Goal: Task Accomplishment & Management: Manage account settings

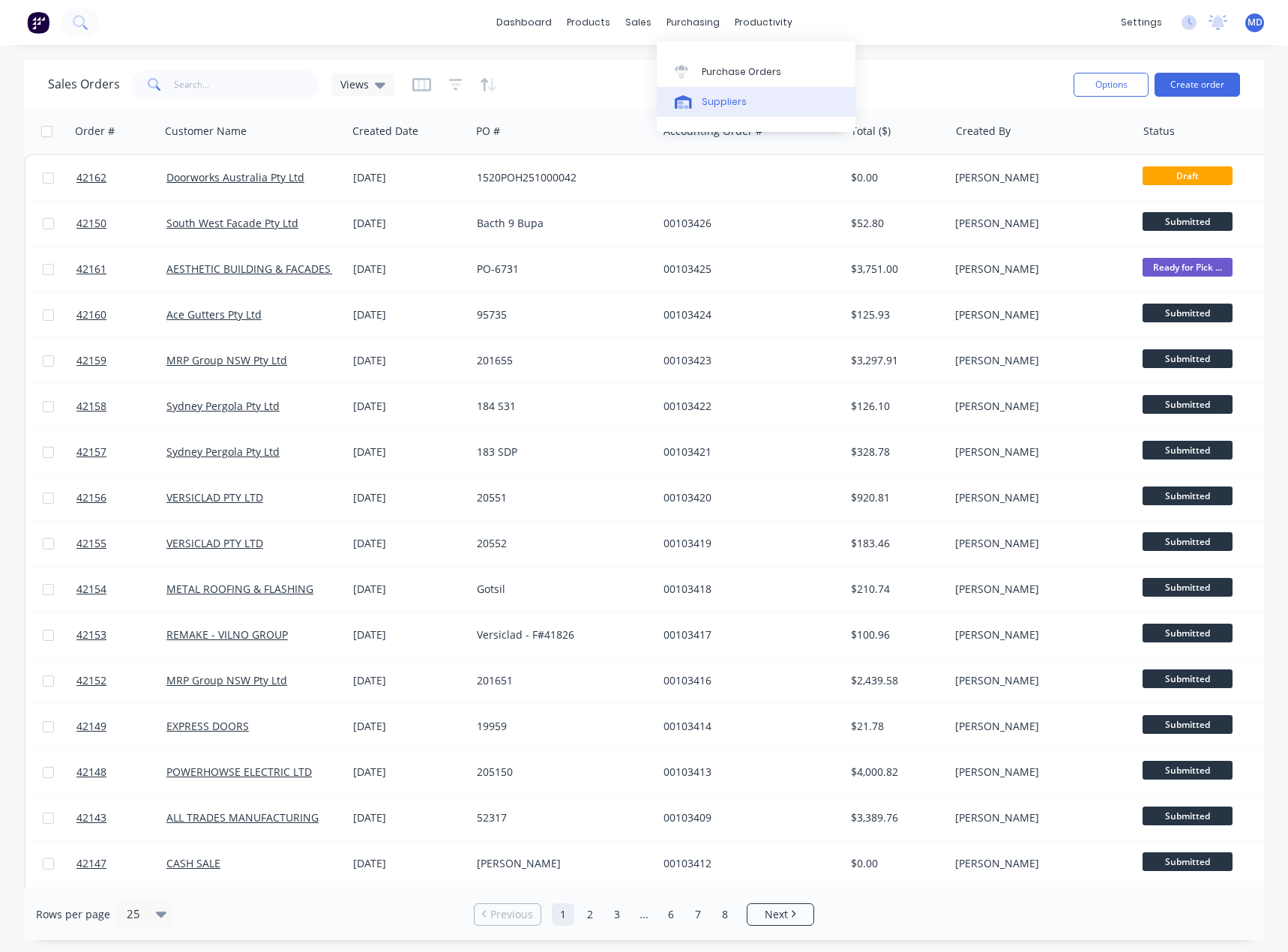
click at [725, 94] on link "Suppliers" at bounding box center [756, 102] width 199 height 30
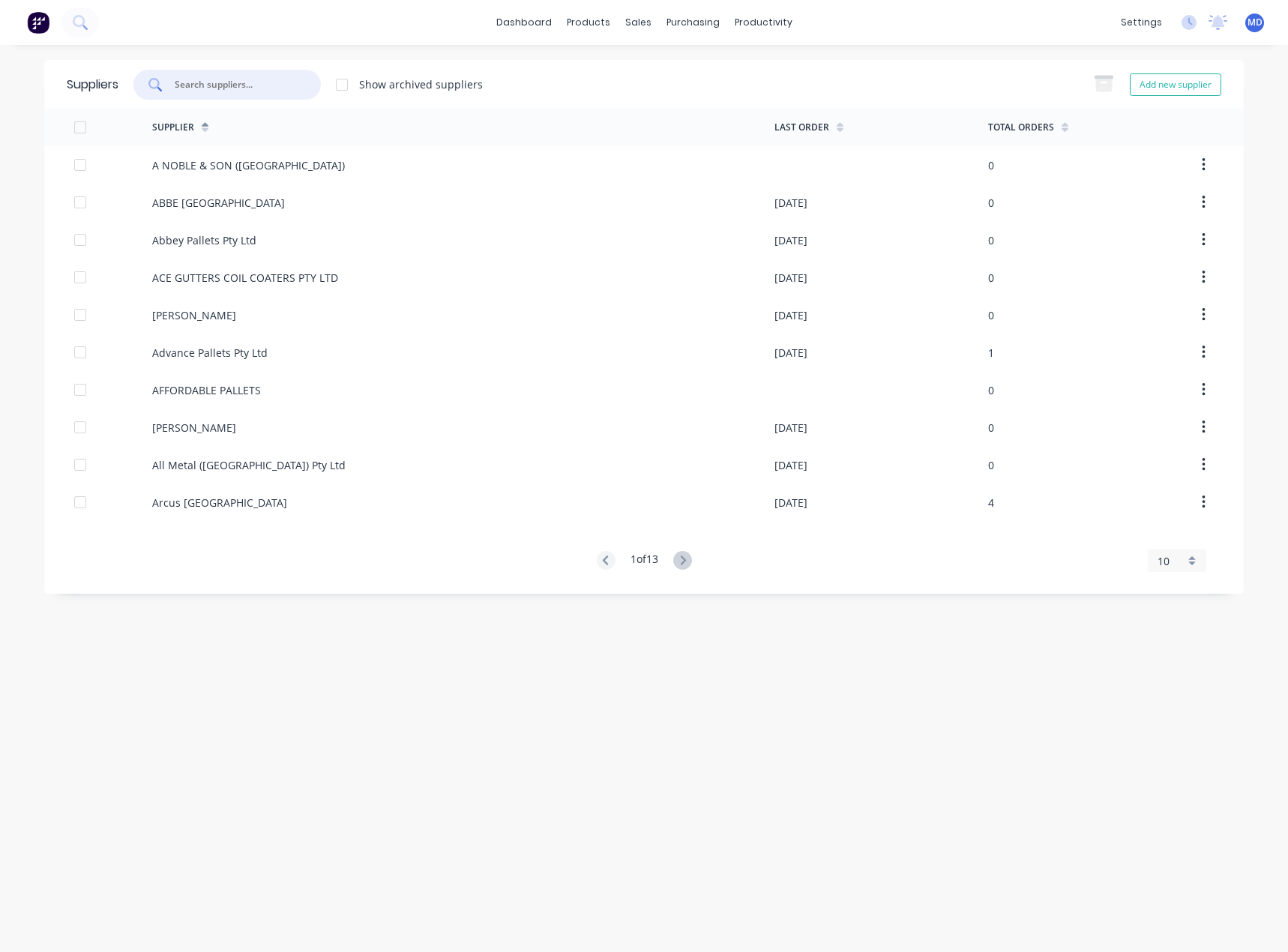
click at [240, 90] on input "text" at bounding box center [235, 84] width 125 height 15
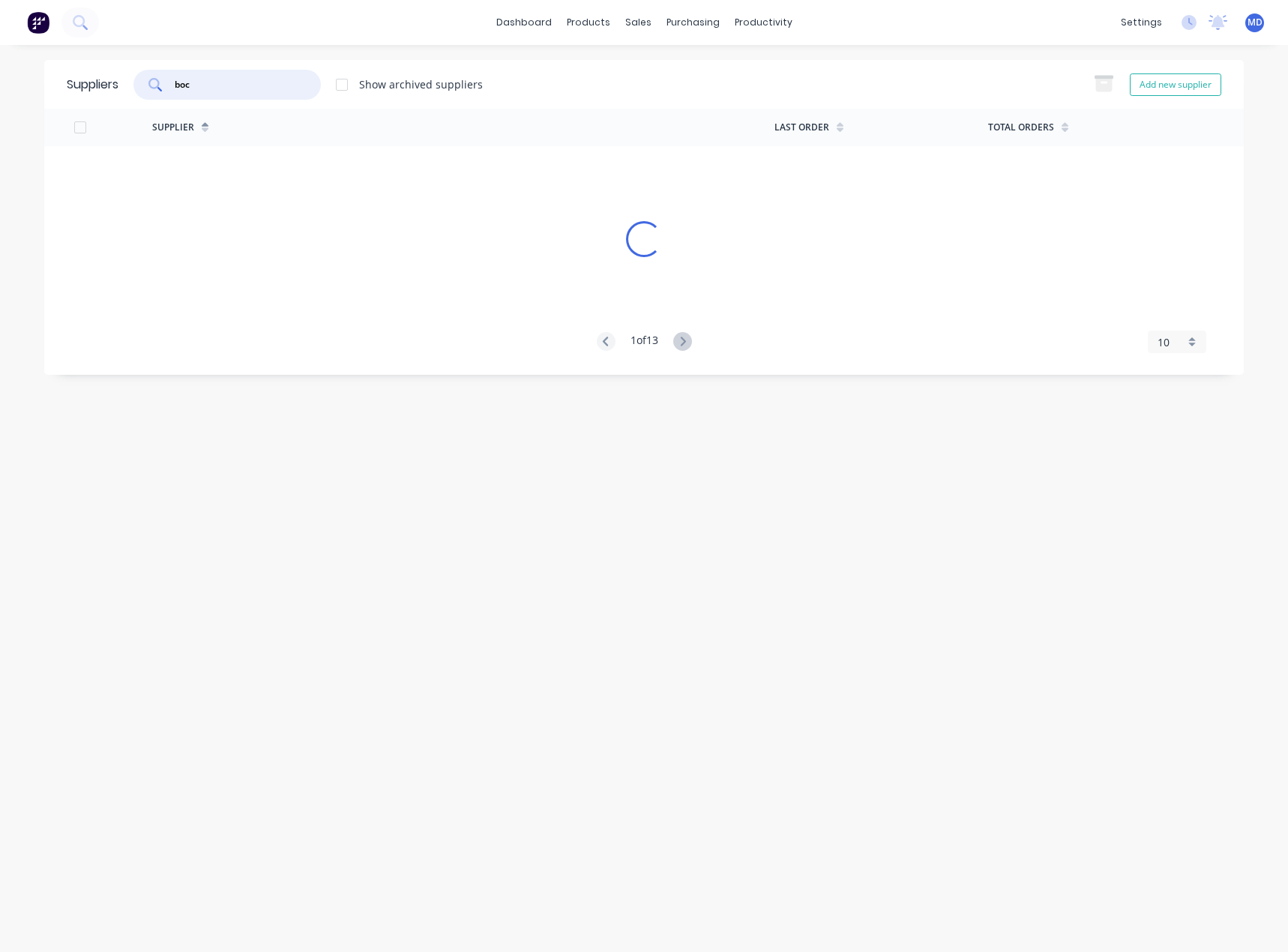
type input "boc"
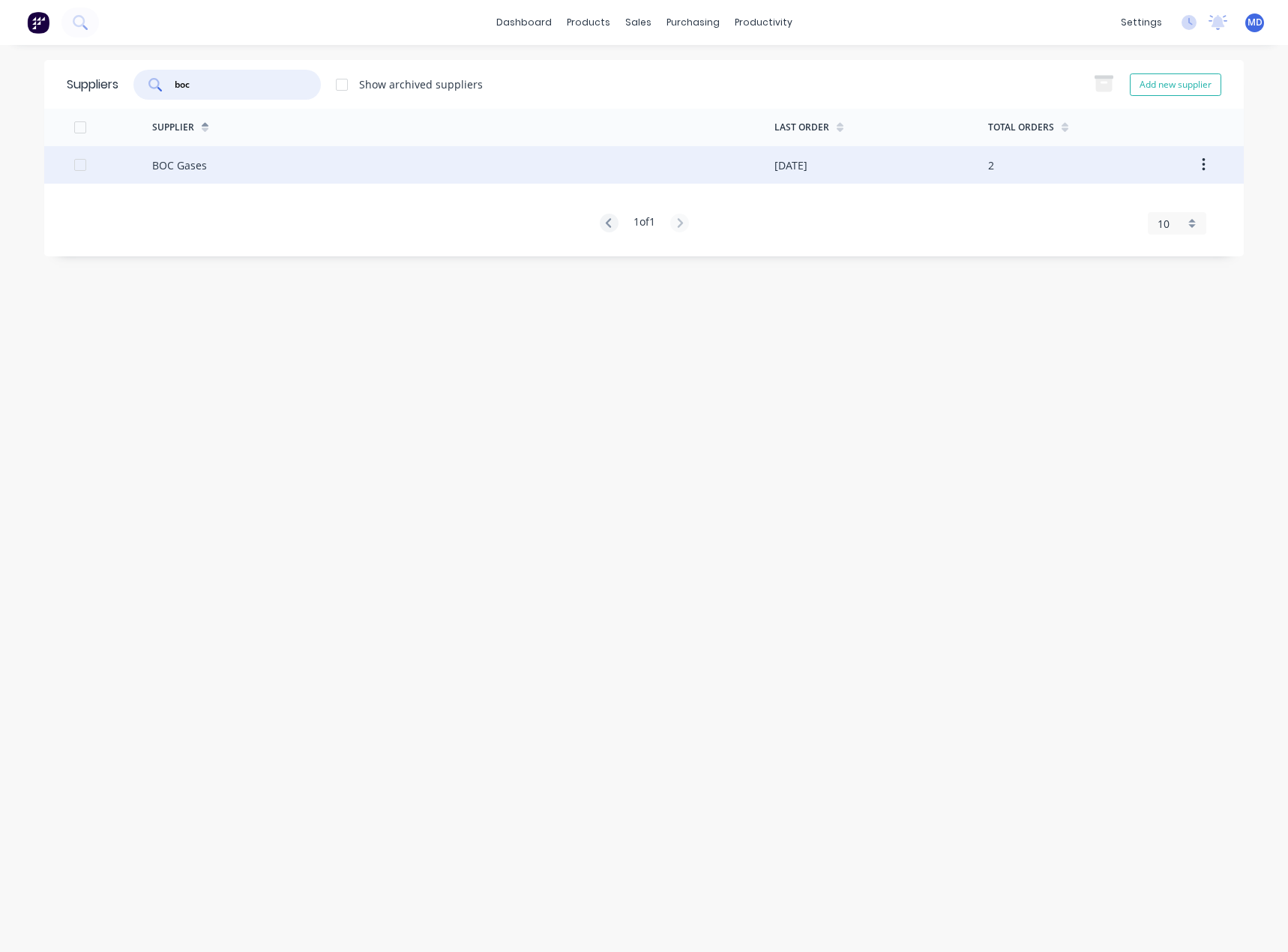
click at [241, 161] on div "BOC Gases" at bounding box center [463, 165] width 622 height 38
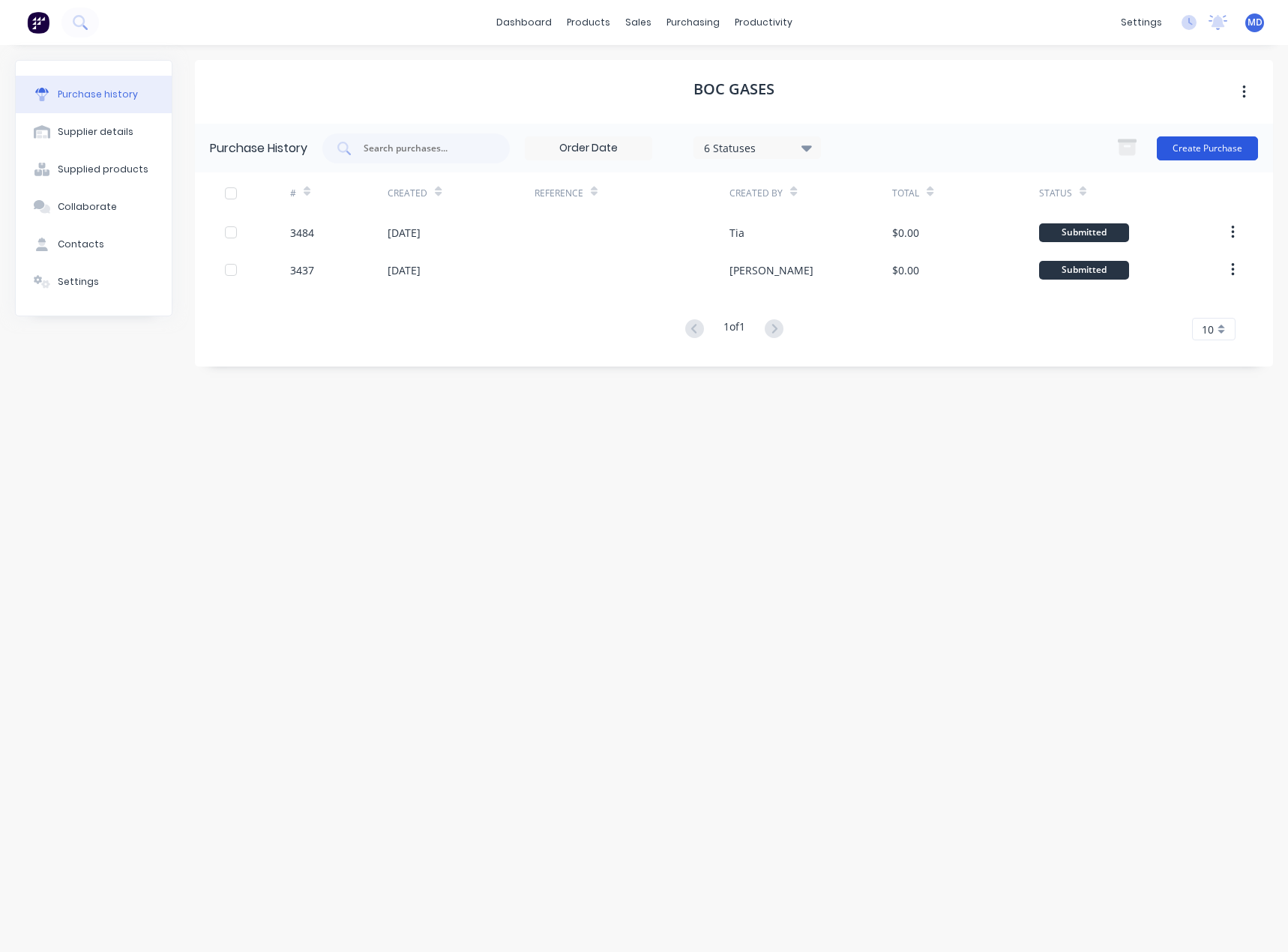
click at [1229, 145] on button "Create Purchase" at bounding box center [1208, 149] width 102 height 24
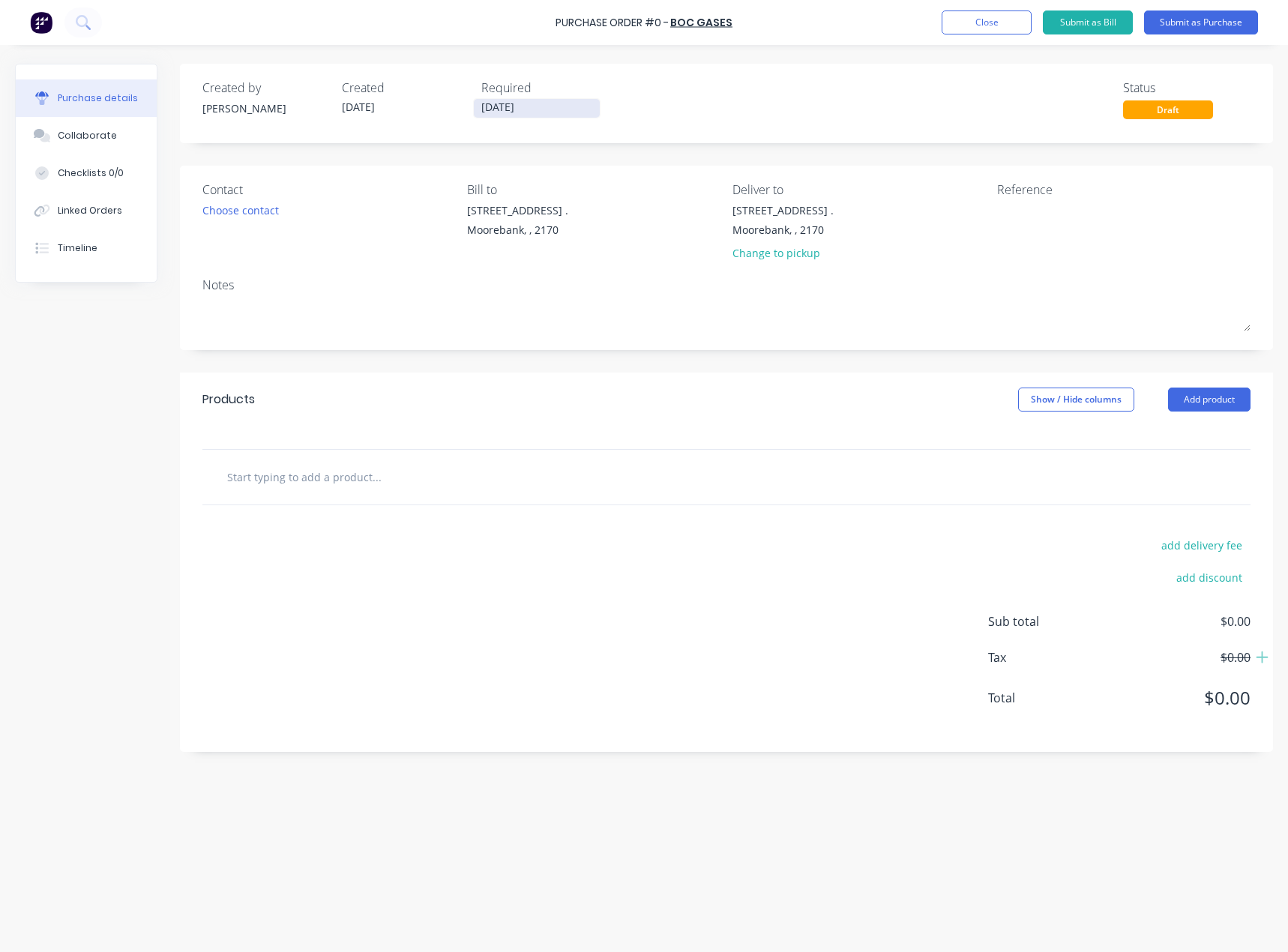
click at [521, 112] on input "08/10/25" at bounding box center [536, 108] width 126 height 19
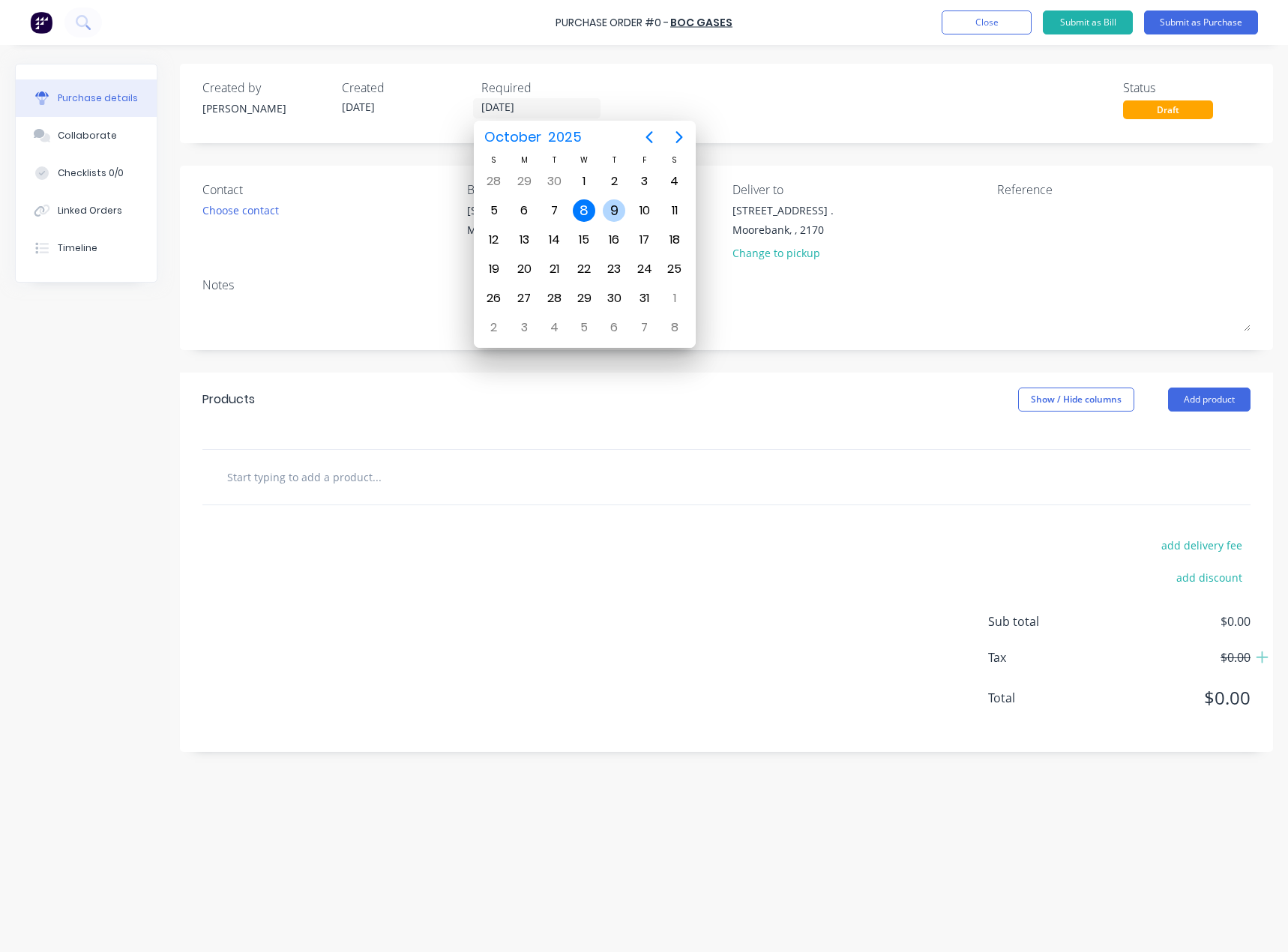
click at [614, 207] on div "9" at bounding box center [614, 211] width 22 height 22
type input "09/10/25"
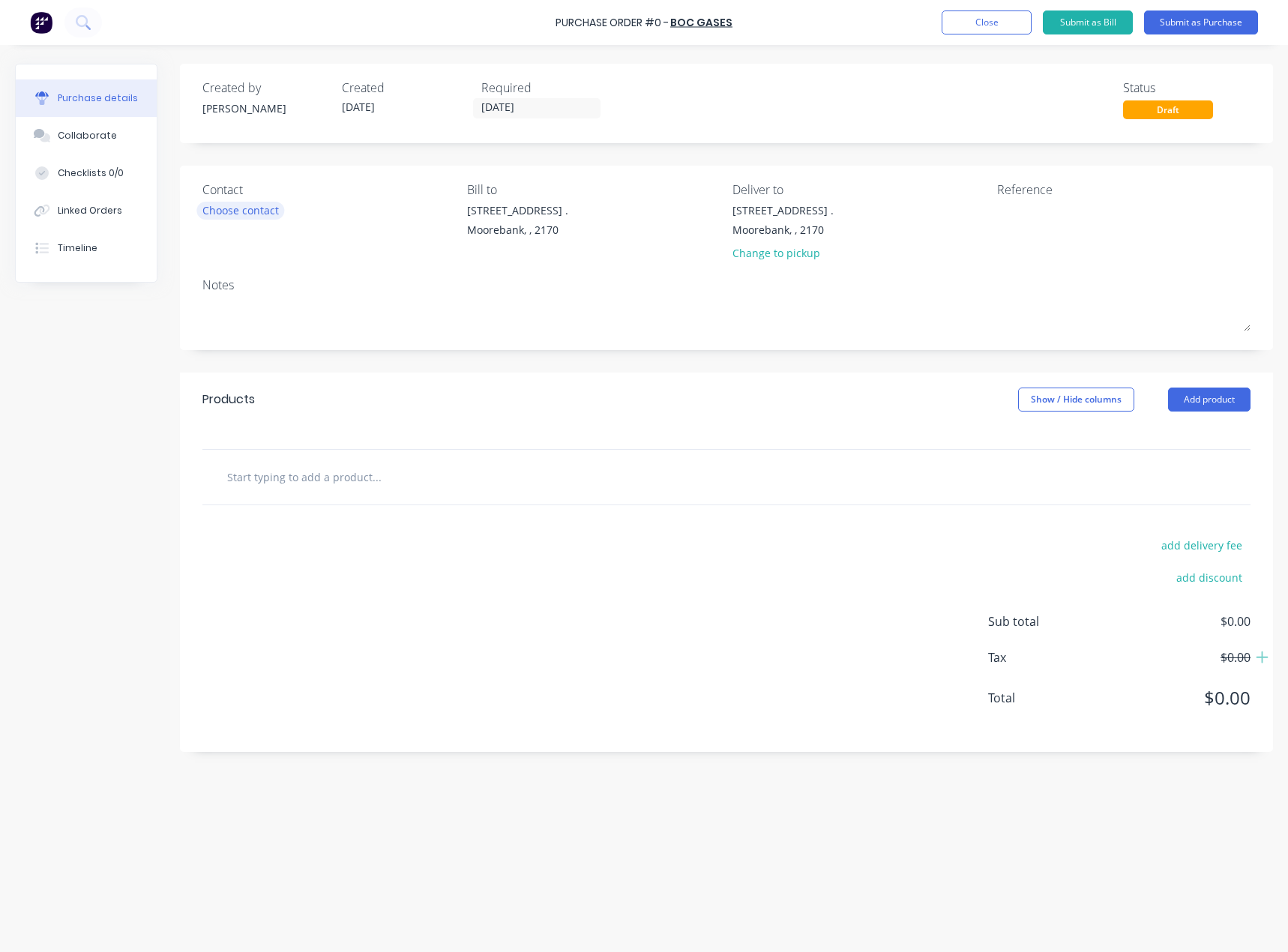
click at [241, 207] on div "Choose contact" at bounding box center [240, 210] width 77 height 15
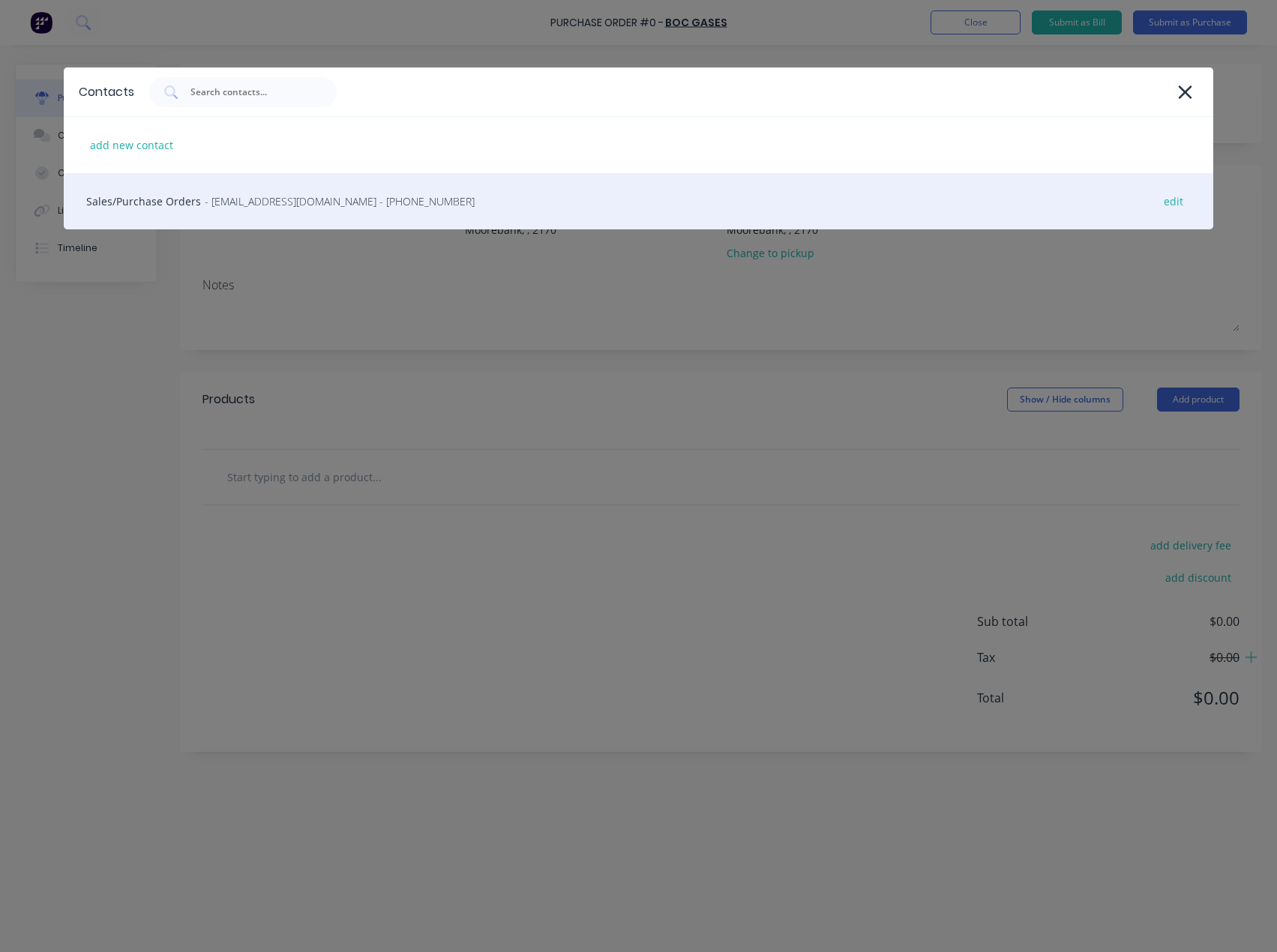
click at [231, 200] on span "- moorebank.gas&gear@boc.com - (02) 9600 9900" at bounding box center [340, 201] width 270 height 15
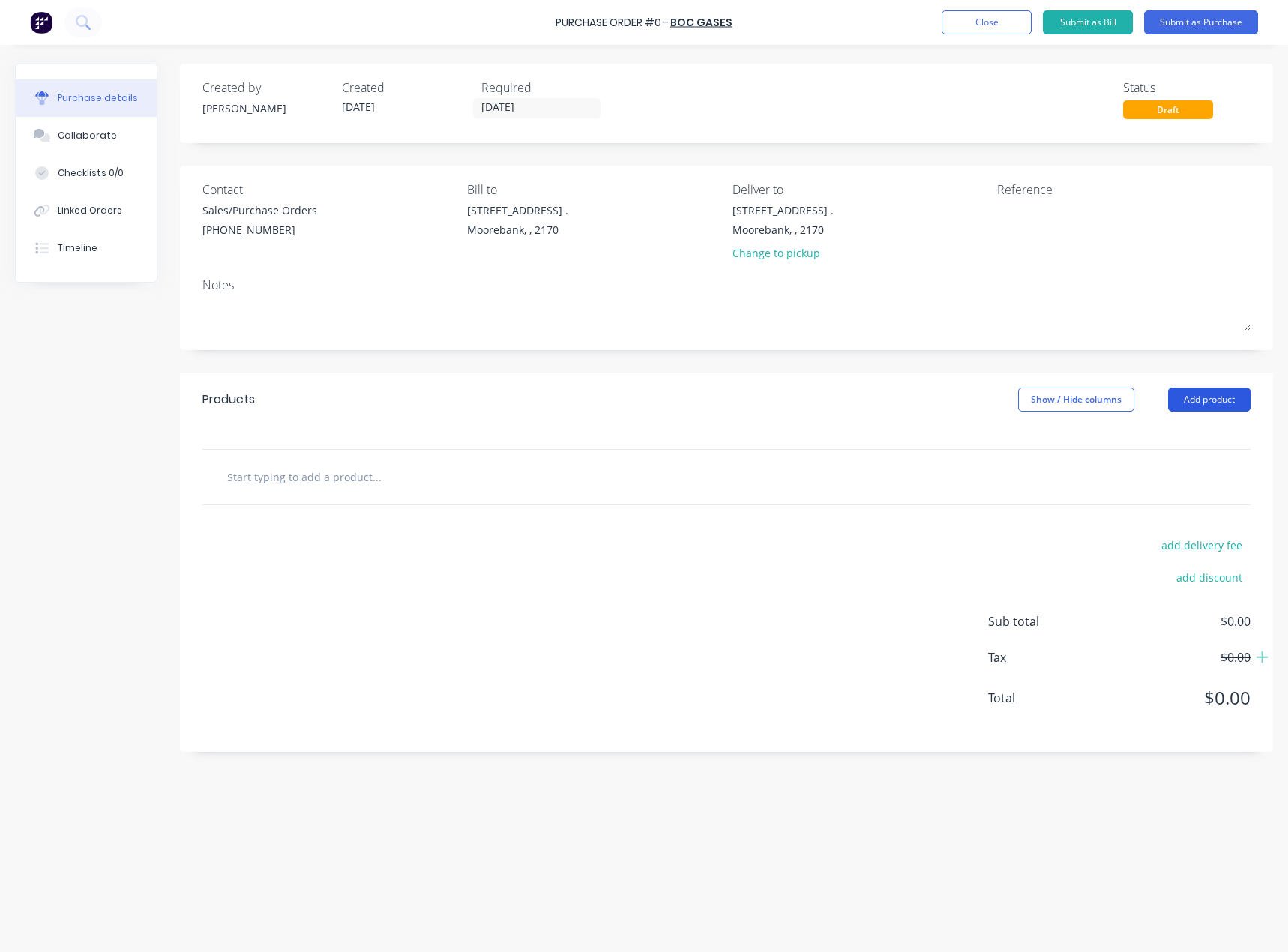
click at [1212, 395] on button "Add product" at bounding box center [1210, 399] width 83 height 24
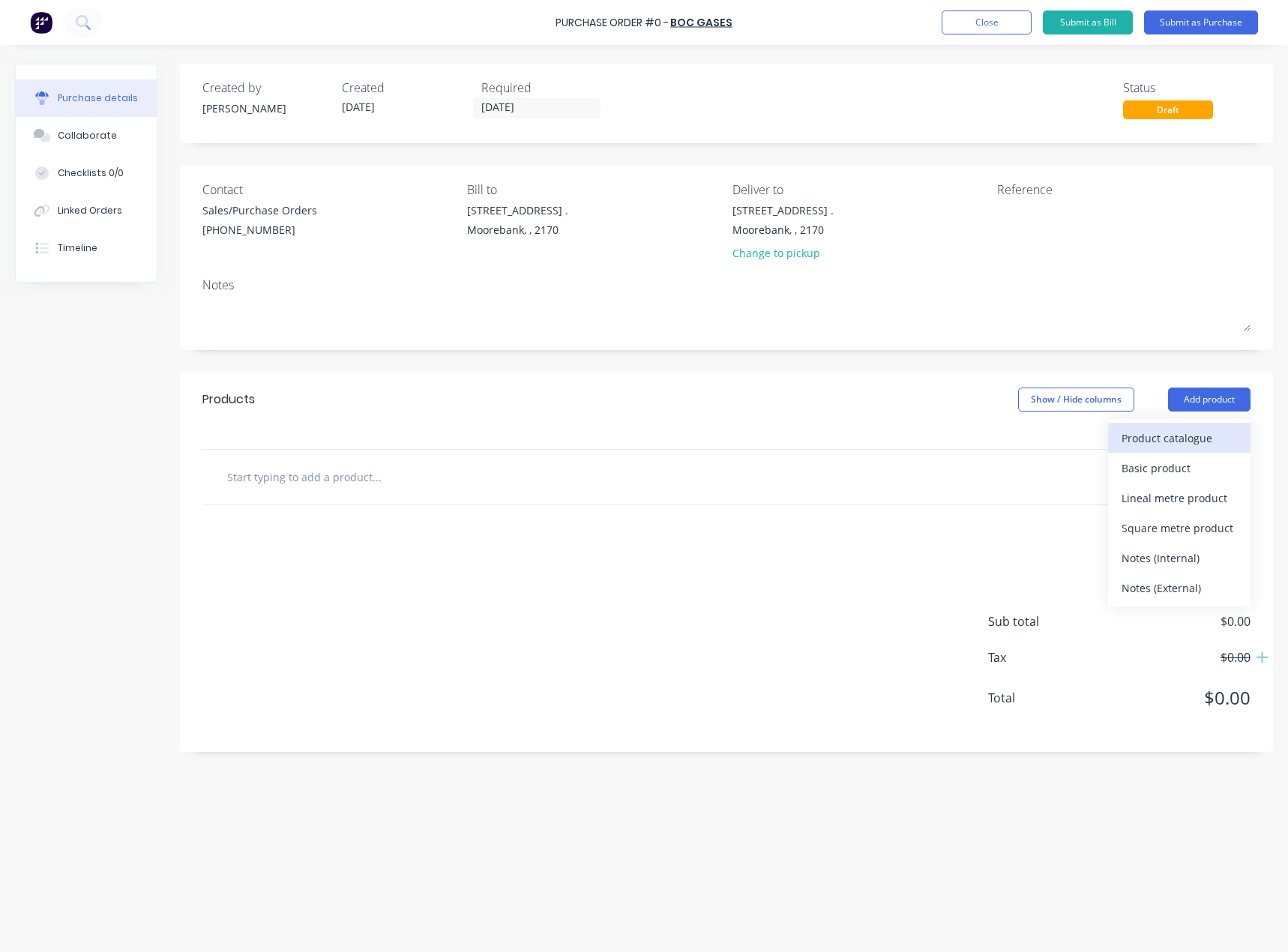
click at [1211, 434] on div "Product catalogue" at bounding box center [1180, 437] width 115 height 22
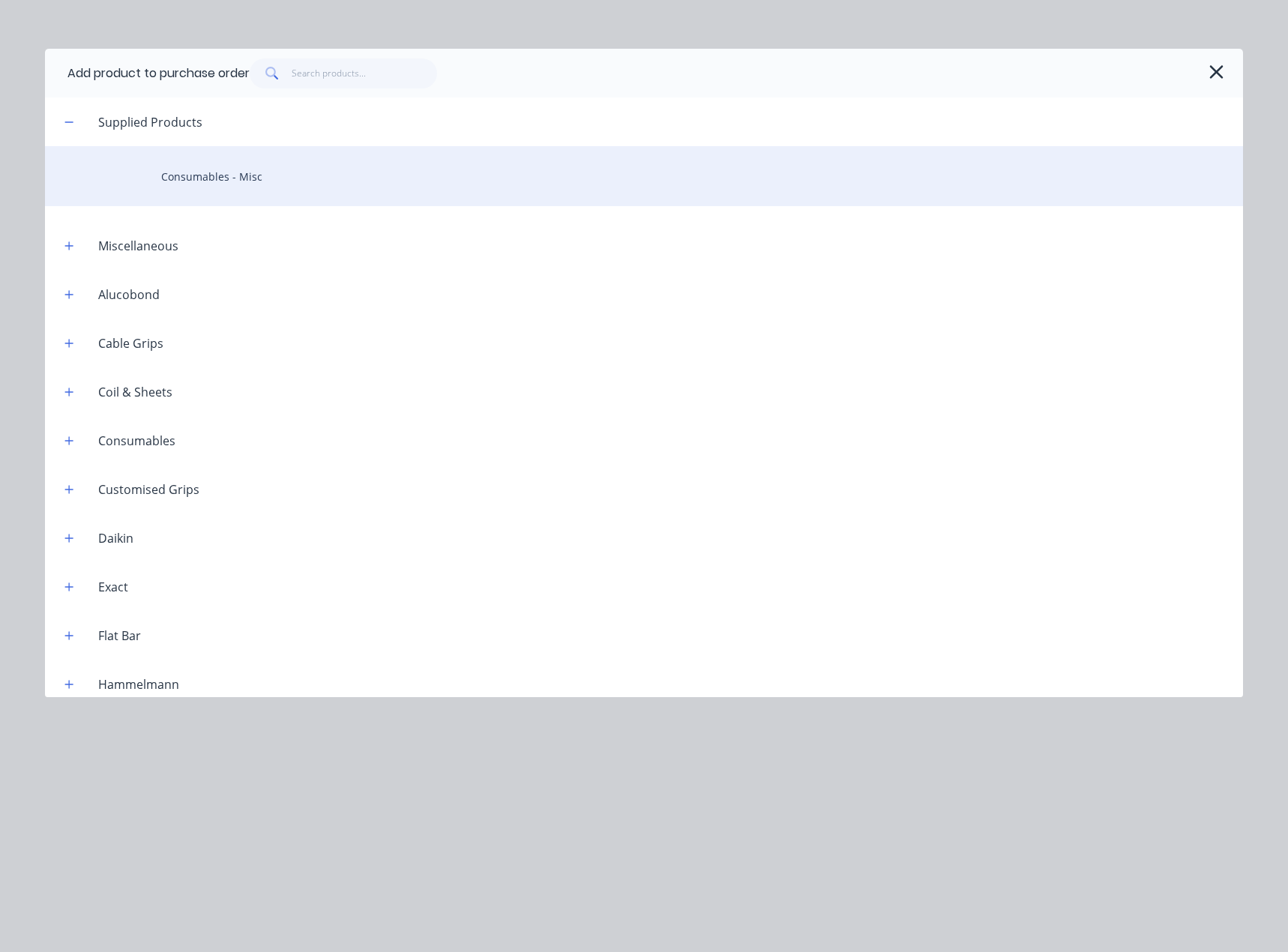
click at [238, 170] on div "Consumables - Misc" at bounding box center [644, 176] width 1198 height 60
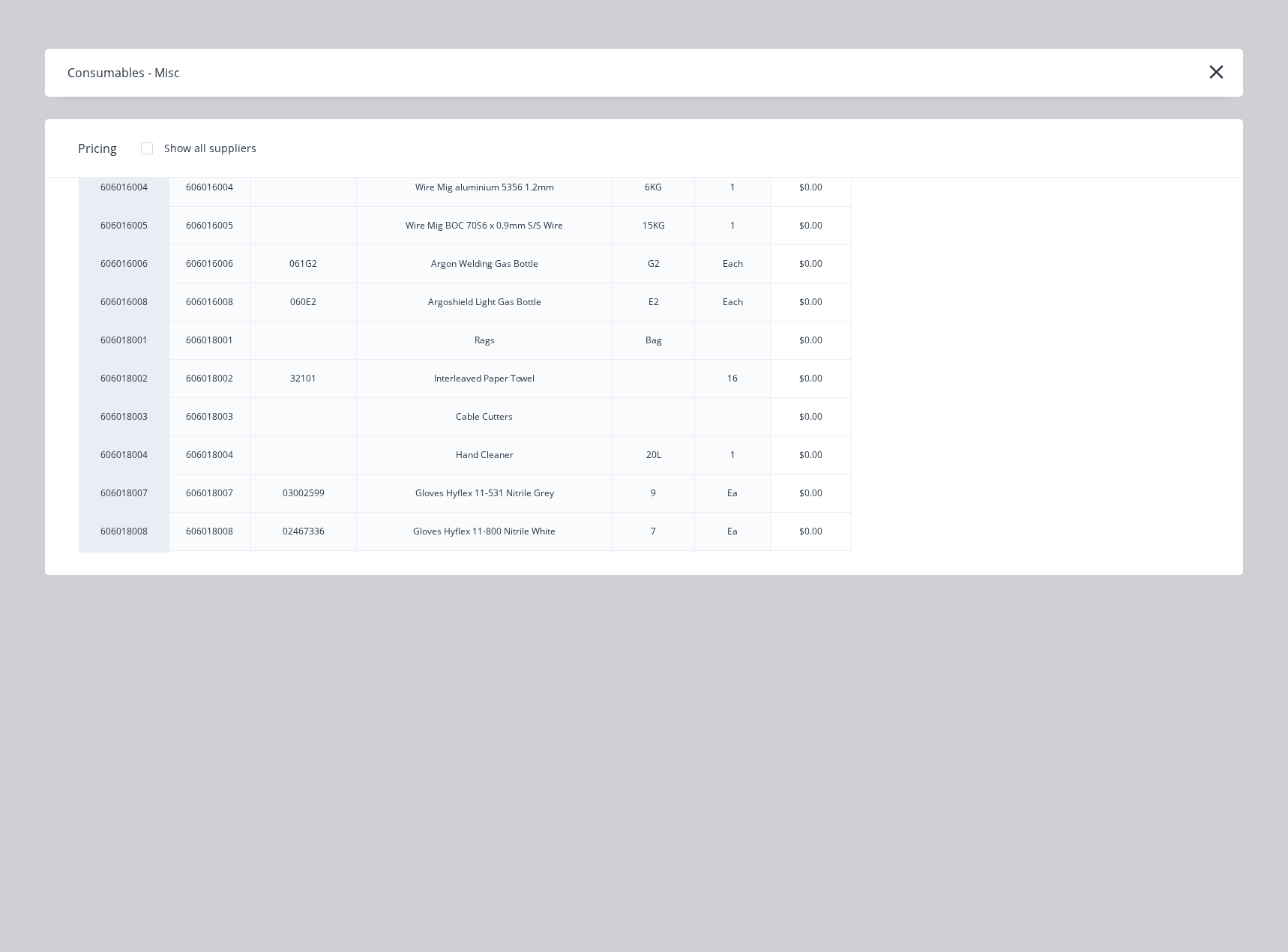
scroll to position [375, 0]
click at [821, 258] on div "$0.00" at bounding box center [811, 261] width 80 height 38
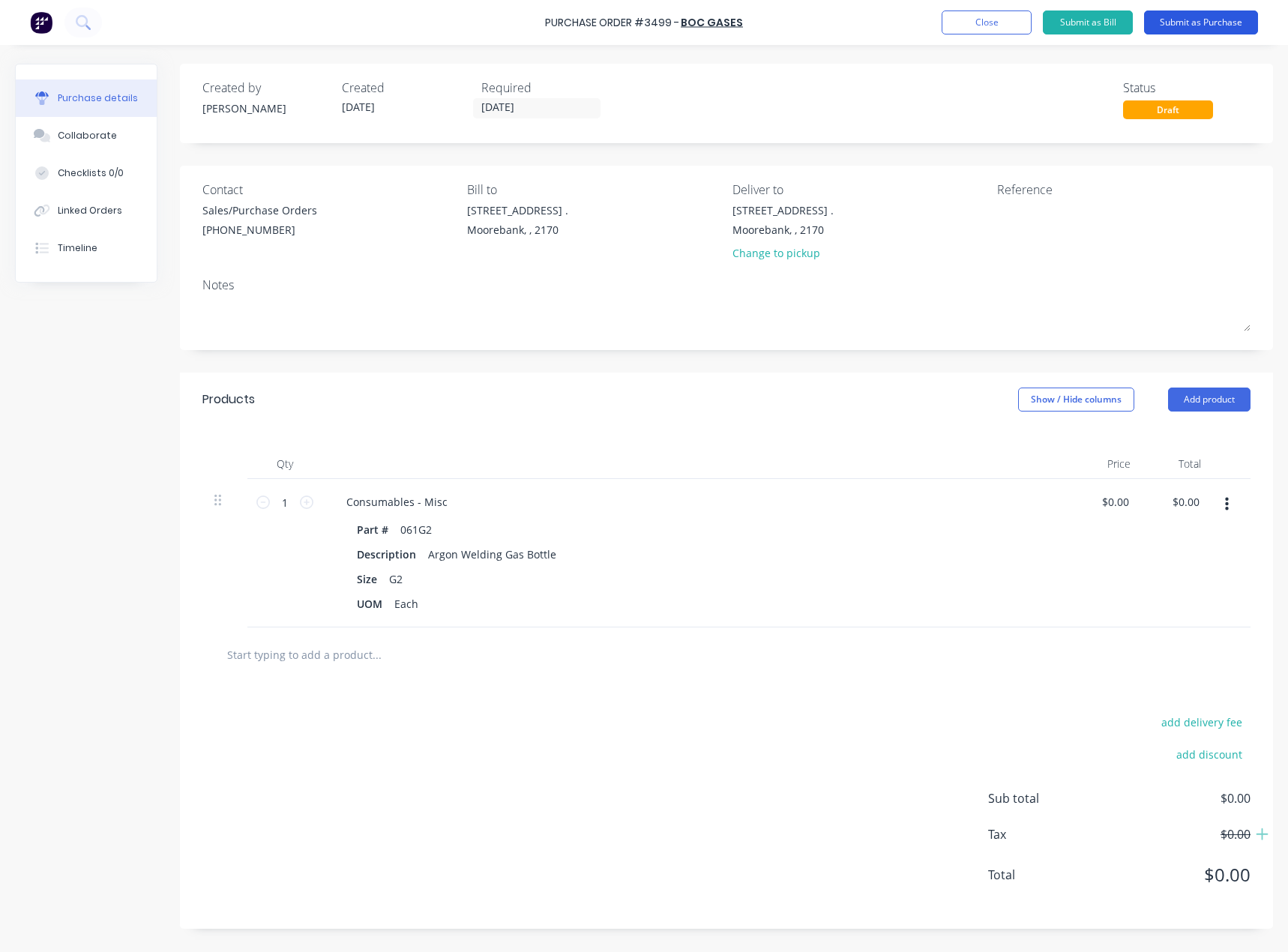
click at [1229, 15] on button "Submit as Purchase" at bounding box center [1201, 22] width 114 height 24
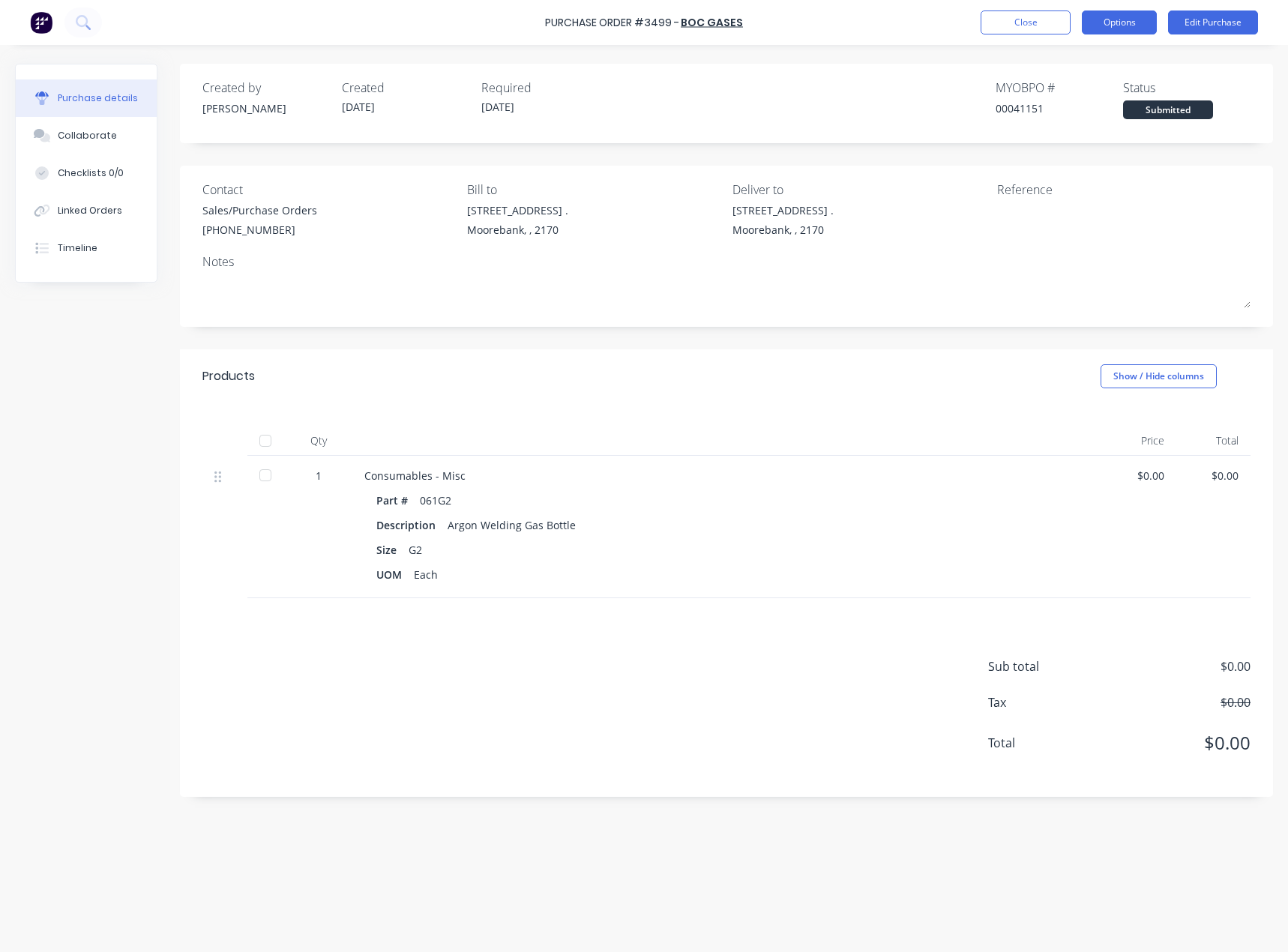
click at [1124, 15] on button "Options" at bounding box center [1119, 22] width 75 height 24
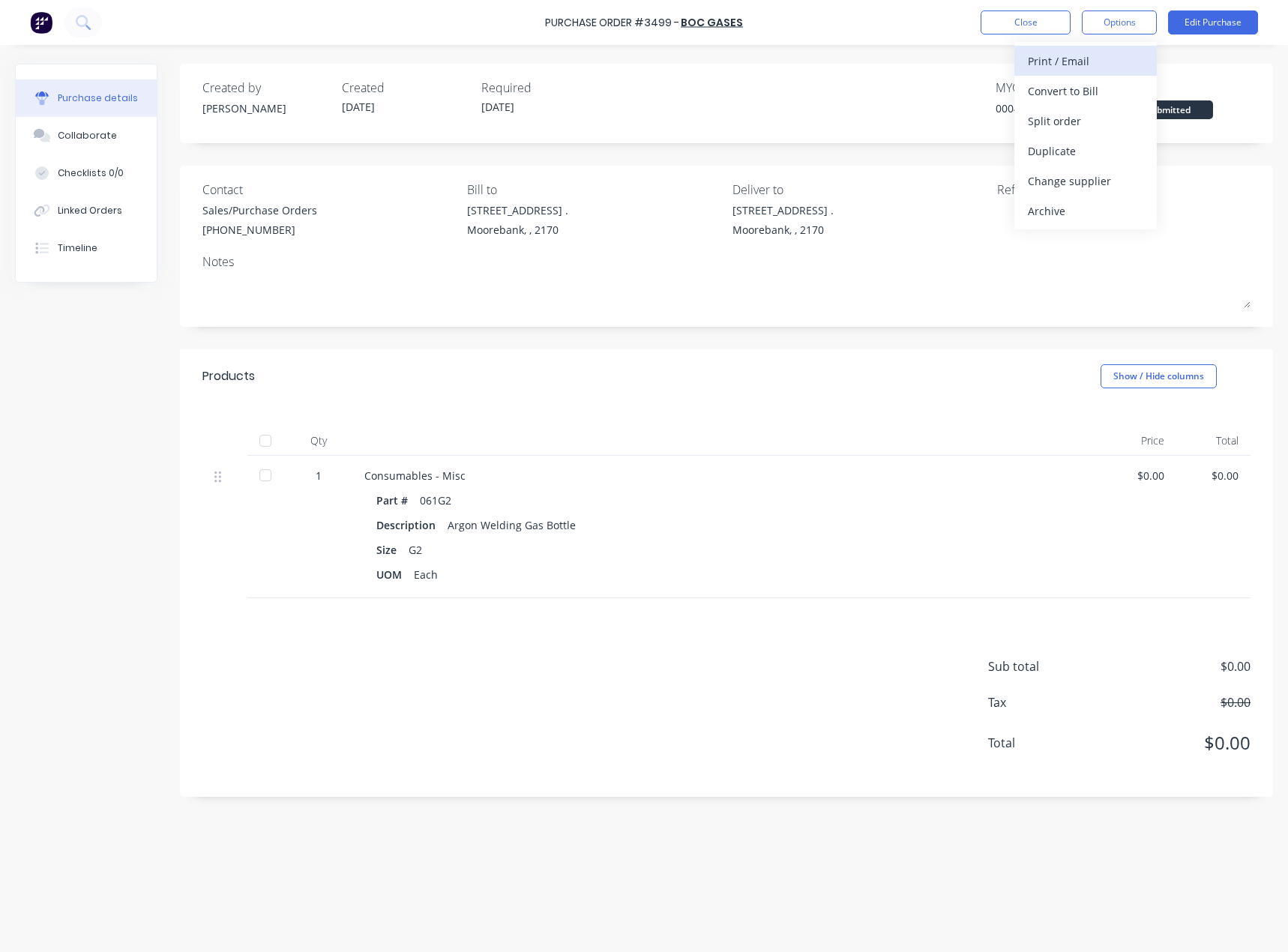
click at [1086, 61] on div "Print / Email" at bounding box center [1086, 60] width 115 height 22
click at [1093, 125] on div "Without pricing" at bounding box center [1086, 121] width 115 height 22
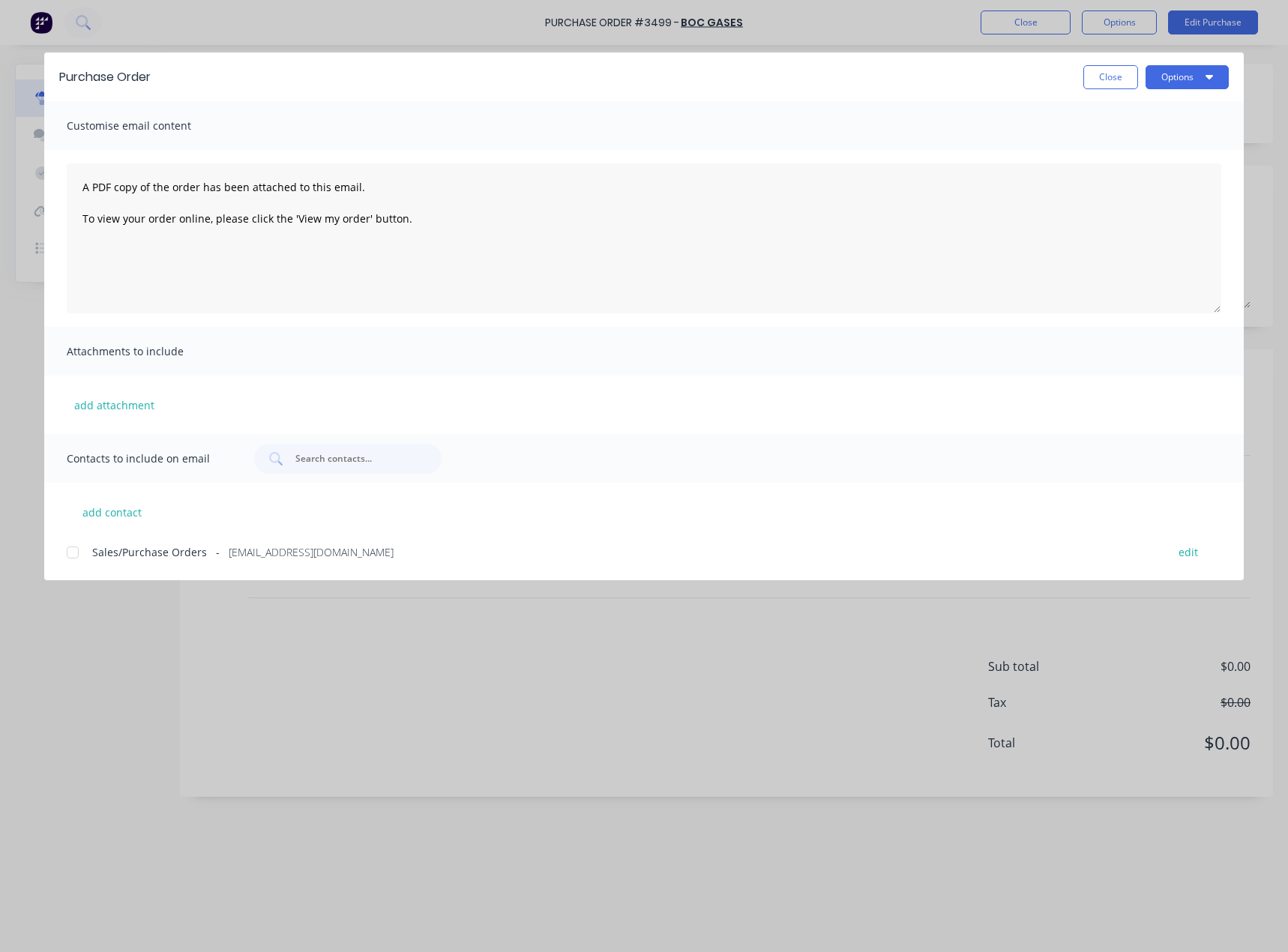
click at [71, 555] on div at bounding box center [72, 553] width 30 height 30
click at [1168, 72] on button "Options" at bounding box center [1187, 77] width 84 height 24
click at [1124, 175] on div "Email" at bounding box center [1158, 175] width 115 height 22
click at [1113, 72] on button "Close" at bounding box center [1112, 77] width 55 height 24
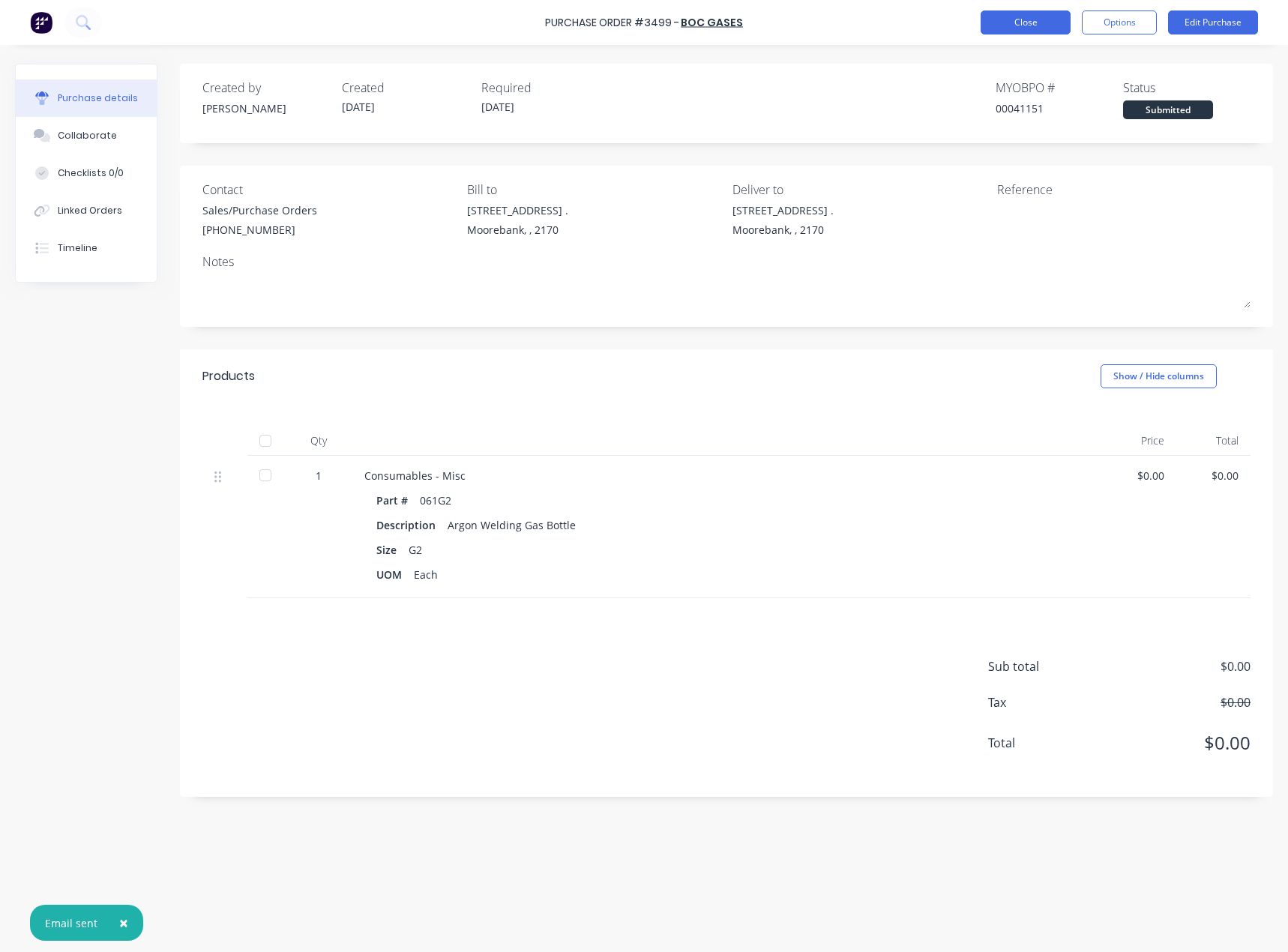
click at [1029, 28] on button "Close" at bounding box center [1025, 22] width 90 height 24
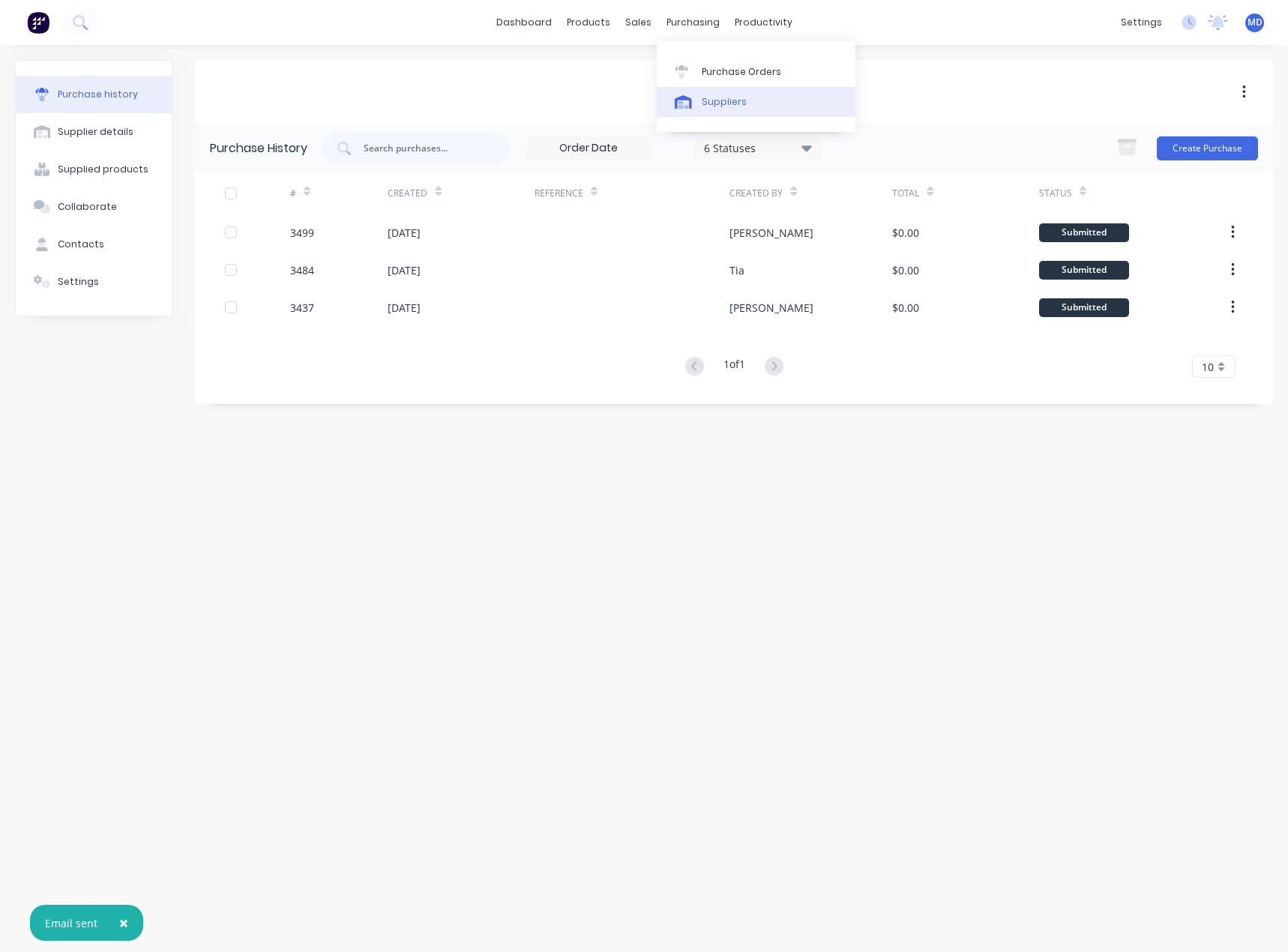
click at [734, 102] on div "Suppliers" at bounding box center [724, 102] width 45 height 14
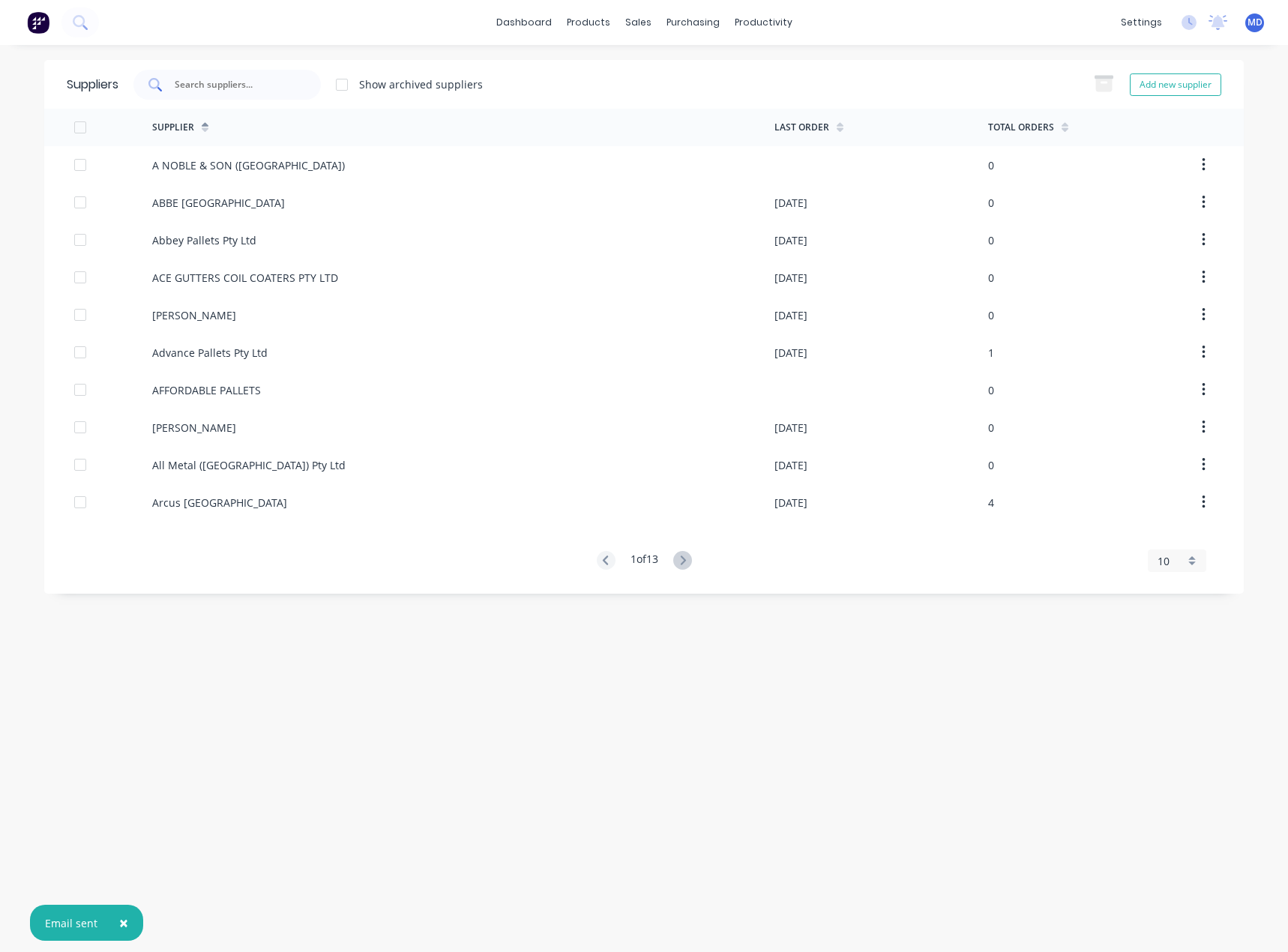
click at [248, 96] on div at bounding box center [227, 84] width 188 height 30
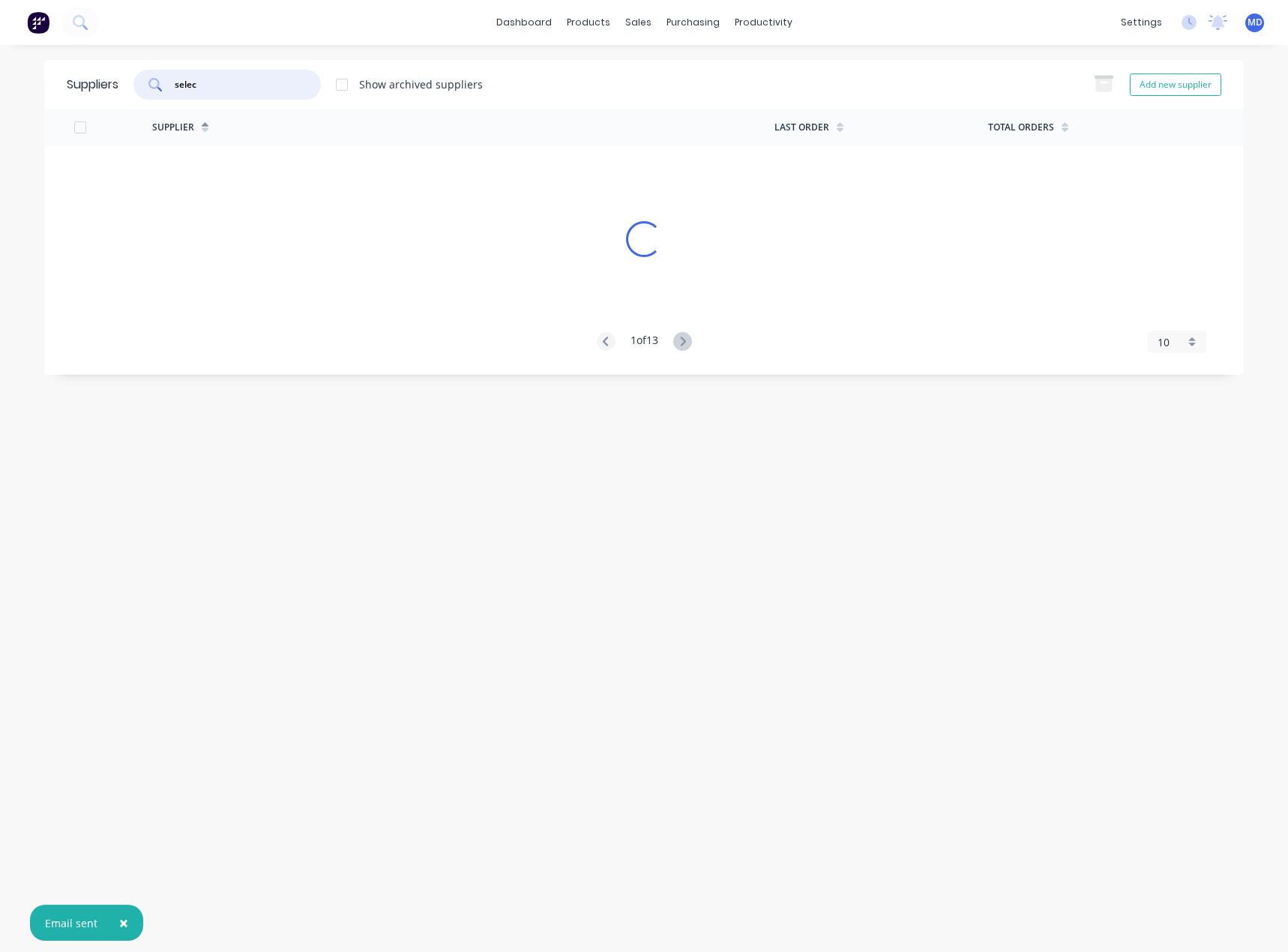
type input "selec"
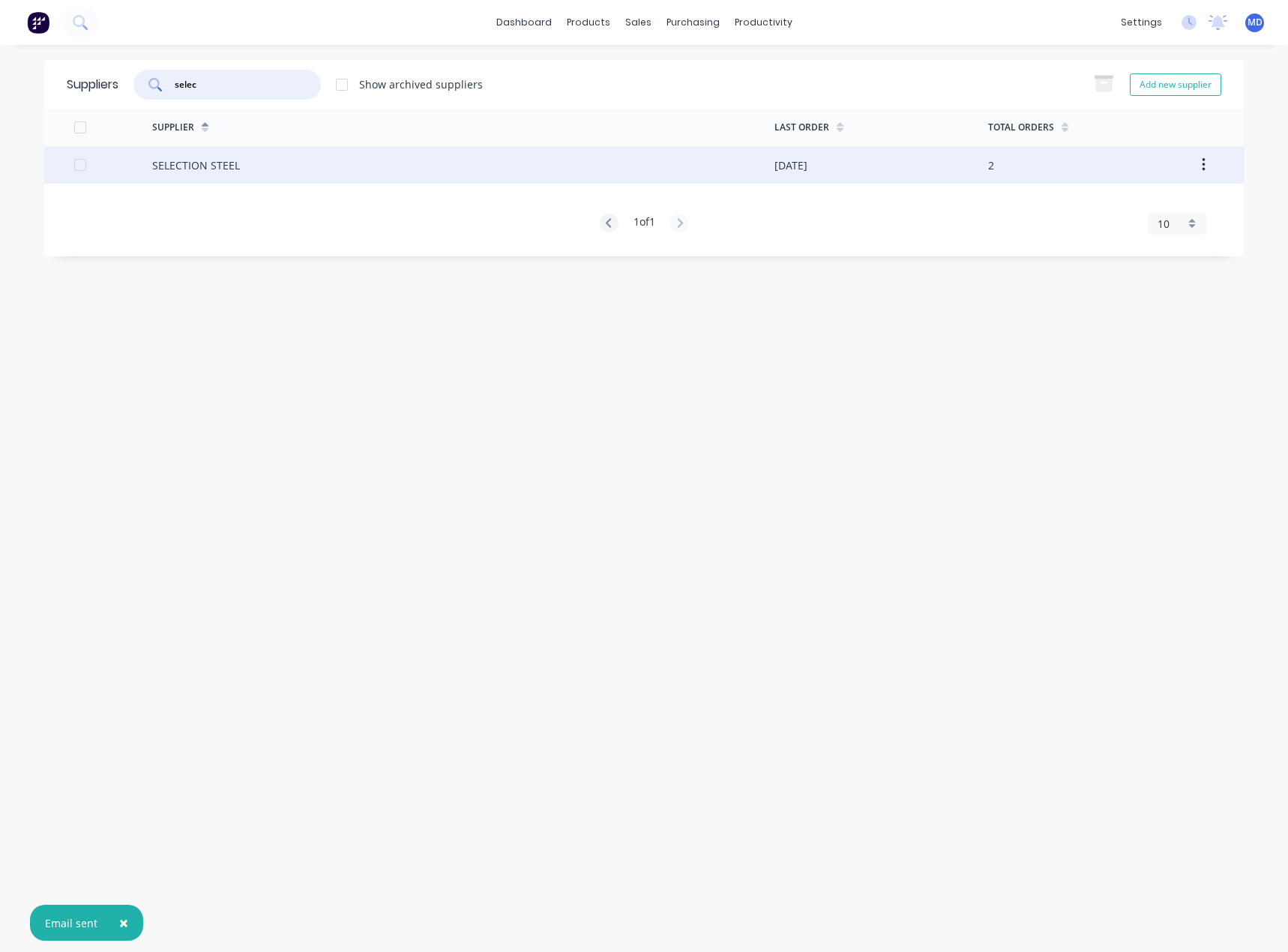
click at [256, 167] on div "SELECTION STEEL" at bounding box center [463, 165] width 622 height 38
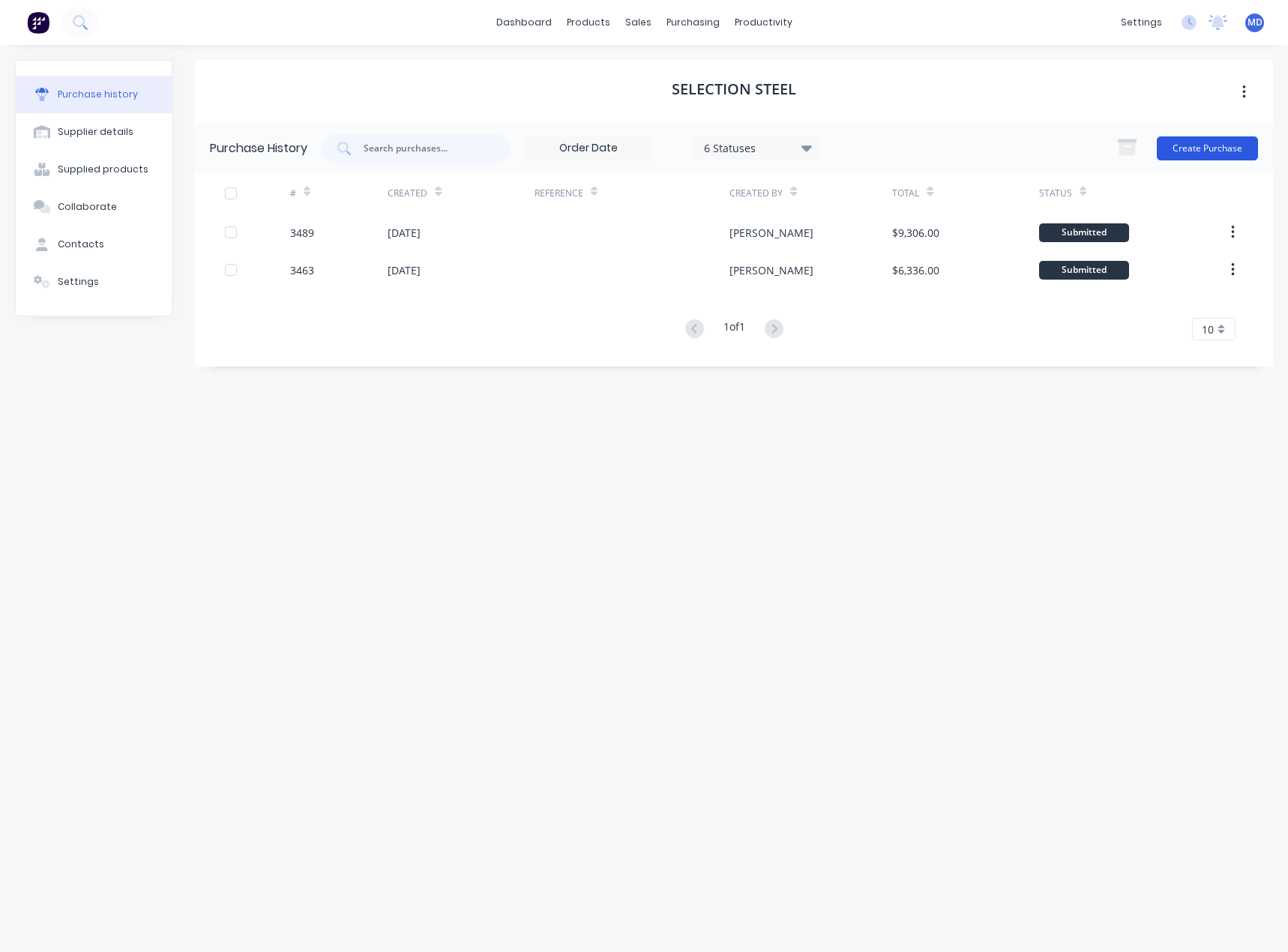
click at [1206, 150] on button "Create Purchase" at bounding box center [1208, 149] width 102 height 24
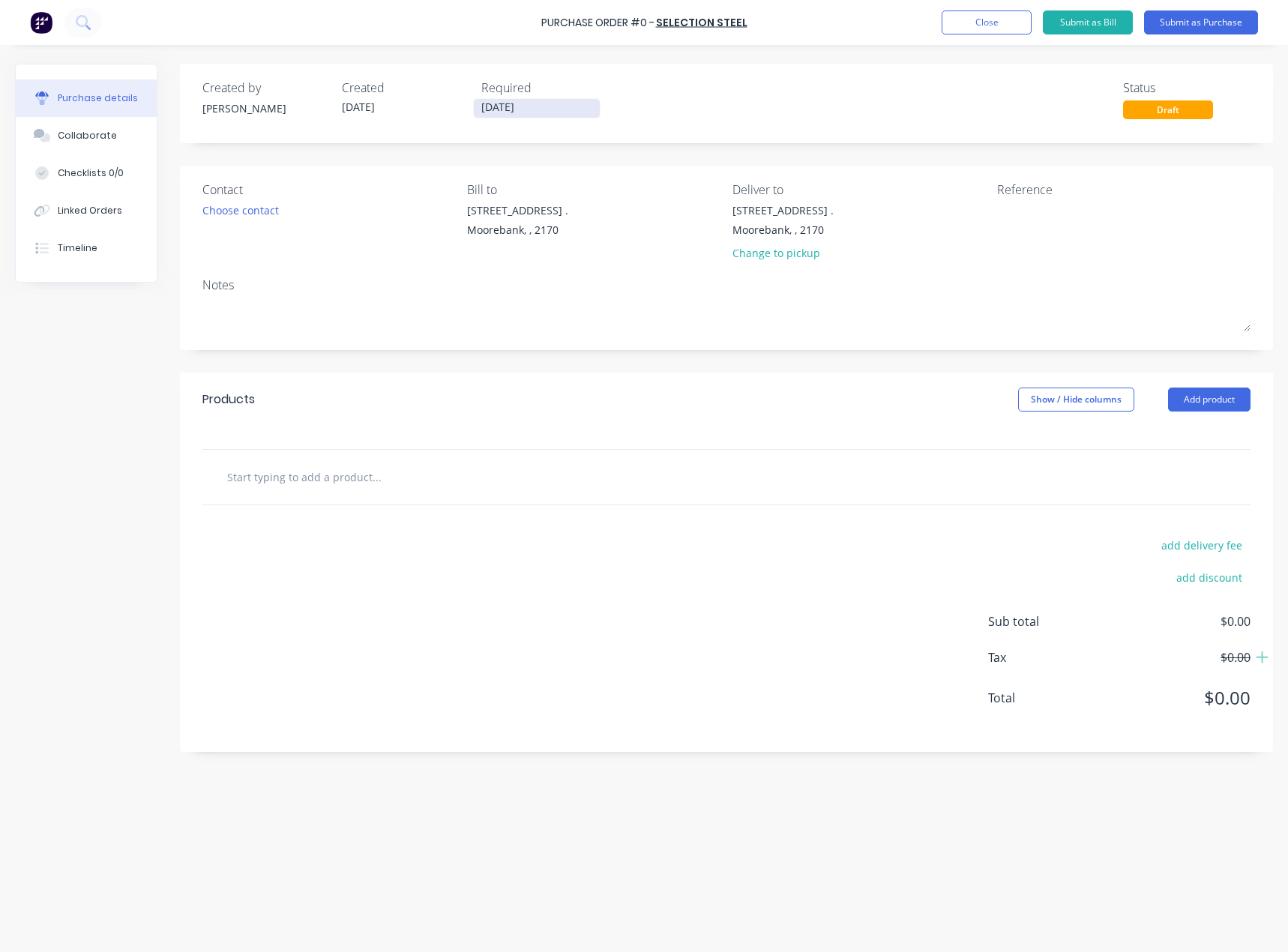
click at [503, 108] on input "08/10/25" at bounding box center [536, 108] width 126 height 19
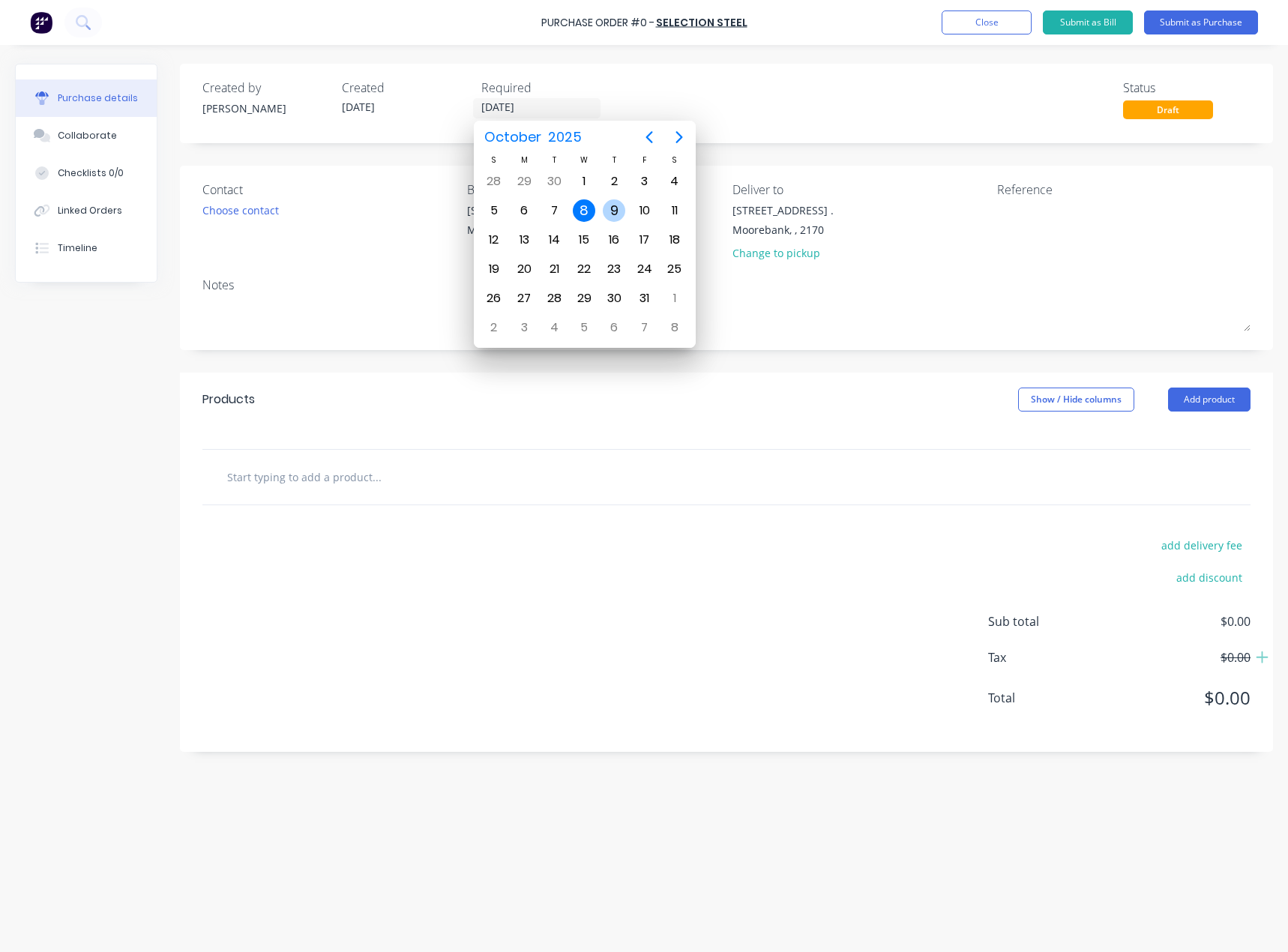
click at [618, 211] on div "9" at bounding box center [614, 211] width 22 height 22
type input "09/10/25"
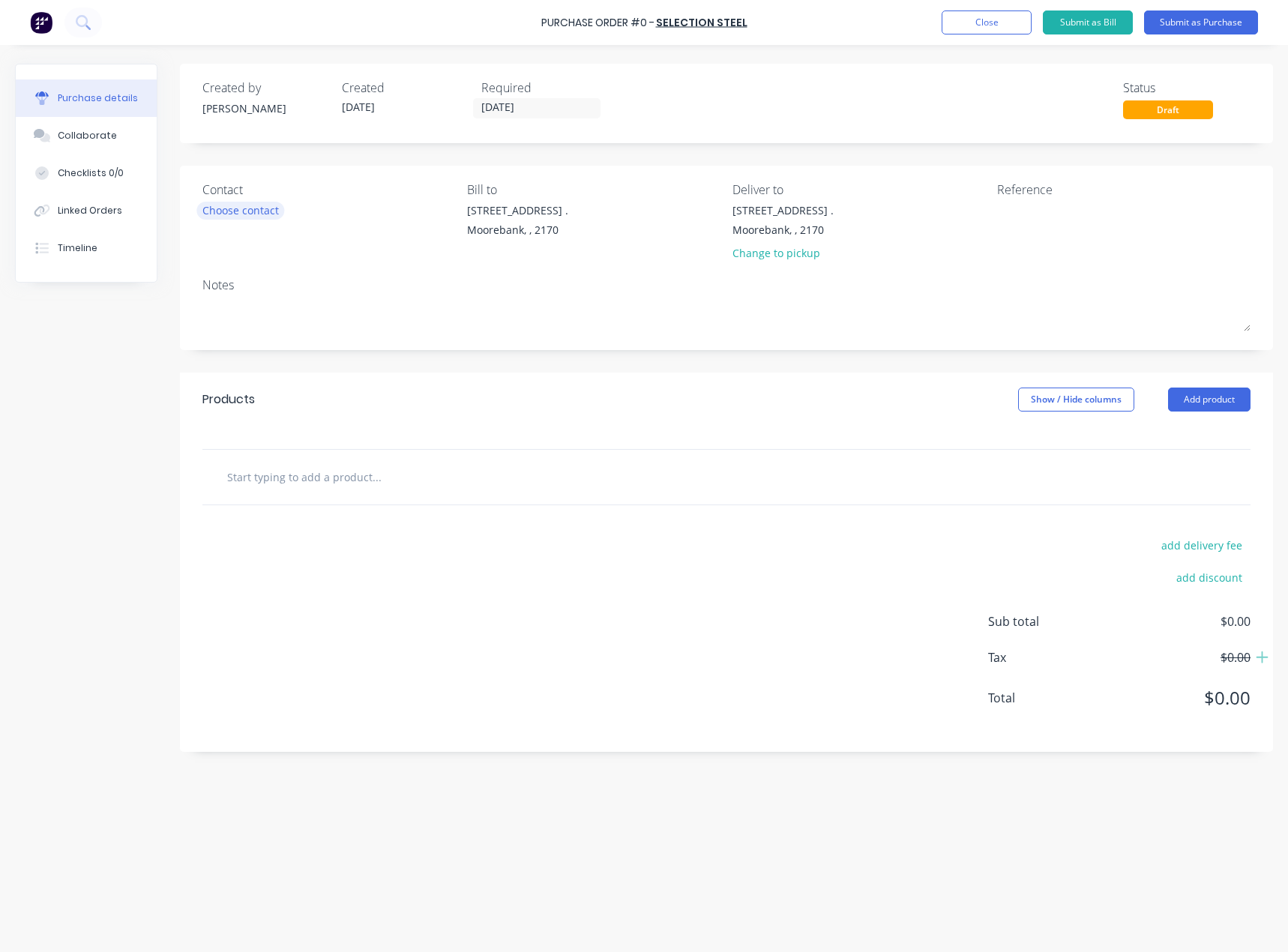
click at [225, 201] on div "Contact Choose contact" at bounding box center [329, 225] width 253 height 88
click at [244, 207] on div "Choose contact" at bounding box center [240, 210] width 77 height 15
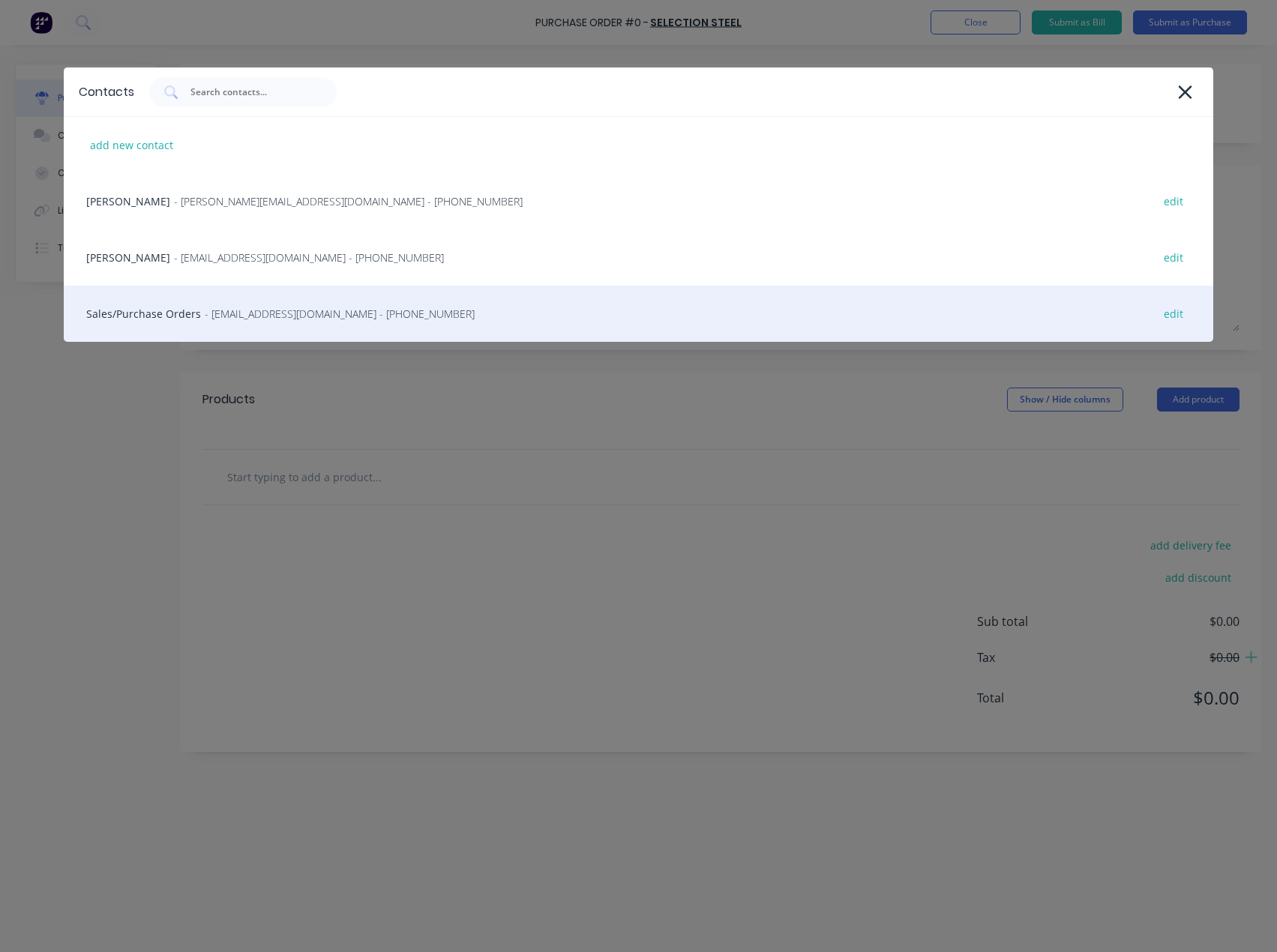
click at [177, 314] on div "Sales/Purchase Orders - sydsales@selection.com.au - (02) 8882 1000 edit" at bounding box center [638, 313] width 1150 height 56
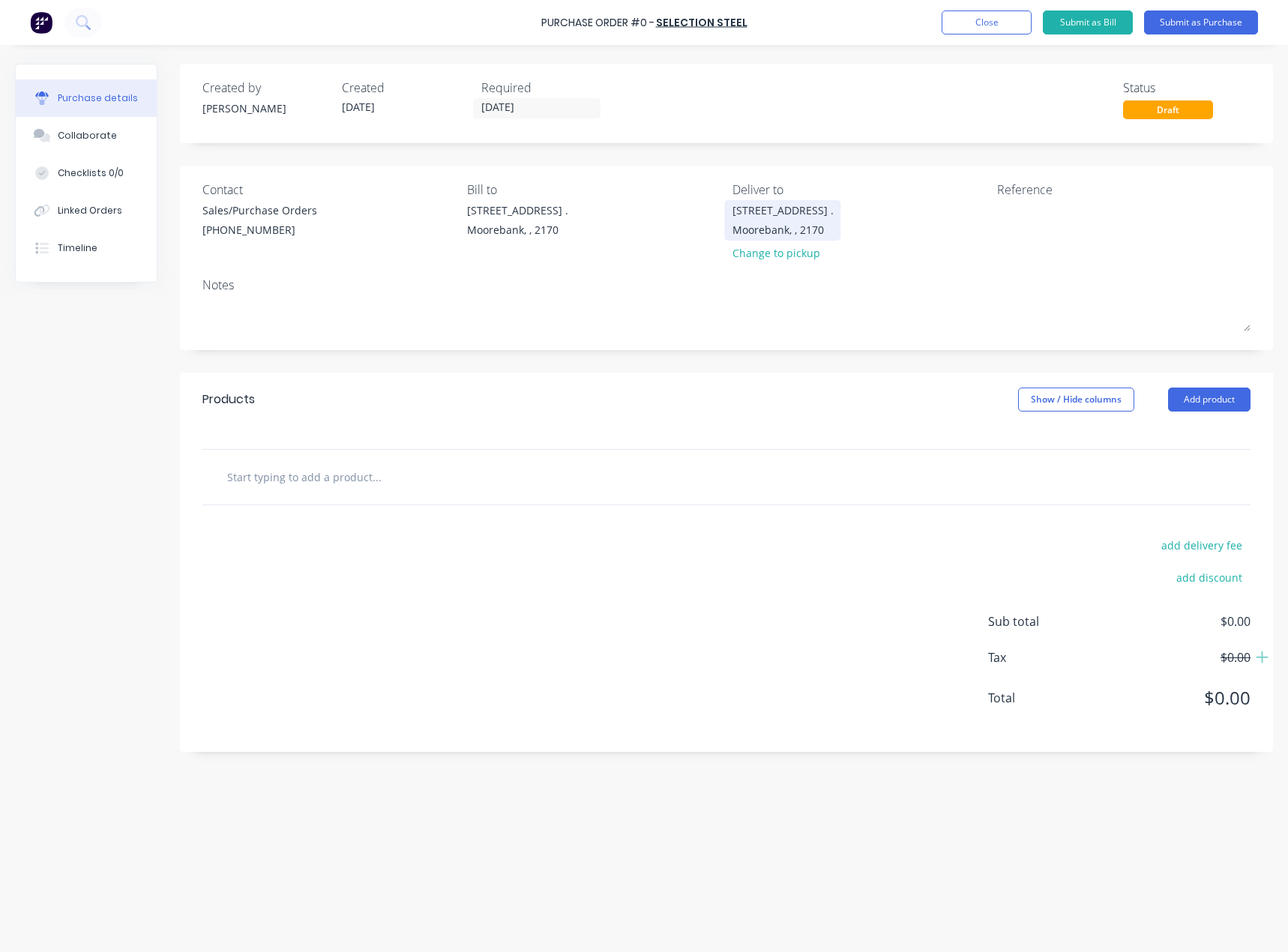
click at [781, 230] on div "Moorebank, , 2170" at bounding box center [783, 230] width 102 height 15
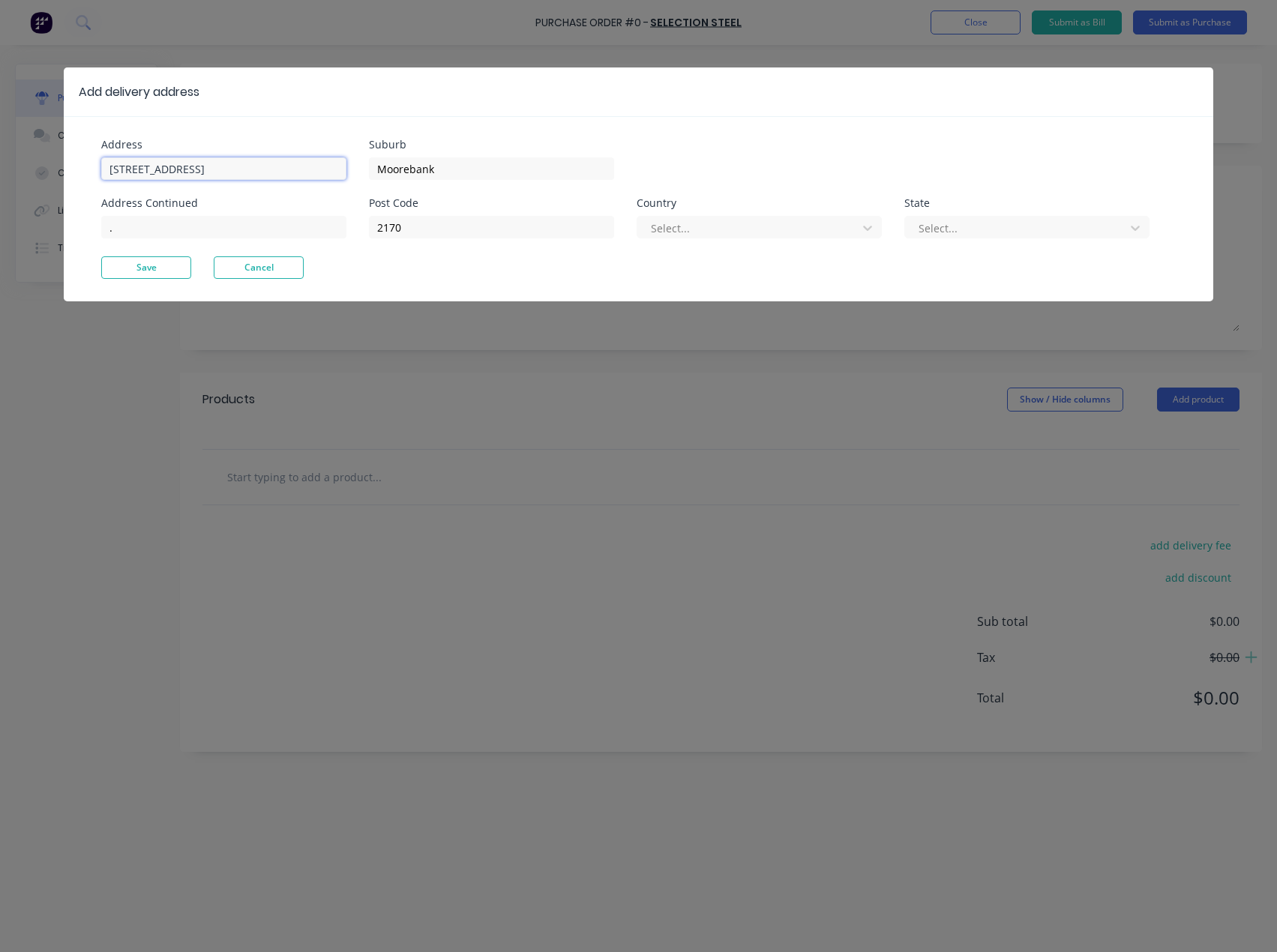
drag, startPoint x: 207, startPoint y: 167, endPoint x: -124, endPoint y: 143, distance: 331.9
click at [0, 143] on html "Purchase Order #0 - SELECTION STEEL Add product Close Submit as Bill Submit as …" at bounding box center [638, 513] width 1277 height 1027
type input "26 Iraking Ave"
click at [133, 273] on button "Save" at bounding box center [146, 268] width 90 height 22
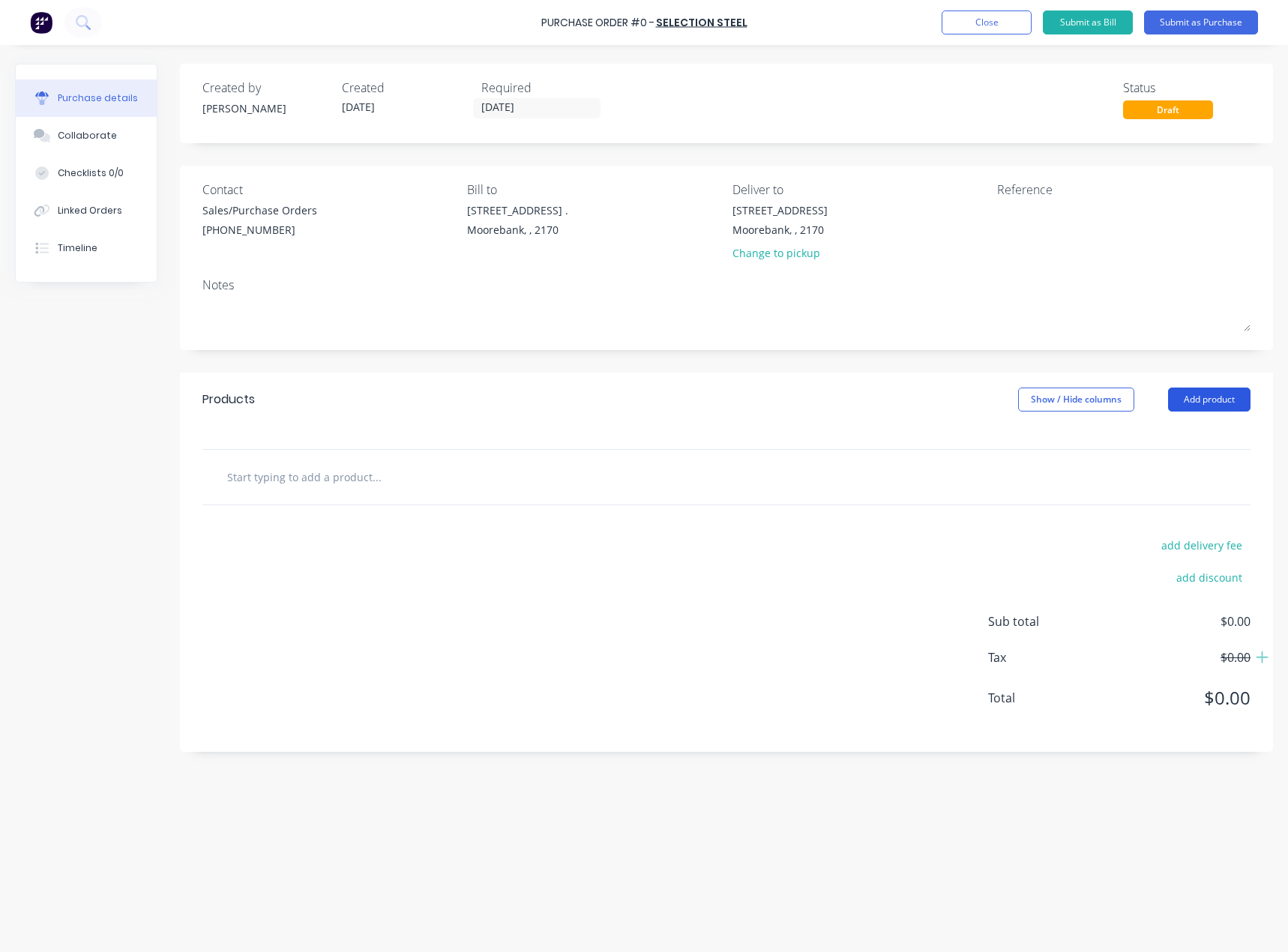
click at [1206, 396] on button "Add product" at bounding box center [1210, 399] width 83 height 24
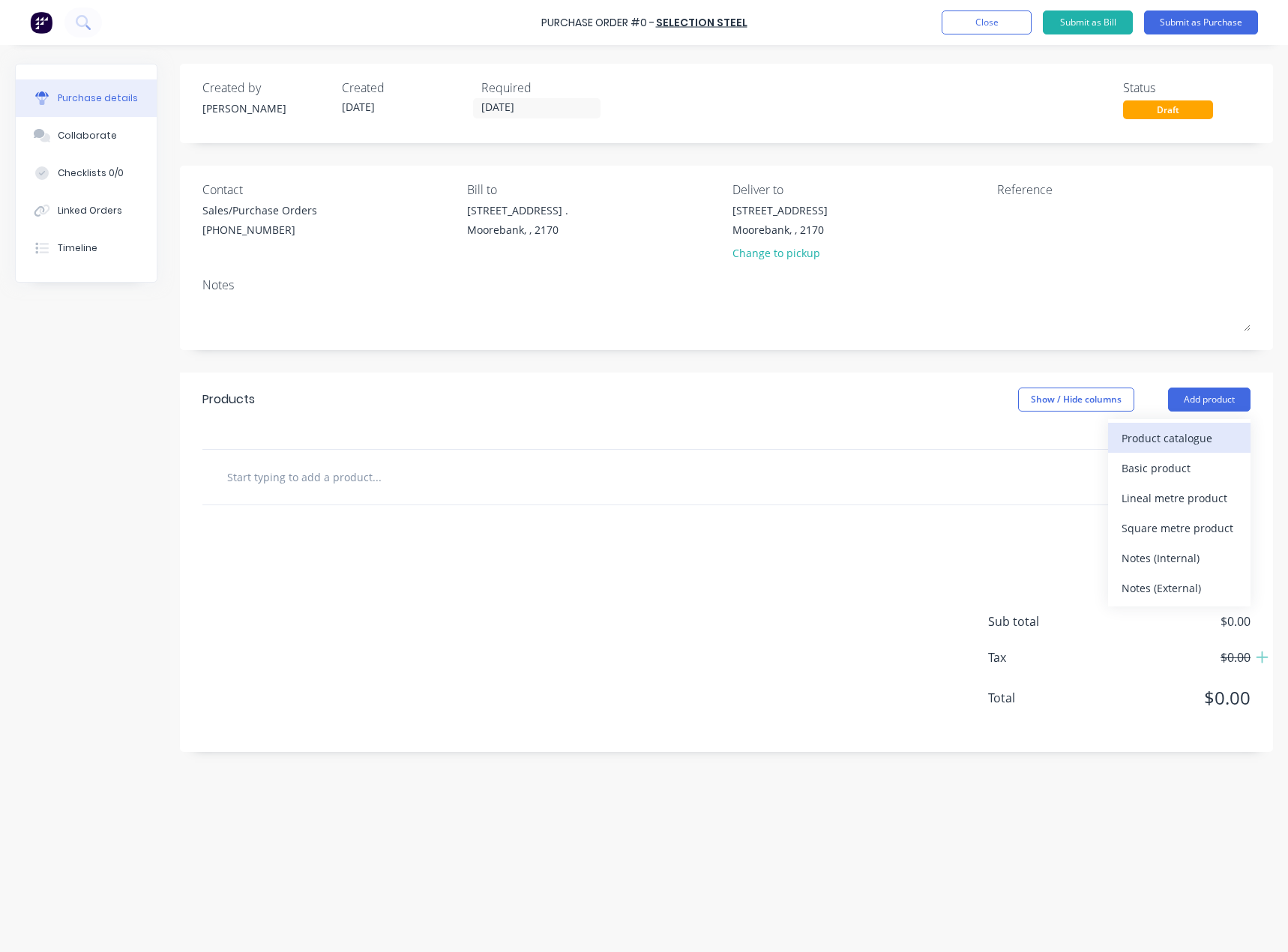
click at [1204, 441] on div "Product catalogue" at bounding box center [1180, 437] width 115 height 22
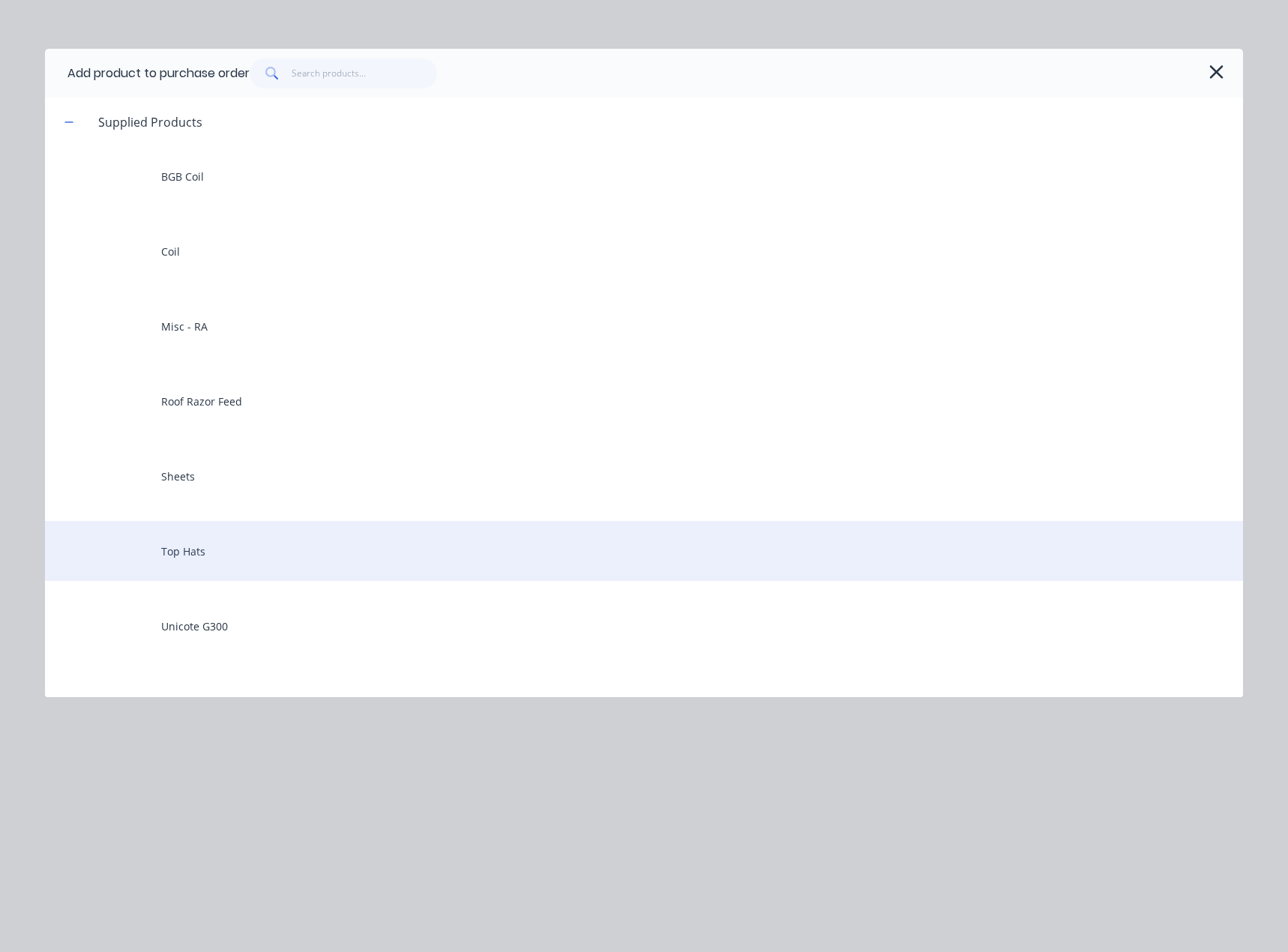
click at [226, 557] on div "Top Hats" at bounding box center [644, 551] width 1198 height 60
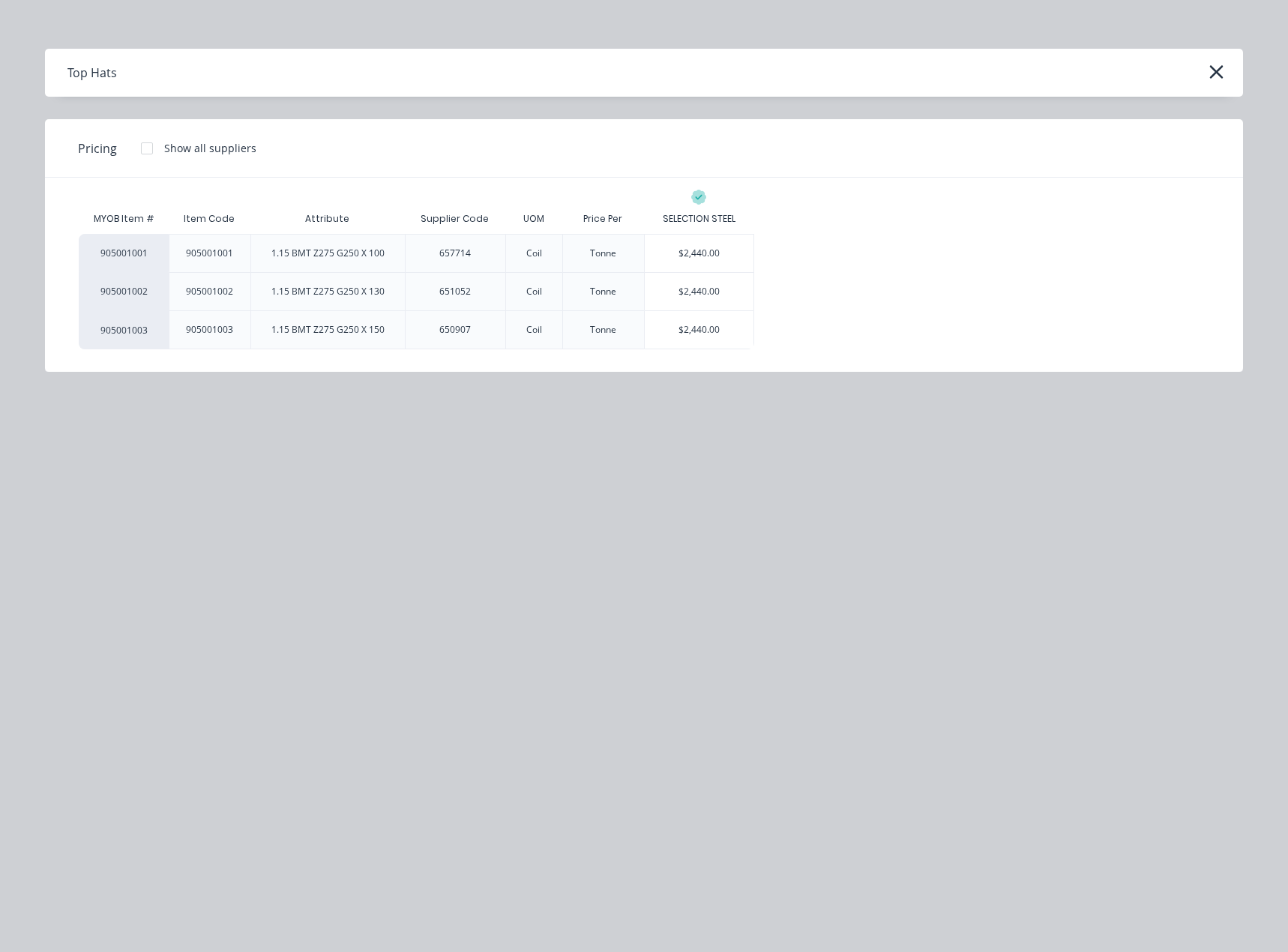
drag, startPoint x: 701, startPoint y: 266, endPoint x: 711, endPoint y: 256, distance: 14.1
click at [702, 266] on div "$2,440.00" at bounding box center [699, 254] width 109 height 38
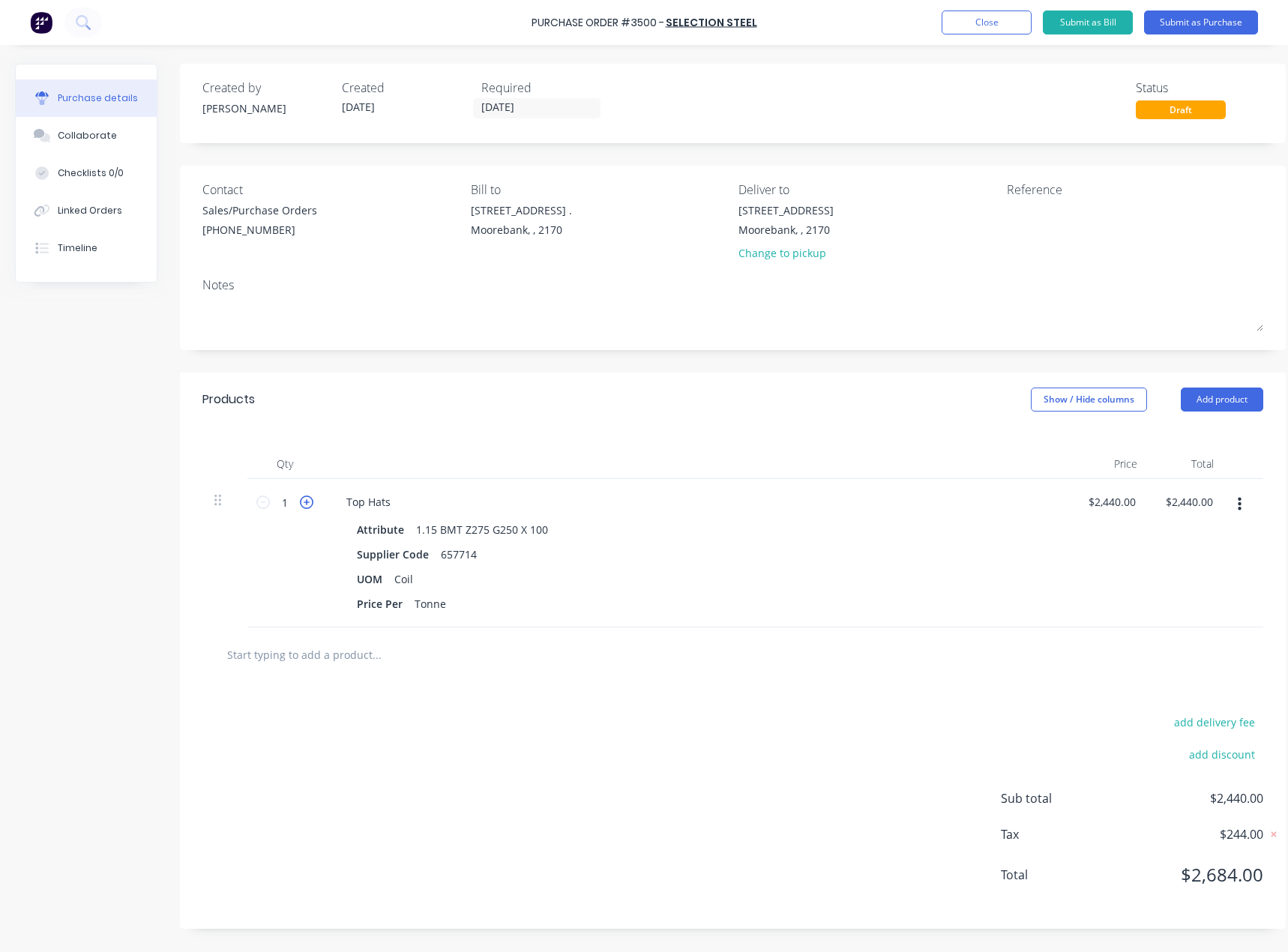
click at [305, 500] on icon at bounding box center [307, 503] width 14 height 14
type input "2"
type input "$4,880.00"
click at [305, 500] on icon at bounding box center [307, 503] width 14 height 14
type input "3"
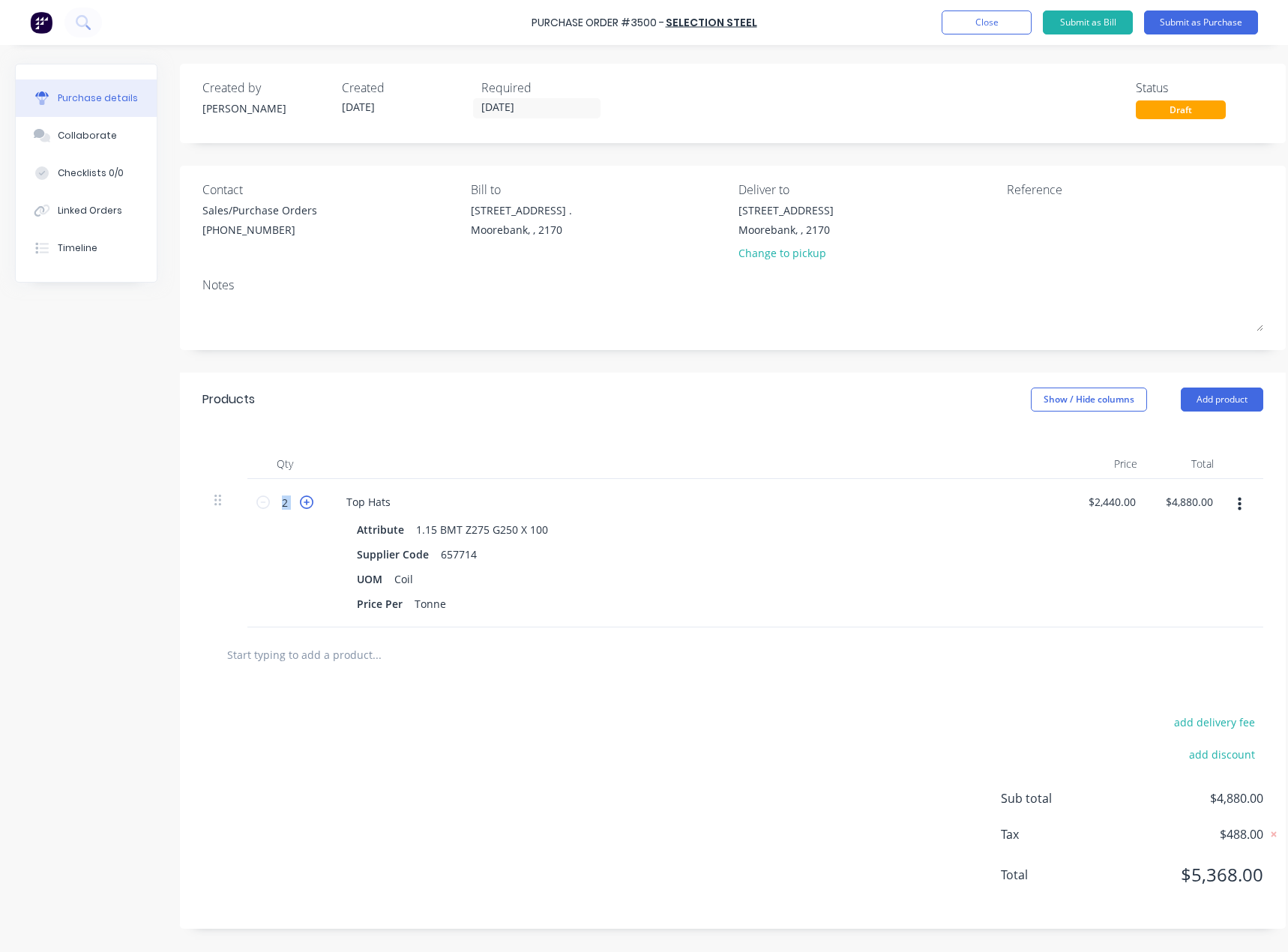
type input "$7,320.00"
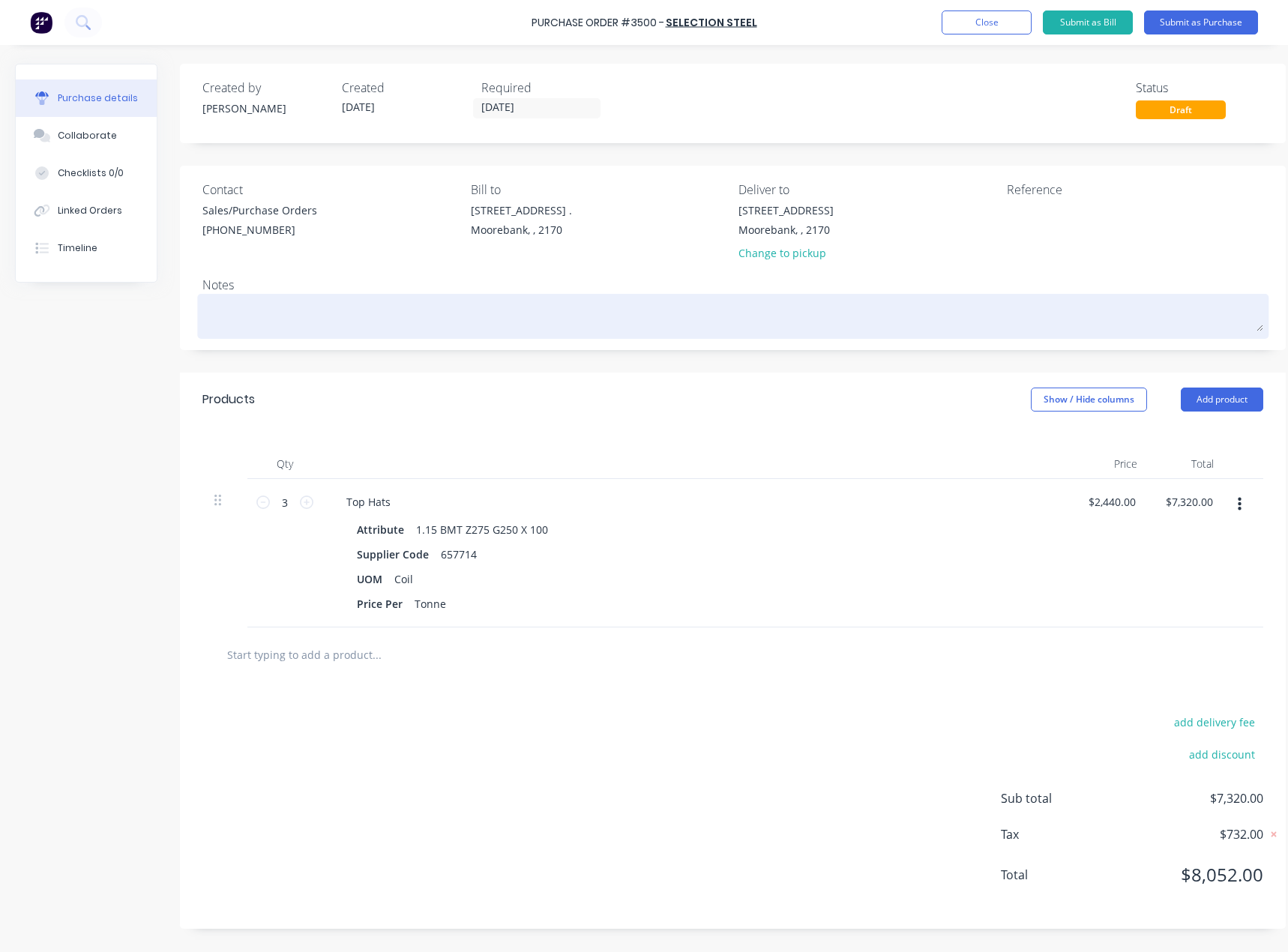
click at [256, 317] on textarea at bounding box center [733, 314] width 1061 height 34
click at [406, 318] on textarea at bounding box center [733, 314] width 1061 height 34
type textarea "x"
type textarea "Q"
type textarea "x"
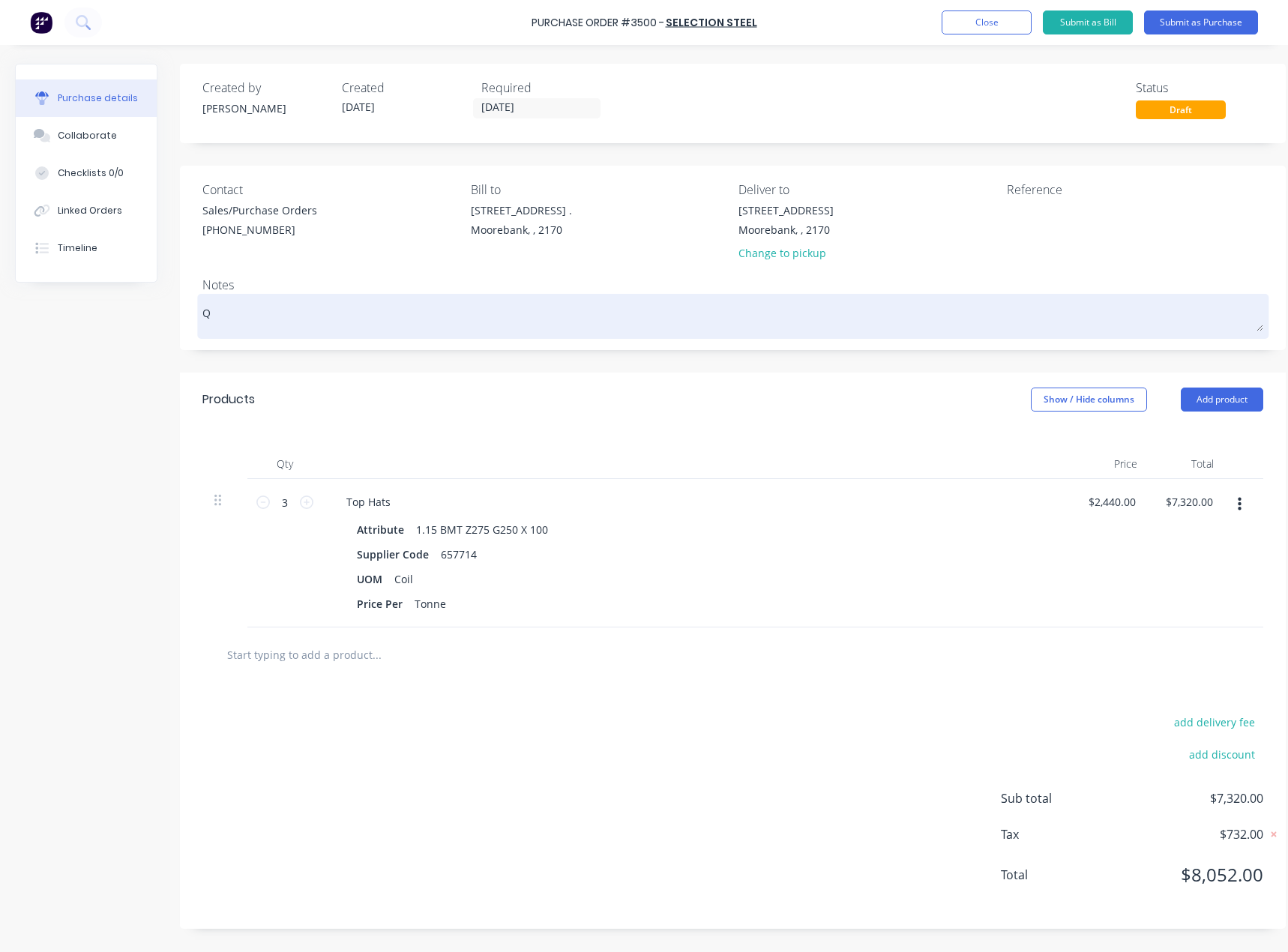
type textarea "QU"
type textarea "x"
type textarea "QUA"
type textarea "x"
type textarea "QUAN"
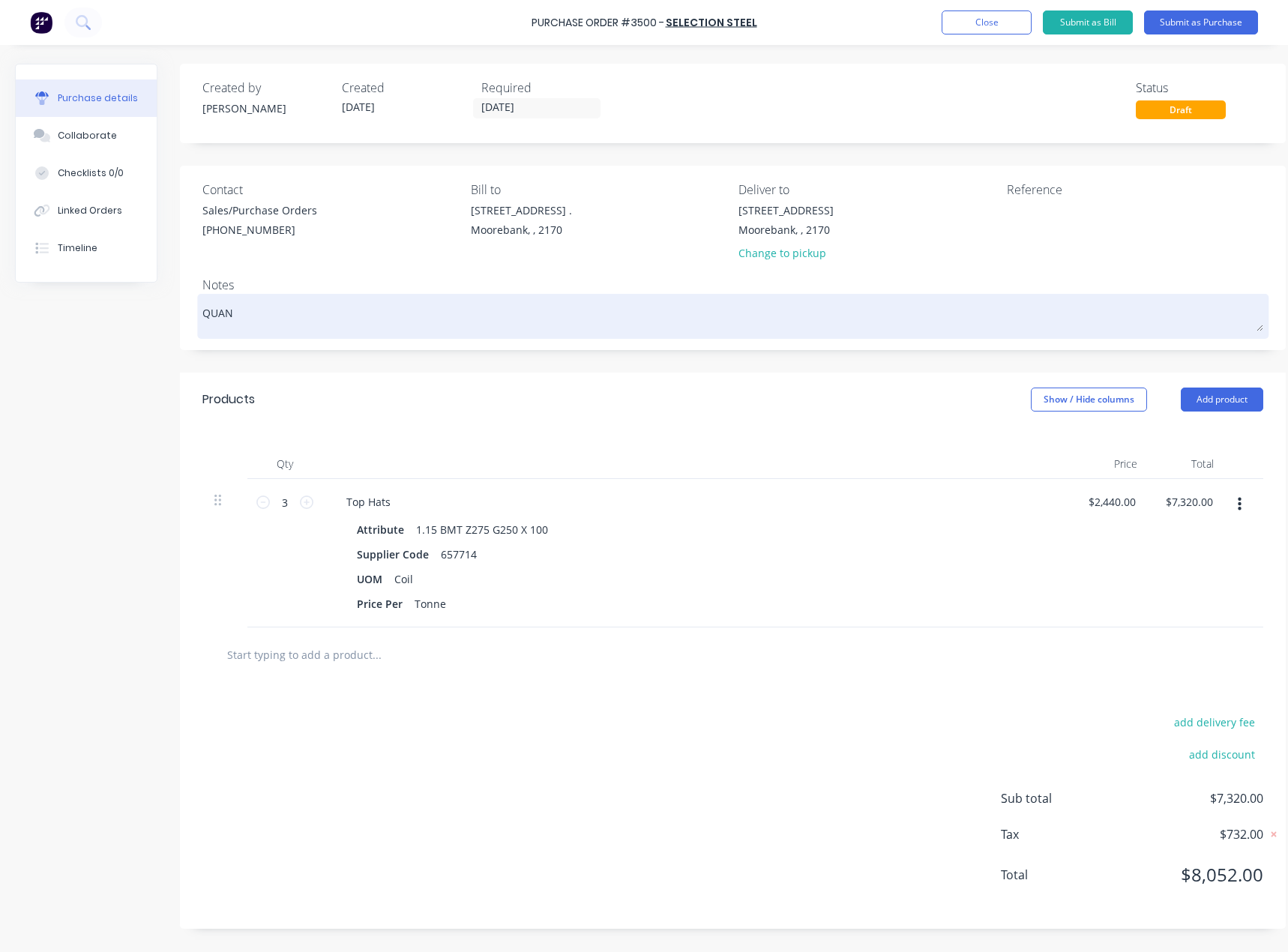
type textarea "x"
type textarea "QUANT"
type textarea "x"
type textarea "QUANTI"
type textarea "x"
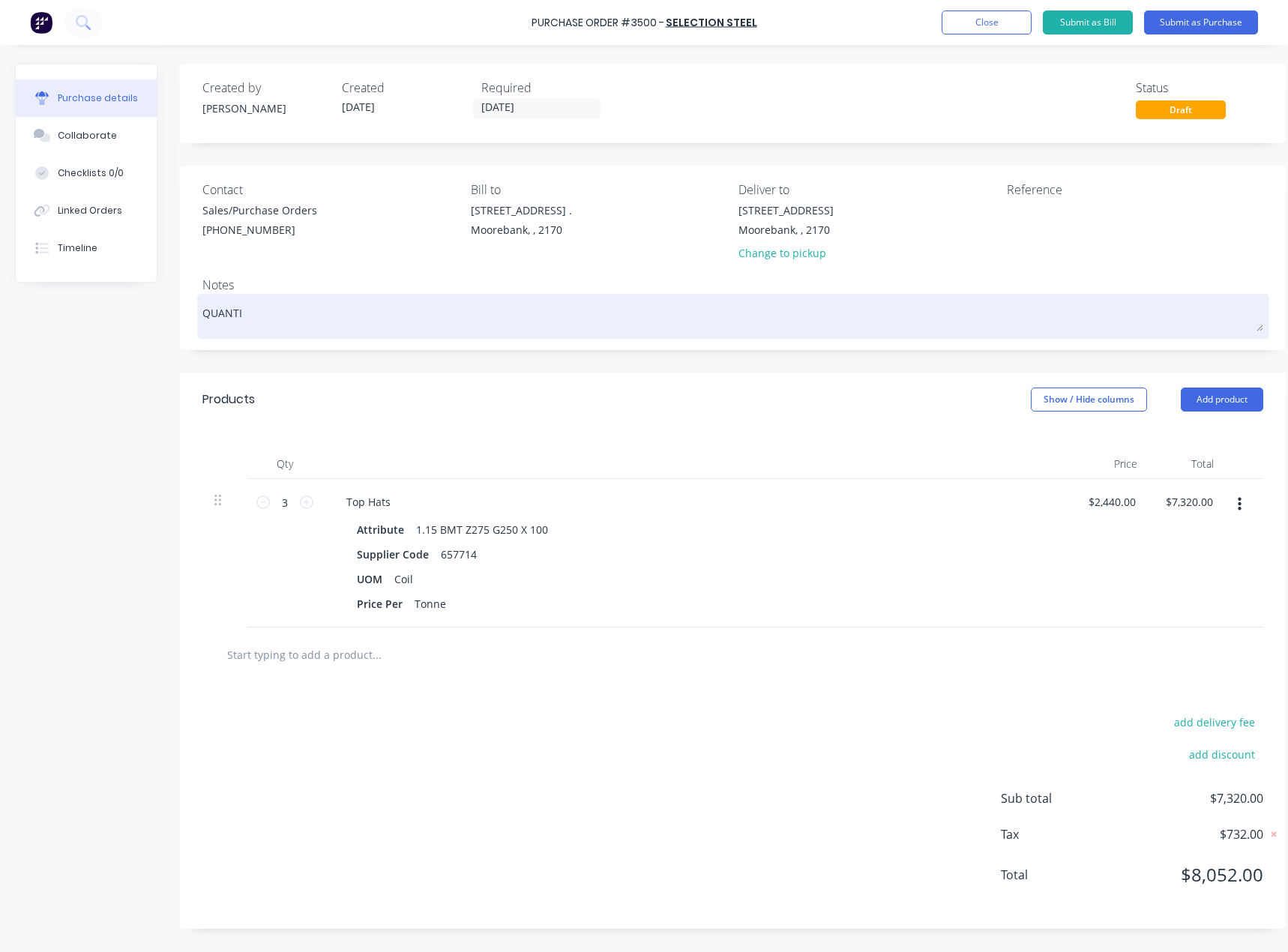
type textarea "QUANTIT"
type textarea "x"
type textarea "QUANTITI"
type textarea "x"
type textarea "QUANTITIE"
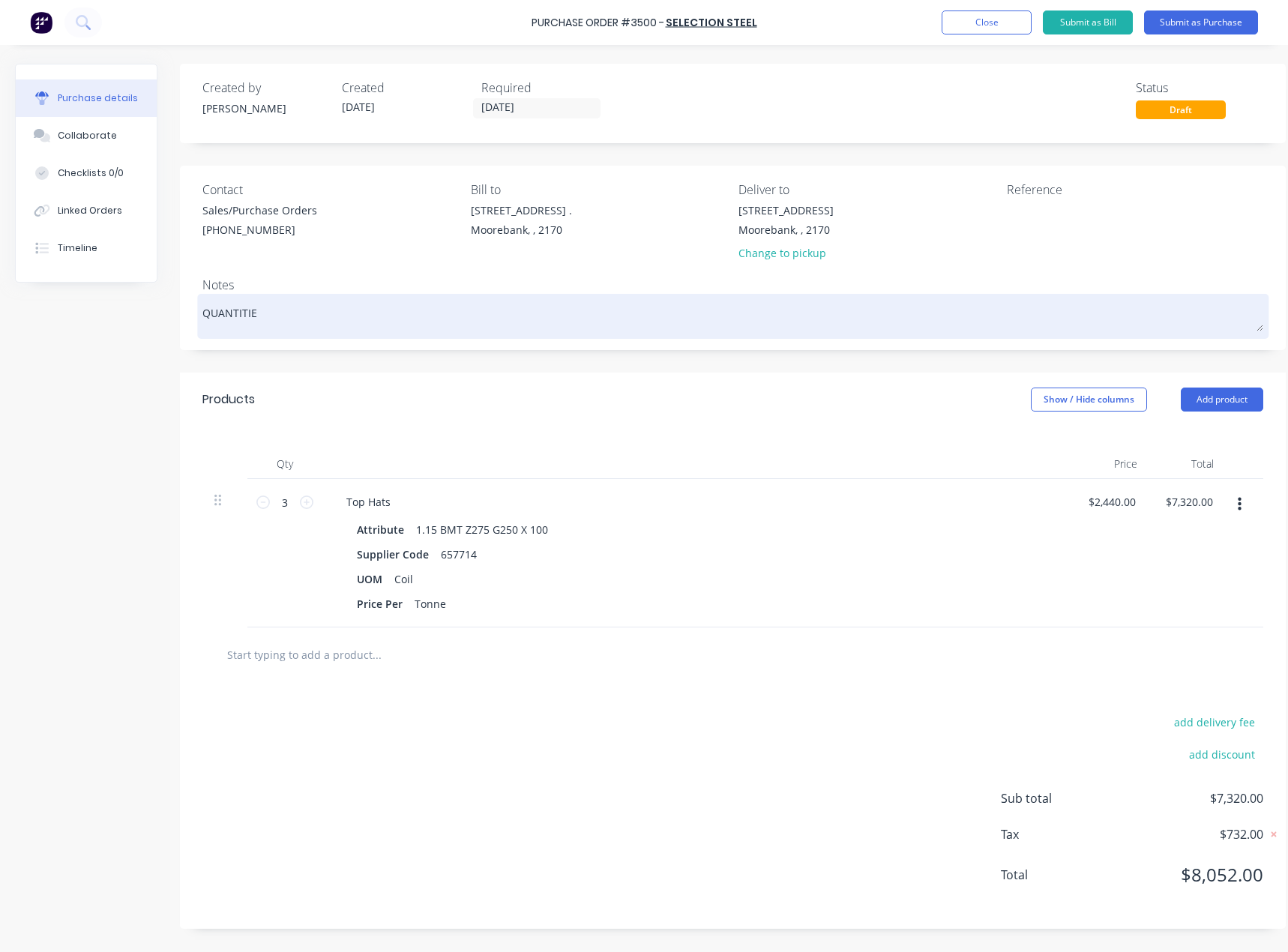
type textarea "x"
type textarea "QUANTITIES"
type textarea "x"
type textarea "QUANTITIES"
type textarea "x"
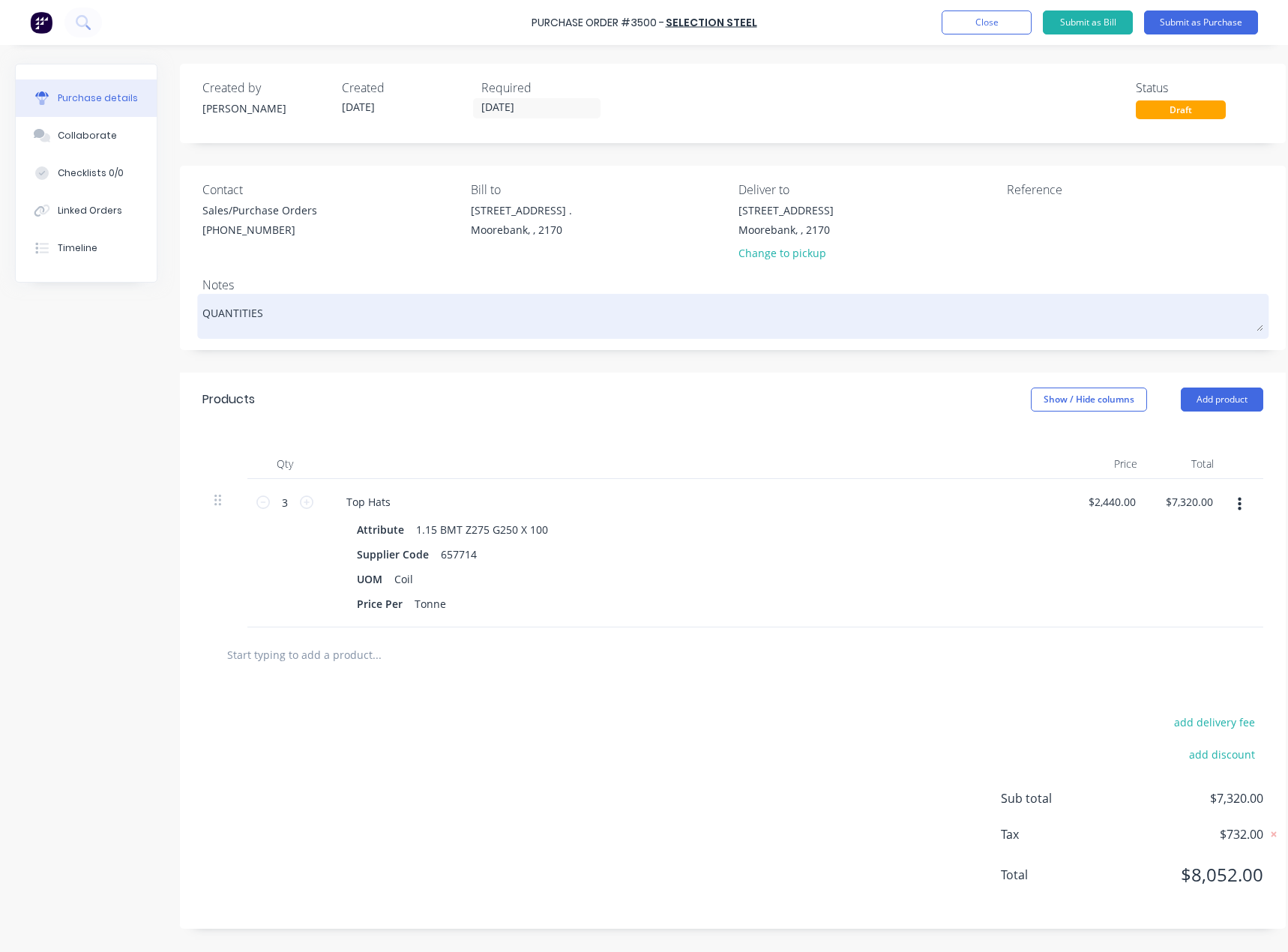
type textarea "QUANTITIES A"
type textarea "x"
type textarea "QUANTITIES AR"
type textarea "x"
type textarea "QUANTITIES ARE"
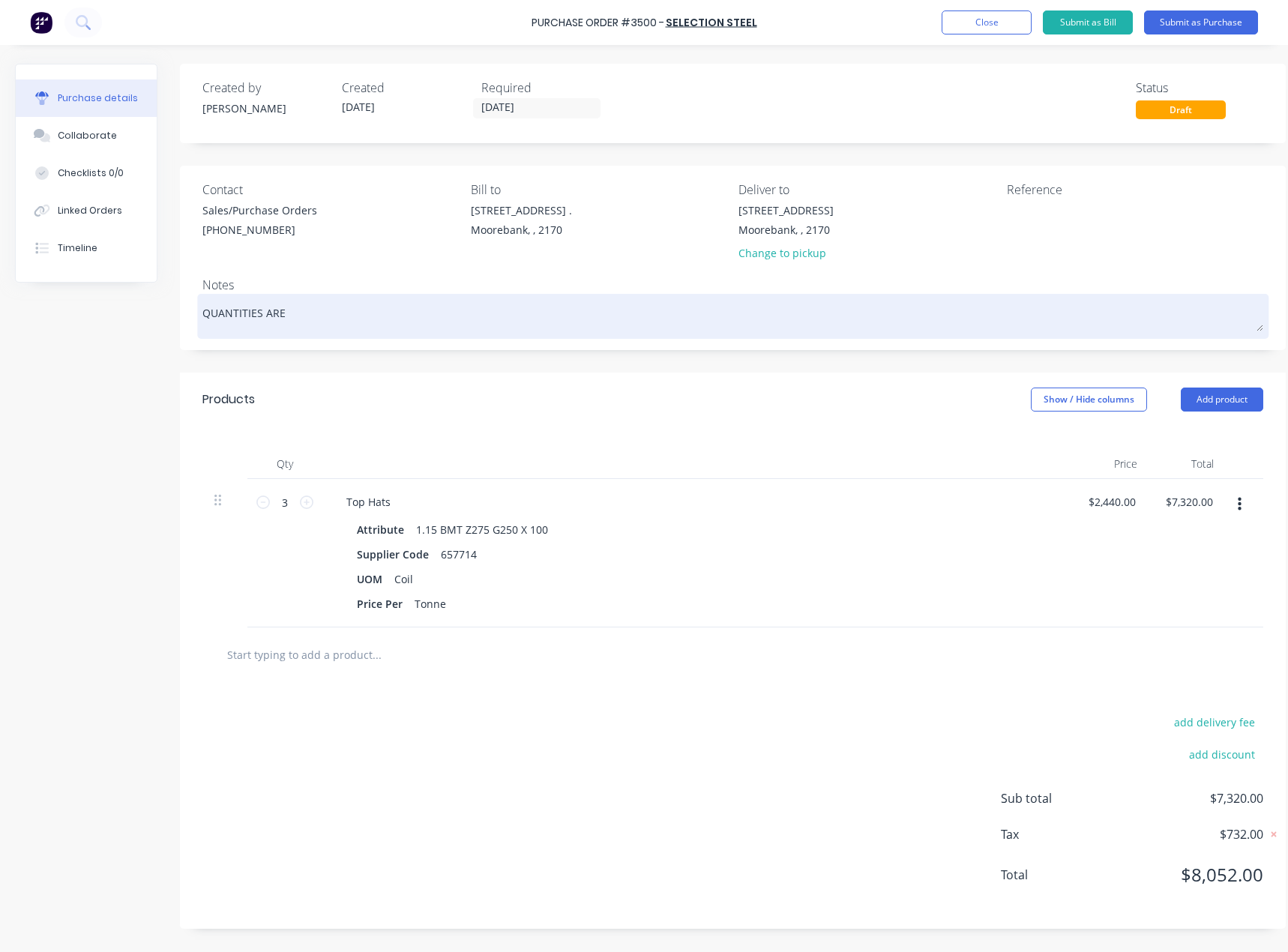
type textarea "x"
type textarea "QUANTITIES ARE"
type textarea "x"
type textarea "QUANTITIES ARE N"
type textarea "x"
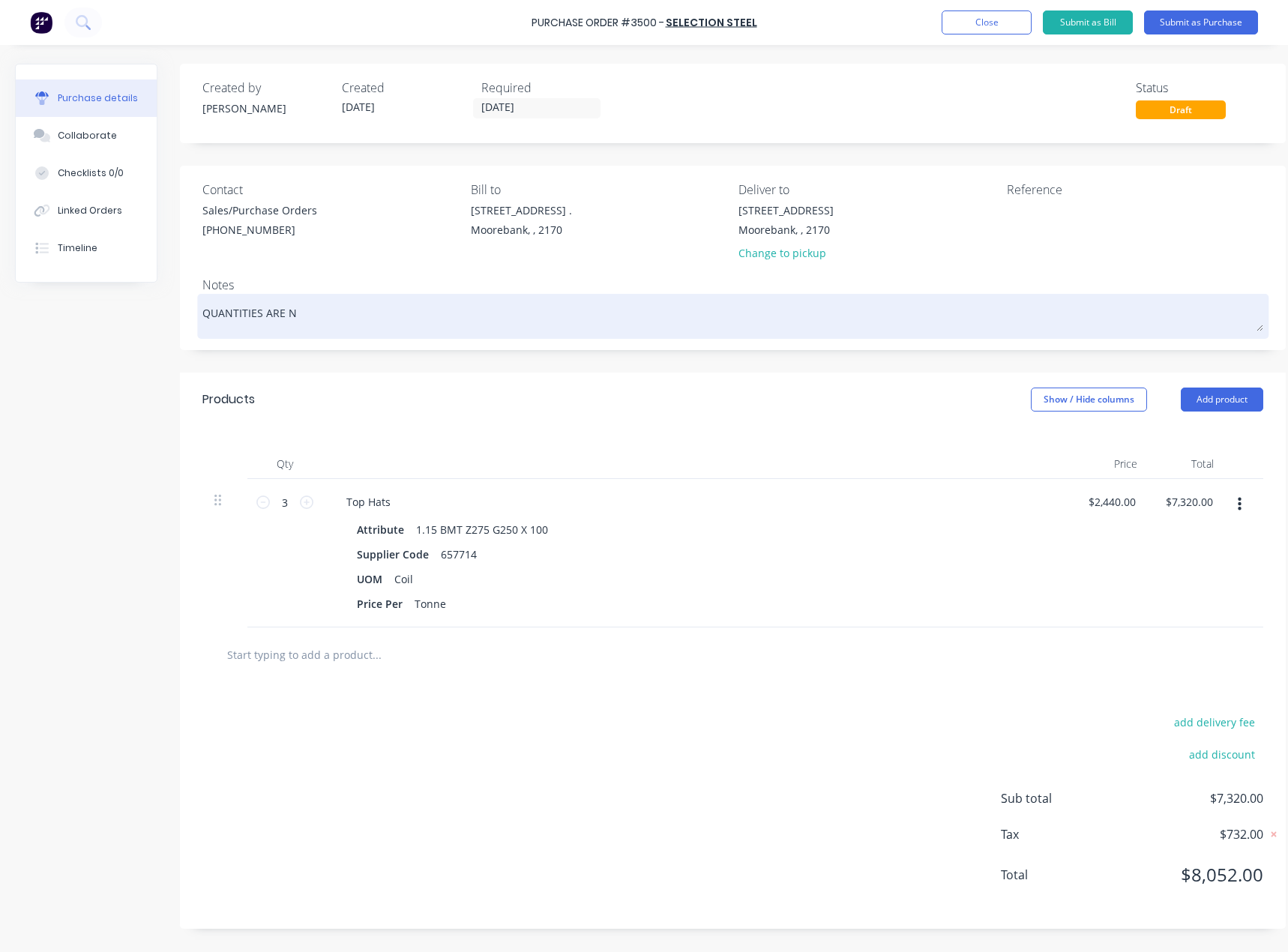
type textarea "QUANTITIES ARE NU"
type textarea "x"
type textarea "QUANTITIES ARE NUM"
type textarea "x"
type textarea "QUANTITIES ARE NUMB"
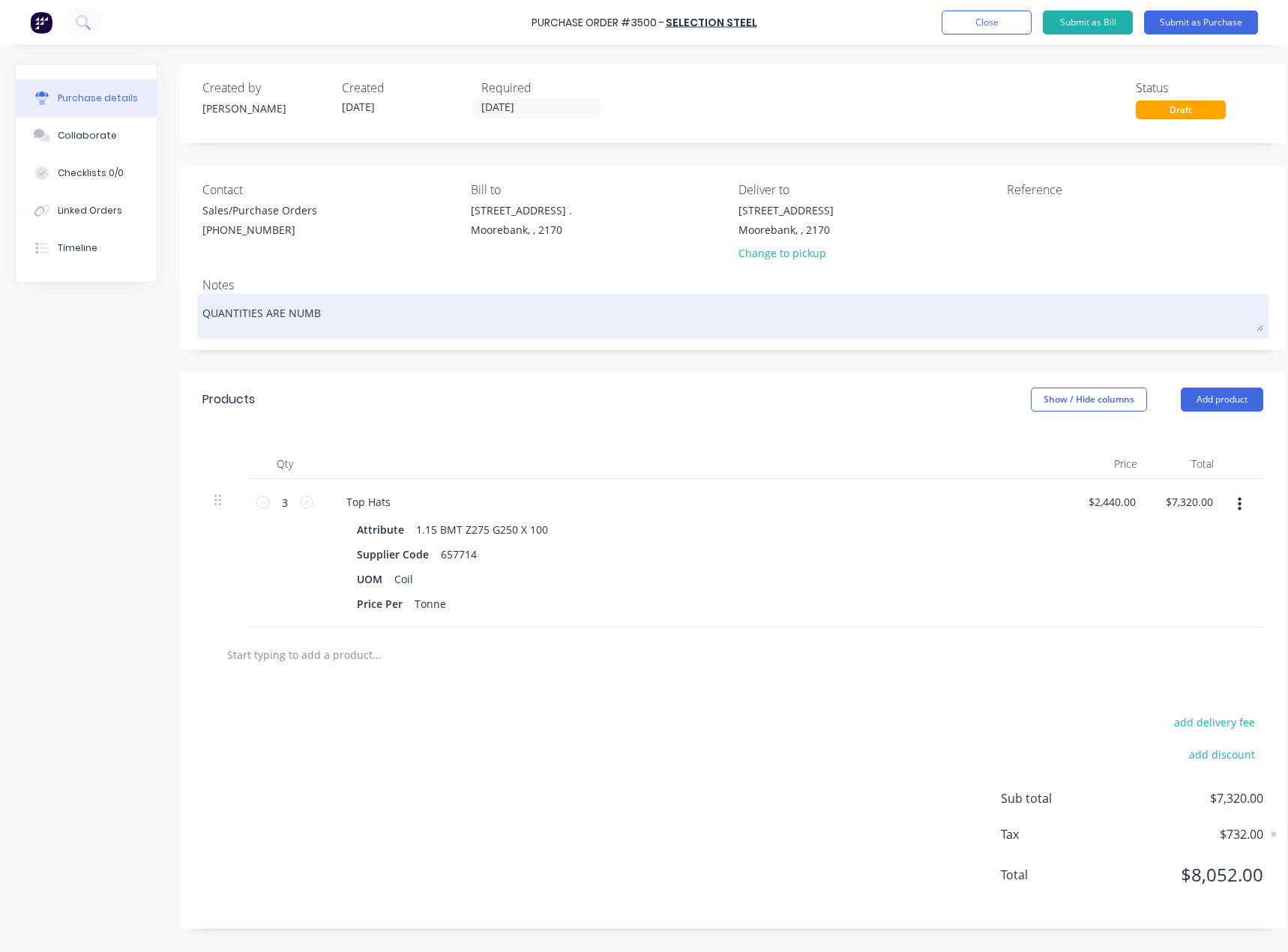
type textarea "x"
type textarea "QUANTITIES ARE NUMBE"
type textarea "x"
type textarea "QUANTITIES ARE NUMBER"
type textarea "x"
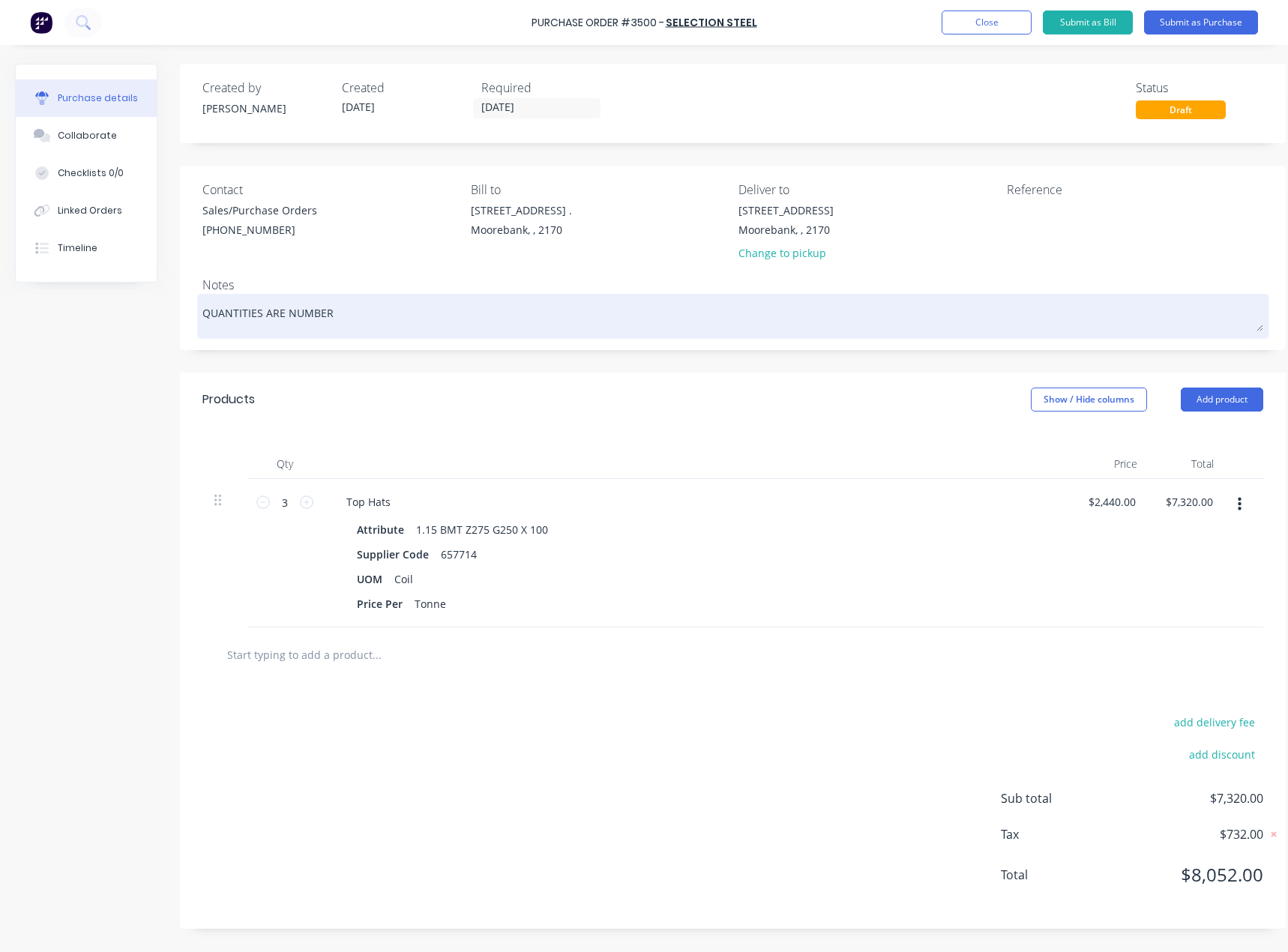
type textarea "QUANTITIES ARE NUMBER"
type textarea "x"
type textarea "QUANTITIES ARE NUMBER O"
type textarea "x"
type textarea "QUANTITIES ARE NUMBER OF"
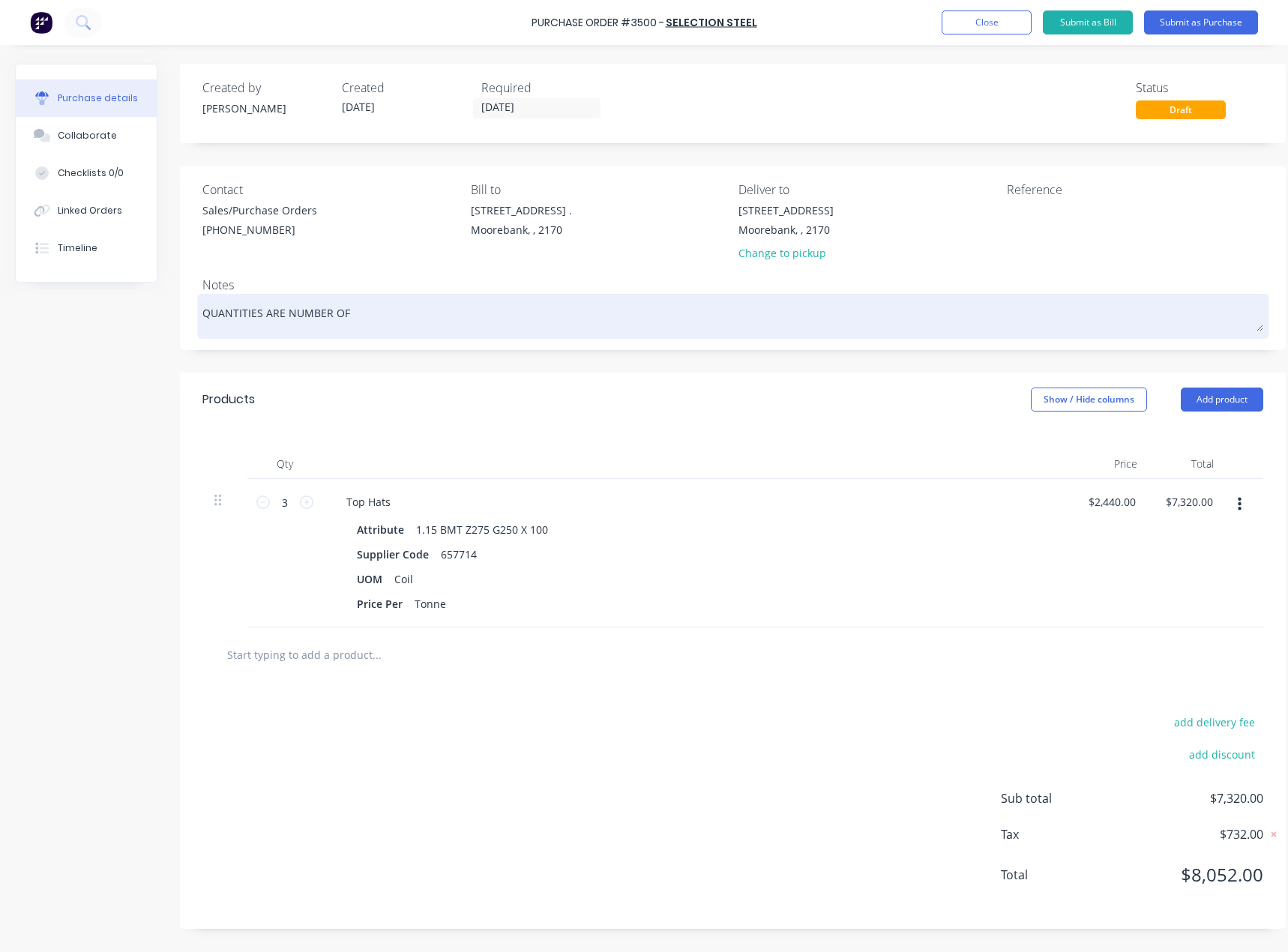
type textarea "x"
type textarea "QUANTITIES ARE NUMBER OF"
type textarea "x"
type textarea "QUANTITIES ARE NUMBER OF C"
type textarea "x"
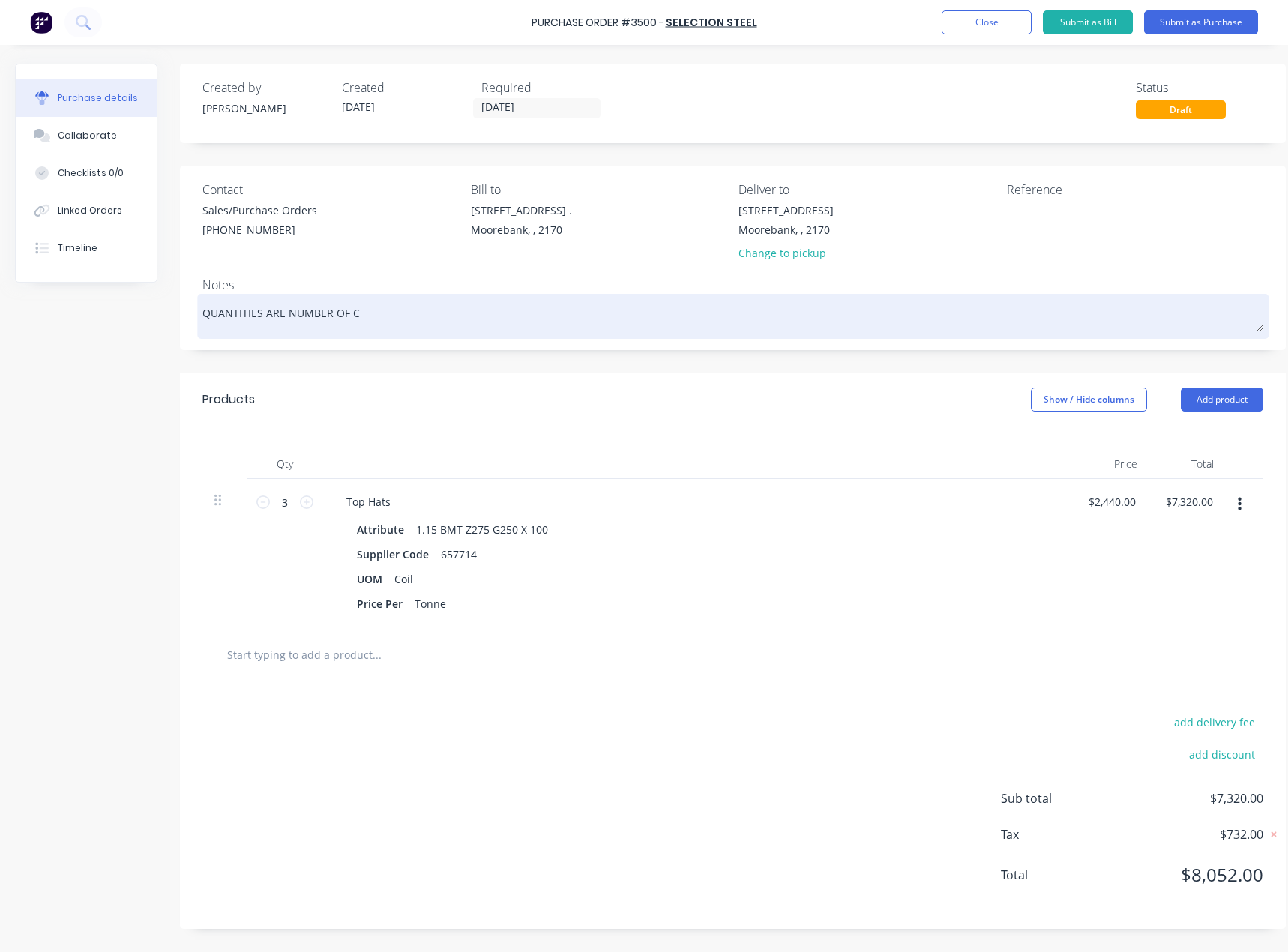
type textarea "QUANTITIES ARE NUMBER OF CO"
type textarea "x"
type textarea "QUANTITIES ARE NUMBER OF COI"
type textarea "x"
type textarea "QUANTITIES ARE NUMBER OF COIL"
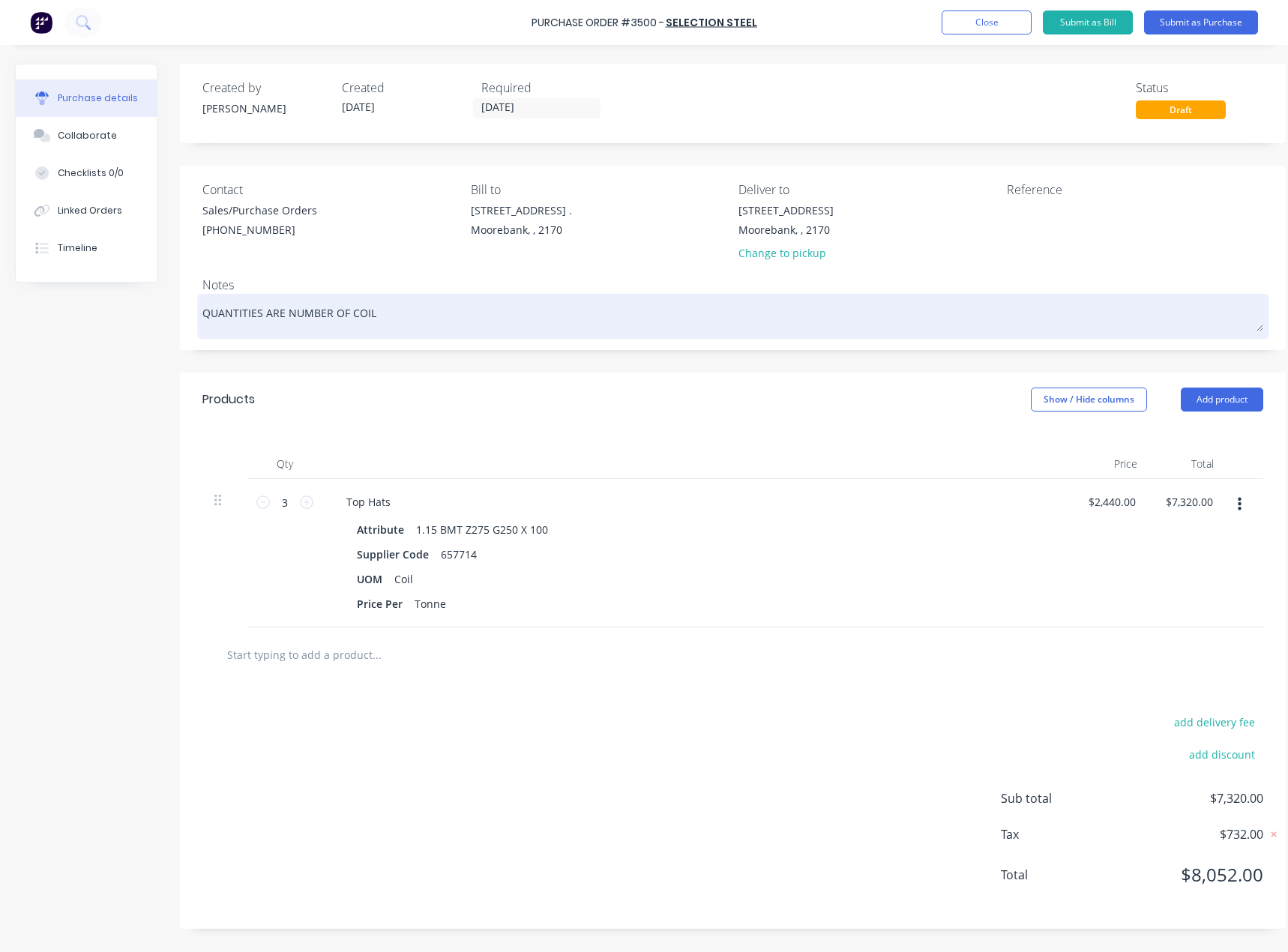
type textarea "x"
type textarea "QUANTITIES ARE NUMBER OF COILS"
type textarea "x"
type textarea "QUANTITIES ARE NUMBER OF COILS"
type textarea "x"
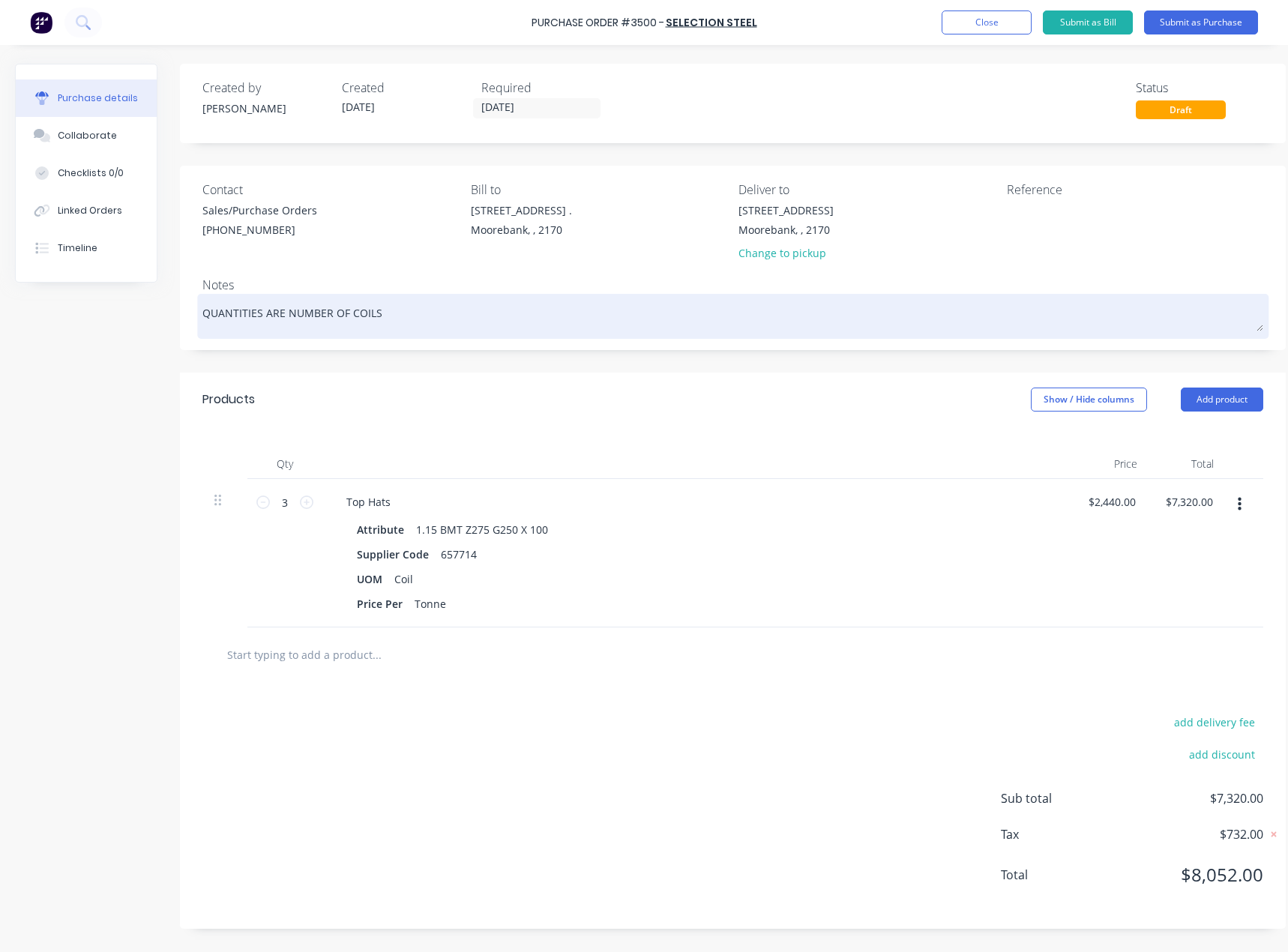
type textarea "QUANTITIES ARE NUMBER OF COILS ("
type textarea "x"
type textarea "QUANTITIES ARE NUMBER OF COILS (N"
type textarea "x"
type textarea "QUANTITIES ARE NUMBER OF COILS (NO"
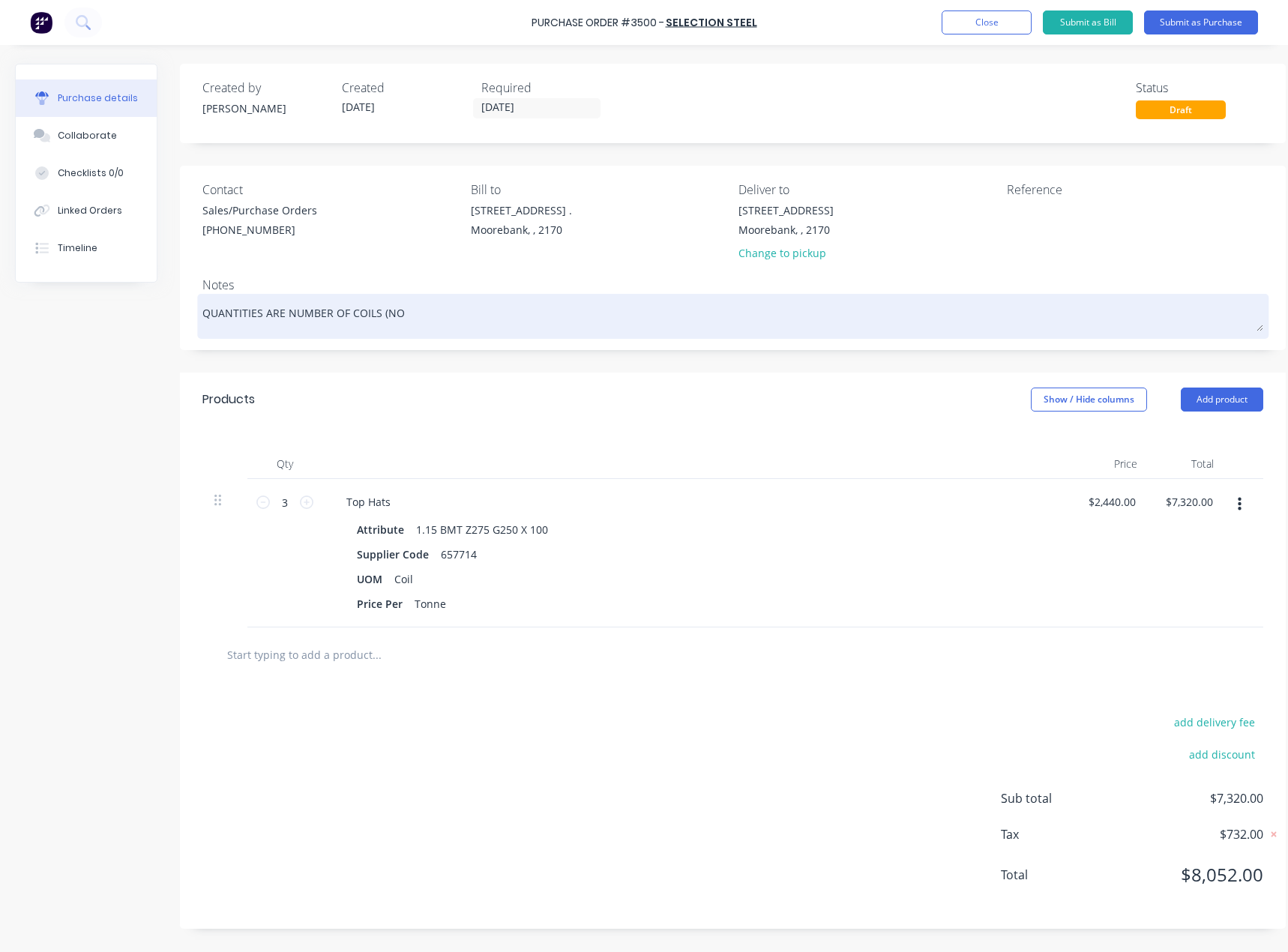
type textarea "x"
type textarea "QUANTITIES ARE NUMBER OF COILS (NOT"
type textarea "x"
type textarea "QUANTITIES ARE NUMBER OF COILS (NOT"
type textarea "x"
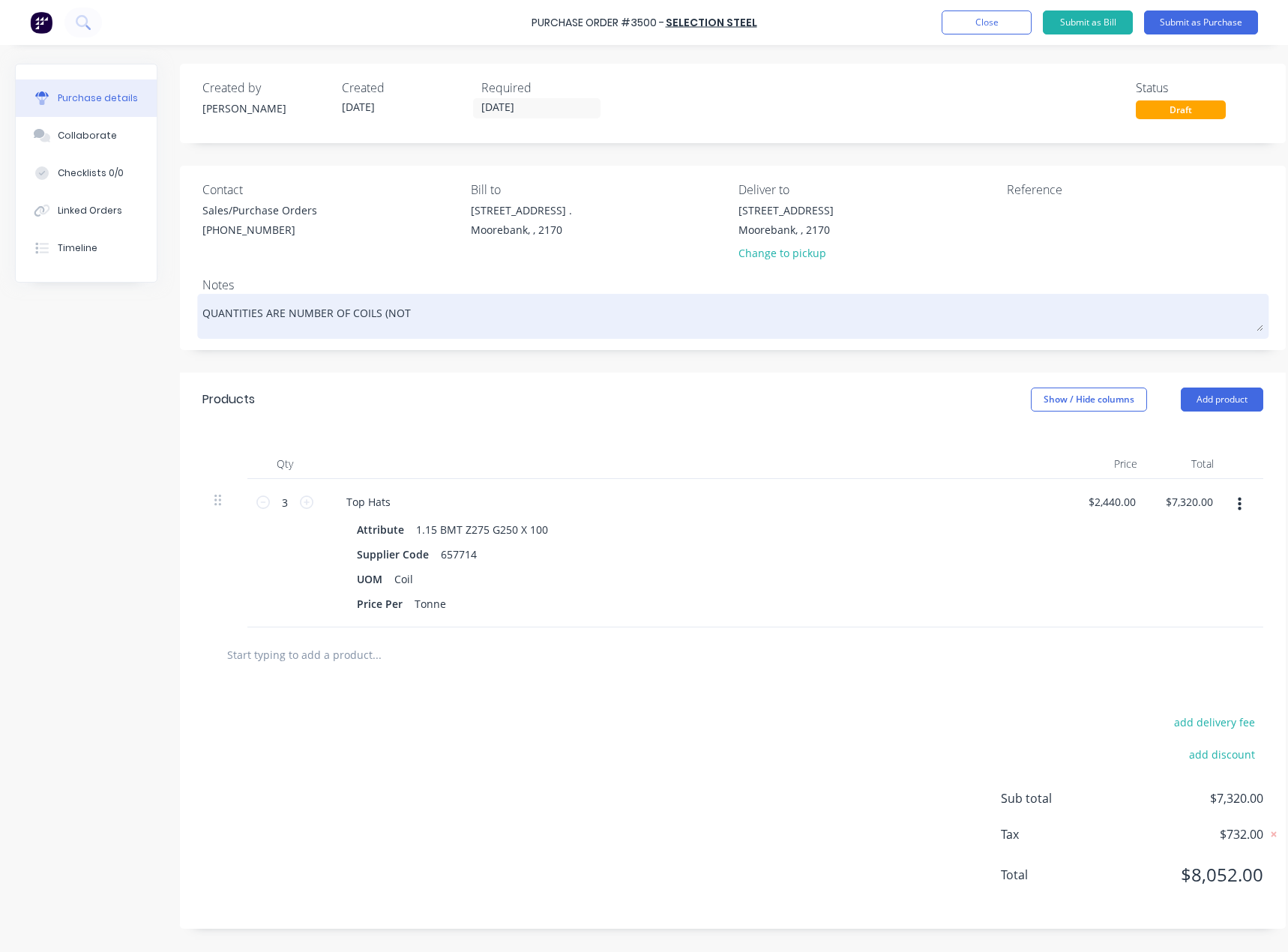
type textarea "QUANTITIES ARE NUMBER OF COILS (NOT T"
type textarea "x"
type textarea "QUANTITIES ARE NUMBER OF COILS (NOT TO"
type textarea "x"
type textarea "QUANTITIES ARE NUMBER OF COILS (NOT TON"
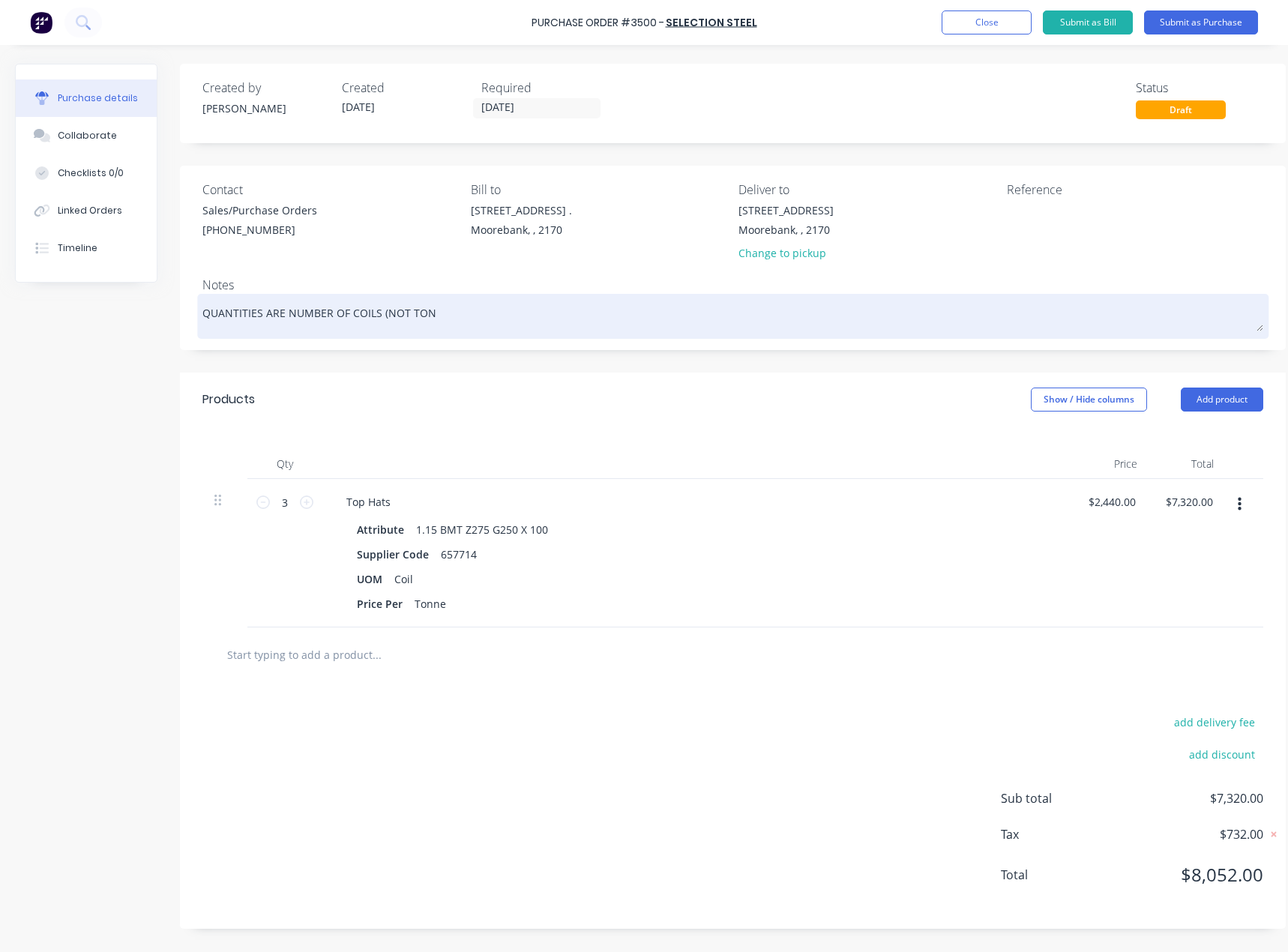
type textarea "x"
type textarea "QUANTITIES ARE NUMBER OF COILS (NOT TONN"
type textarea "x"
type textarea "QUANTITIES ARE NUMBER OF COILS (NOT TONNE"
type textarea "x"
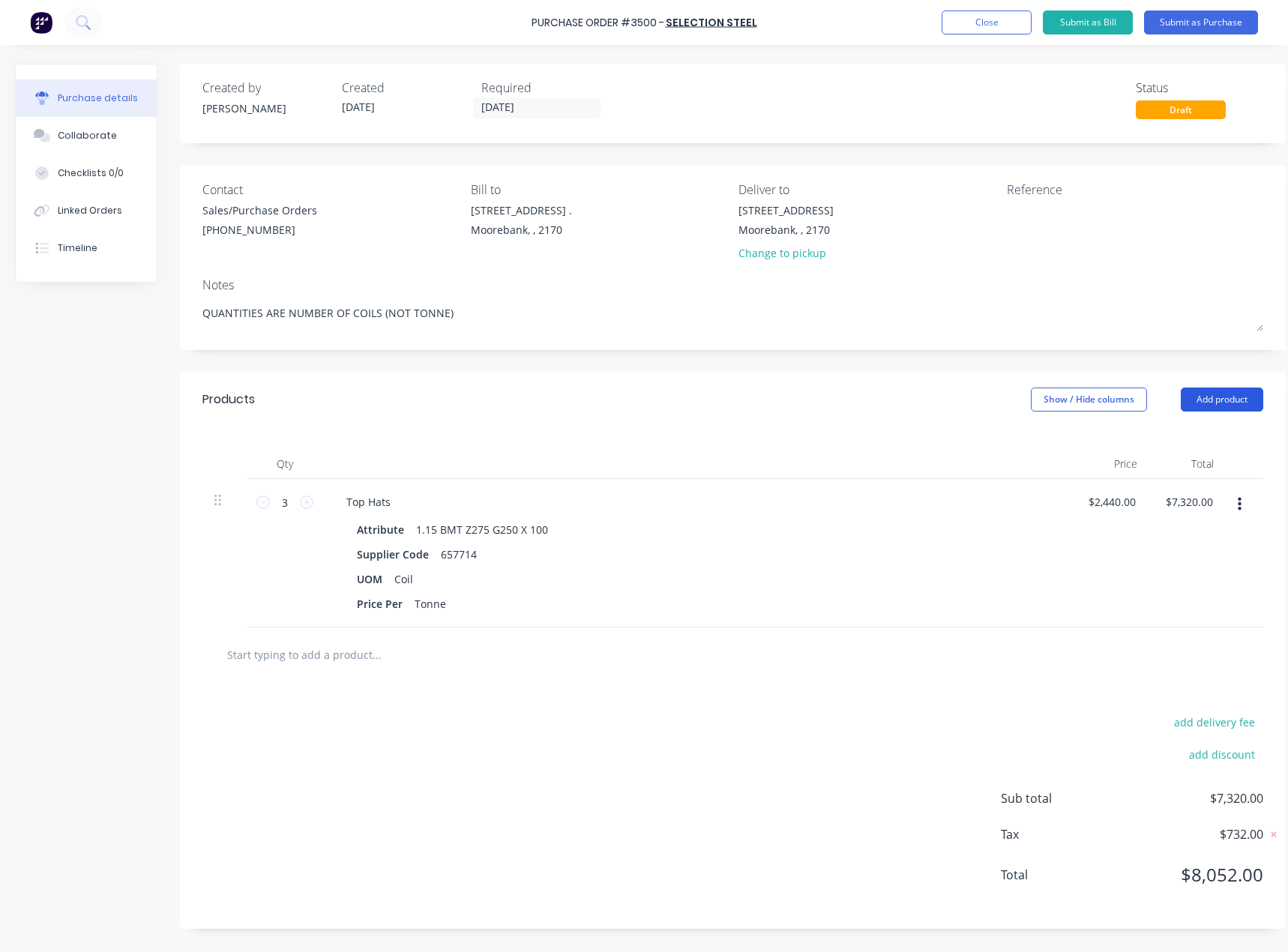
type textarea "QUANTITIES ARE NUMBER OF COILS (NOT TONNE)"
type textarea "x"
type textarea "QUANTITIES ARE NUMBER OF COILS (NOT TONNE)"
click at [1212, 401] on button "Add product" at bounding box center [1223, 399] width 83 height 24
click at [1189, 433] on div "Product catalogue" at bounding box center [1192, 437] width 115 height 22
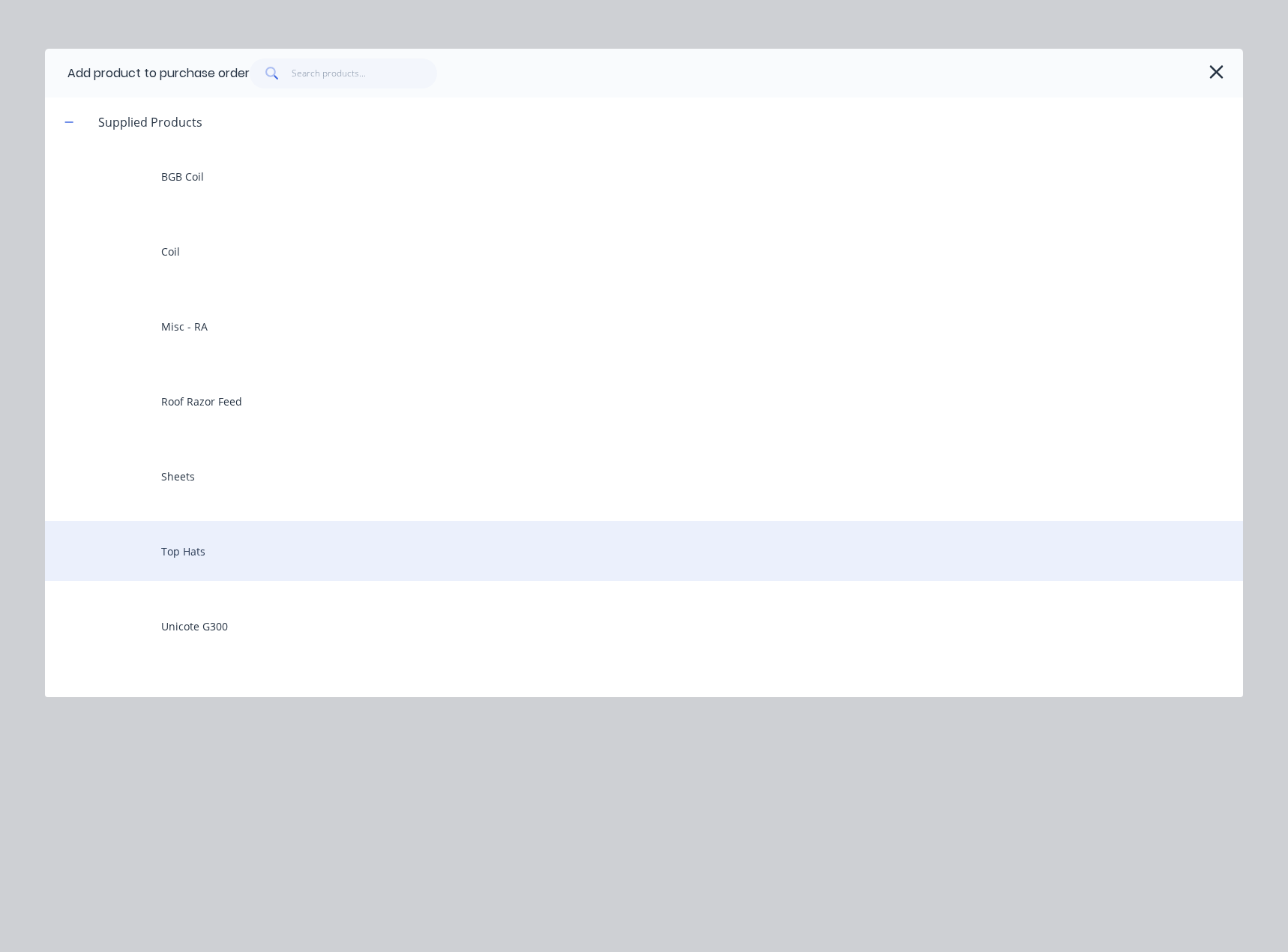
click at [195, 549] on div "Top Hats" at bounding box center [644, 551] width 1198 height 60
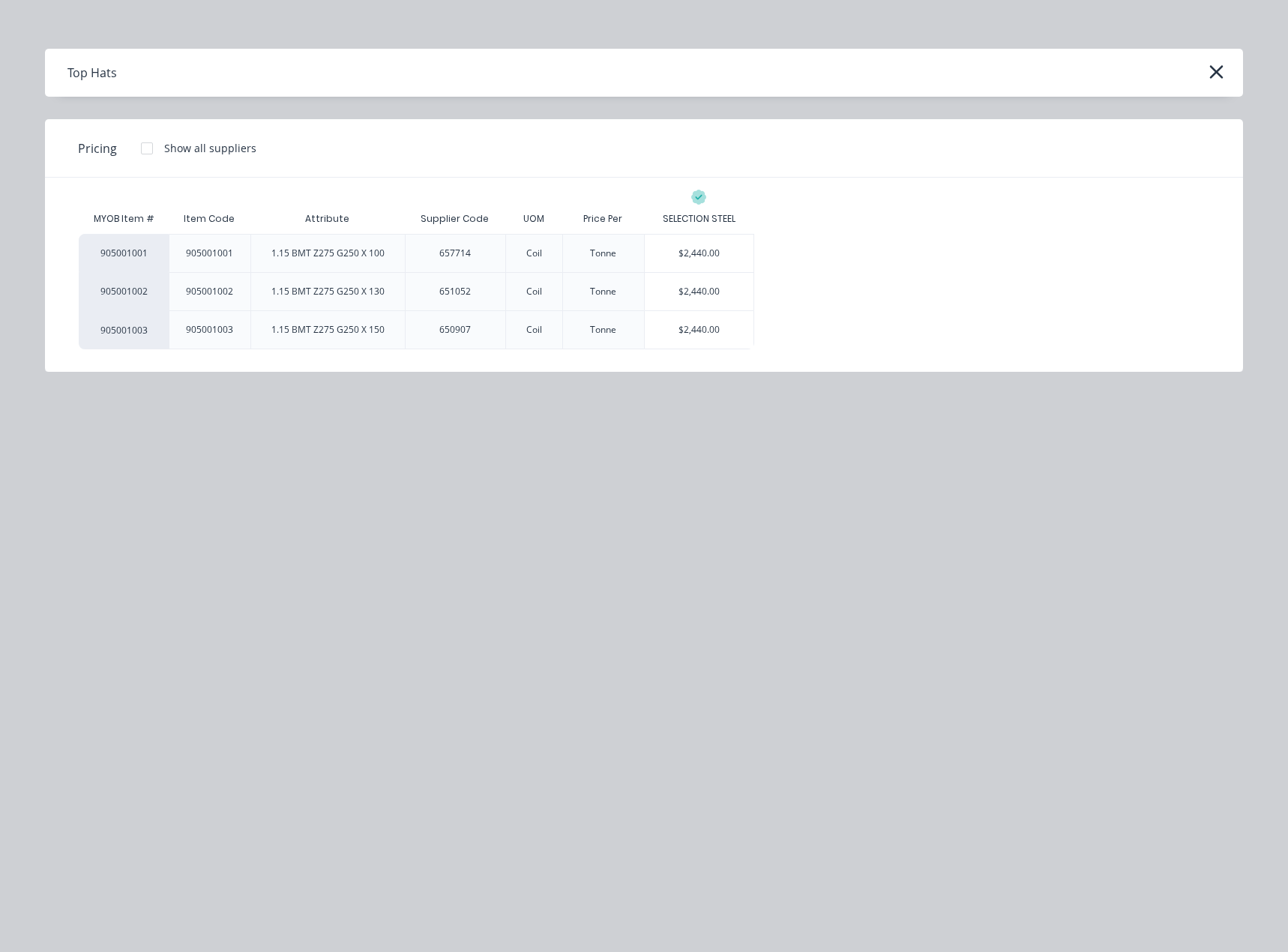
drag, startPoint x: 715, startPoint y: 299, endPoint x: 727, endPoint y: 349, distance: 51.4
click at [715, 298] on div "$2,440.00" at bounding box center [699, 292] width 109 height 38
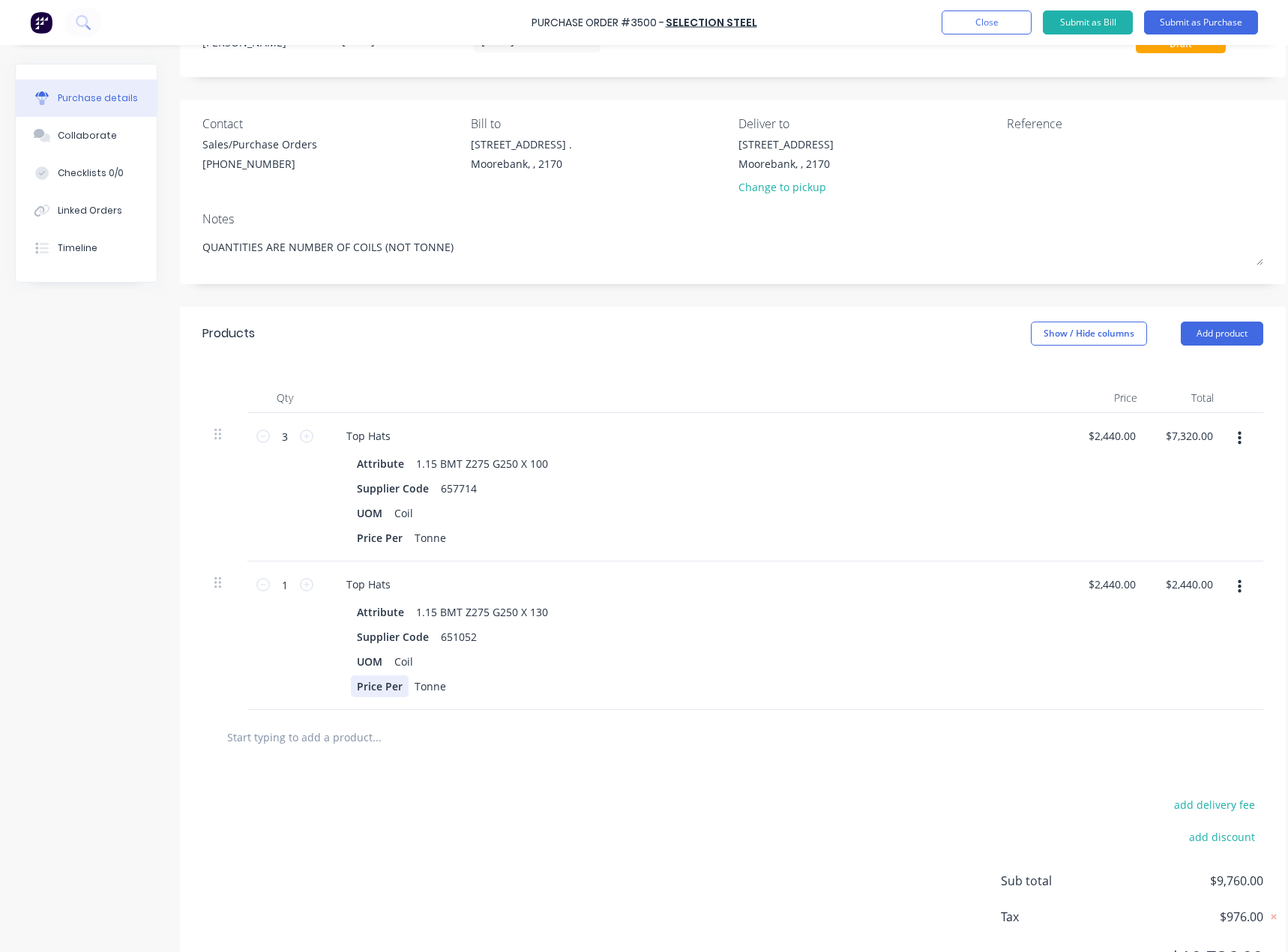
scroll to position [151, 0]
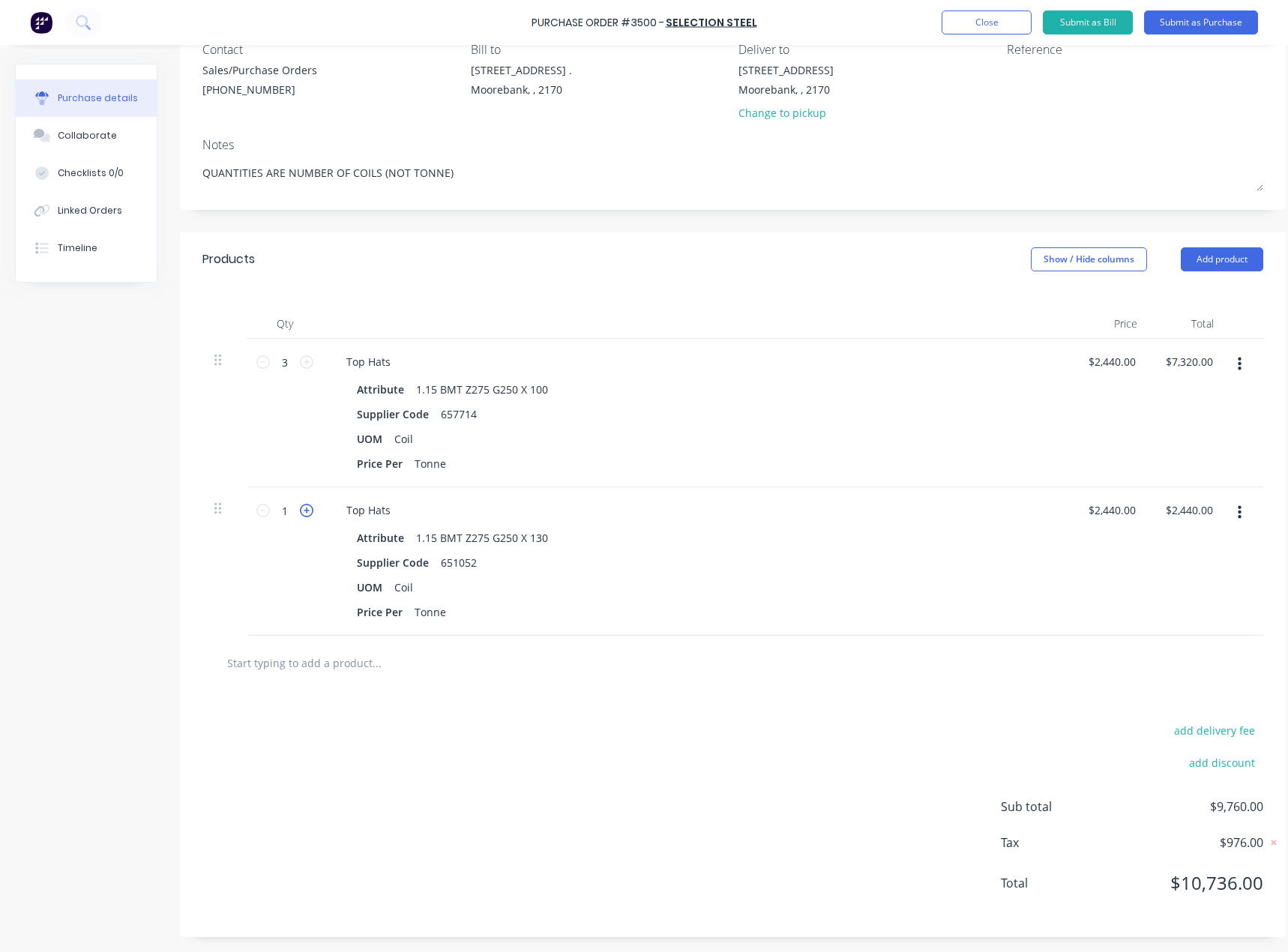
click at [304, 504] on icon at bounding box center [307, 510] width 14 height 14
type textarea "x"
type input "2"
type input "$4,880.00"
click at [304, 504] on icon at bounding box center [307, 510] width 14 height 14
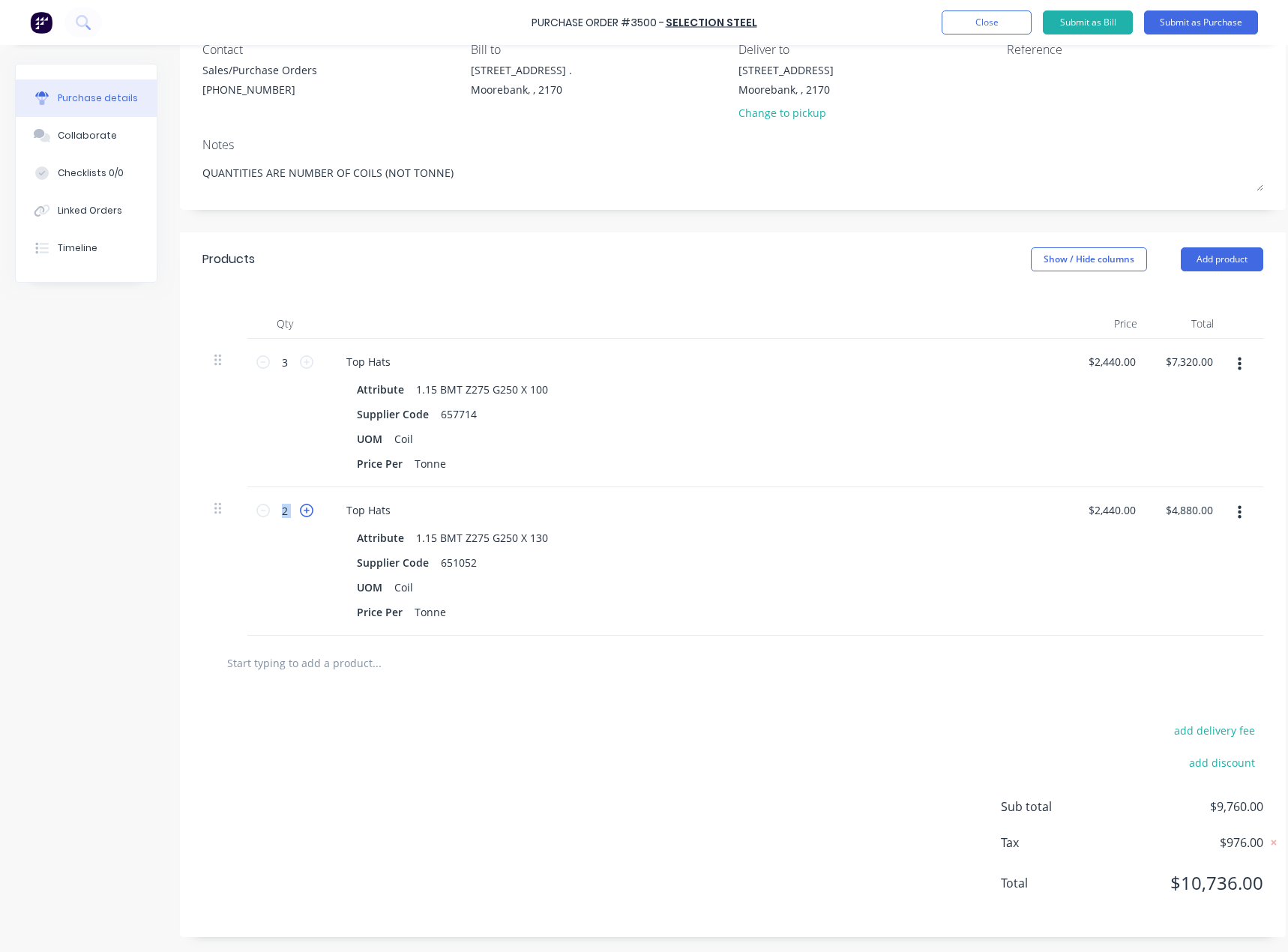
type textarea "x"
type input "3"
type input "$7,320.00"
type textarea "x"
drag, startPoint x: 1136, startPoint y: 350, endPoint x: 1061, endPoint y: 357, distance: 75.3
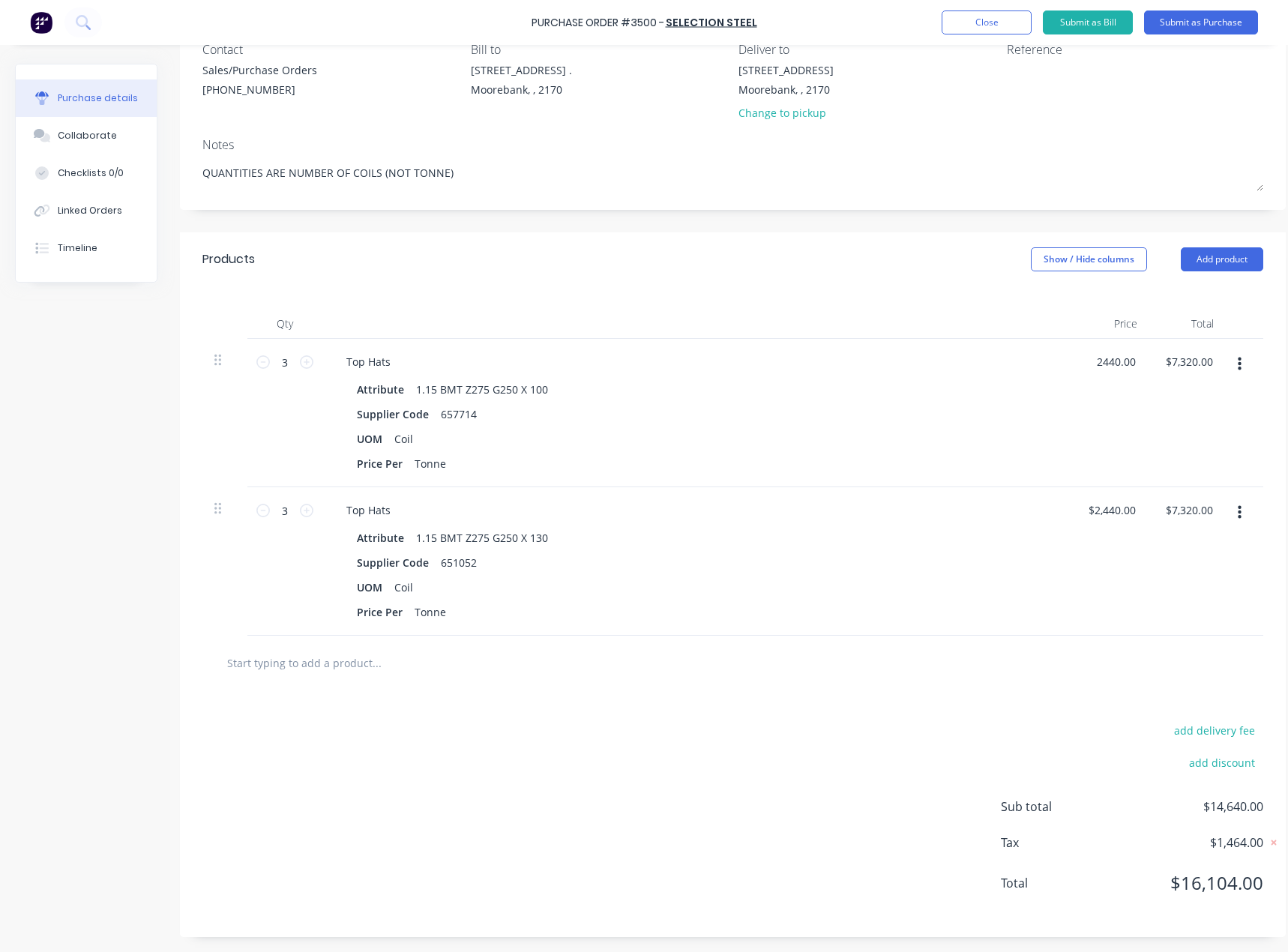
click at [1061, 357] on div "3 3 Top Hats Attribute 1.15 BMT Z275 G250 X 100 Supplier Code 657714 UOM Coil P…" at bounding box center [733, 413] width 1061 height 148
type input "2135"
type textarea "x"
type input "$2,135.00"
type input "6405.00"
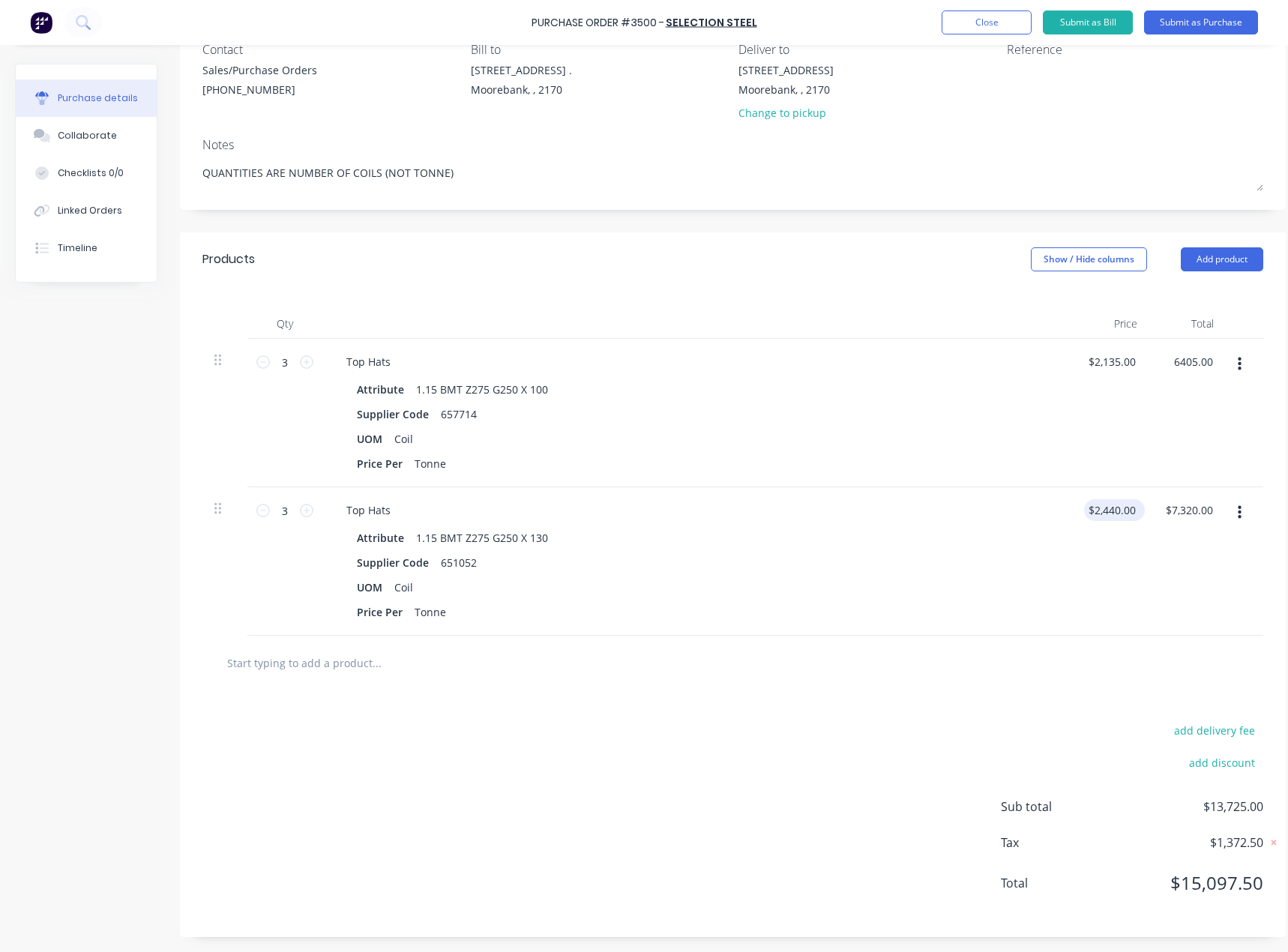
type textarea "x"
type input "$6,405.00"
drag, startPoint x: 1138, startPoint y: 499, endPoint x: 967, endPoint y: 504, distance: 171.1
click at [969, 504] on div "3 3 Top Hats Attribute 1.15 BMT Z275 G250 X 130 Supplier Code 651052 UOM Coil P…" at bounding box center [733, 561] width 1061 height 148
type input "2135"
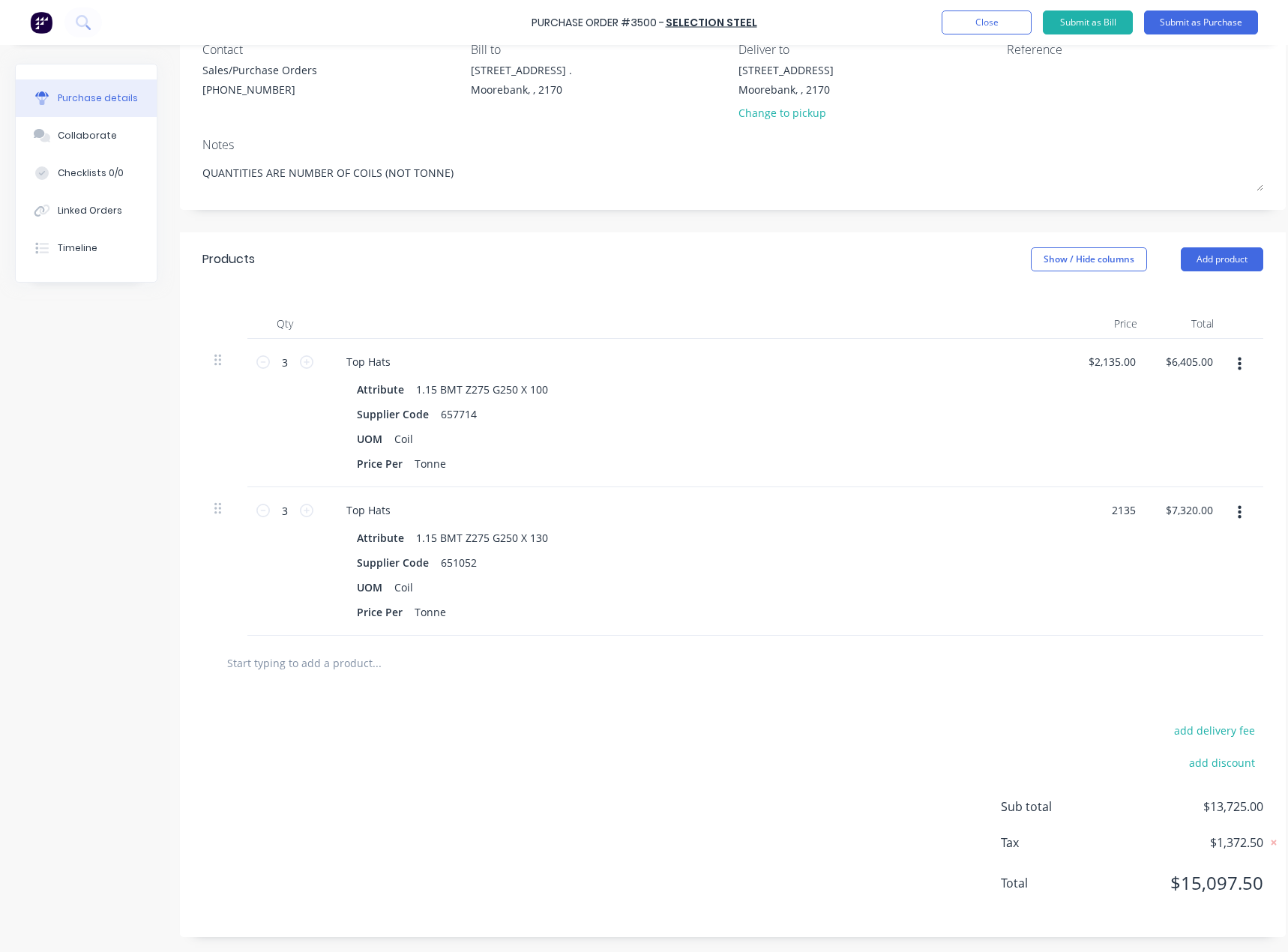
type textarea "x"
type input "$2,135.00"
type input "6405.00"
type textarea "x"
type input "$6,405.00"
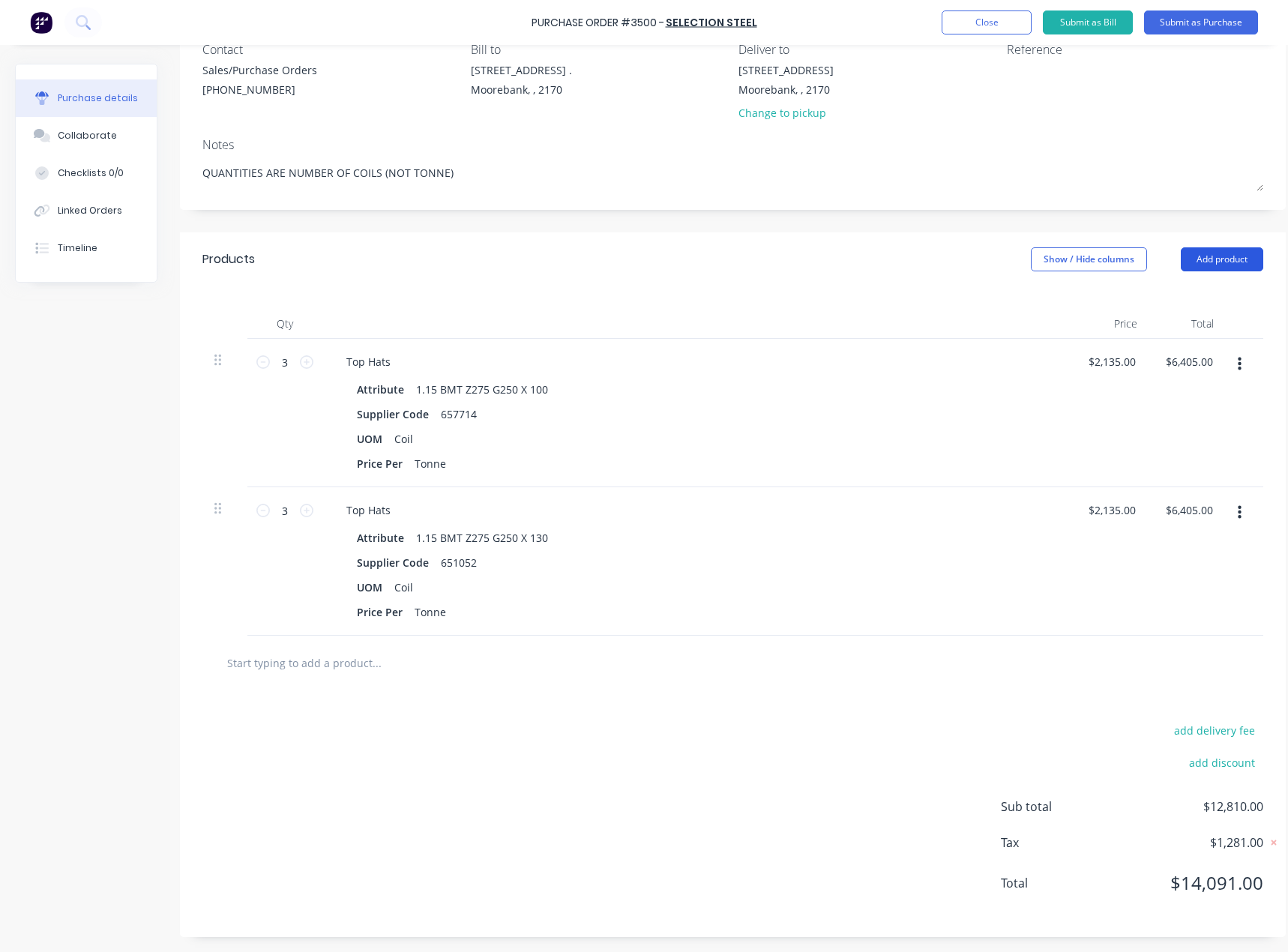
click at [1186, 247] on button "Add product" at bounding box center [1223, 259] width 83 height 24
click at [1180, 292] on div "Product catalogue" at bounding box center [1192, 298] width 115 height 22
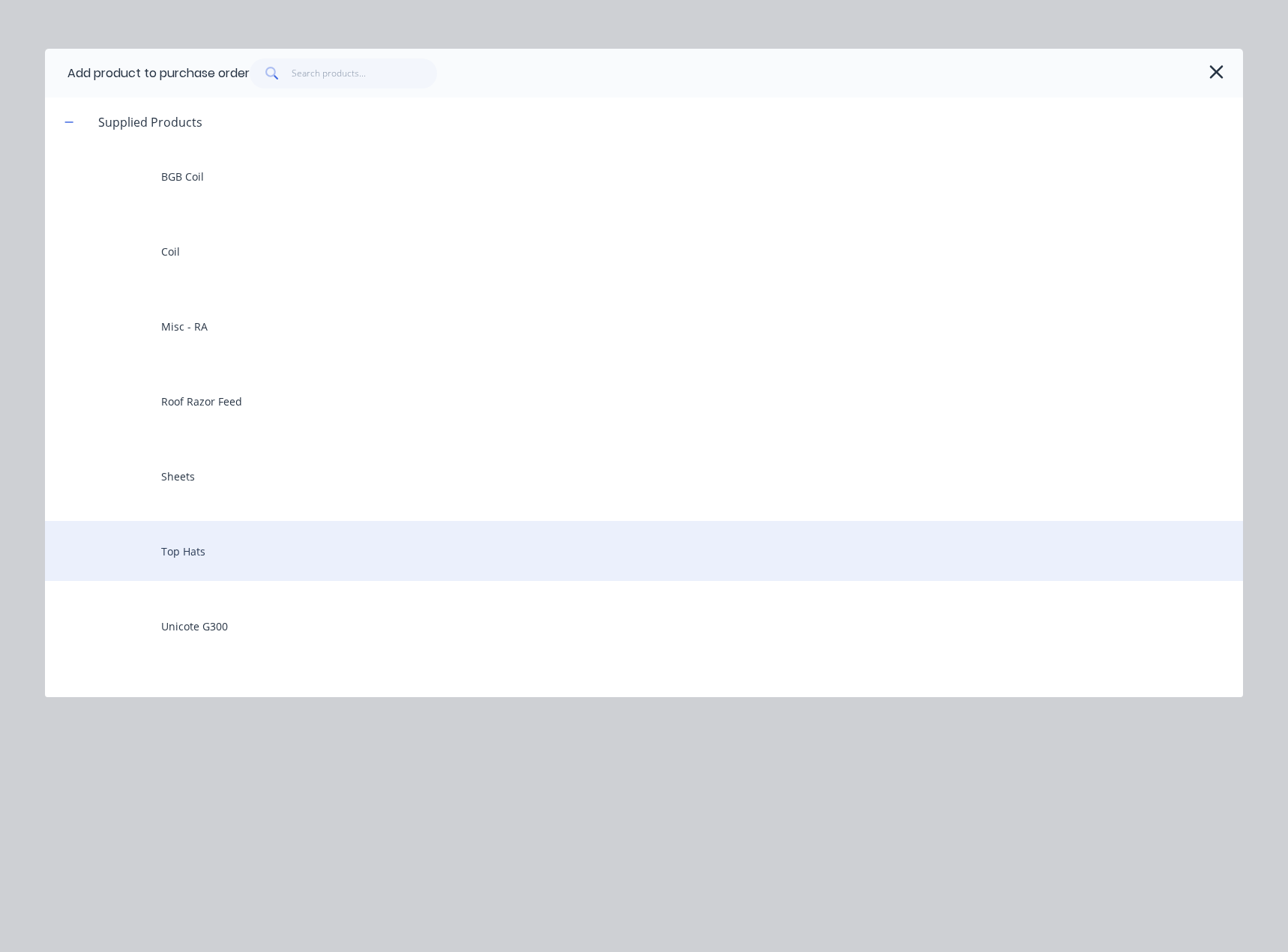
click at [227, 545] on div "Top Hats" at bounding box center [644, 551] width 1198 height 60
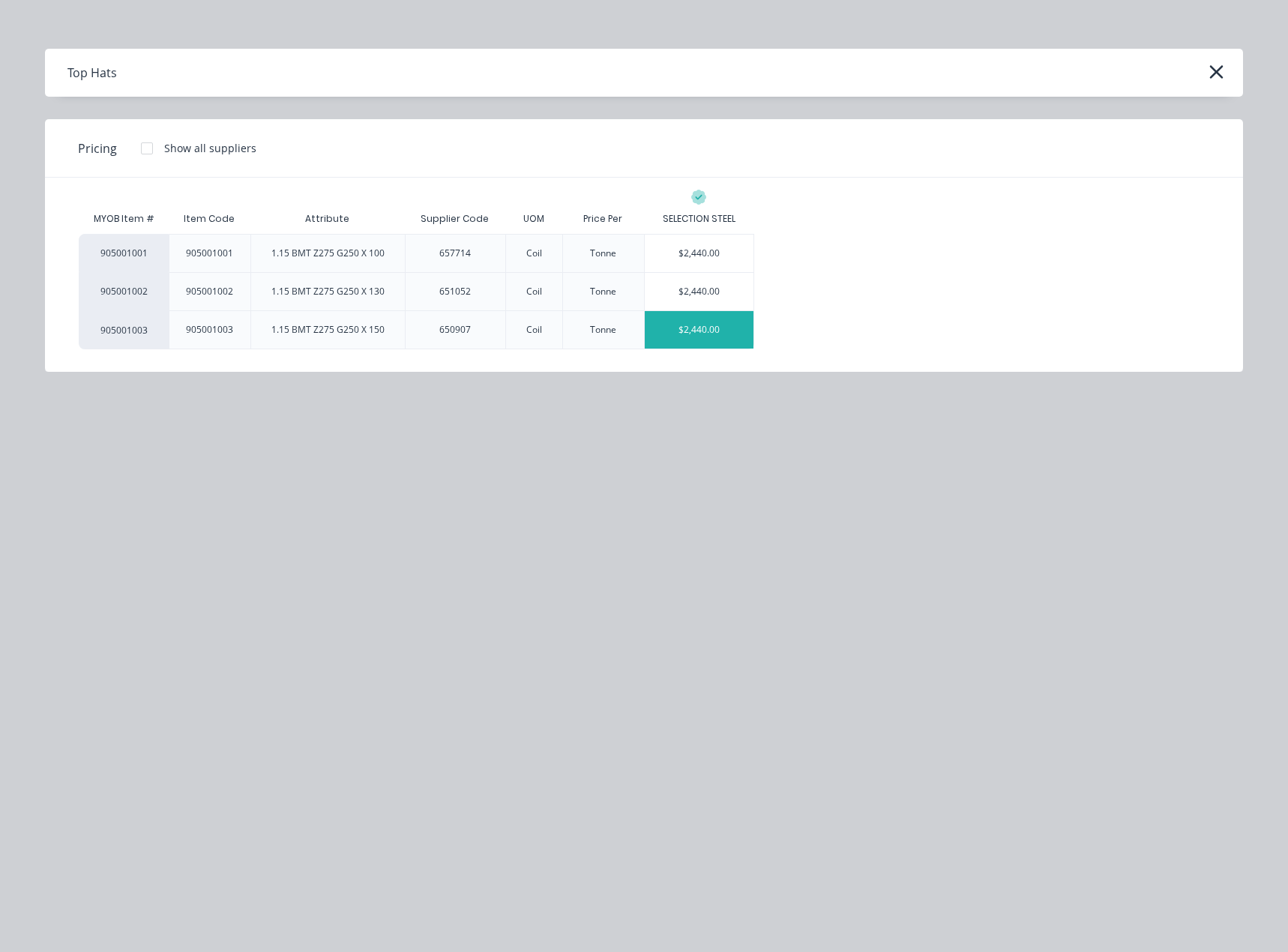
click at [740, 322] on div "$2,440.00" at bounding box center [699, 330] width 109 height 38
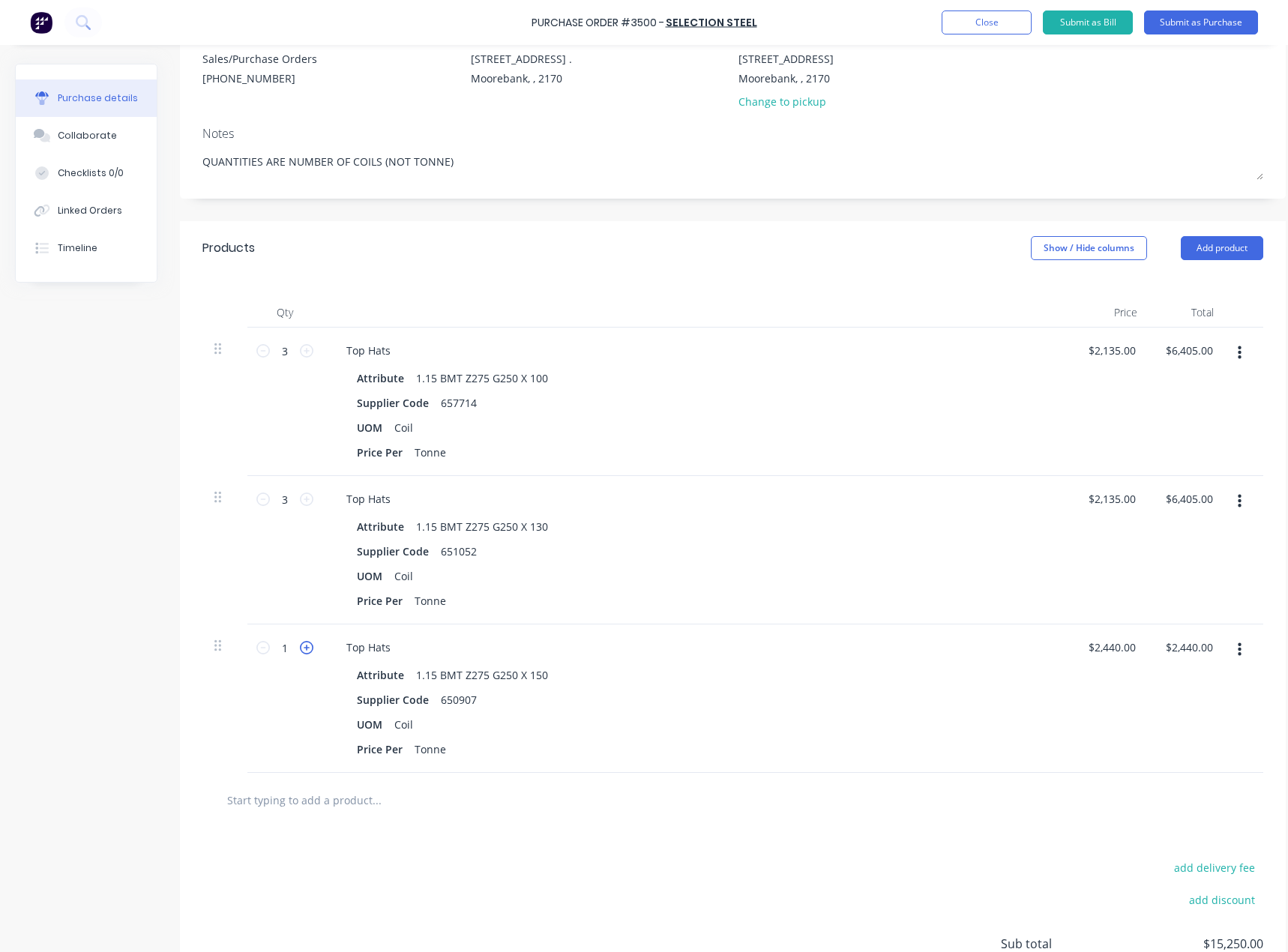
click at [306, 644] on icon at bounding box center [307, 648] width 14 height 14
type textarea "x"
type input "2"
type input "$4,880.00"
click at [306, 644] on icon at bounding box center [307, 648] width 14 height 14
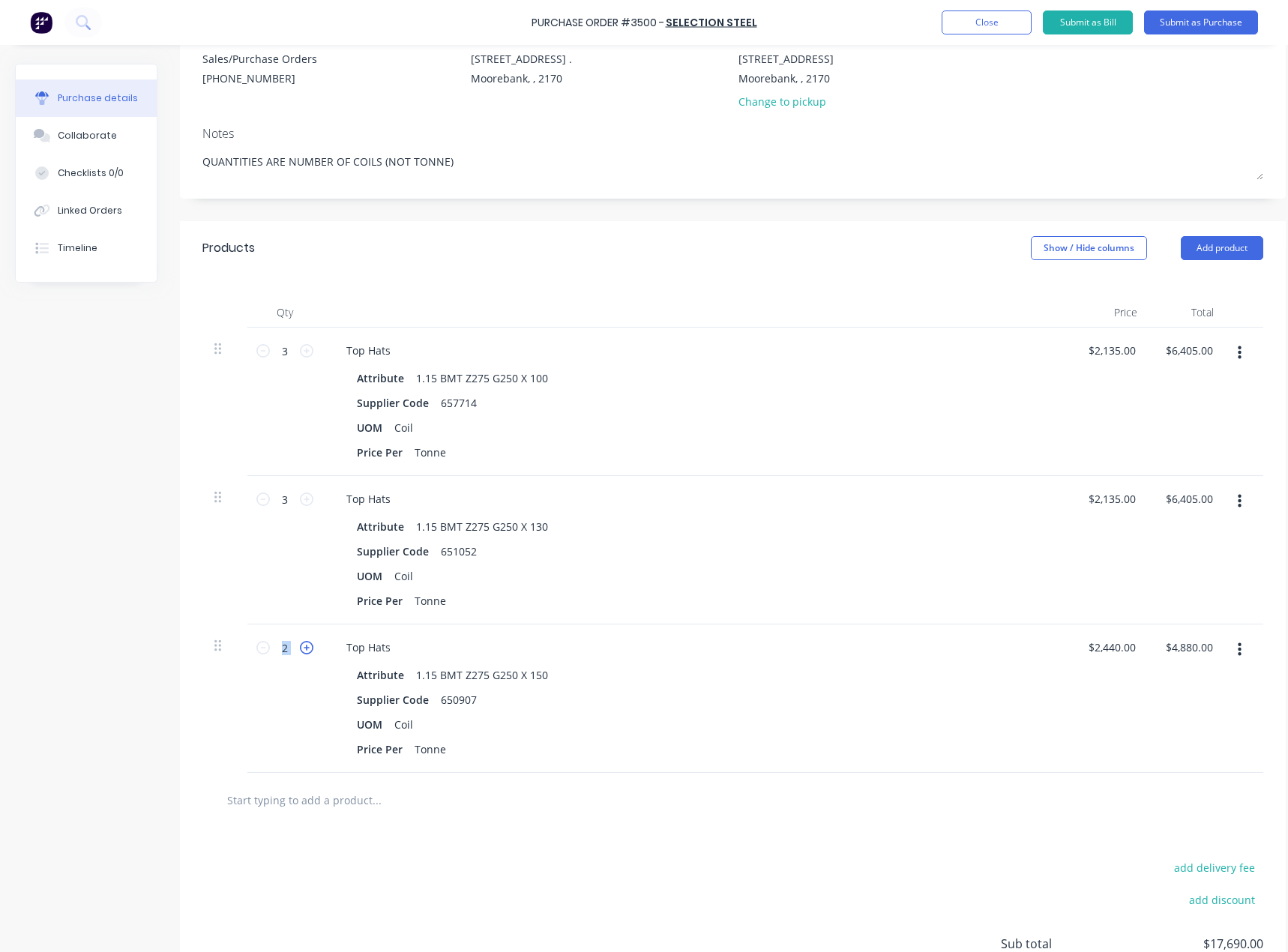
type textarea "x"
type input "3"
type input "$7,320.00"
click at [1036, 647] on div "3 3 Top Hats Attribute 1.15 BMT Z275 G250 X 150 Supplier Code 650907 UOM Coil P…" at bounding box center [733, 699] width 1061 height 148
click at [1139, 645] on div "$2,440.00 $2,440.00" at bounding box center [1114, 646] width 61 height 22
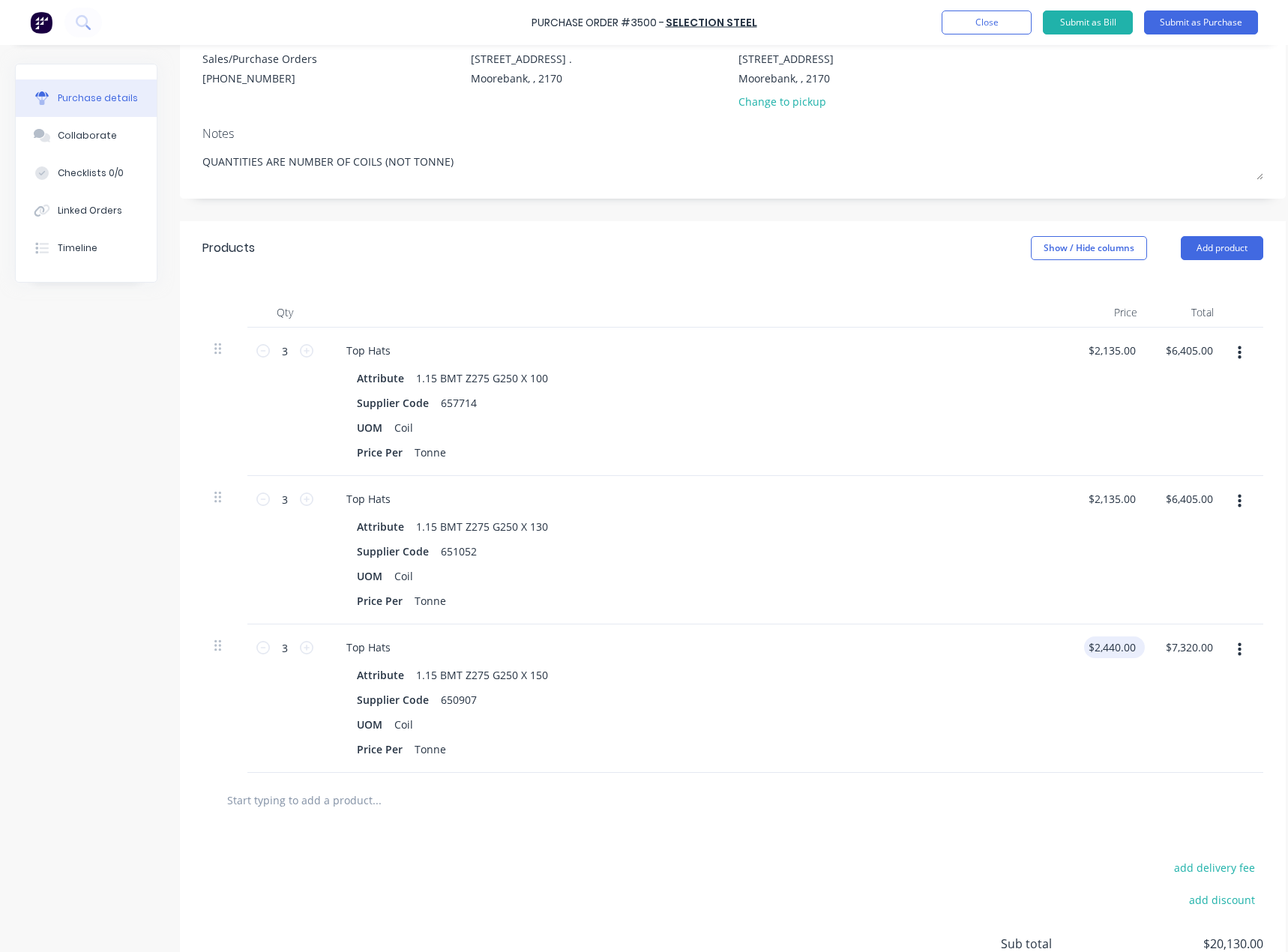
type textarea "x"
type input "2440.00"
click at [1136, 647] on input "2440.00" at bounding box center [1112, 646] width 55 height 22
type textarea "x"
drag, startPoint x: 1136, startPoint y: 647, endPoint x: 924, endPoint y: 647, distance: 212.0
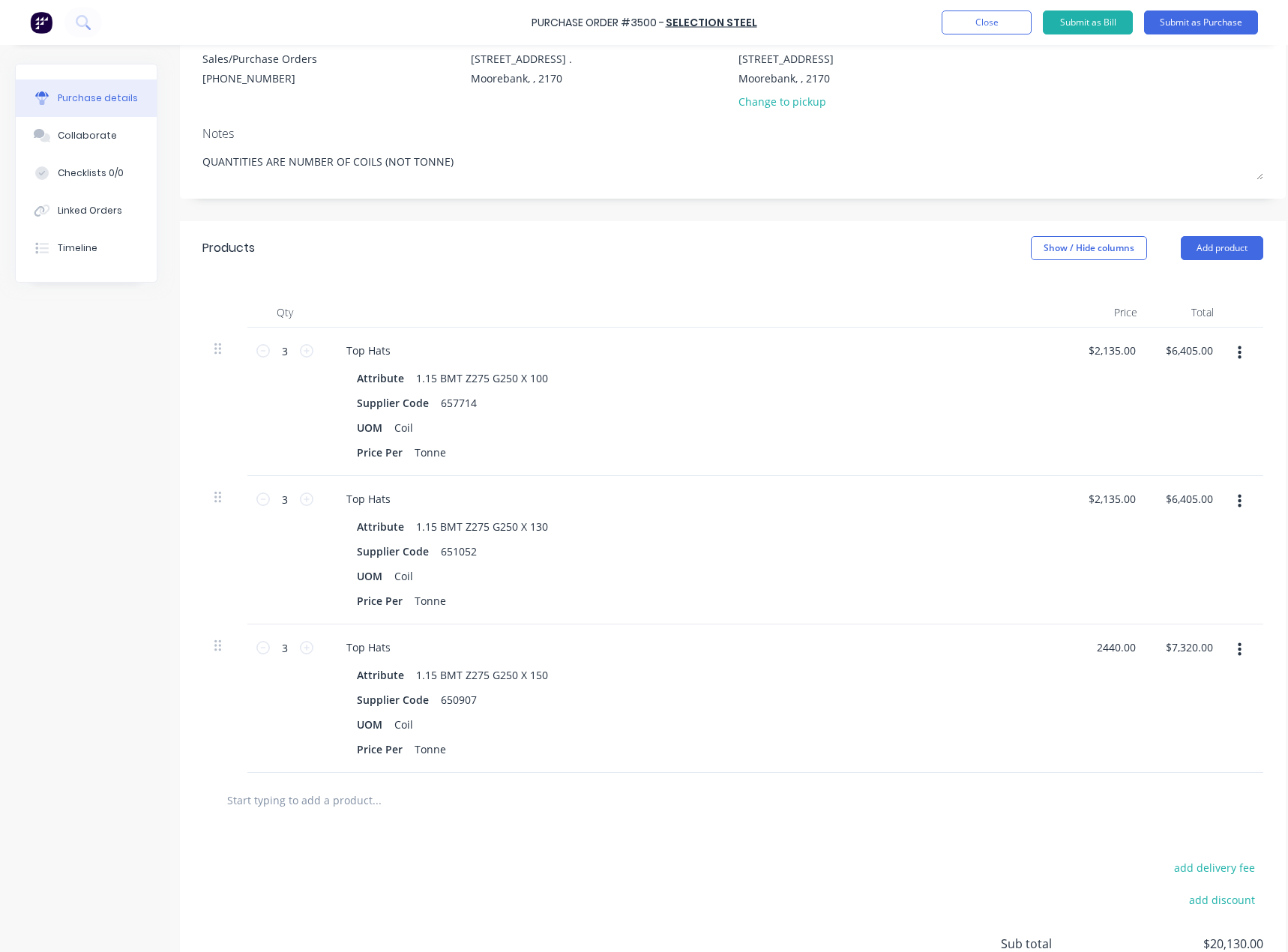
click at [924, 647] on div "3 3 Top Hats Attribute 1.15 BMT Z275 G250 X 150 Supplier Code 650907 UOM Coil P…" at bounding box center [733, 699] width 1061 height 148
type input "2135"
type textarea "x"
type input "$2,135.00"
type input "6405.00"
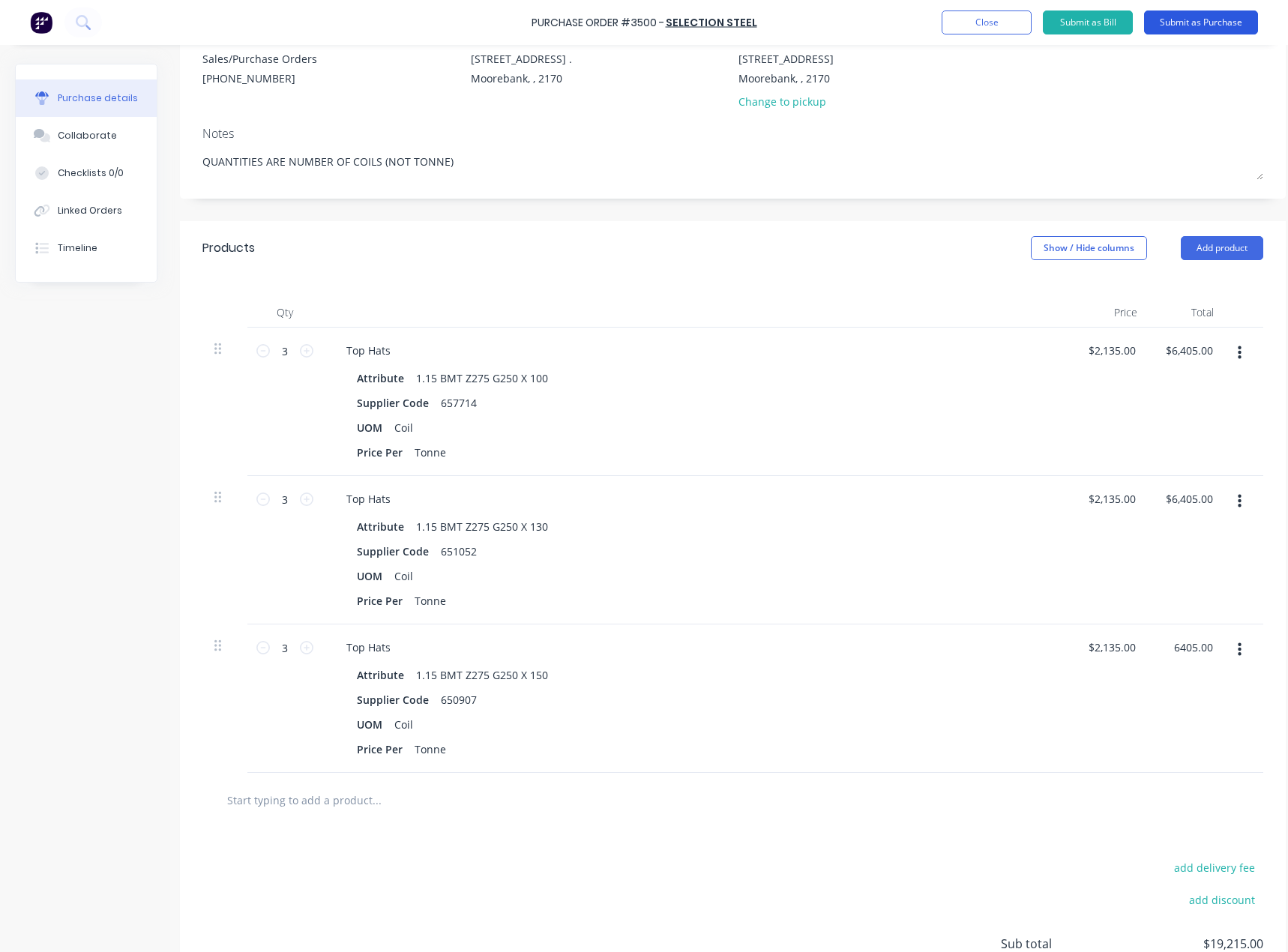
type textarea "x"
type input "$6,405.00"
click at [1205, 26] on button "Submit as Purchase" at bounding box center [1201, 22] width 114 height 24
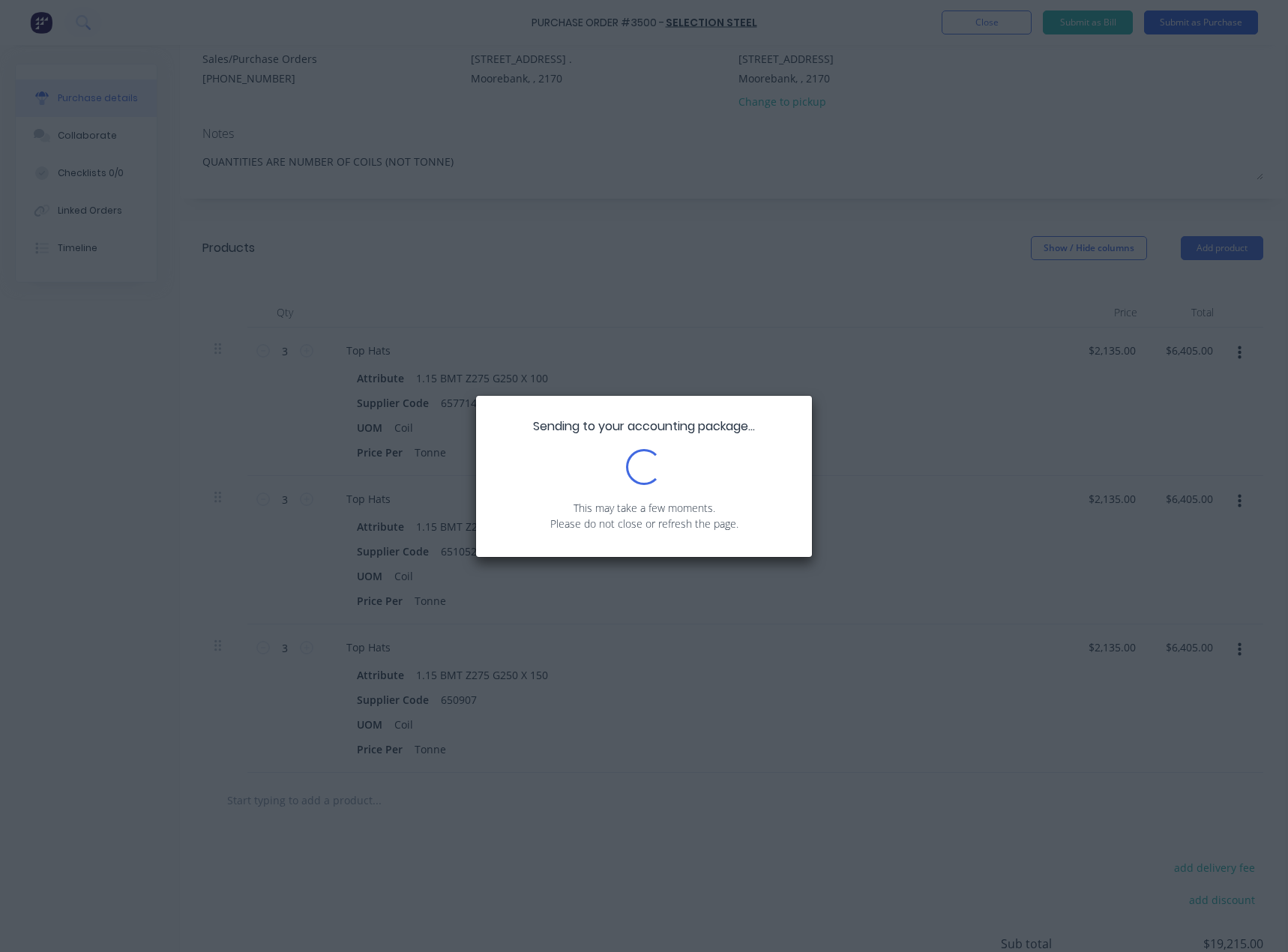
scroll to position [0, 0]
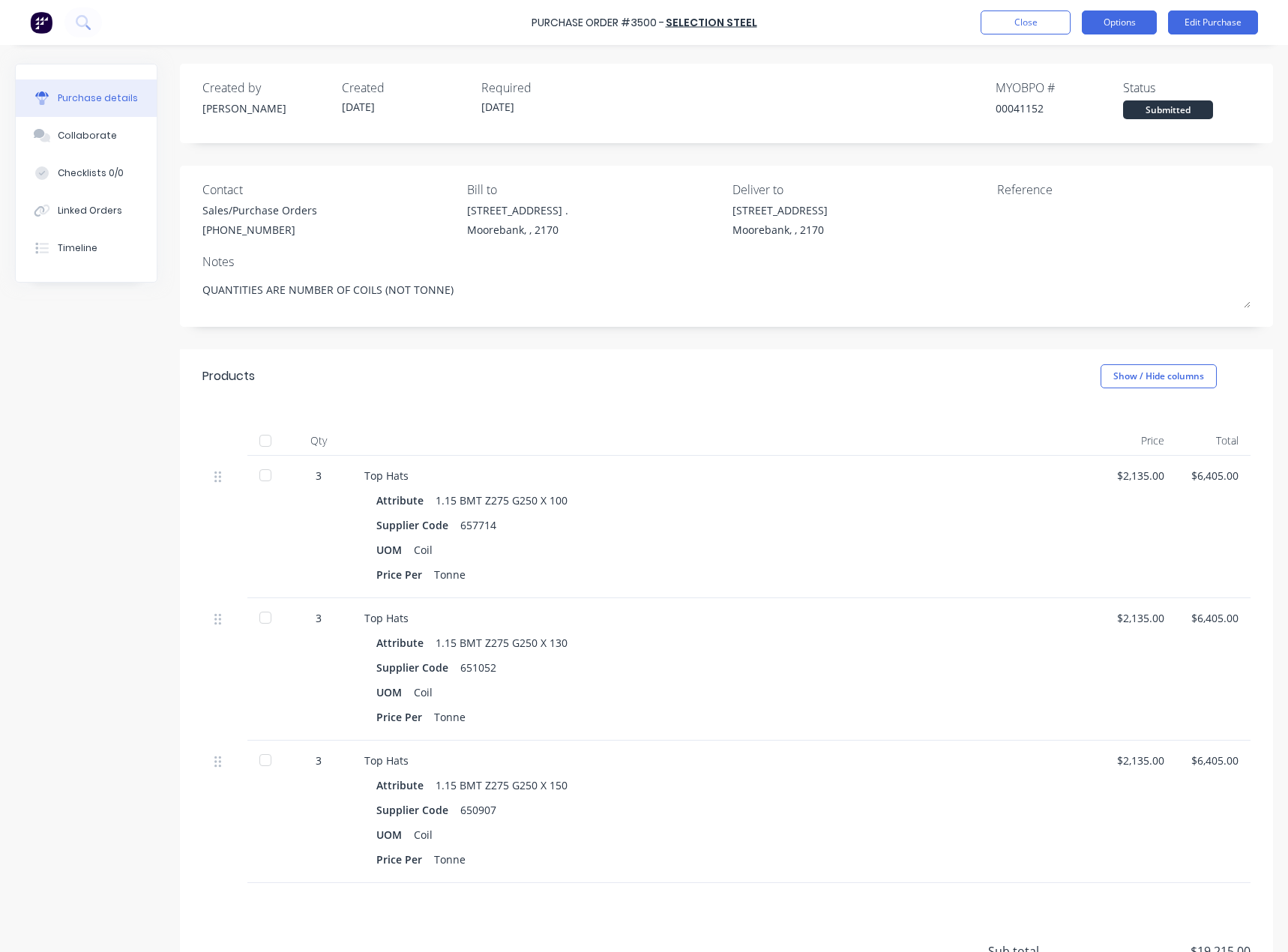
click at [1109, 18] on button "Options" at bounding box center [1119, 22] width 75 height 24
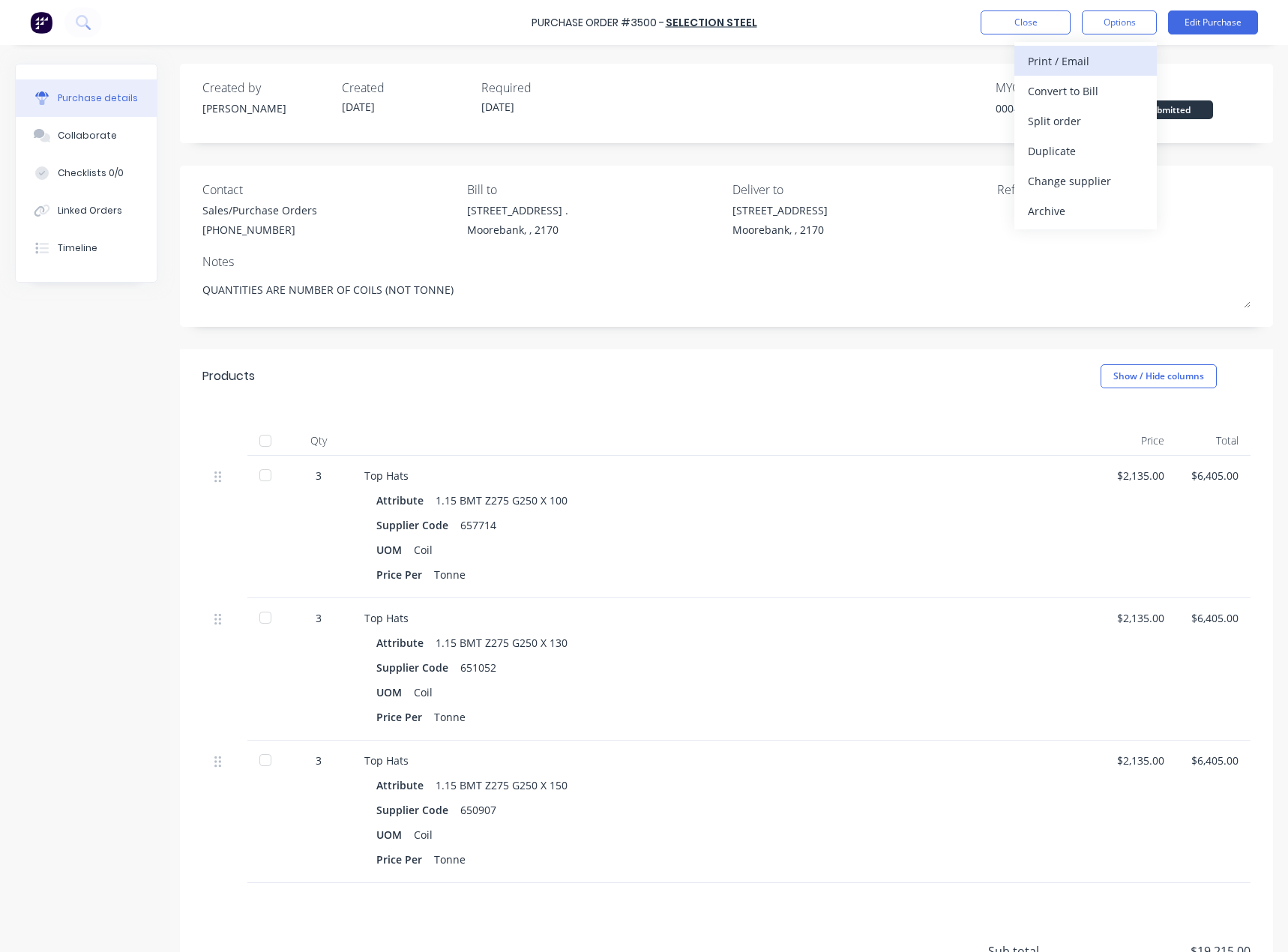
click at [1088, 70] on div "Print / Email" at bounding box center [1086, 60] width 115 height 22
click at [1093, 123] on div "Without pricing" at bounding box center [1086, 121] width 115 height 22
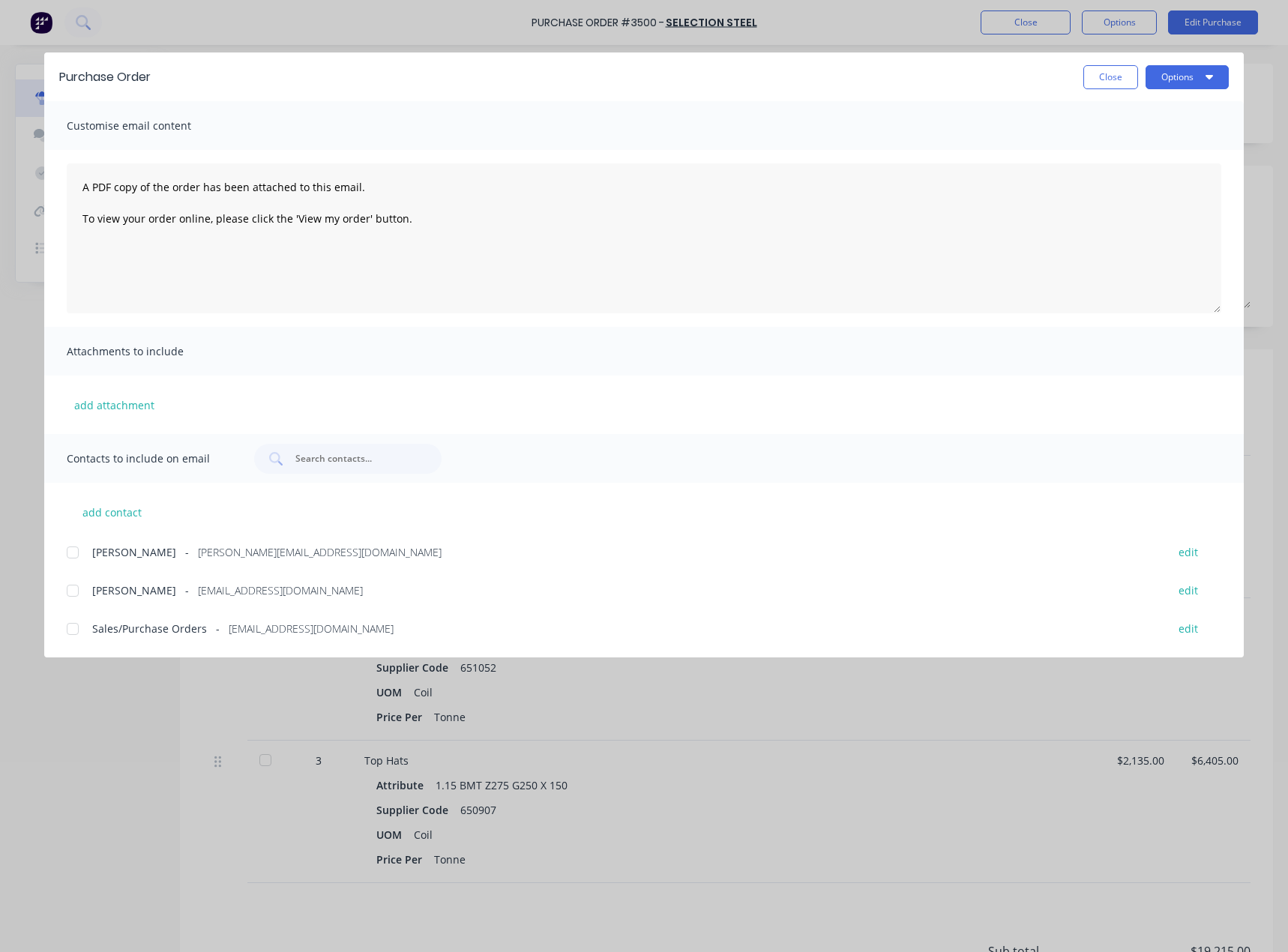
click at [78, 636] on div at bounding box center [72, 628] width 30 height 30
drag, startPoint x: 1176, startPoint y: 69, endPoint x: 1180, endPoint y: 95, distance: 26.3
click at [1176, 70] on button "Options" at bounding box center [1187, 77] width 84 height 24
click at [1119, 173] on div "Email" at bounding box center [1158, 175] width 115 height 22
drag, startPoint x: 1107, startPoint y: 78, endPoint x: 1095, endPoint y: 182, distance: 104.7
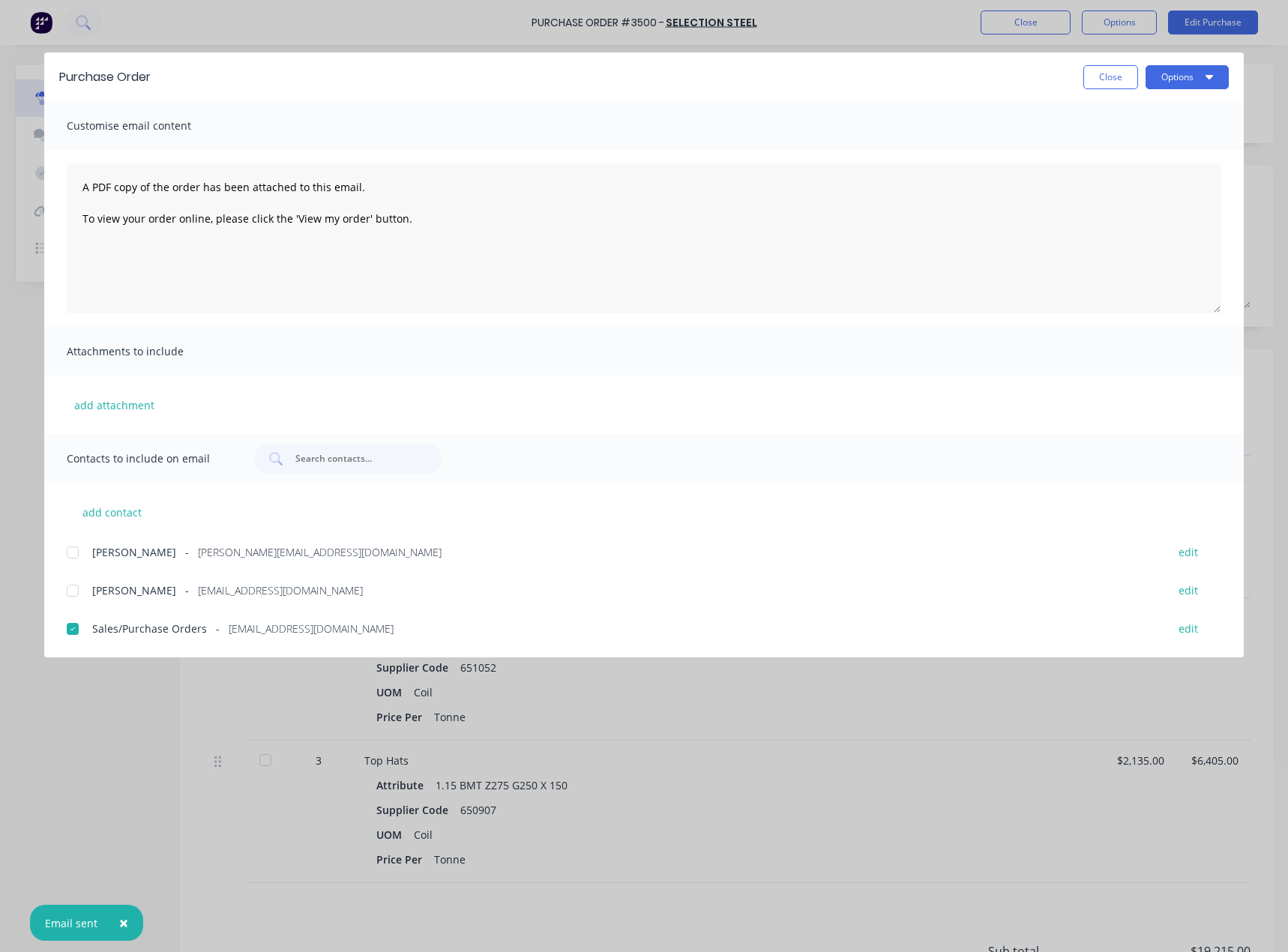
click at [1107, 78] on button "Close" at bounding box center [1112, 77] width 55 height 24
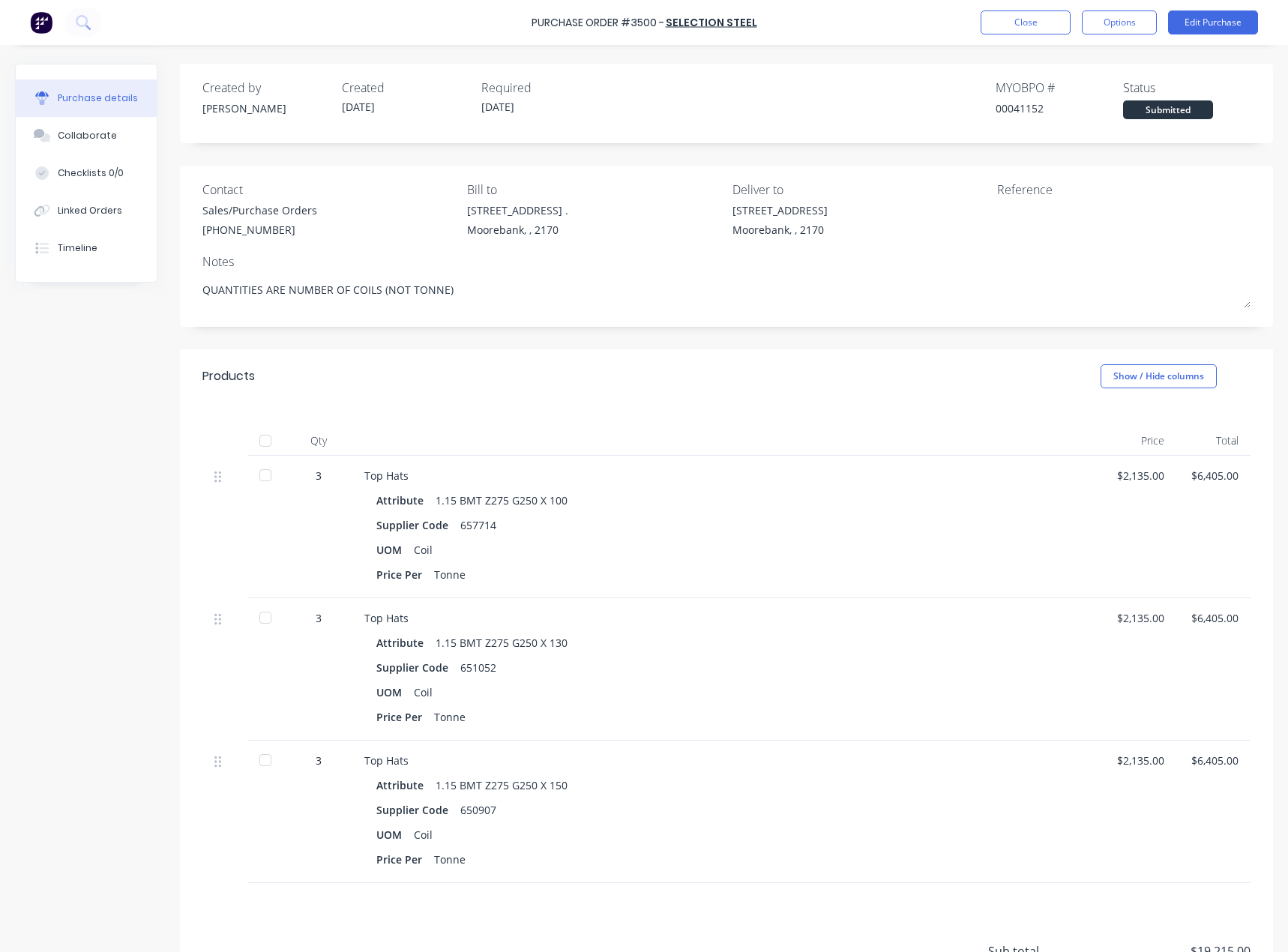
type textarea "x"
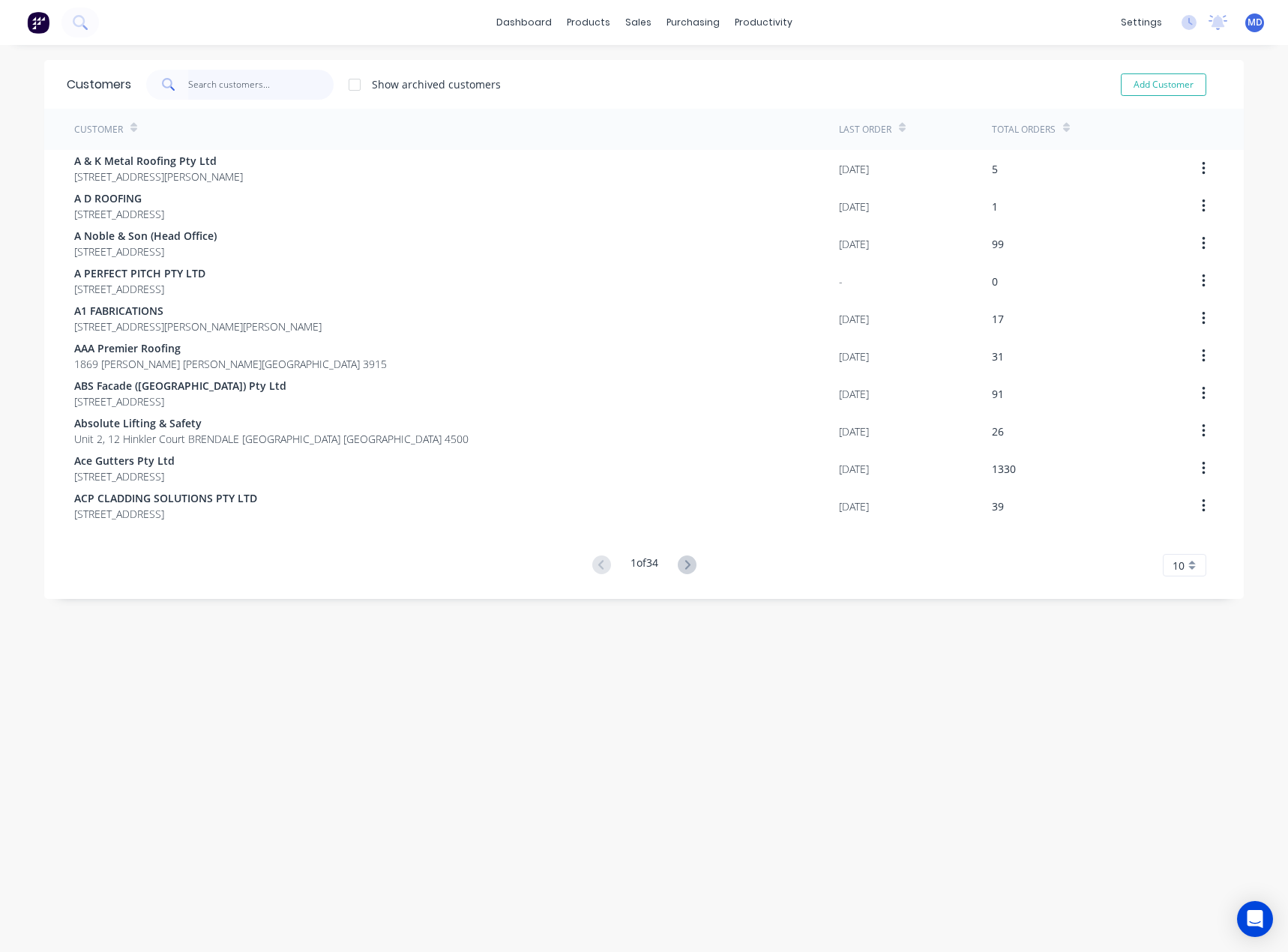
click at [266, 89] on input "text" at bounding box center [262, 84] width 146 height 30
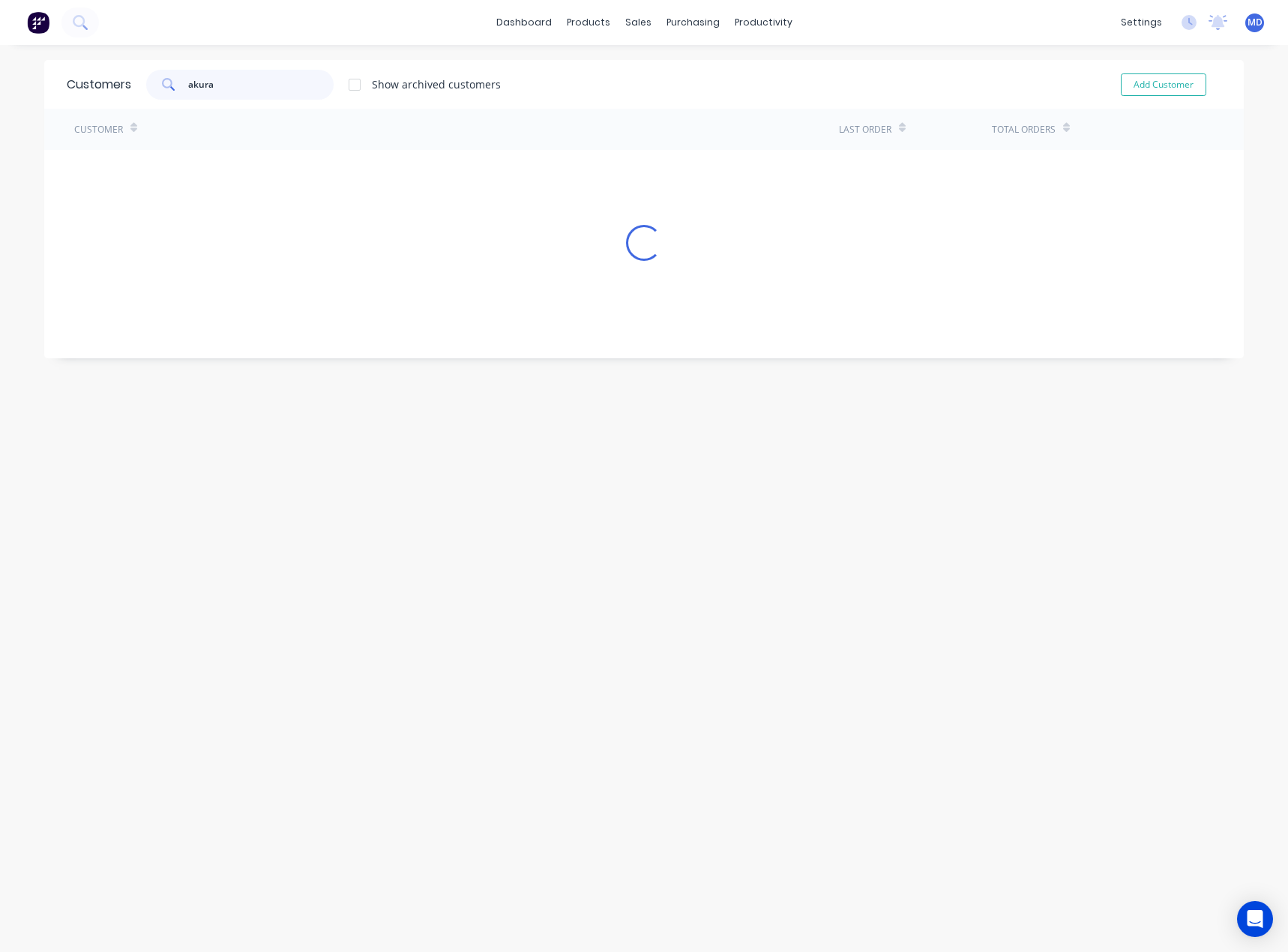
type input "akura"
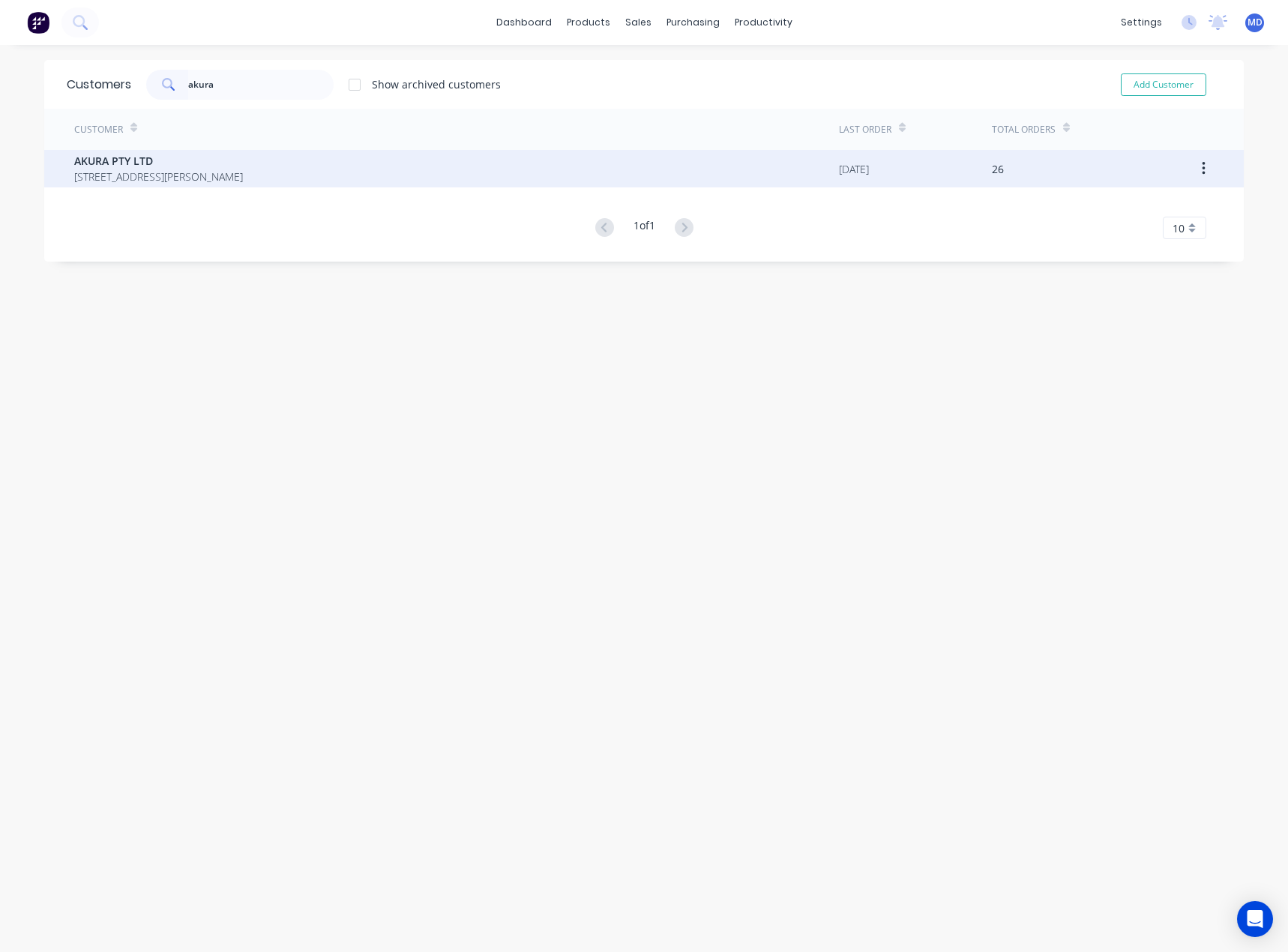
click at [124, 170] on span "33 Hampton Park Rd Kelso New South Wales Australia 2795" at bounding box center [158, 176] width 169 height 15
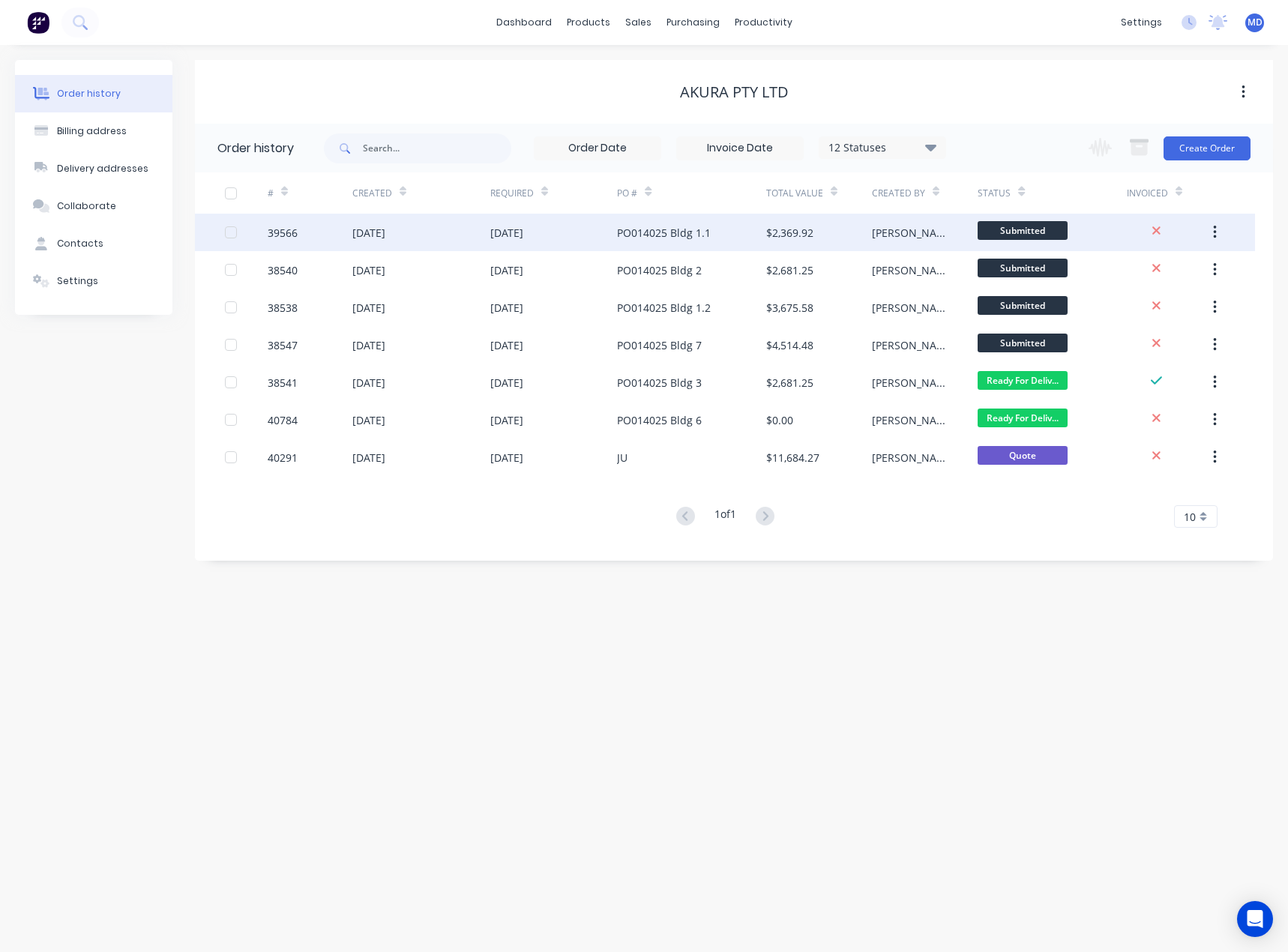
click at [659, 230] on div "PO014025 Bldg 1.1" at bounding box center [664, 232] width 94 height 15
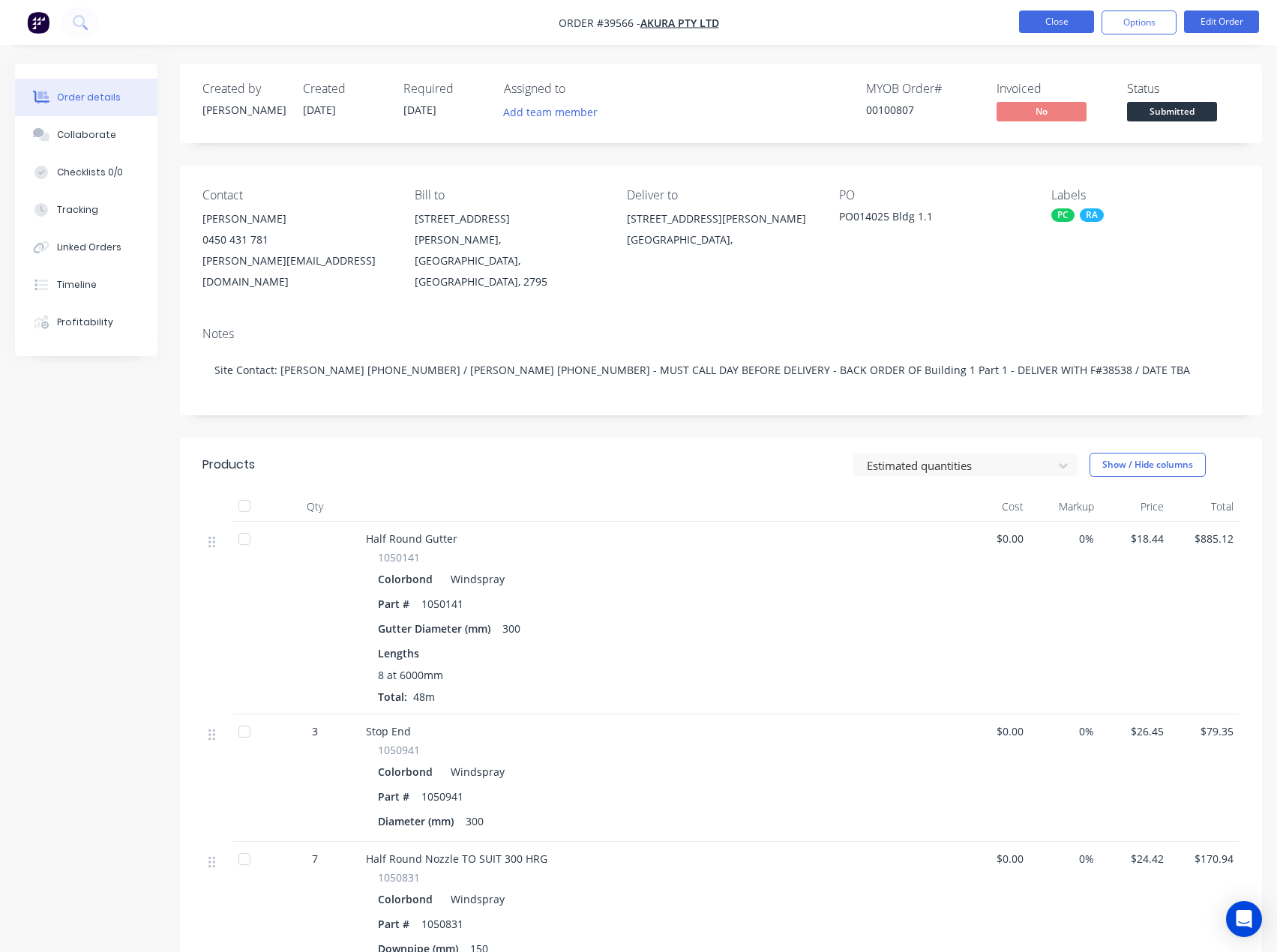
click at [1057, 26] on button "Close" at bounding box center [1057, 22] width 75 height 22
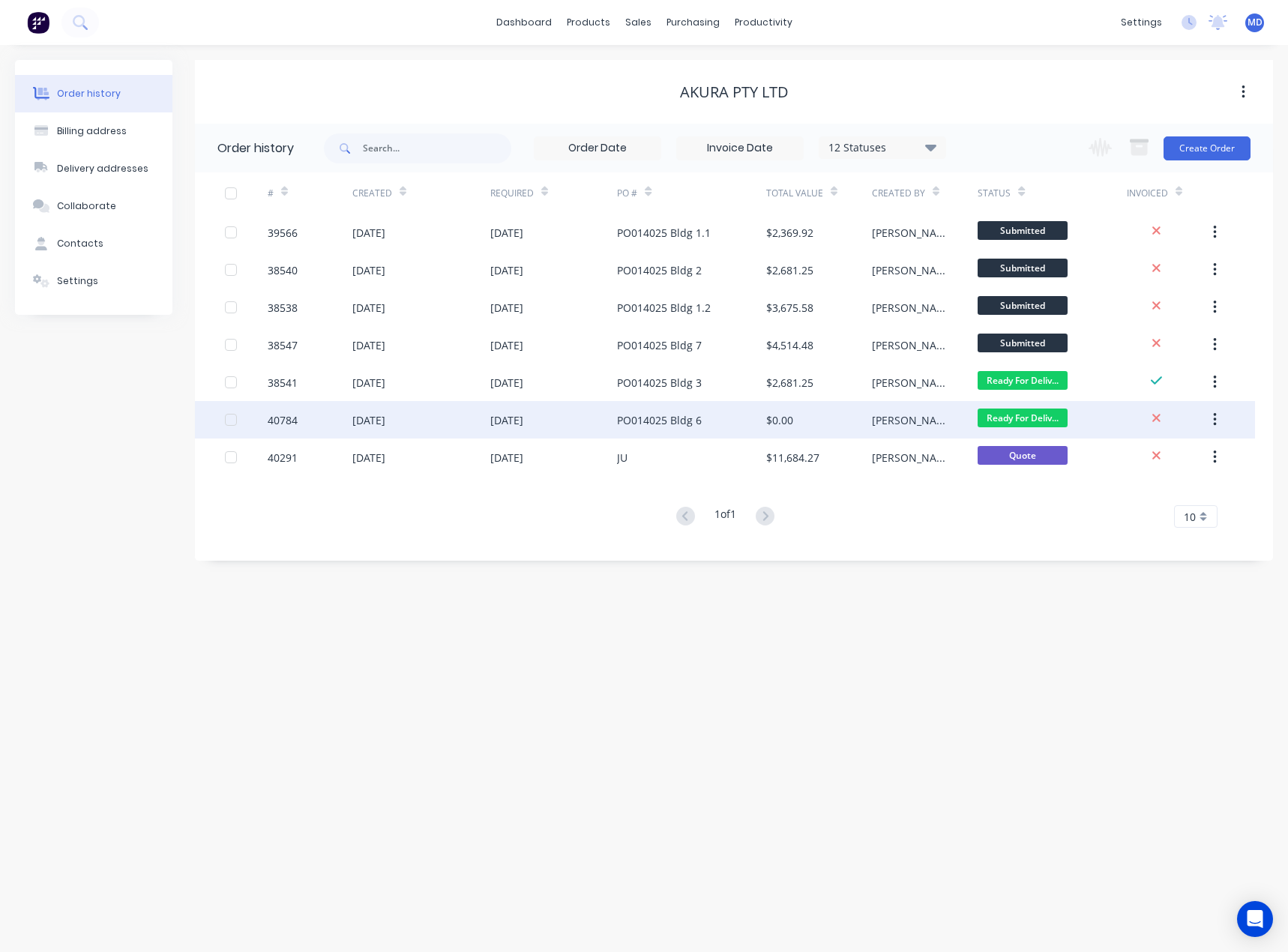
click at [642, 419] on div "PO014025 Bldg 6" at bounding box center [659, 420] width 84 height 15
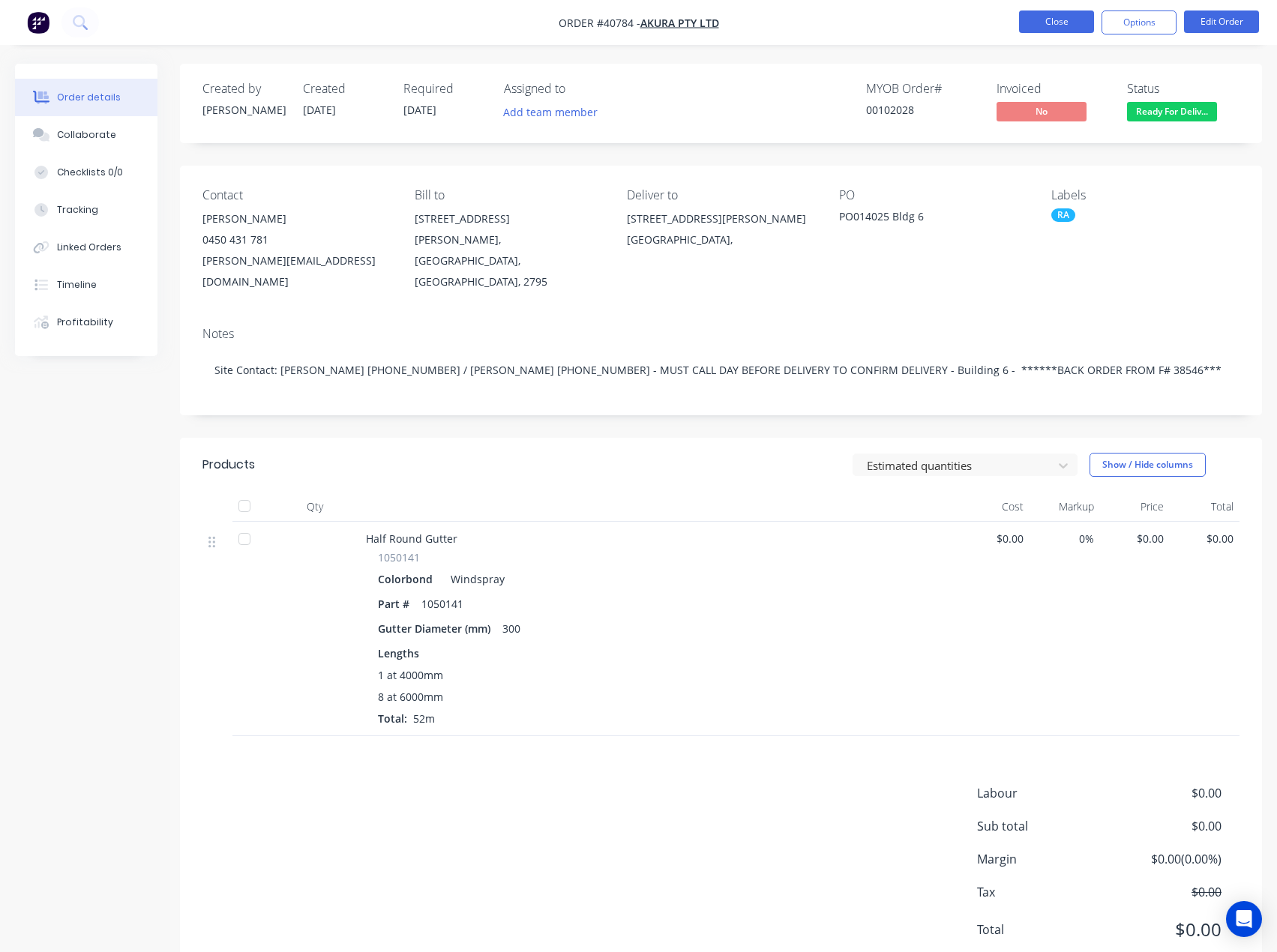
click at [1056, 22] on button "Close" at bounding box center [1057, 22] width 75 height 22
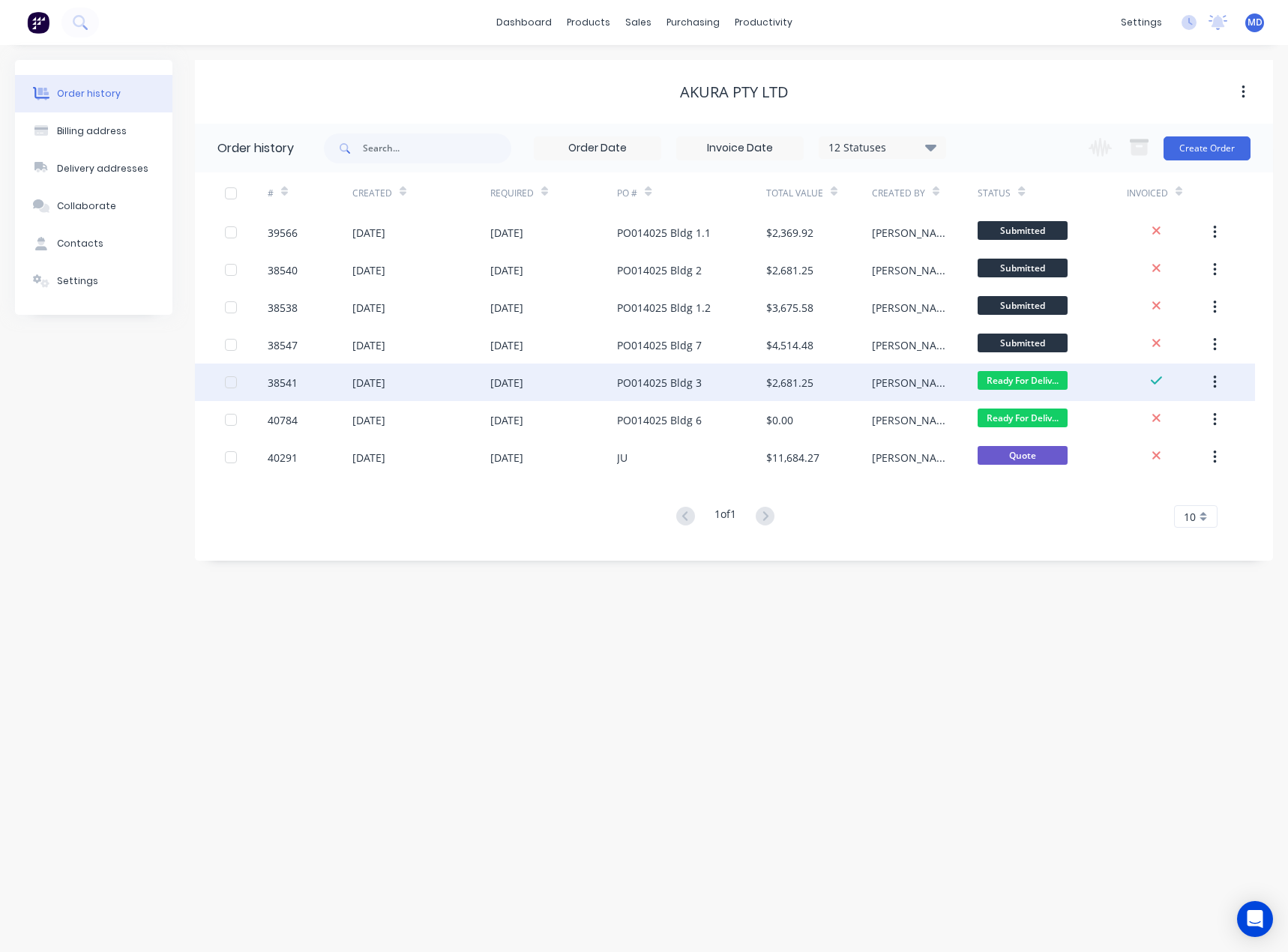
click at [790, 388] on div "$2,681.25" at bounding box center [790, 383] width 47 height 15
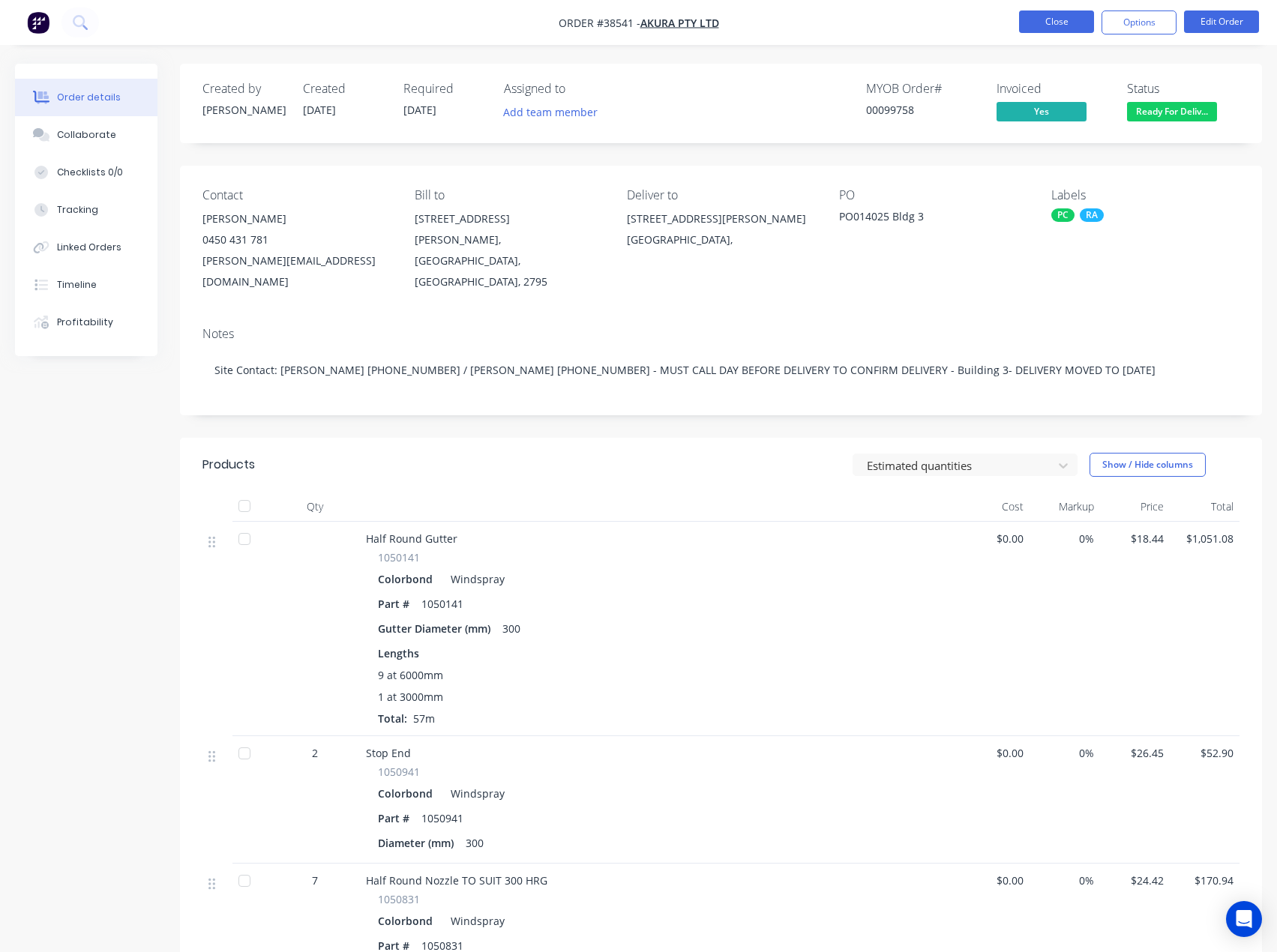
click at [1057, 17] on button "Close" at bounding box center [1057, 22] width 75 height 22
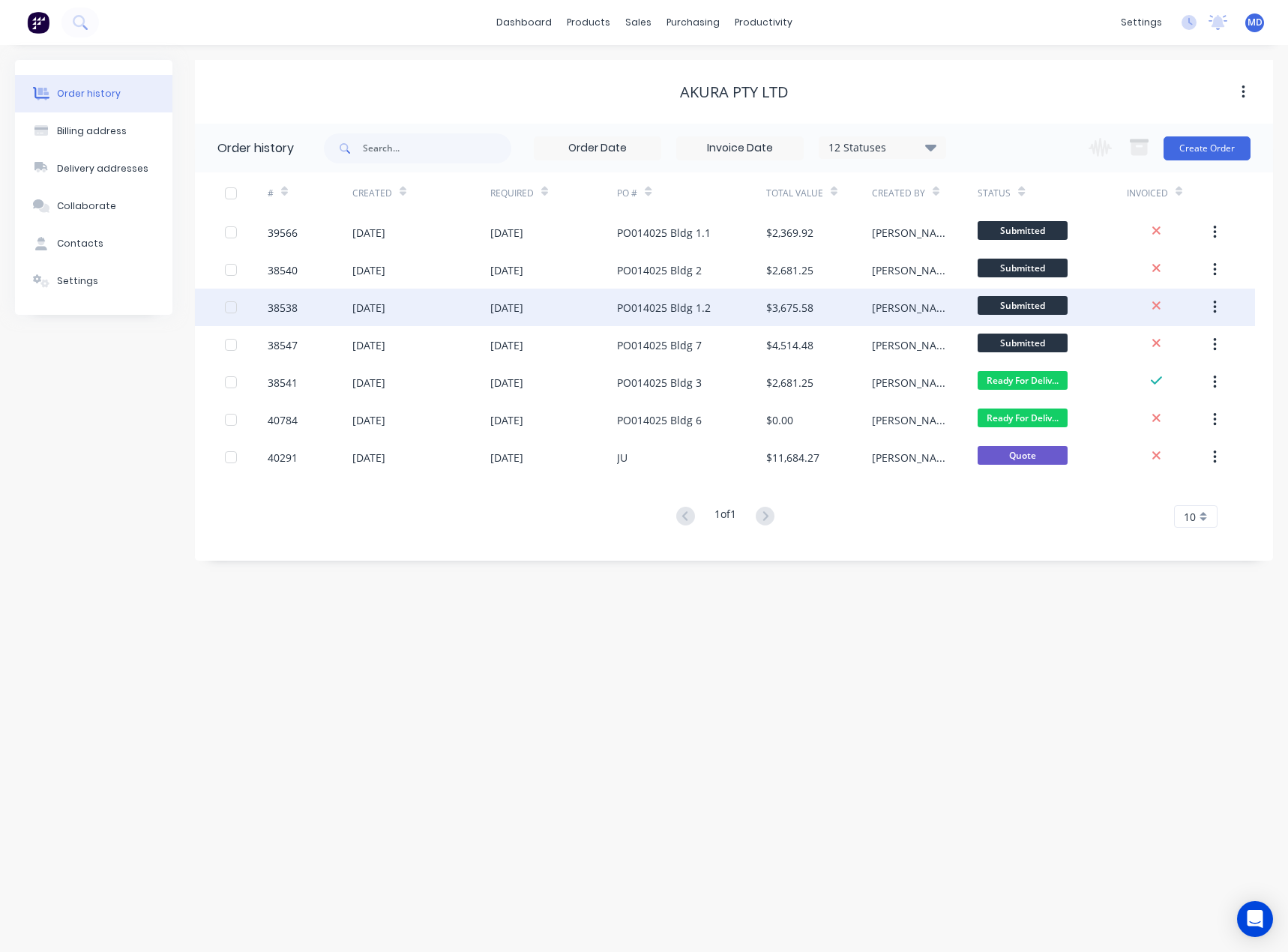
click at [689, 305] on div "PO014025 Bldg 1.2" at bounding box center [664, 307] width 94 height 15
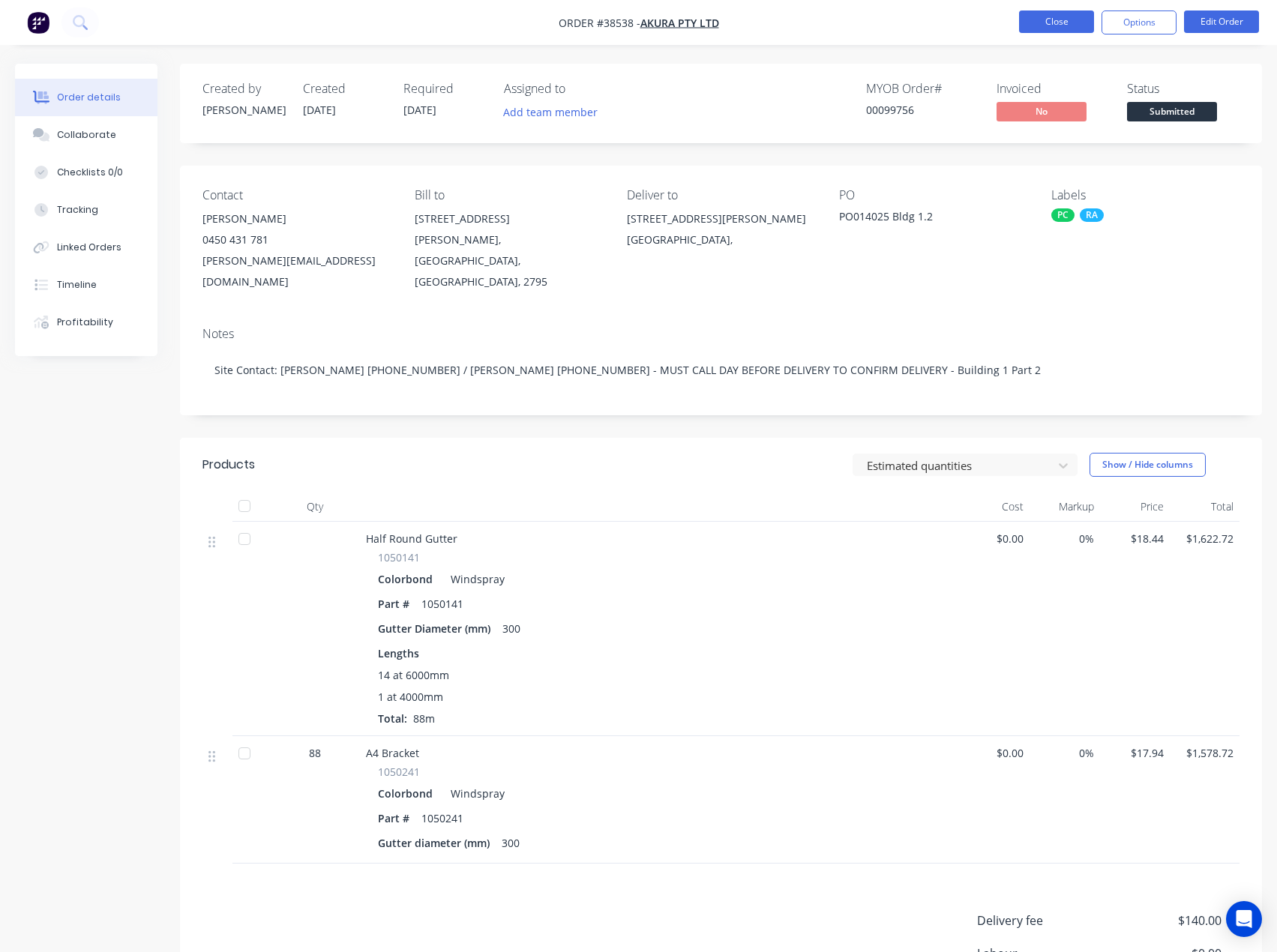
click at [1051, 28] on button "Close" at bounding box center [1057, 22] width 75 height 22
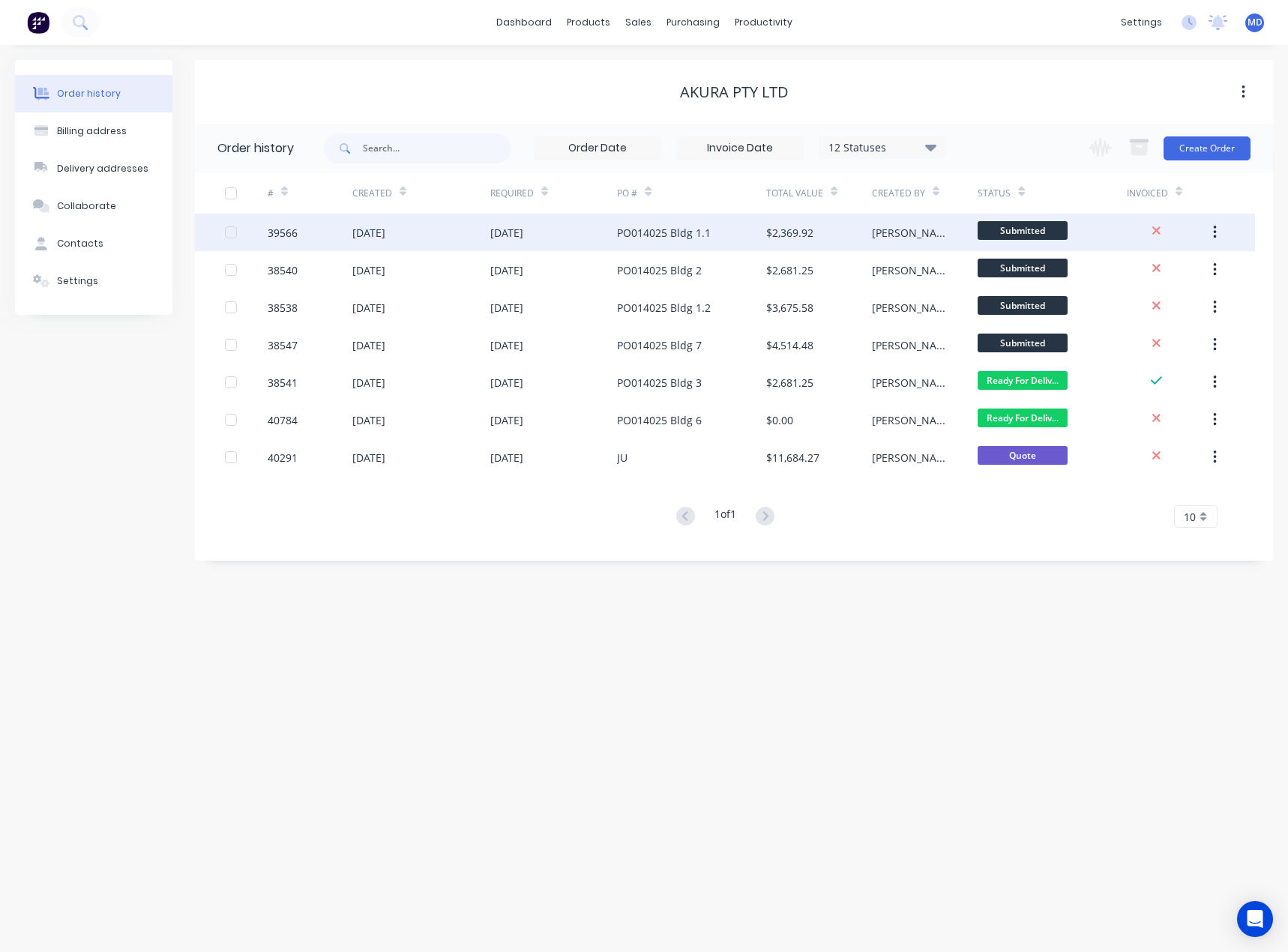
click at [620, 234] on div "PO014025 Bldg 1.1" at bounding box center [664, 232] width 94 height 15
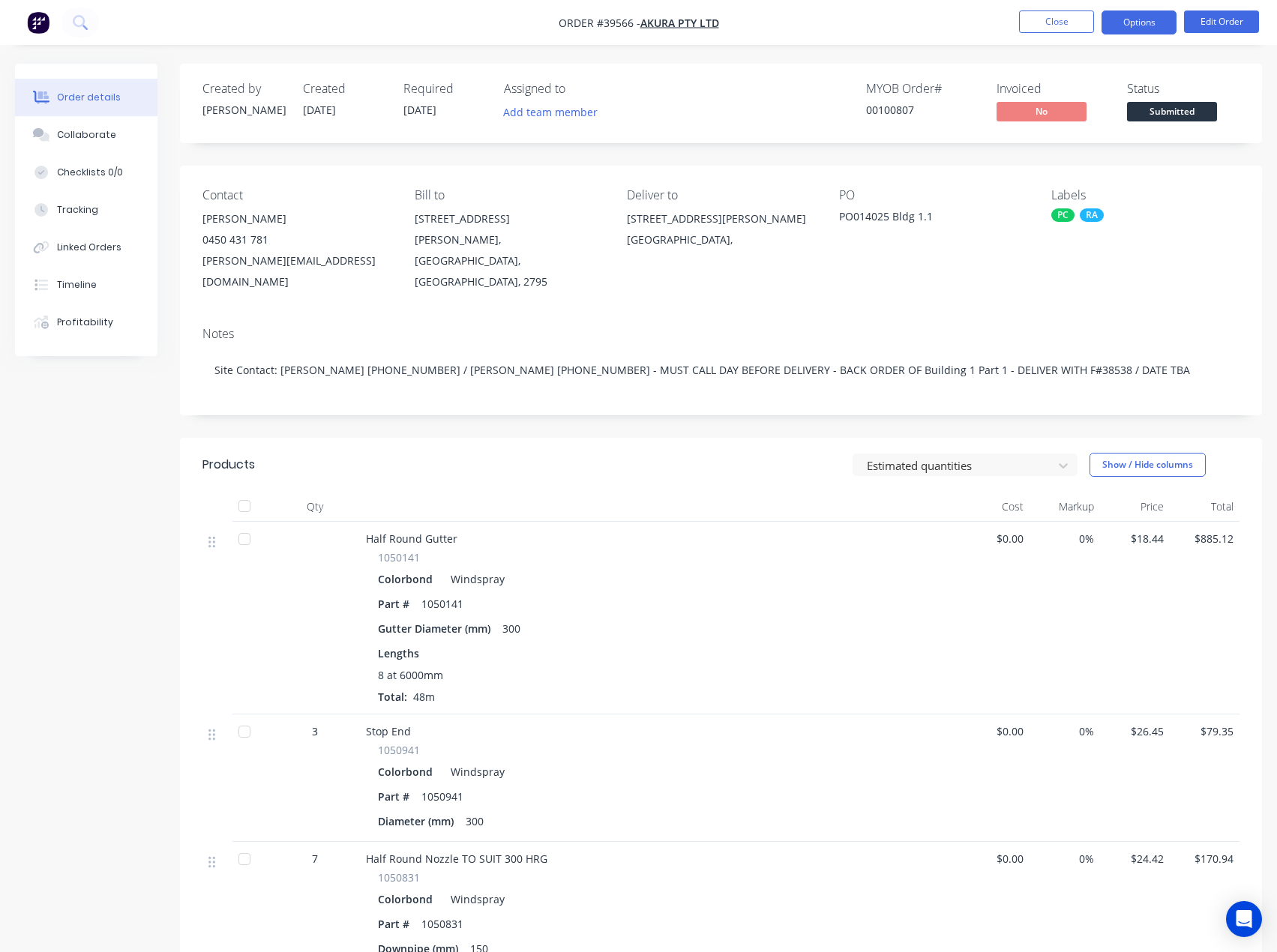
click at [1138, 24] on button "Options" at bounding box center [1139, 22] width 75 height 24
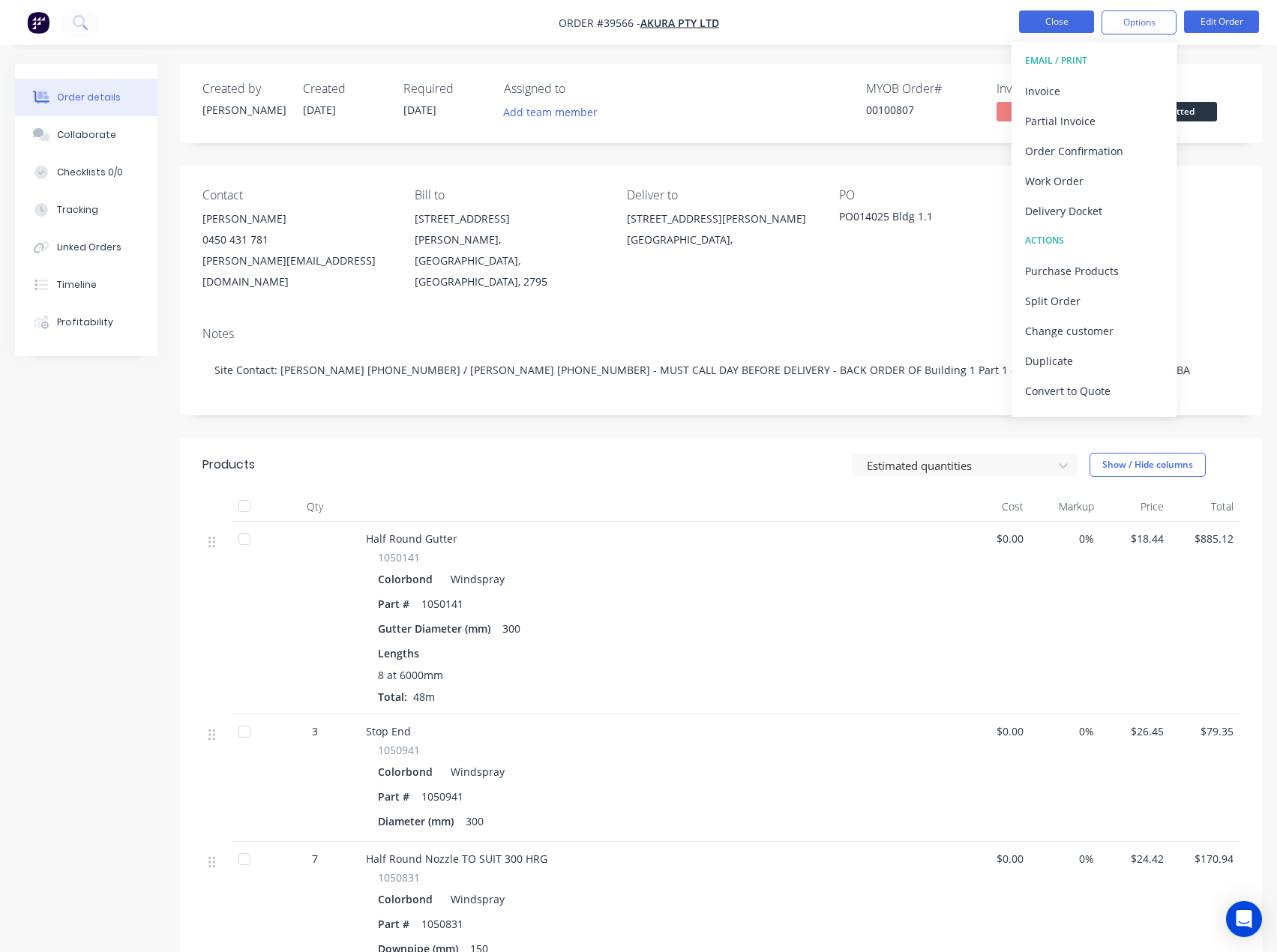
click at [1038, 25] on button "Close" at bounding box center [1057, 22] width 75 height 22
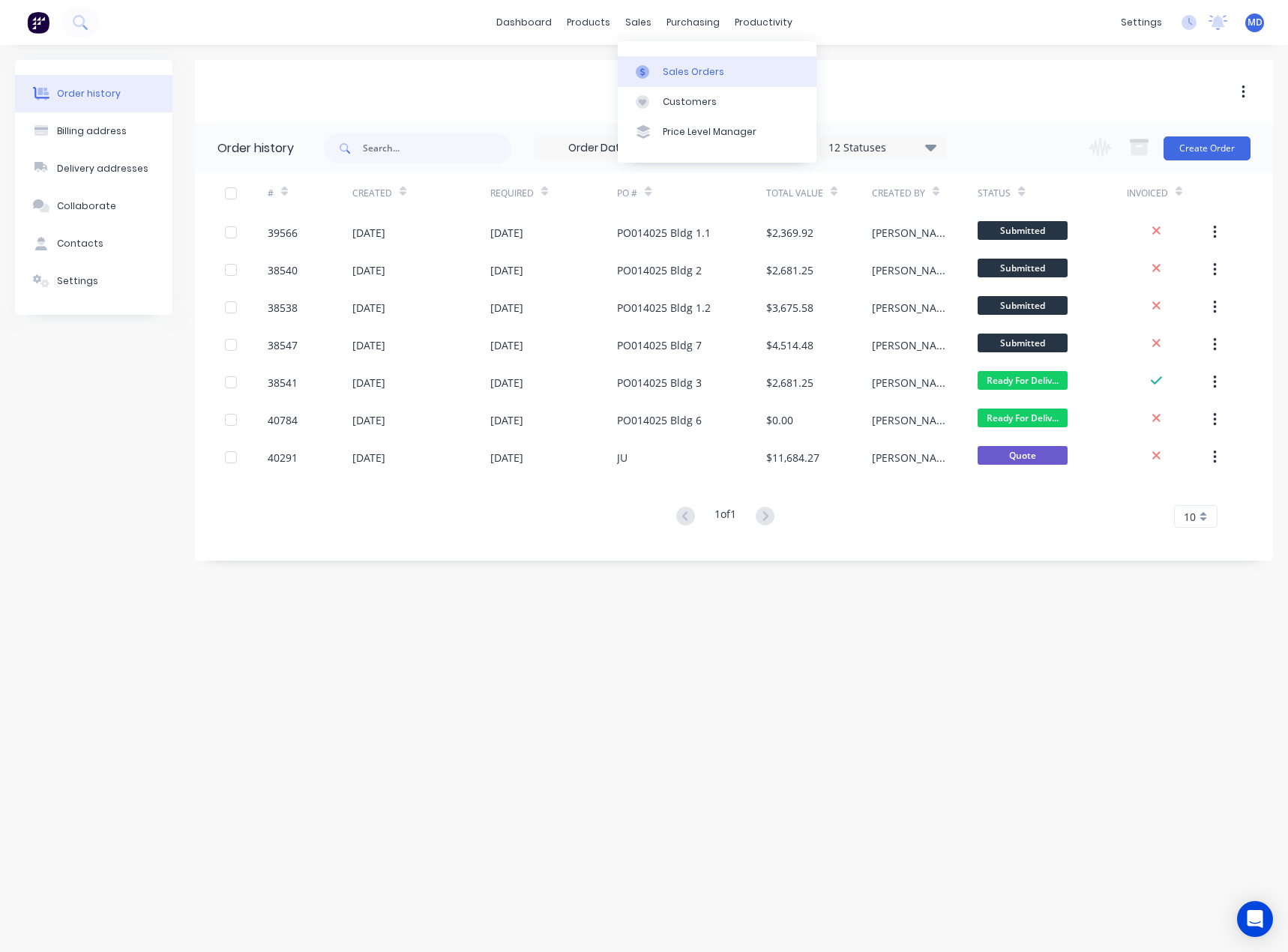
click at [683, 72] on div "Sales Orders" at bounding box center [693, 72] width 61 height 14
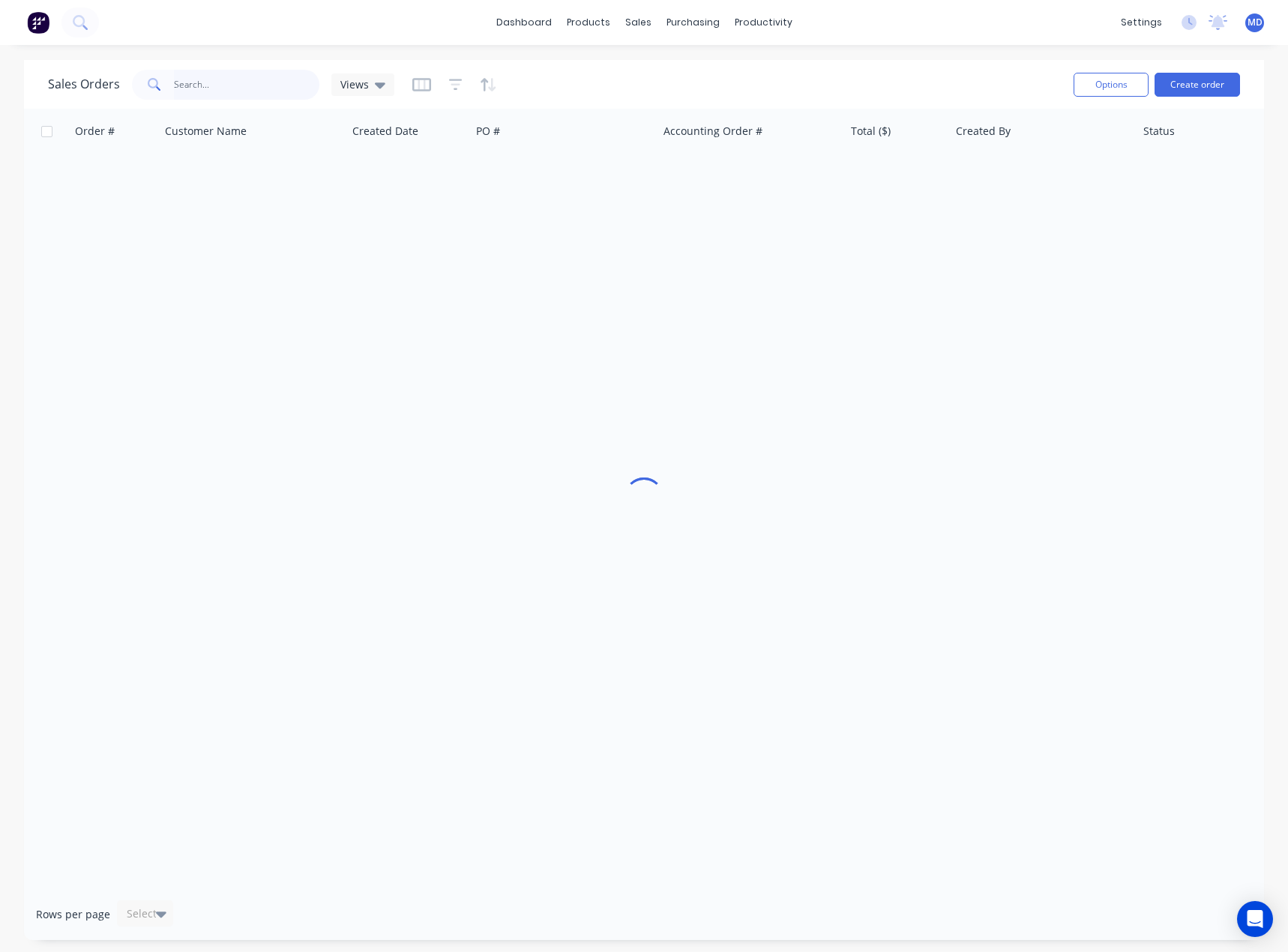
click at [222, 90] on input "text" at bounding box center [247, 84] width 146 height 30
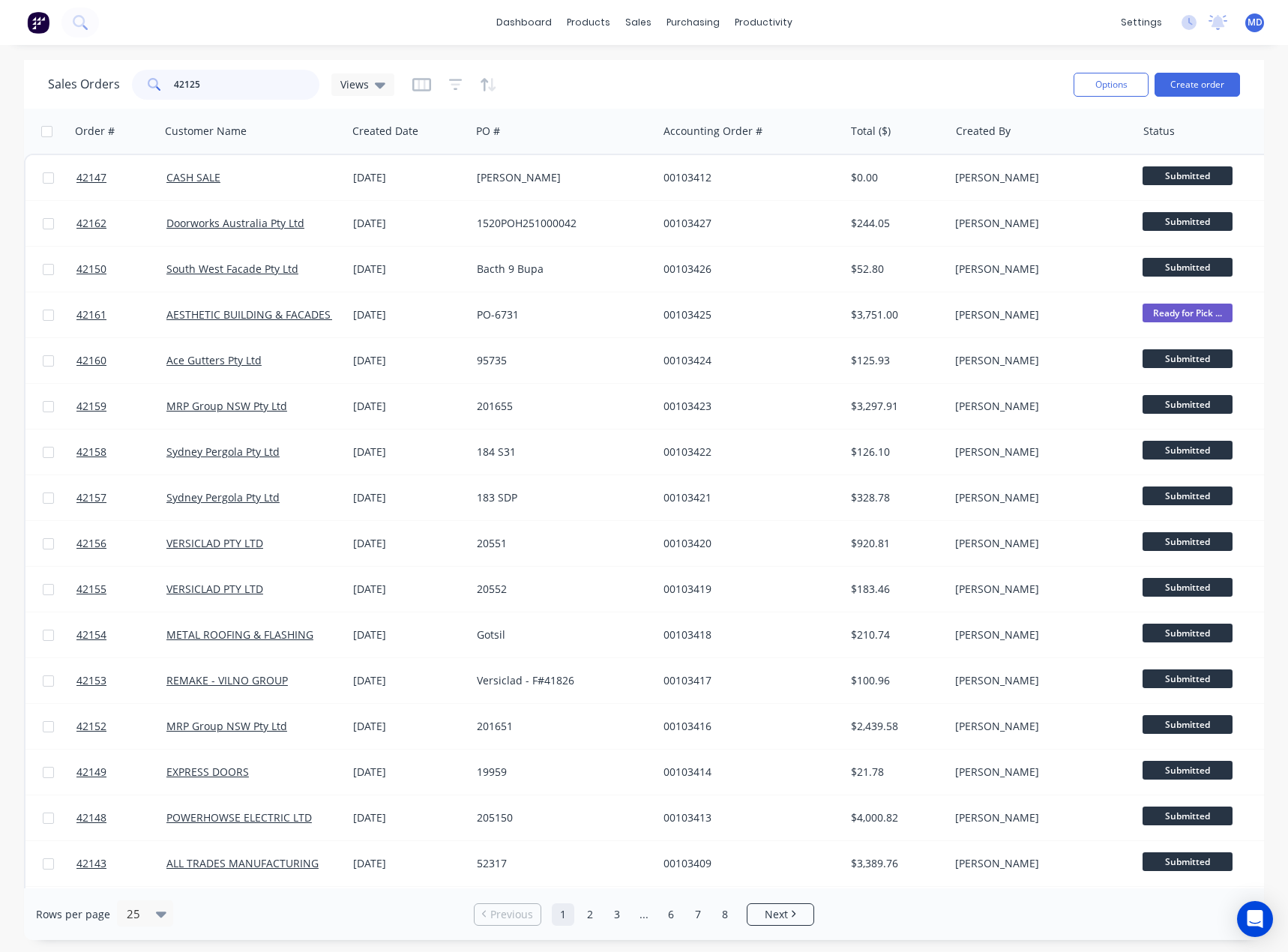
type input "42125"
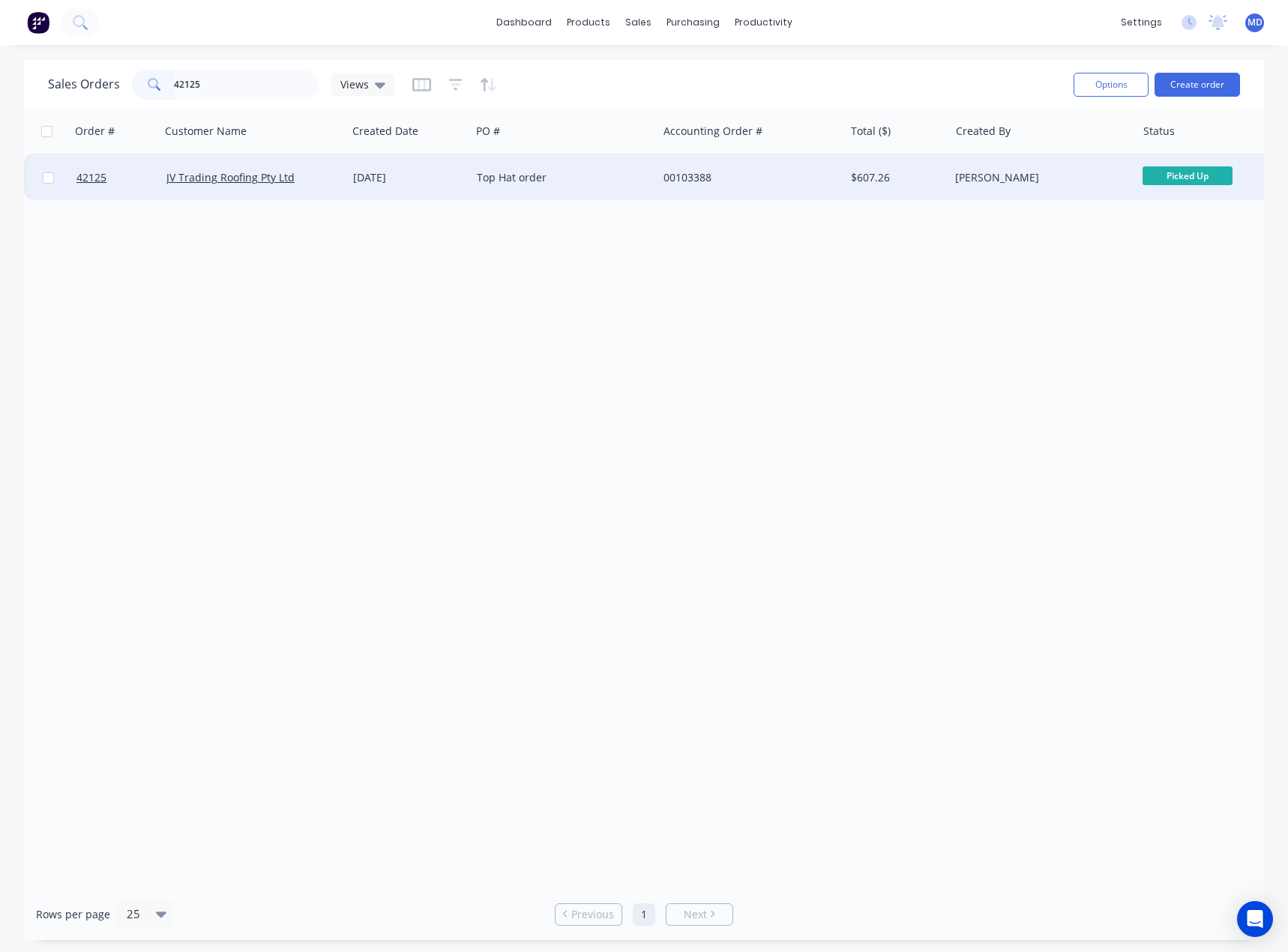
click at [623, 176] on div "Top Hat order" at bounding box center [560, 177] width 166 height 15
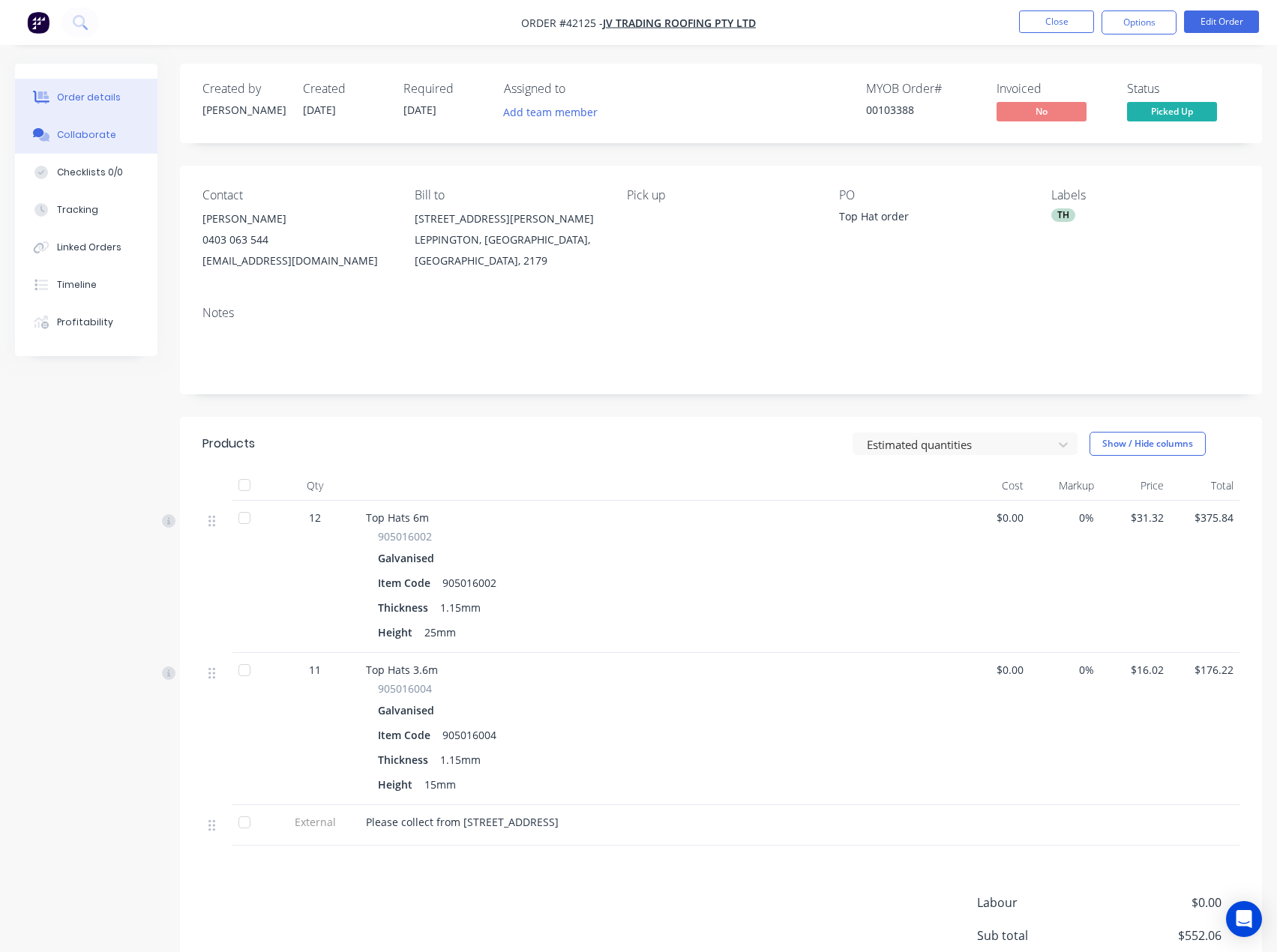
click at [77, 135] on div "Collaborate" at bounding box center [86, 135] width 59 height 14
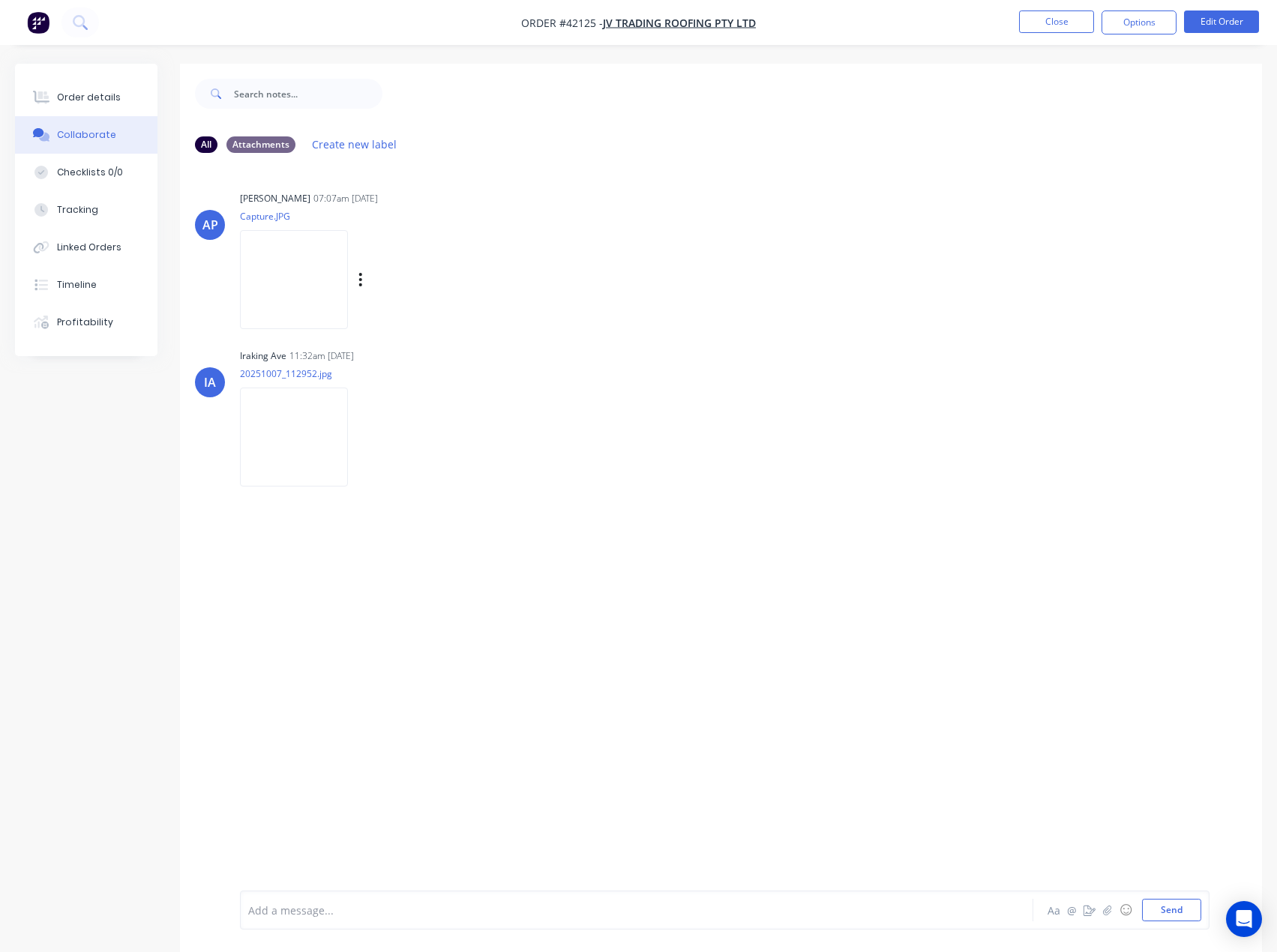
click at [292, 287] on img at bounding box center [294, 279] width 108 height 98
click at [102, 94] on div "Order details" at bounding box center [89, 97] width 64 height 14
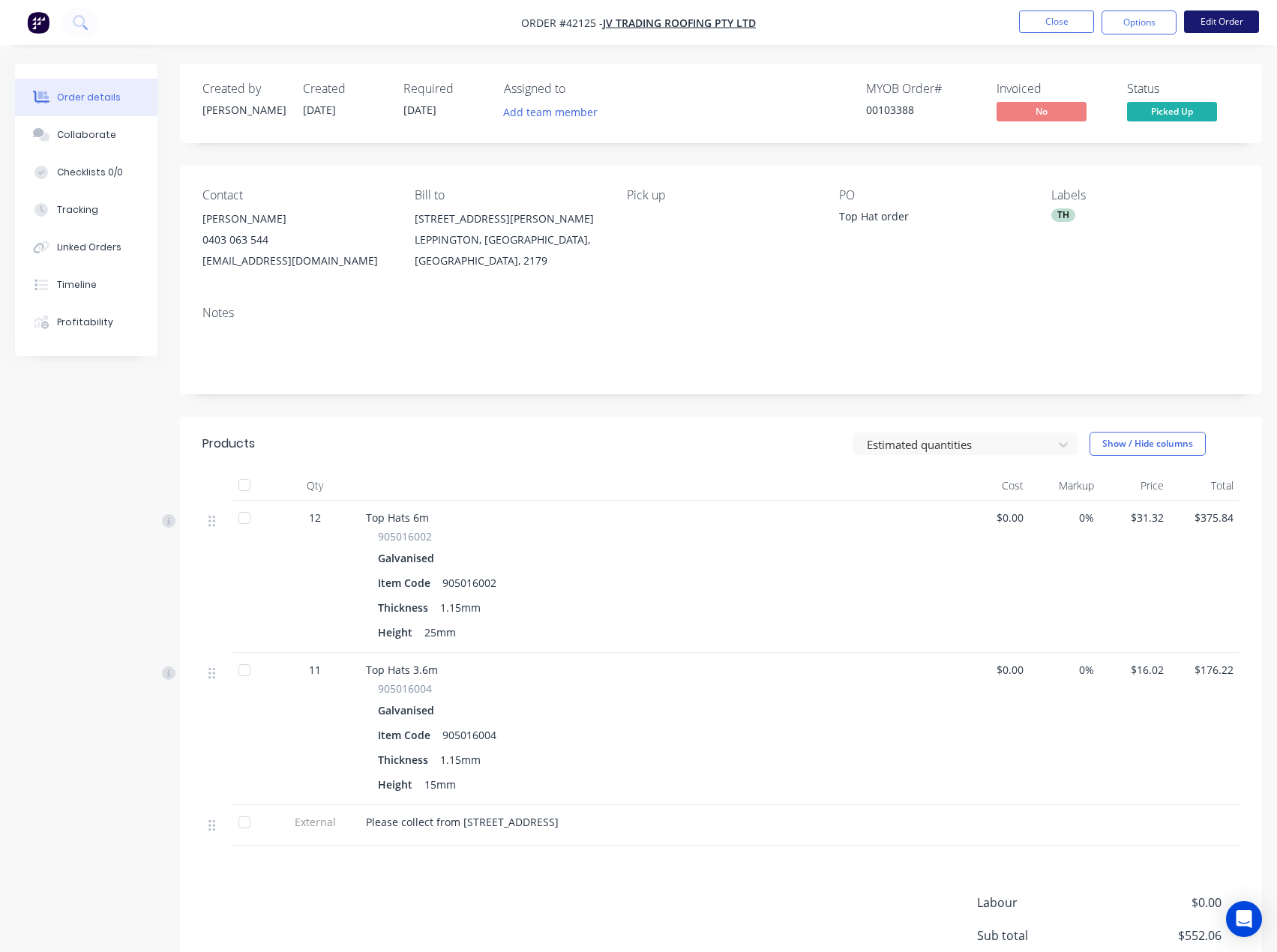
click at [1242, 18] on button "Edit Order" at bounding box center [1221, 22] width 75 height 22
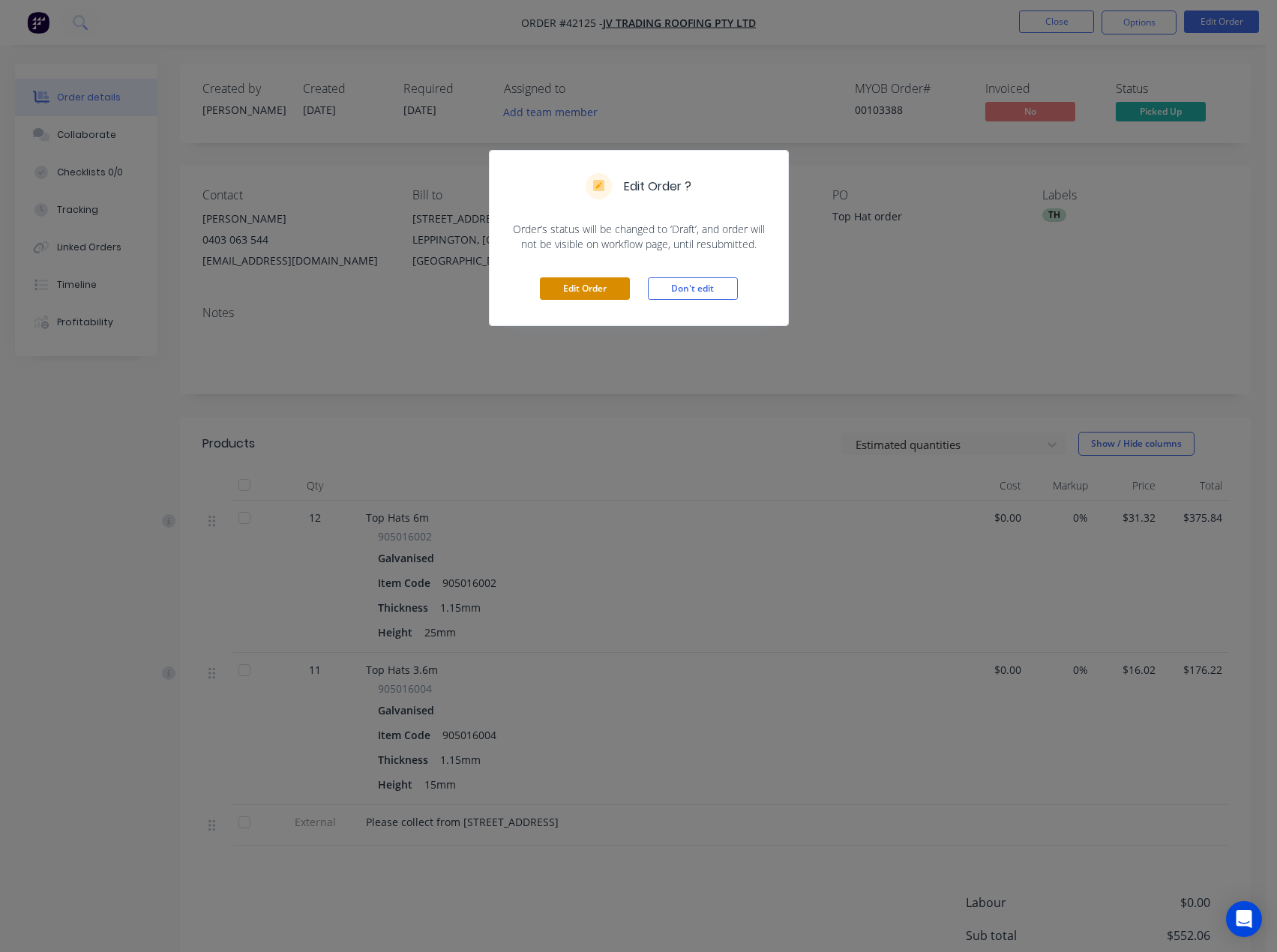
click at [573, 287] on button "Edit Order" at bounding box center [585, 288] width 90 height 22
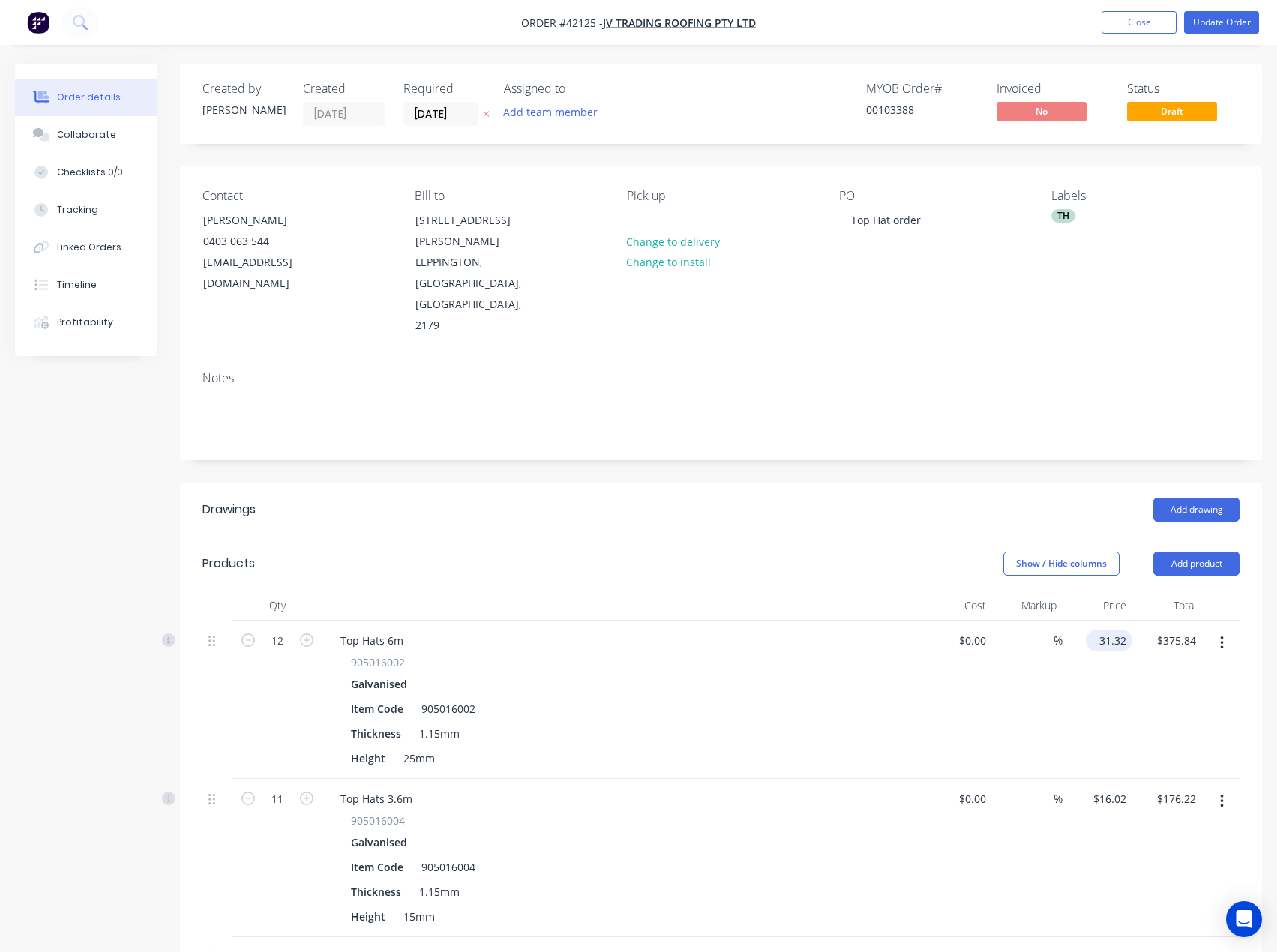
click at [1123, 630] on input "31.32" at bounding box center [1112, 640] width 40 height 22
type input "$31.33"
type input "$375.96"
click at [921, 219] on div "Top Hat order" at bounding box center [886, 219] width 94 height 22
click at [1219, 16] on button "Update Order" at bounding box center [1221, 22] width 75 height 22
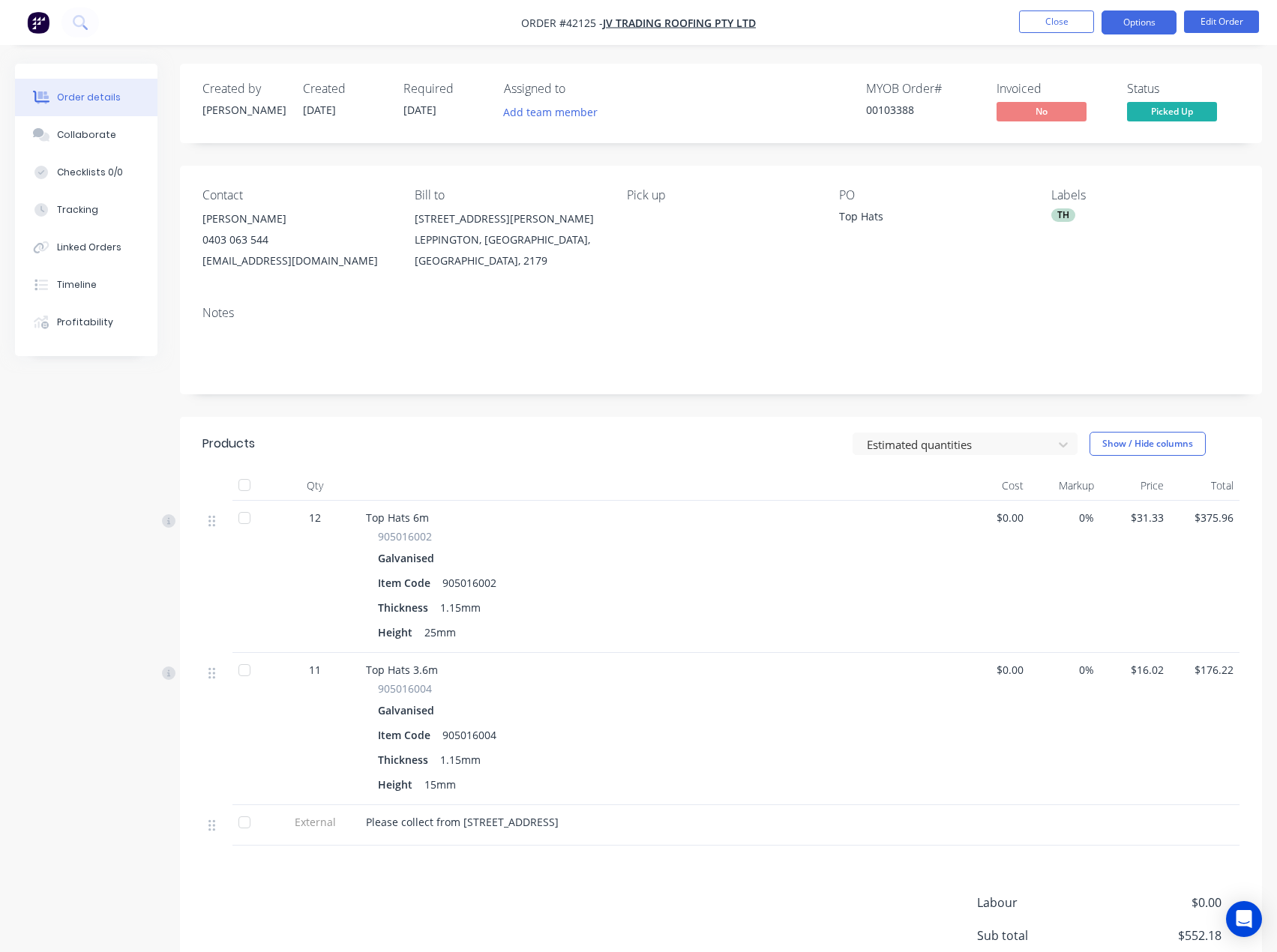
click at [1131, 24] on button "Options" at bounding box center [1139, 22] width 75 height 24
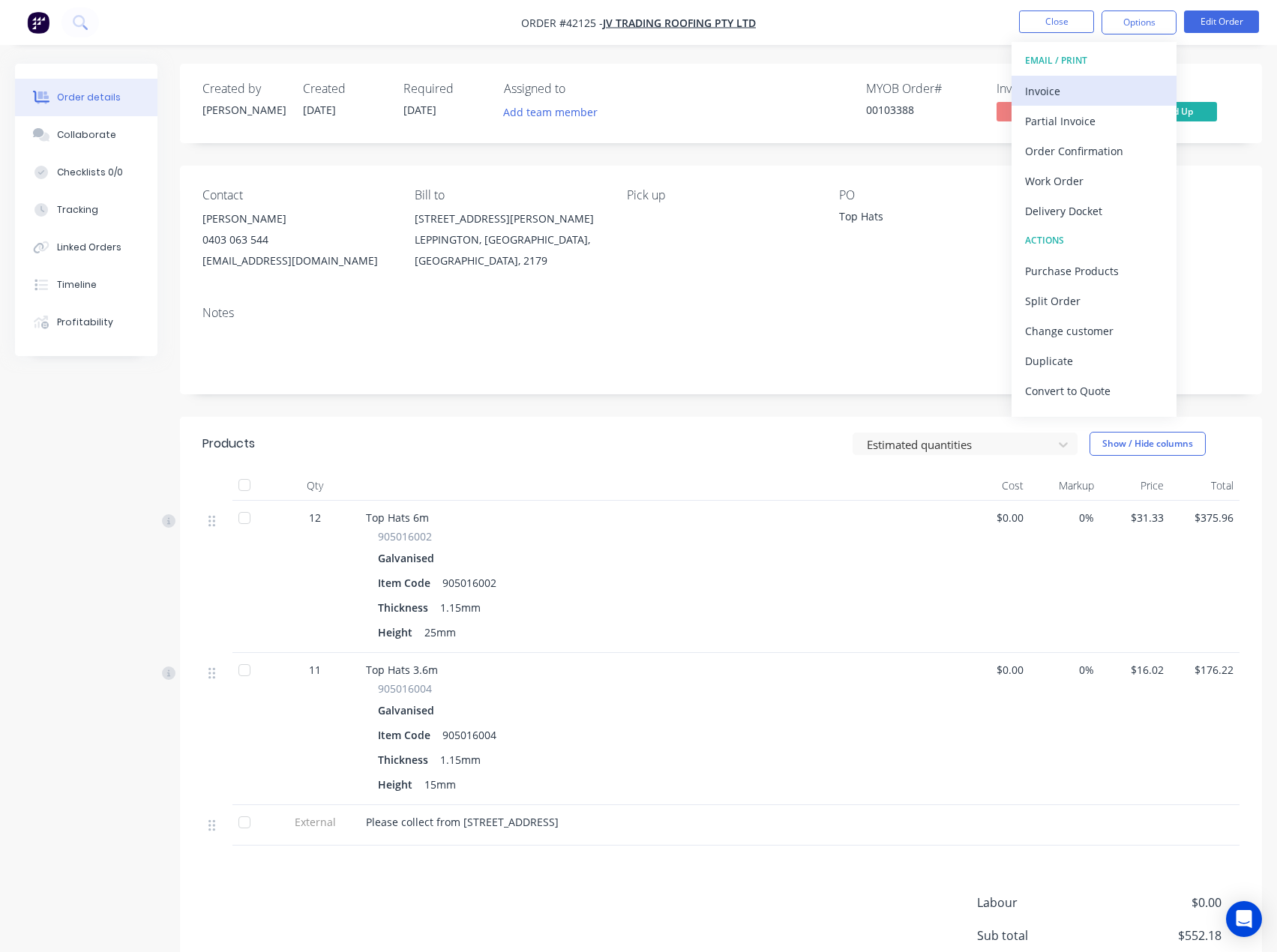
click at [1050, 90] on div "Invoice" at bounding box center [1094, 90] width 138 height 22
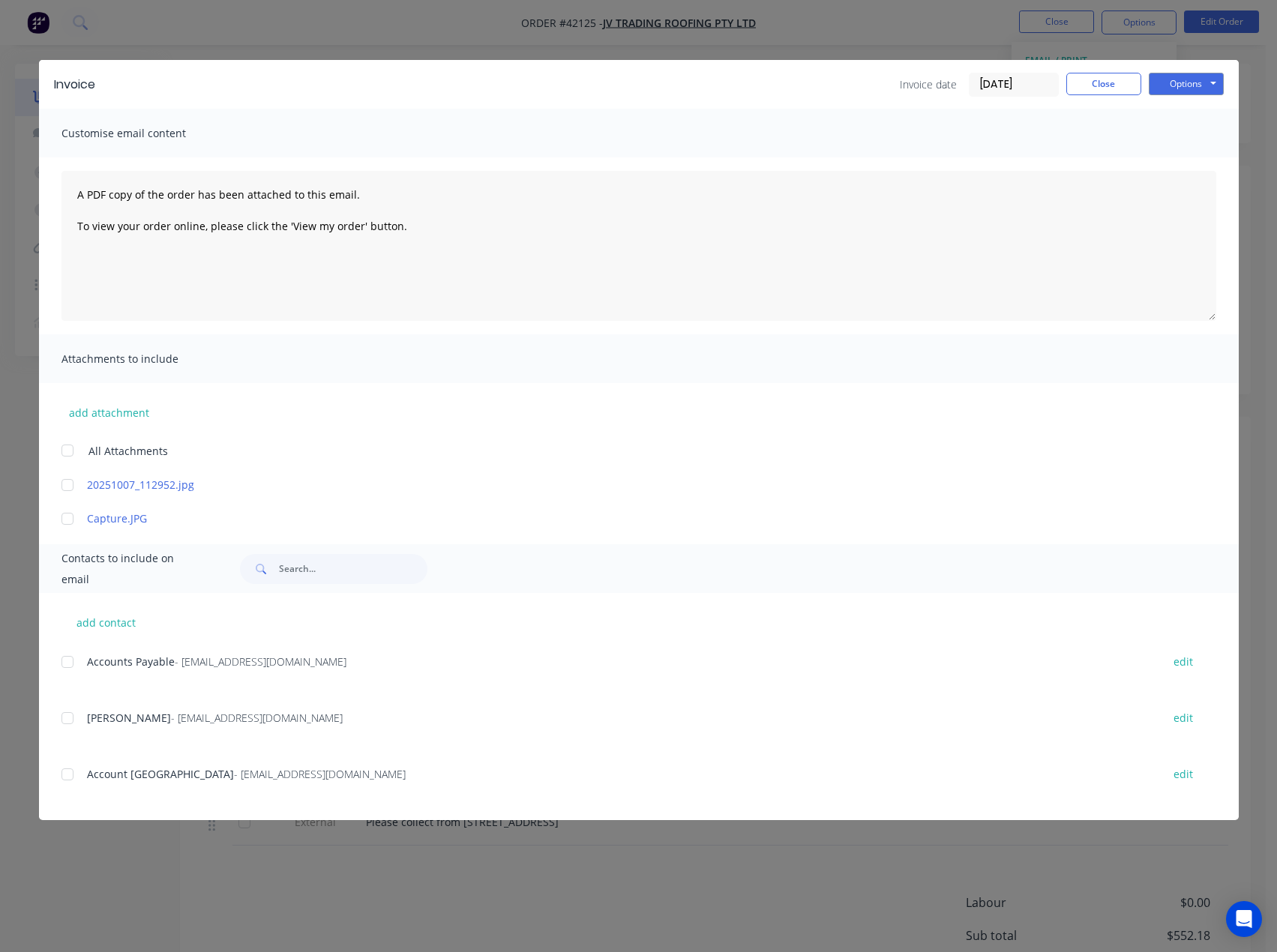
click at [67, 663] on div at bounding box center [67, 662] width 30 height 30
click at [1183, 79] on button "Options" at bounding box center [1186, 83] width 75 height 22
click at [1187, 156] on button "Email" at bounding box center [1196, 160] width 96 height 25
click at [1101, 79] on button "Close" at bounding box center [1104, 83] width 75 height 22
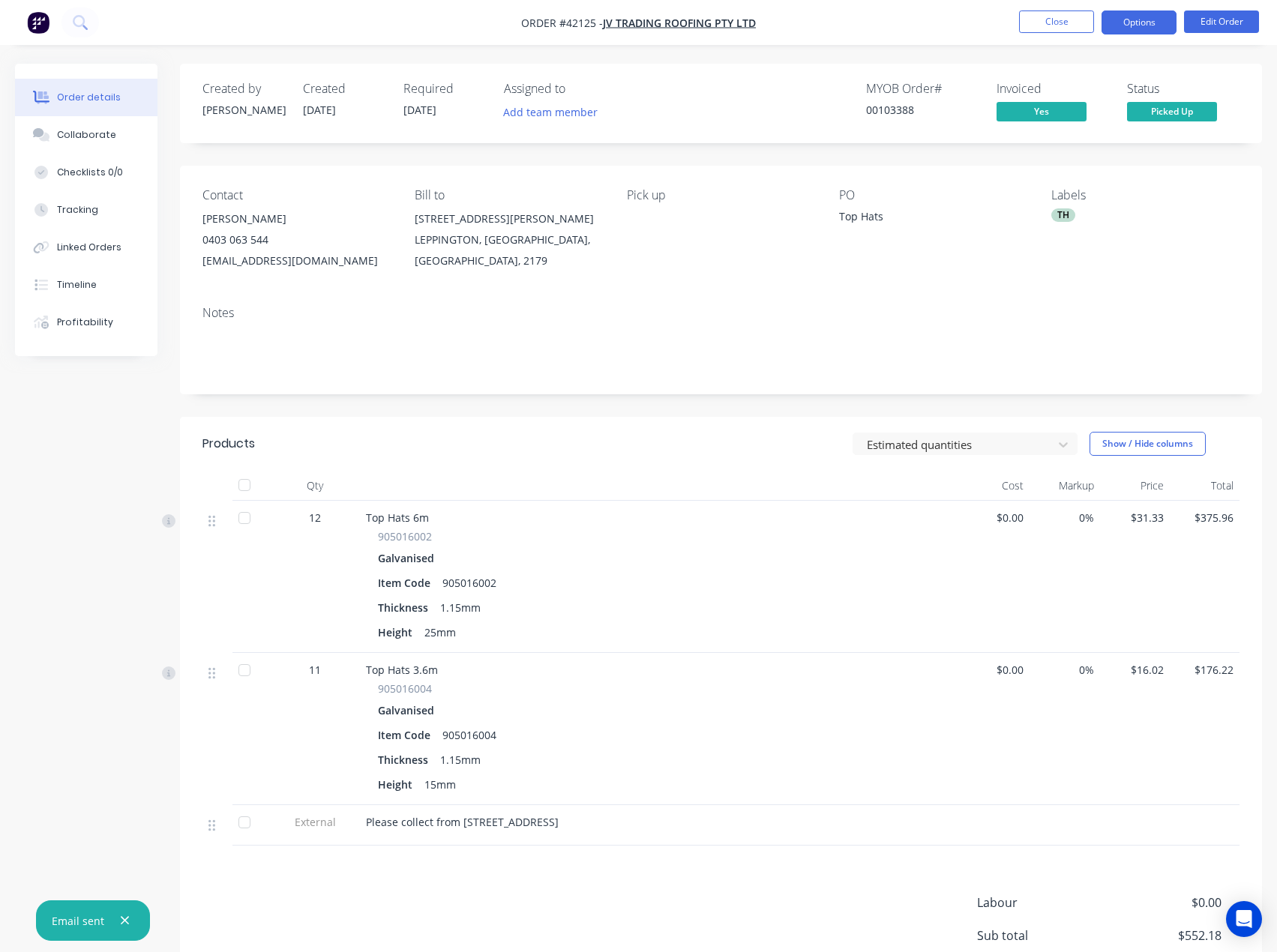
click at [1125, 19] on button "Options" at bounding box center [1139, 22] width 75 height 24
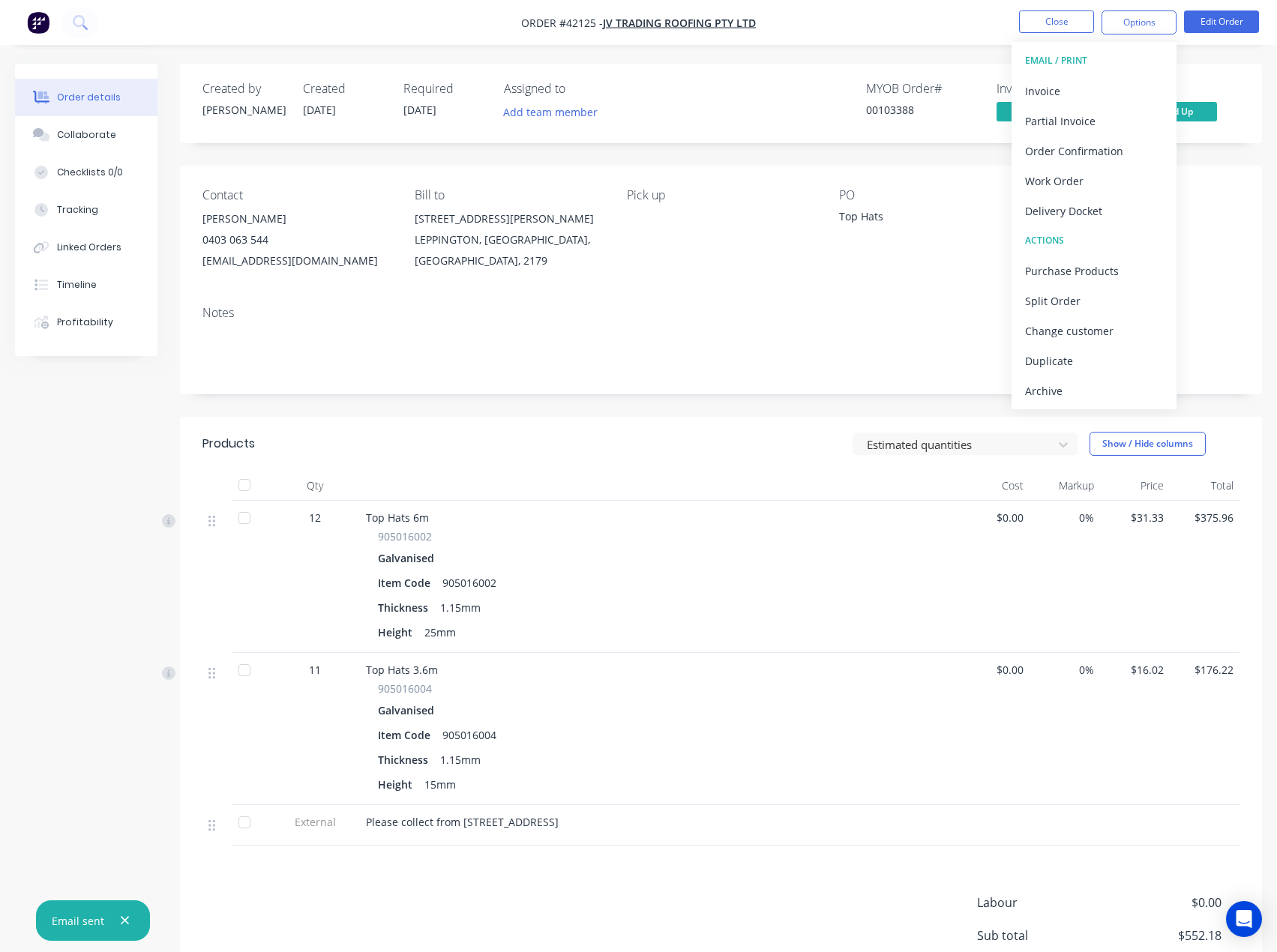
click at [1048, 392] on div "Archive" at bounding box center [1094, 391] width 138 height 22
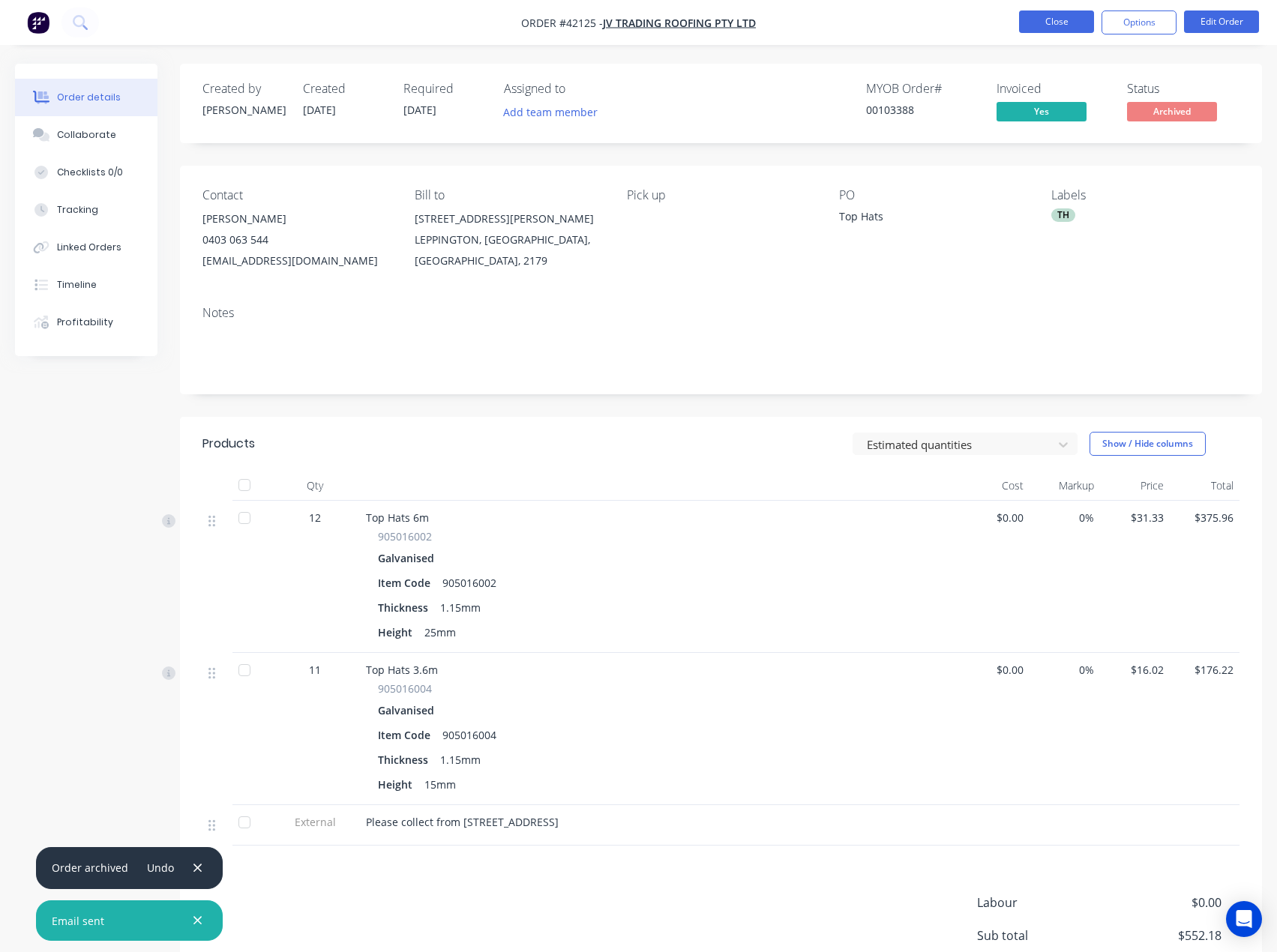
click at [1062, 22] on button "Close" at bounding box center [1057, 22] width 75 height 22
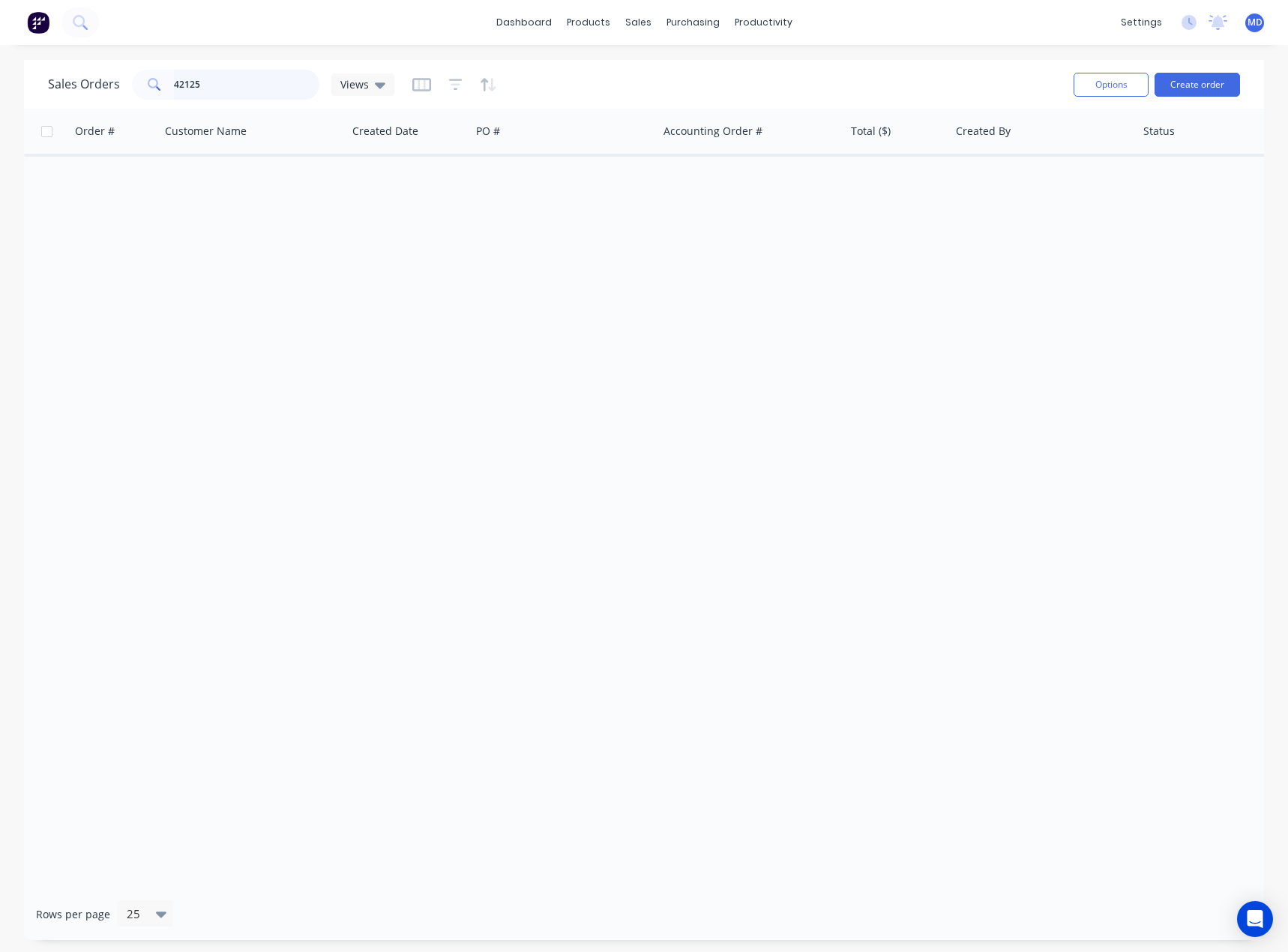
click at [244, 76] on input "42125" at bounding box center [247, 84] width 146 height 30
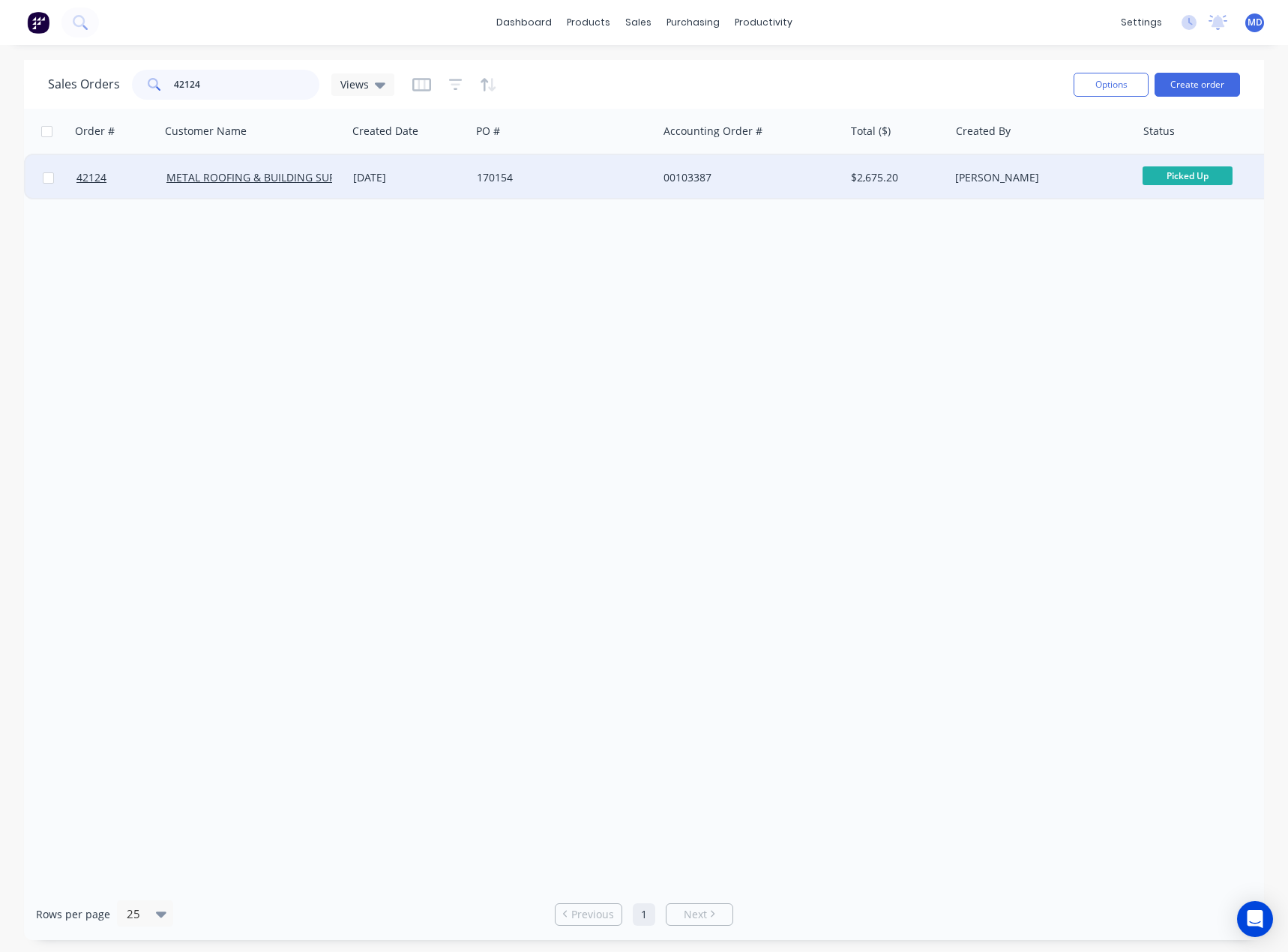
type input "42124"
click at [631, 170] on div "170154" at bounding box center [560, 177] width 166 height 15
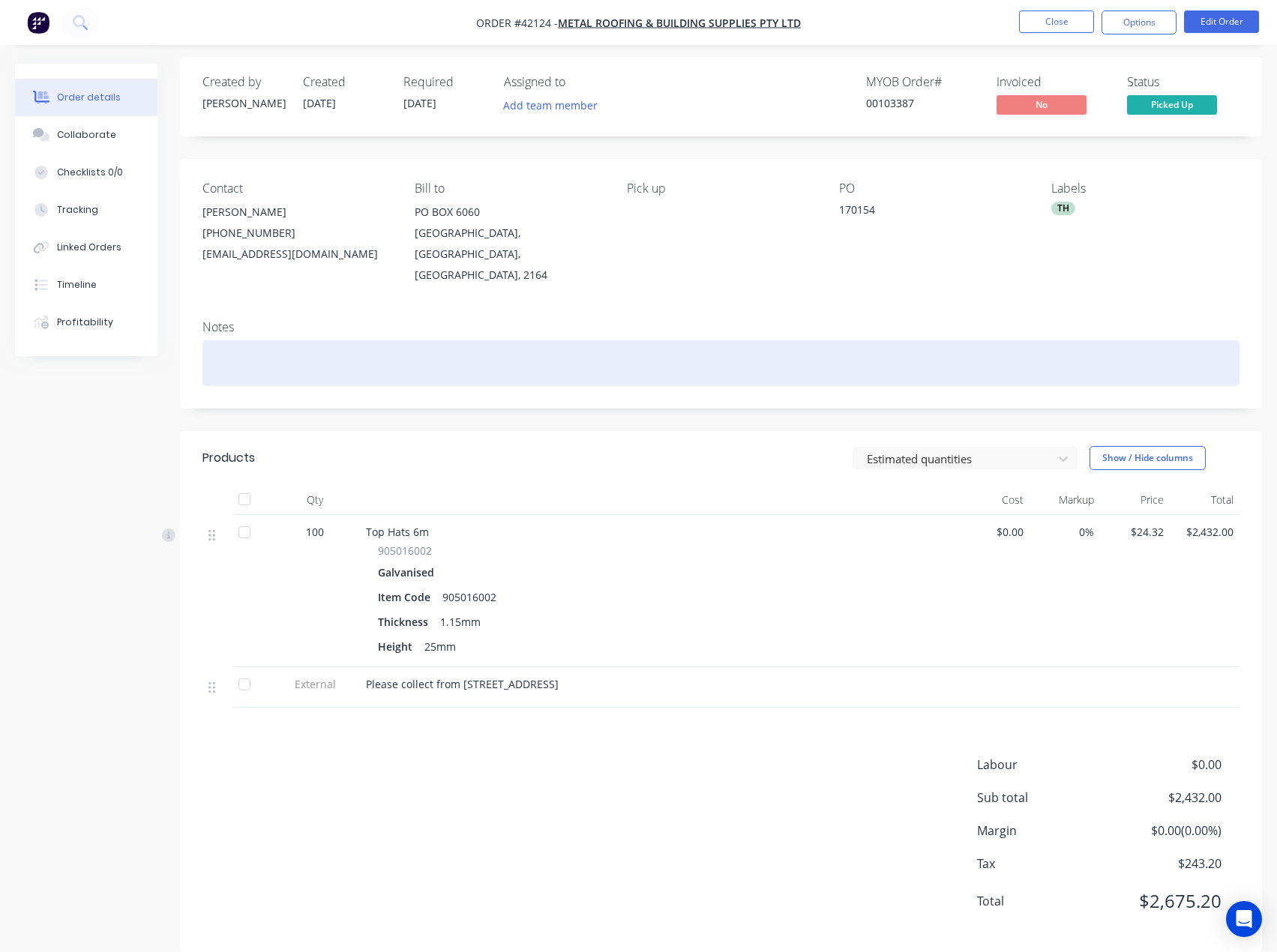
scroll to position [9, 0]
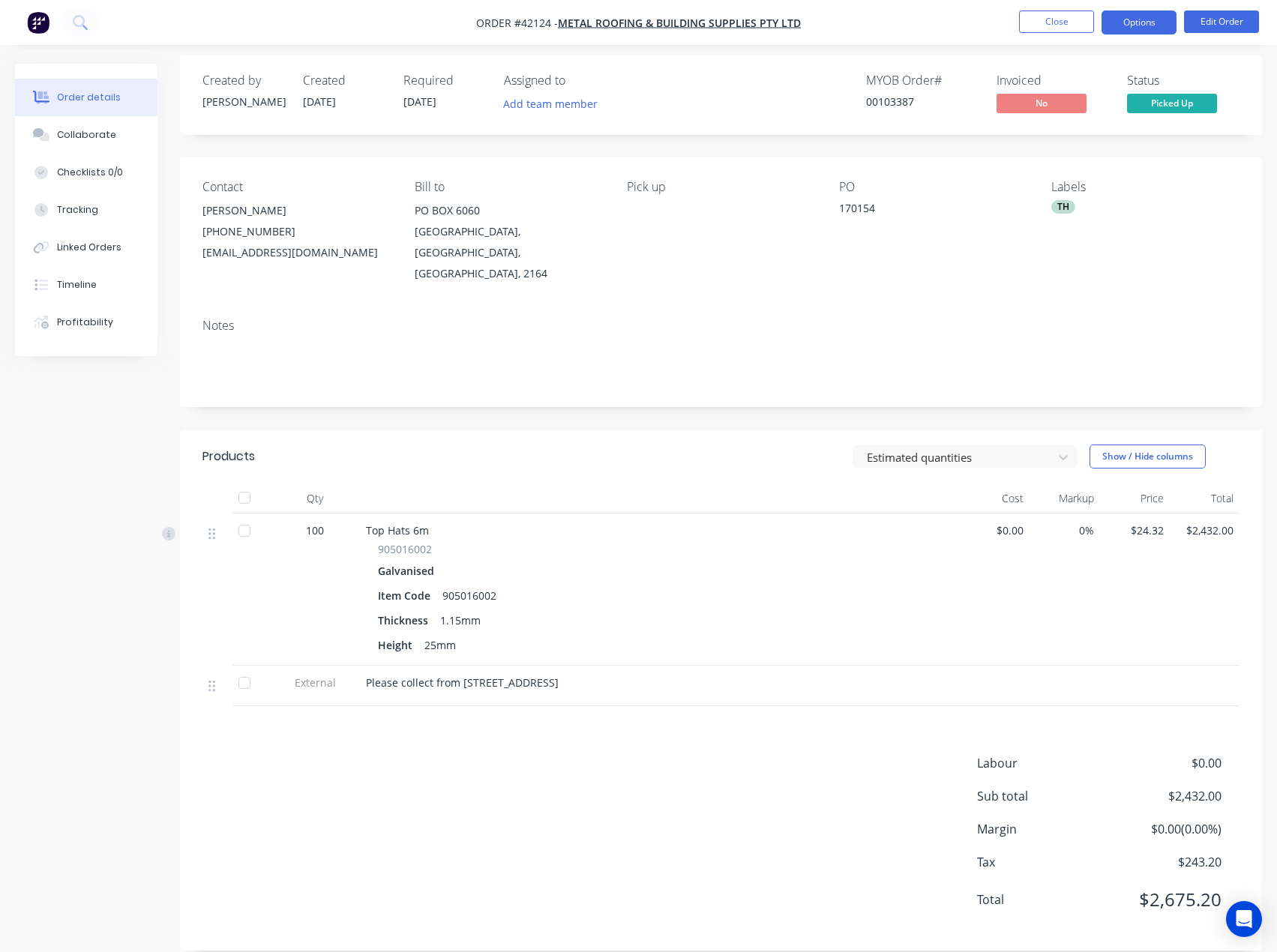
click at [1149, 15] on button "Options" at bounding box center [1139, 22] width 75 height 24
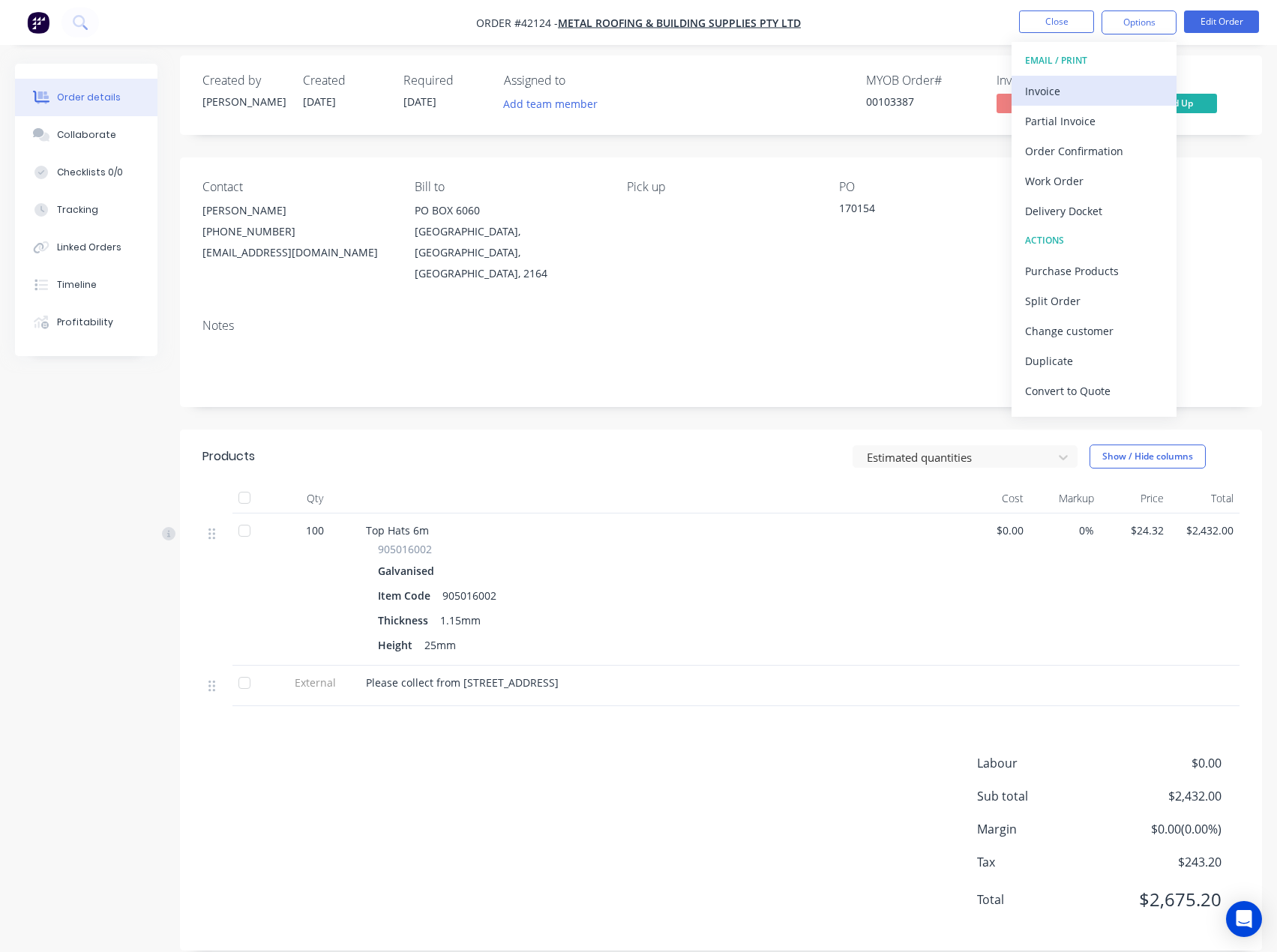
click at [1040, 88] on div "Invoice" at bounding box center [1094, 90] width 138 height 22
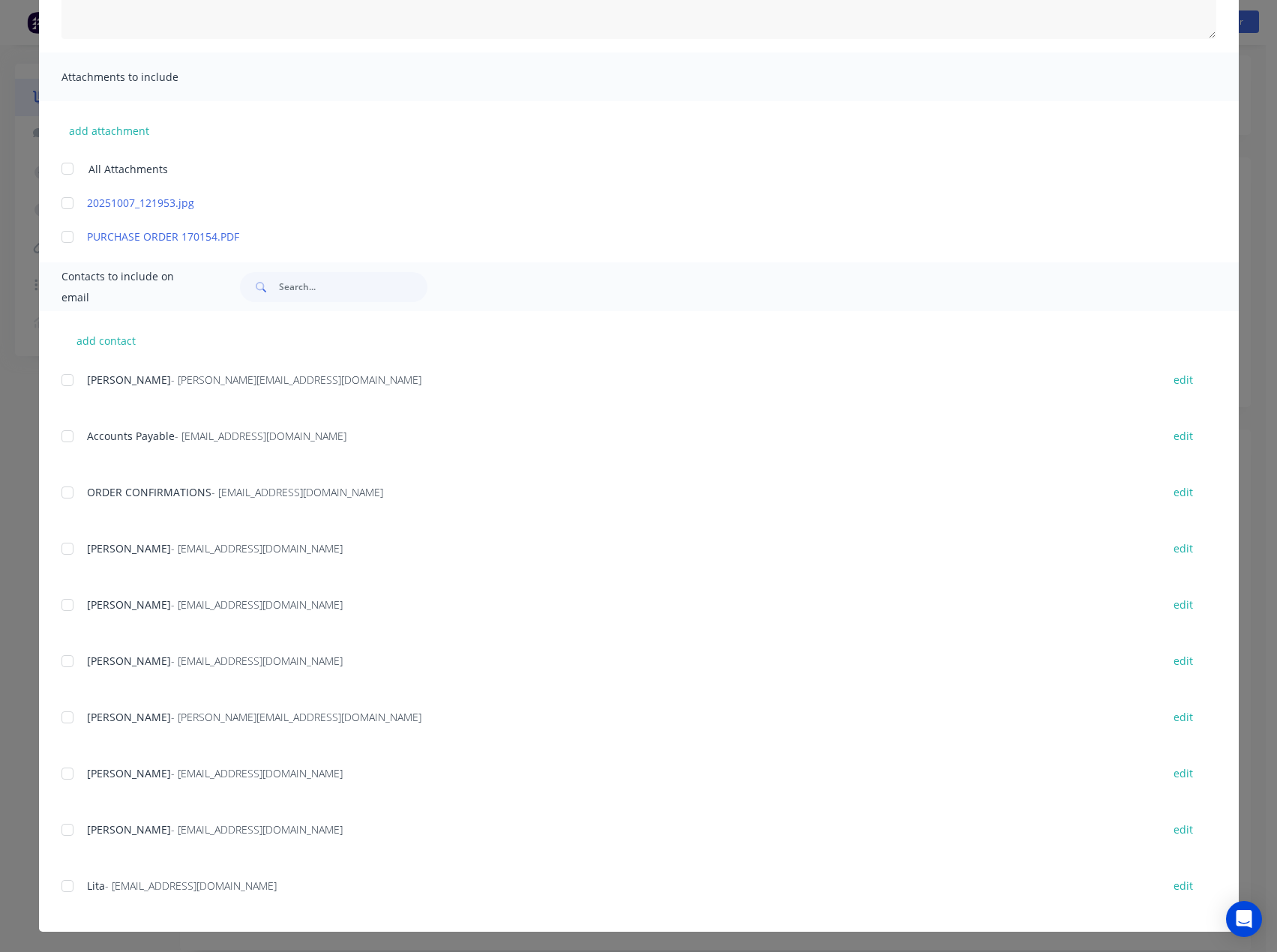
scroll to position [282, 0]
click at [68, 441] on div at bounding box center [67, 436] width 30 height 30
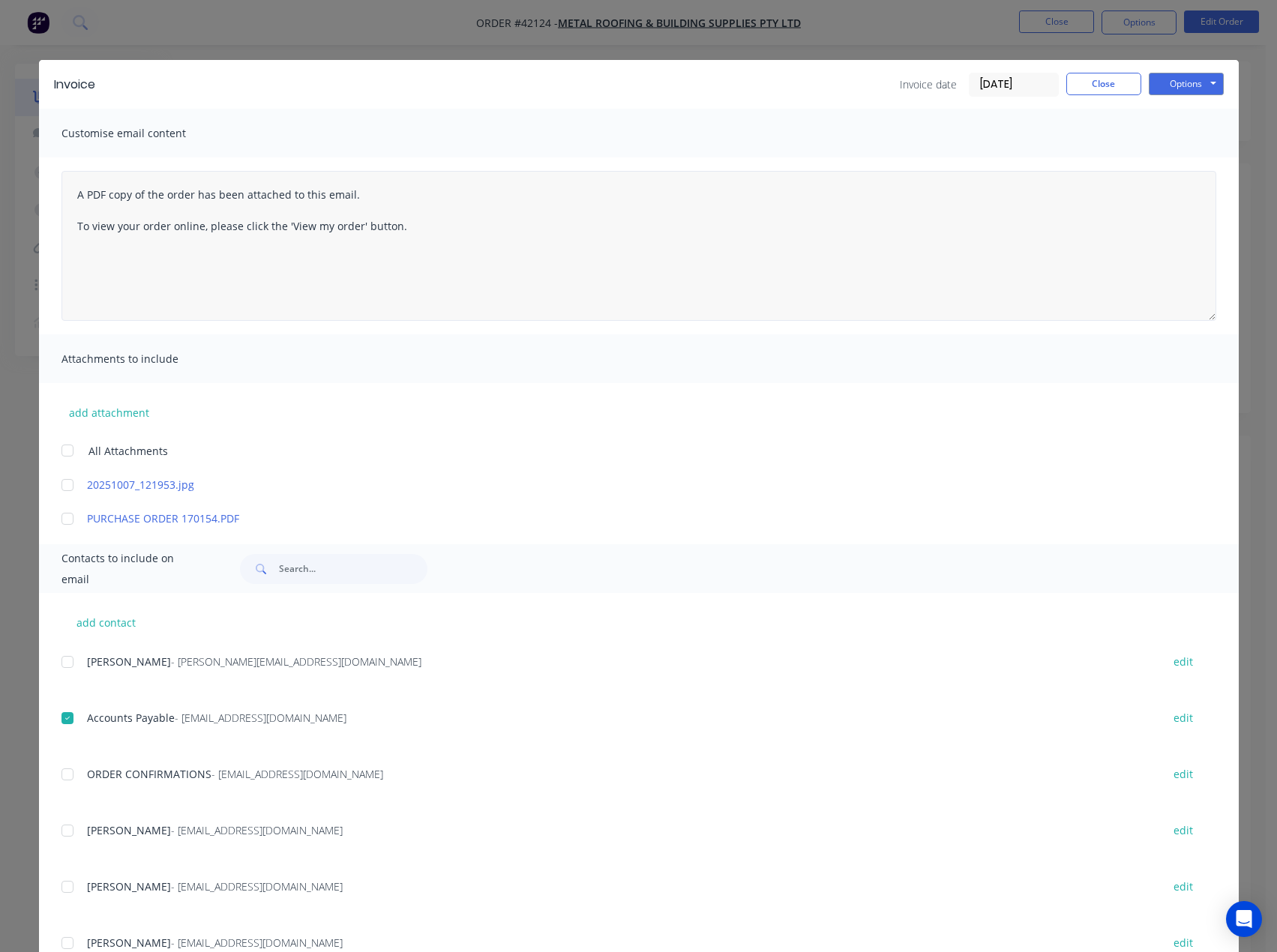
scroll to position [0, 0]
click at [1172, 80] on button "Options" at bounding box center [1186, 83] width 75 height 22
click at [1183, 162] on button "Email" at bounding box center [1196, 160] width 96 height 25
click at [1099, 83] on button "Close" at bounding box center [1104, 83] width 75 height 22
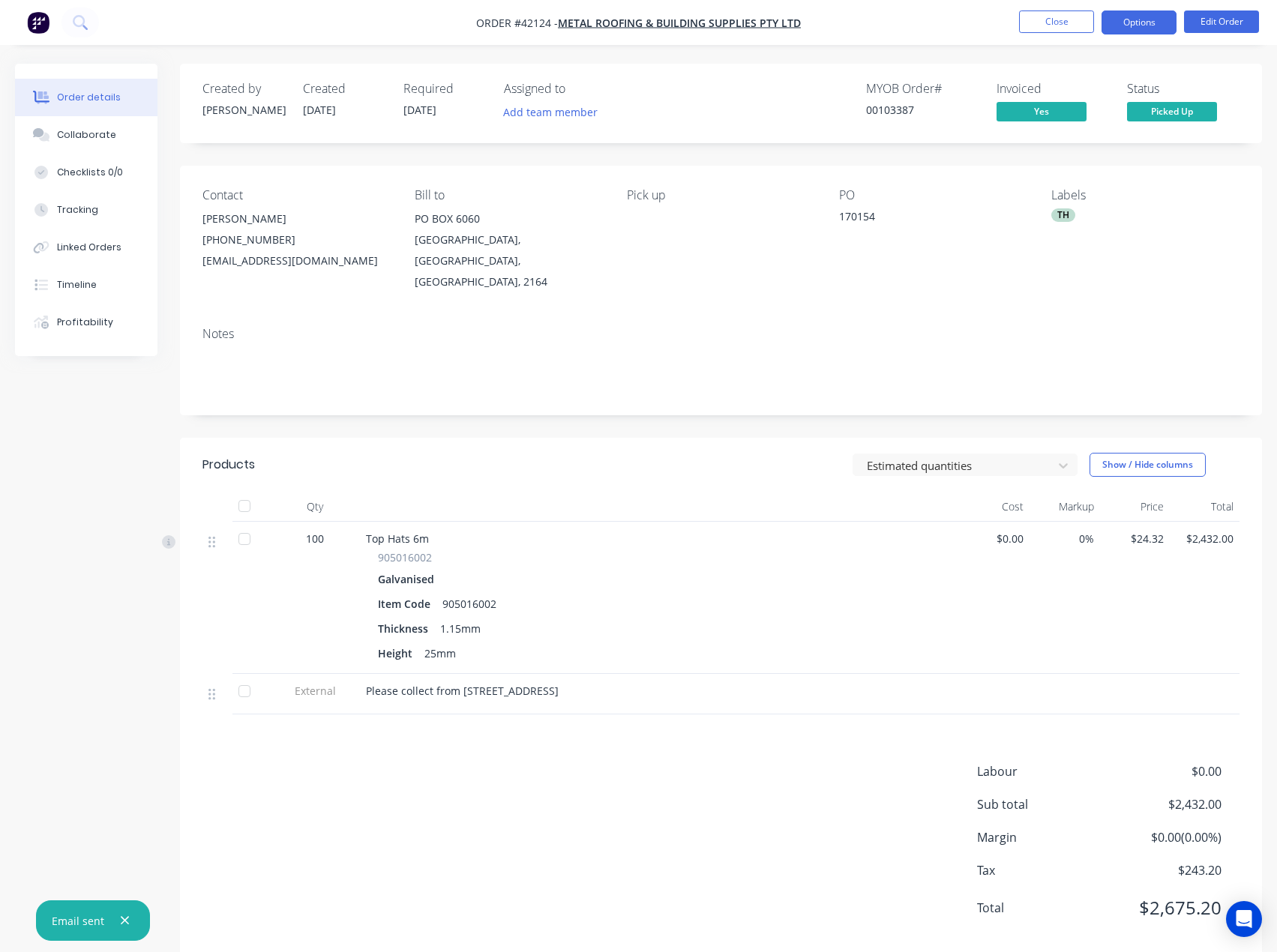
click at [1149, 26] on button "Options" at bounding box center [1139, 22] width 75 height 24
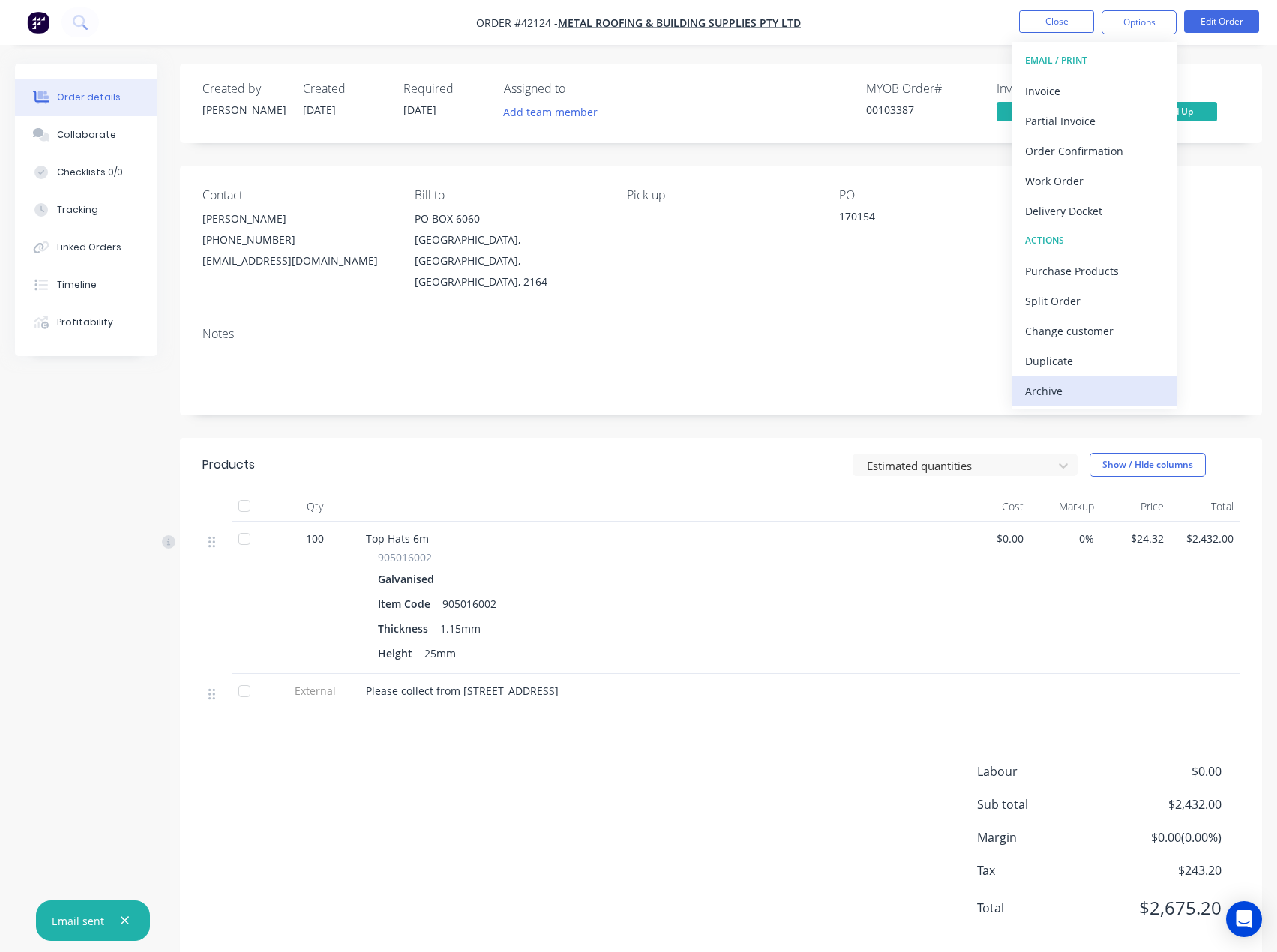
click at [1048, 393] on div "Archive" at bounding box center [1094, 391] width 138 height 22
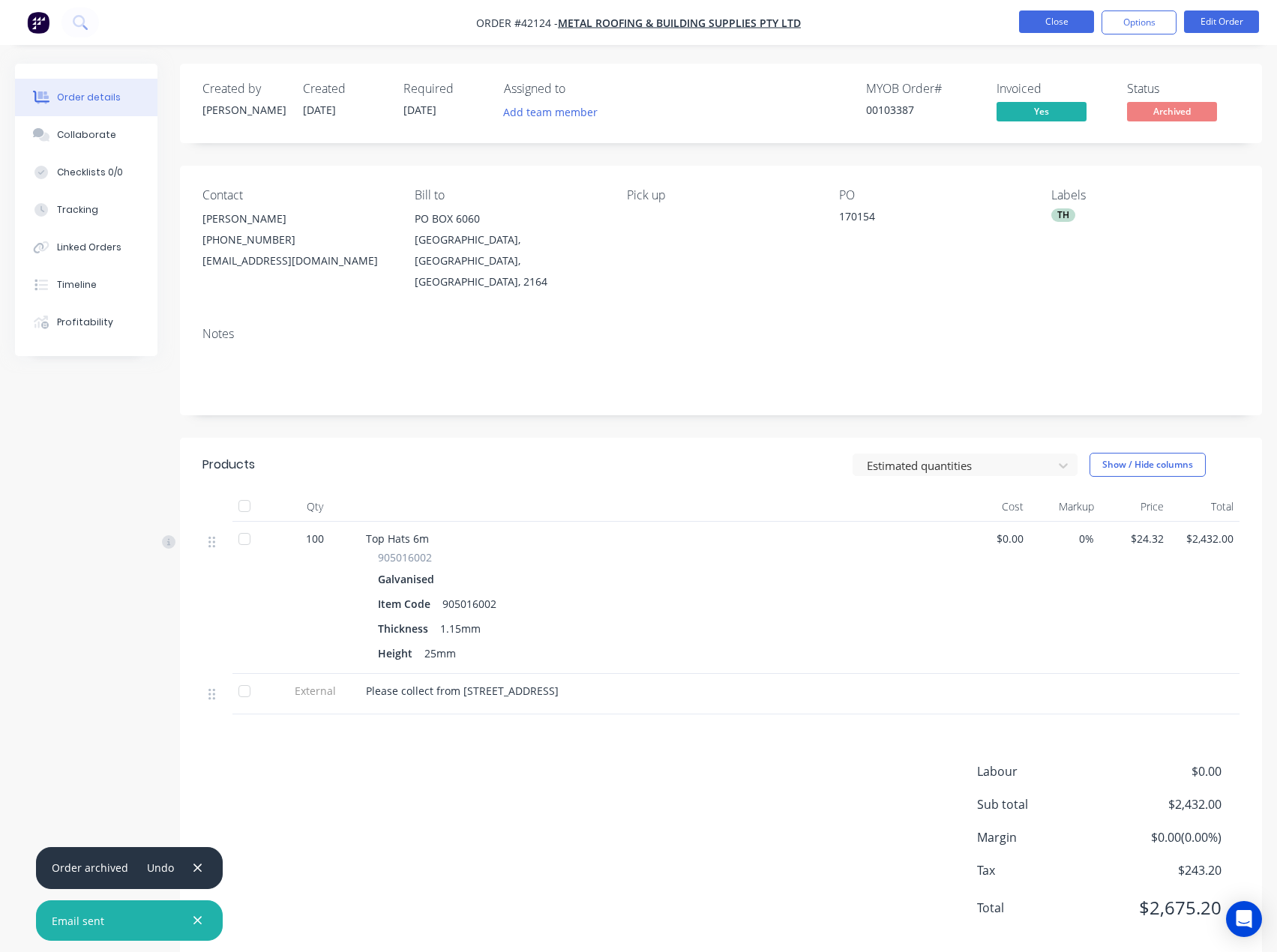
click at [1060, 24] on button "Close" at bounding box center [1057, 22] width 75 height 22
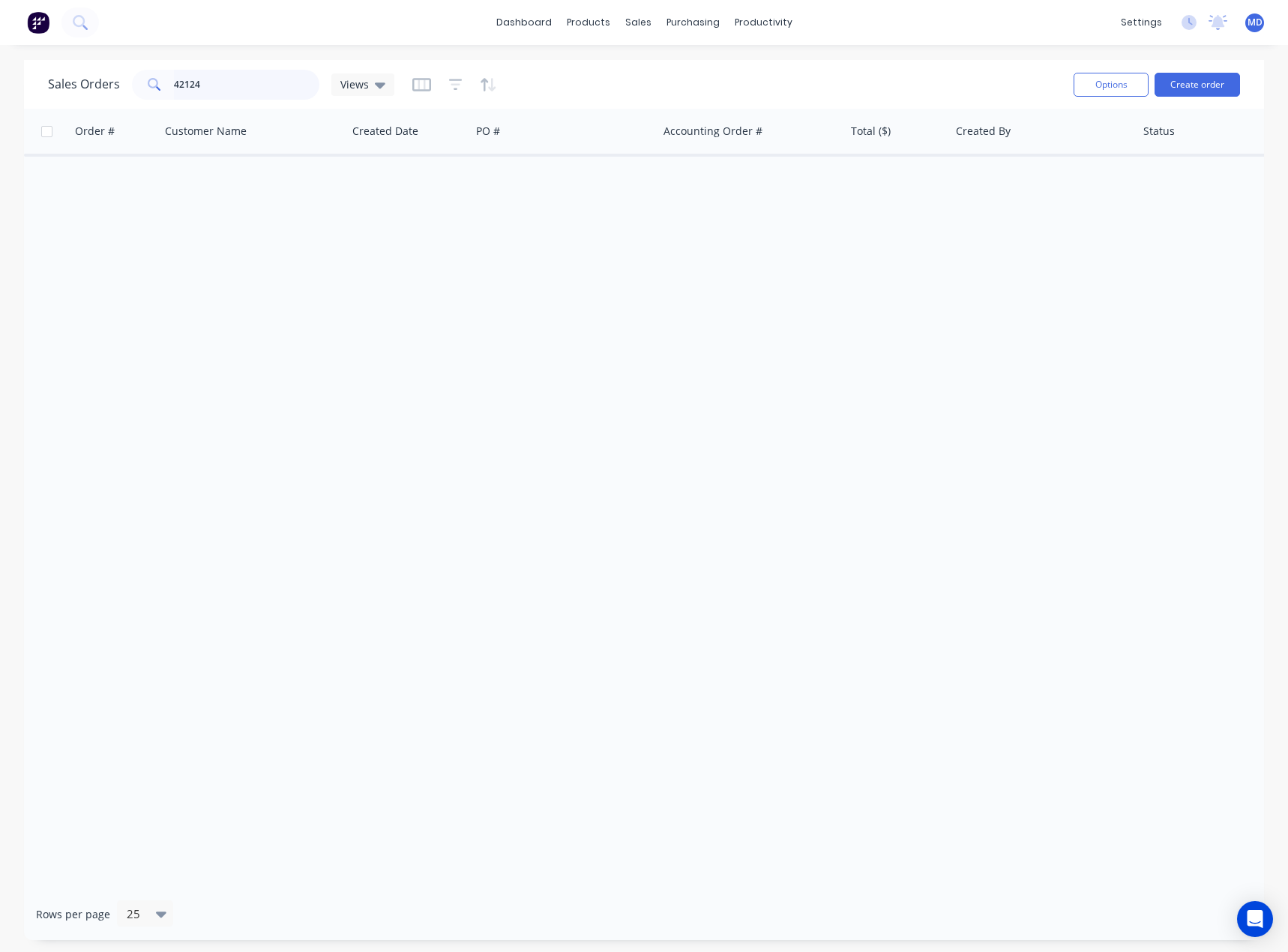
click at [100, 84] on div "Sales Orders 42124 Views" at bounding box center [221, 84] width 346 height 30
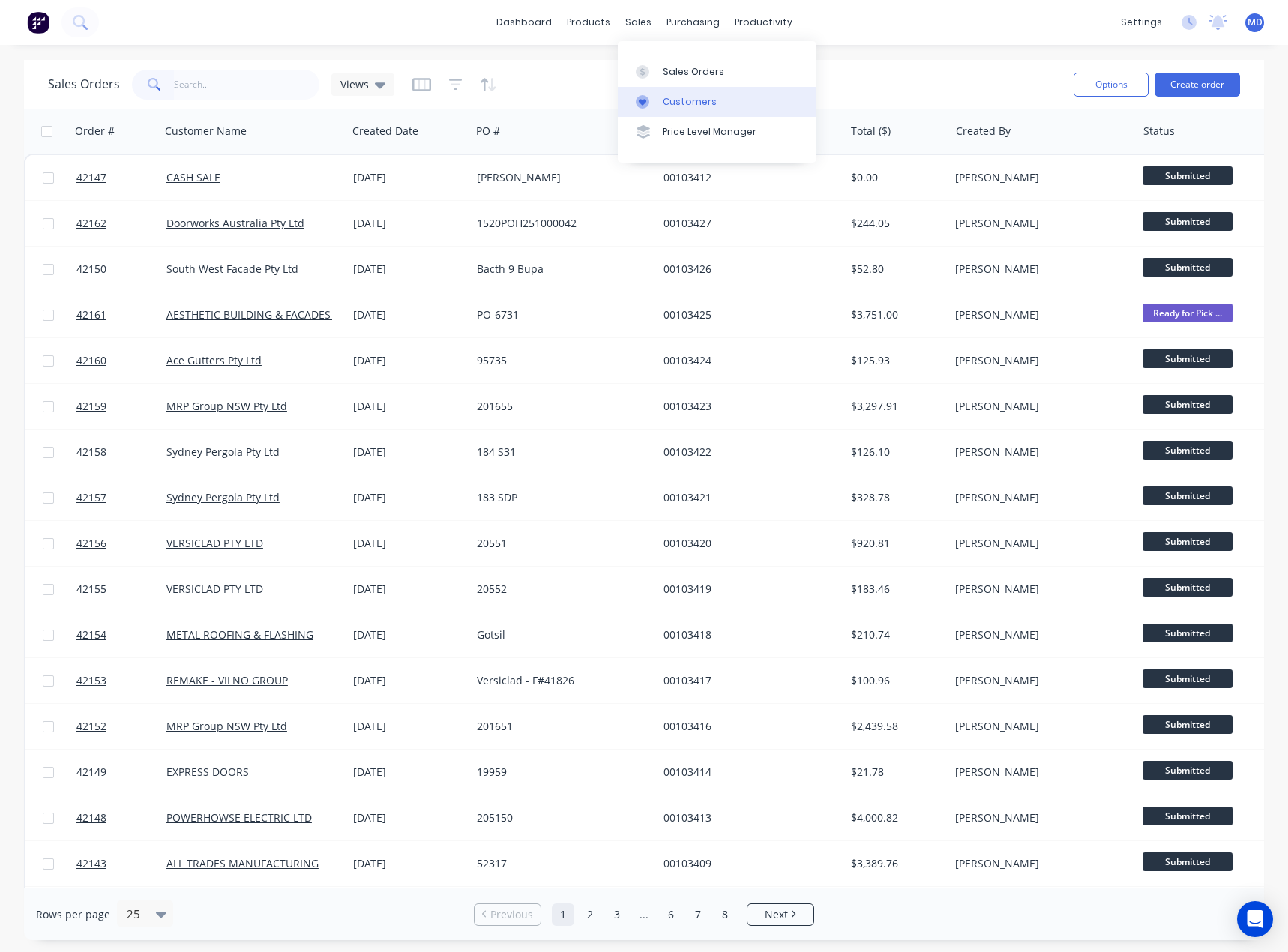
click at [682, 97] on div "Customers" at bounding box center [690, 102] width 54 height 14
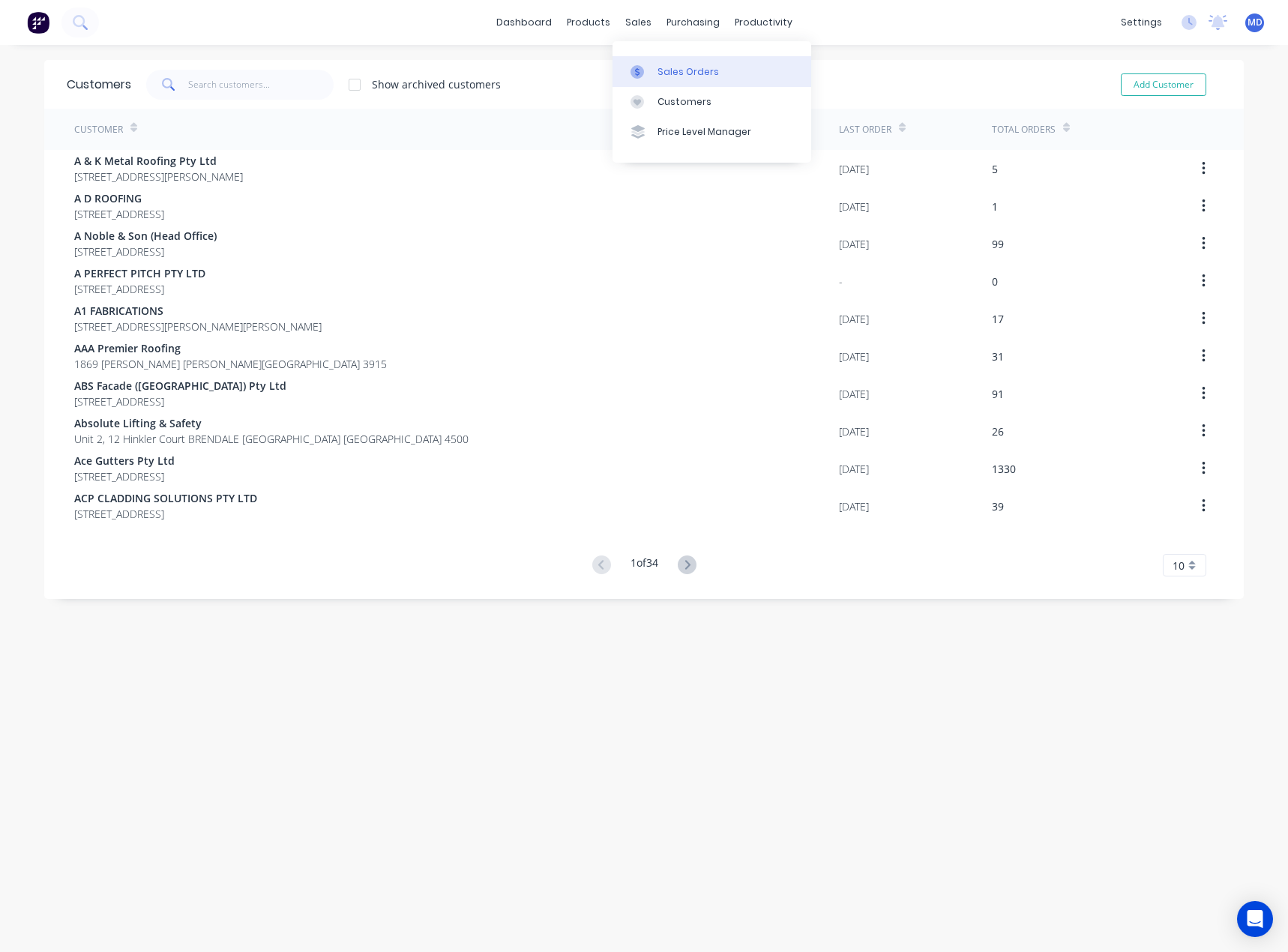
click at [680, 71] on div "Sales Orders" at bounding box center [688, 72] width 61 height 14
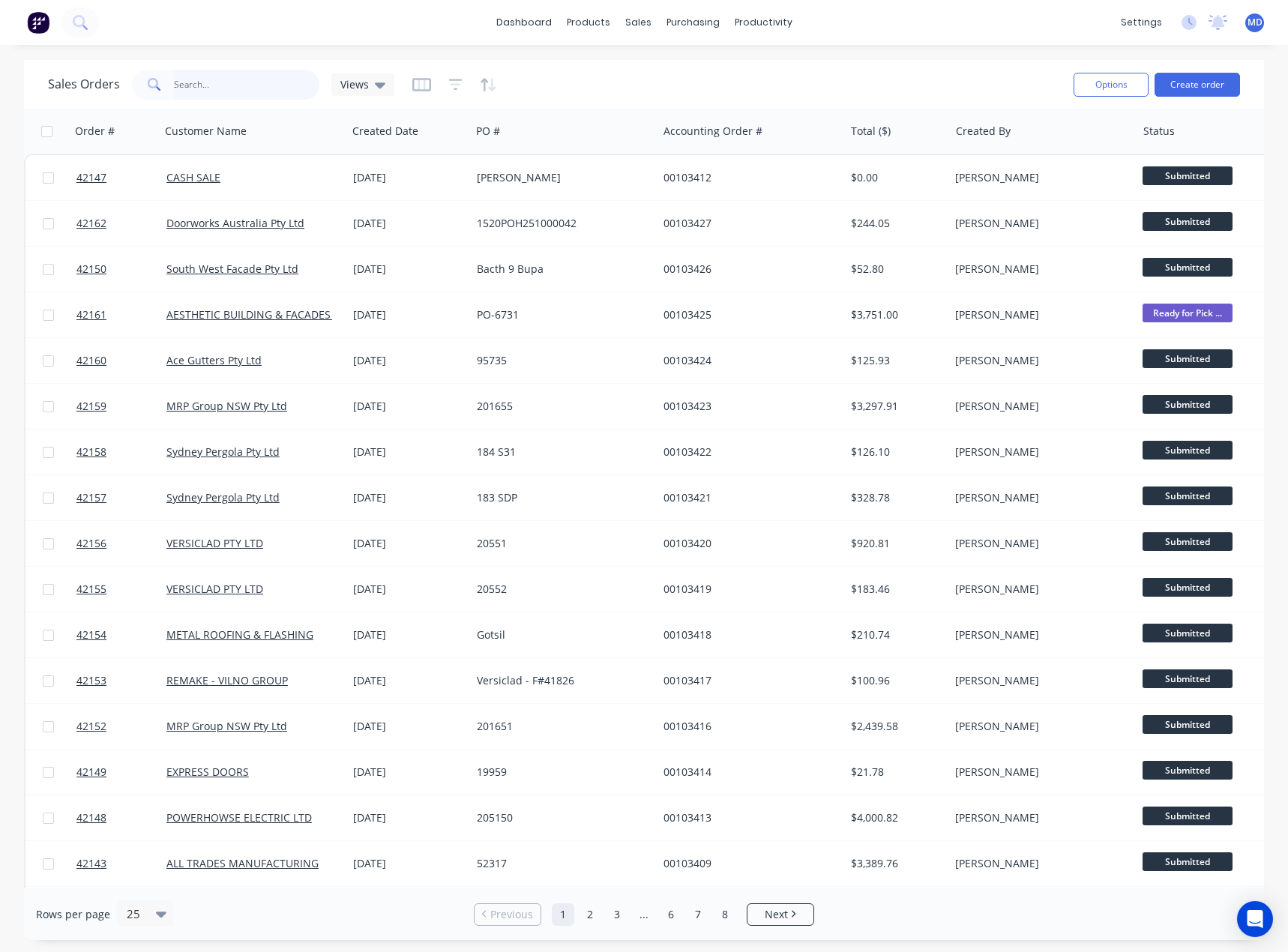
click at [249, 89] on input "text" at bounding box center [247, 84] width 146 height 30
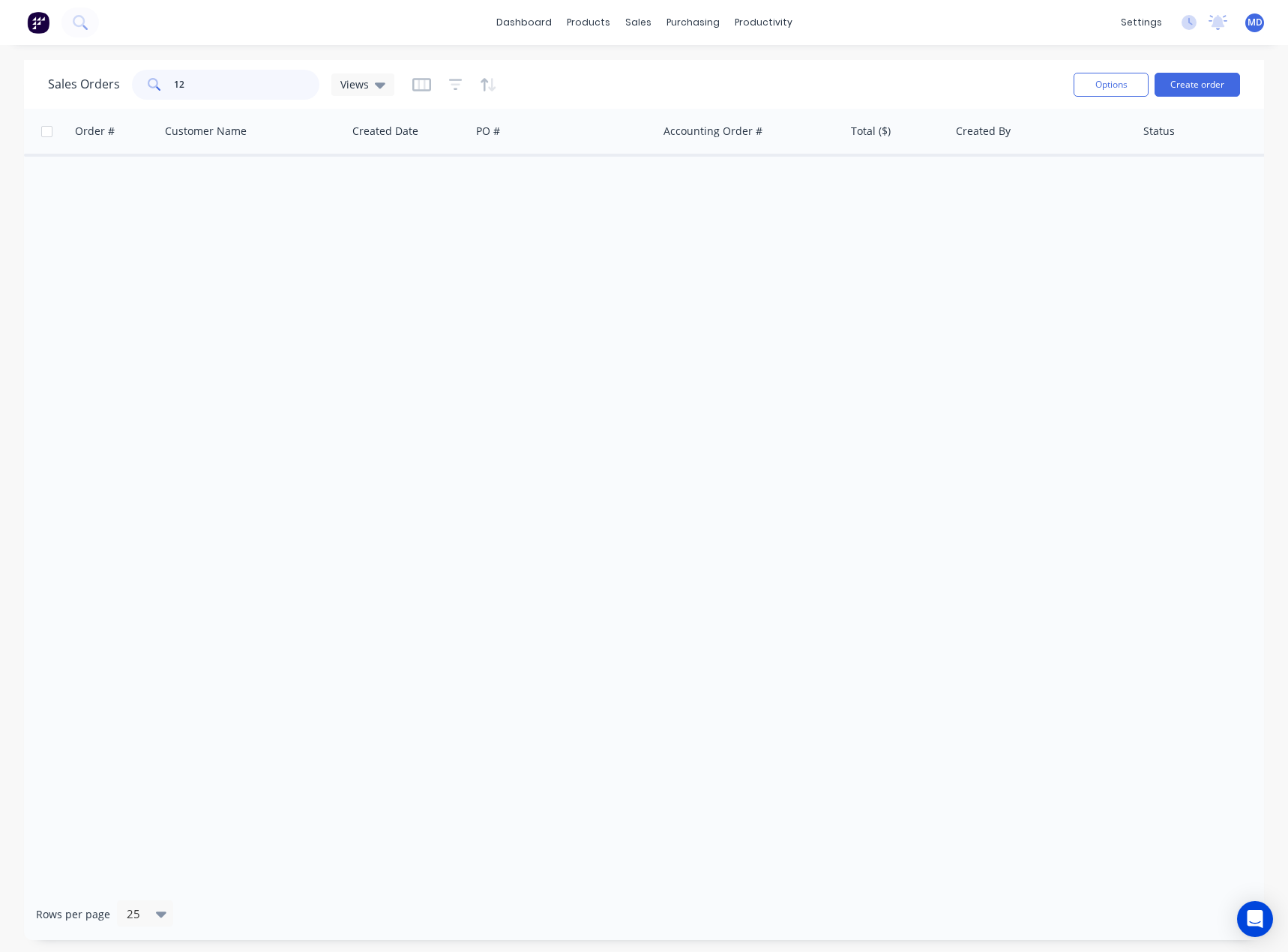
type input "1"
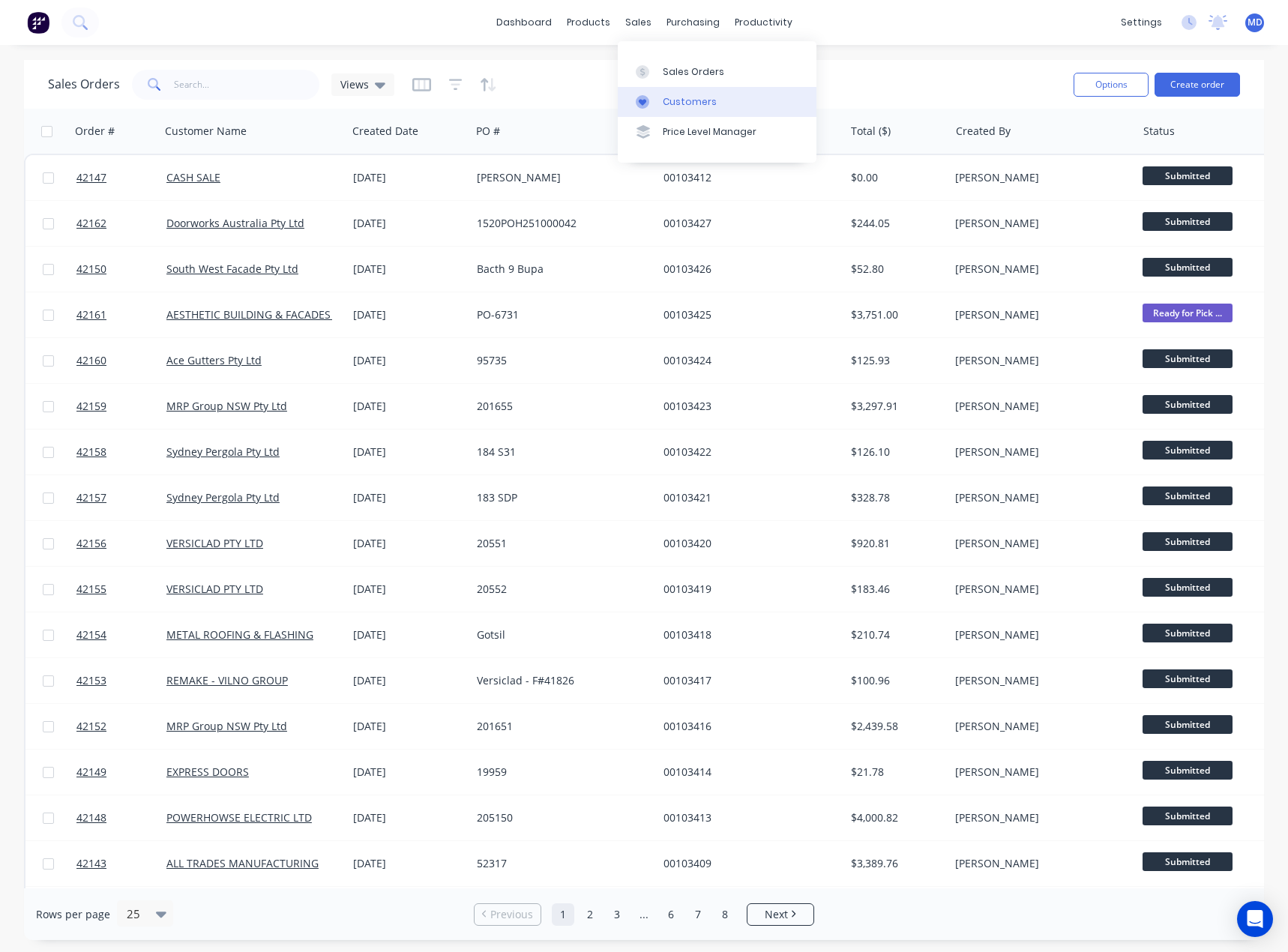
click at [688, 98] on div "Customers" at bounding box center [690, 102] width 54 height 14
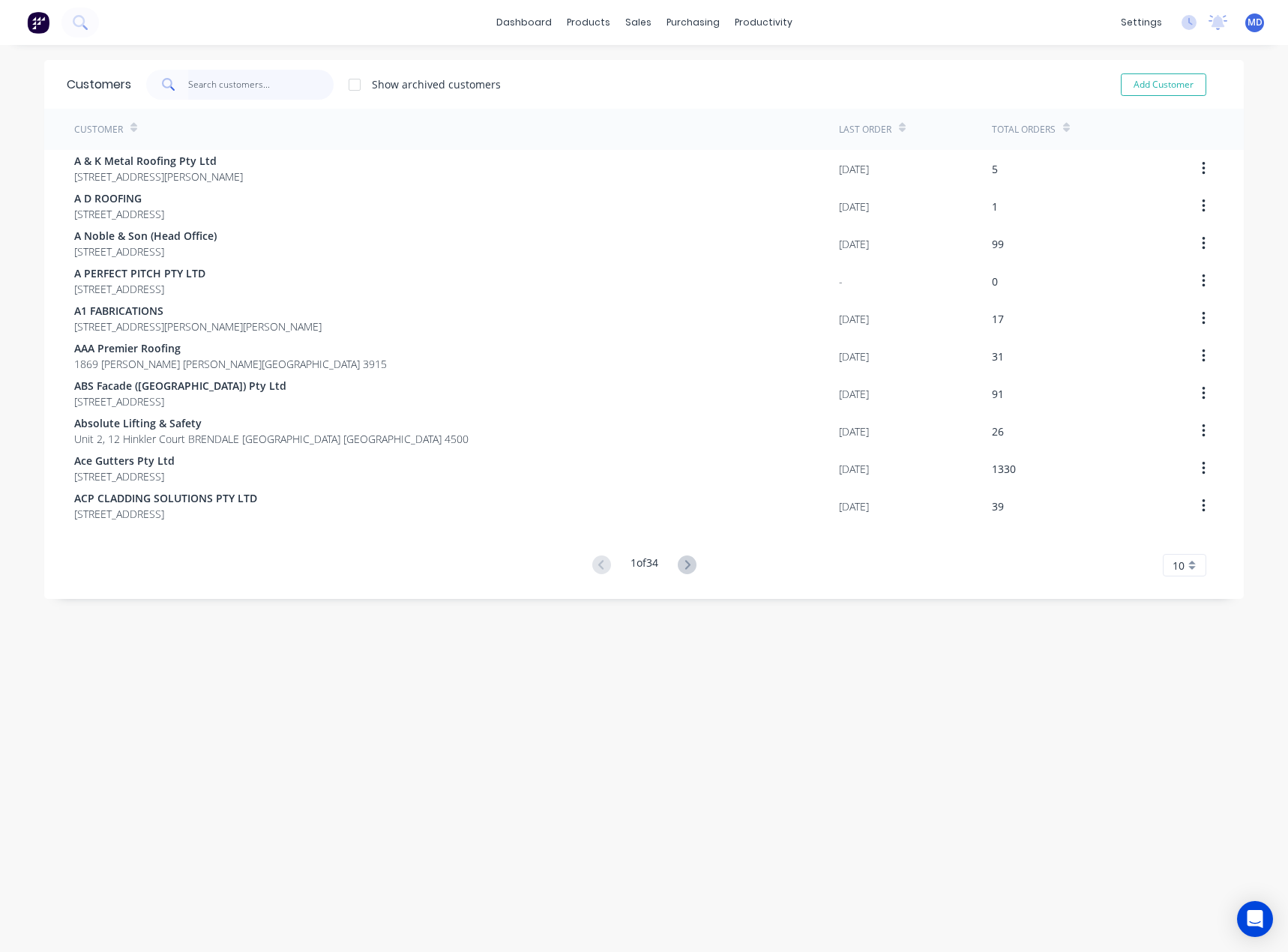
click at [251, 84] on input "text" at bounding box center [262, 84] width 146 height 30
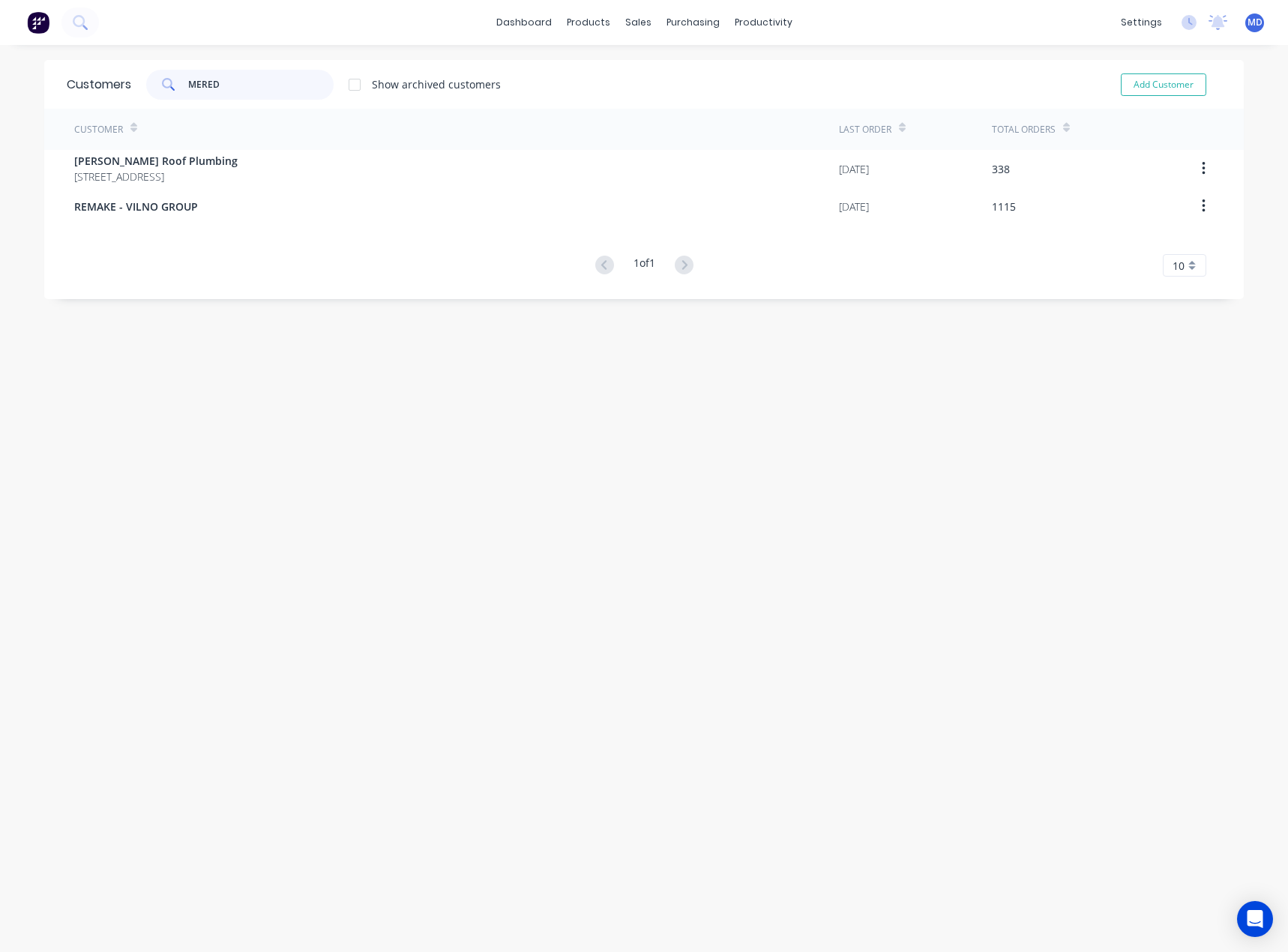
type input "MERED"
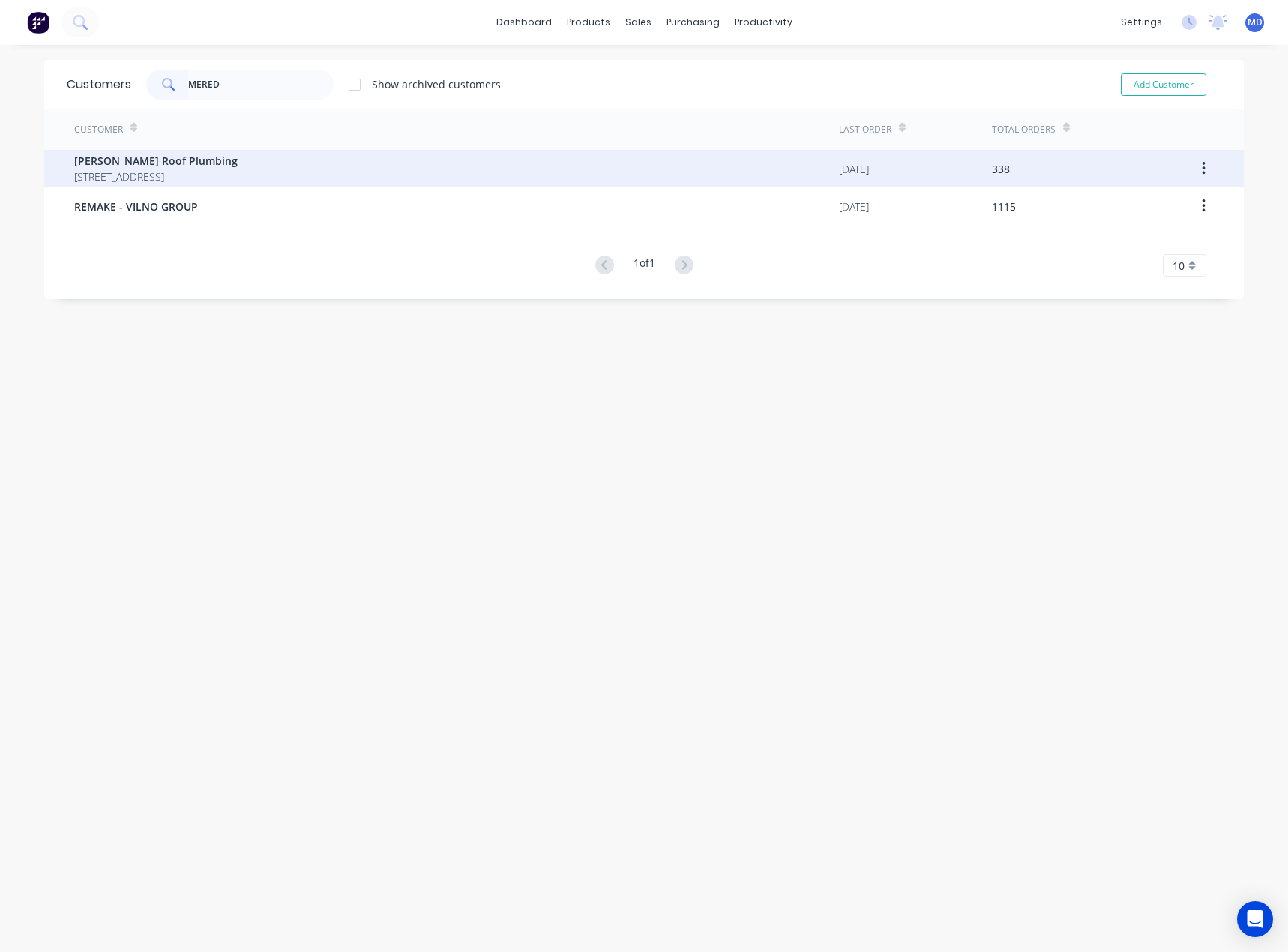
click at [209, 160] on span "[PERSON_NAME] Roof Plumbing" at bounding box center [156, 161] width 164 height 15
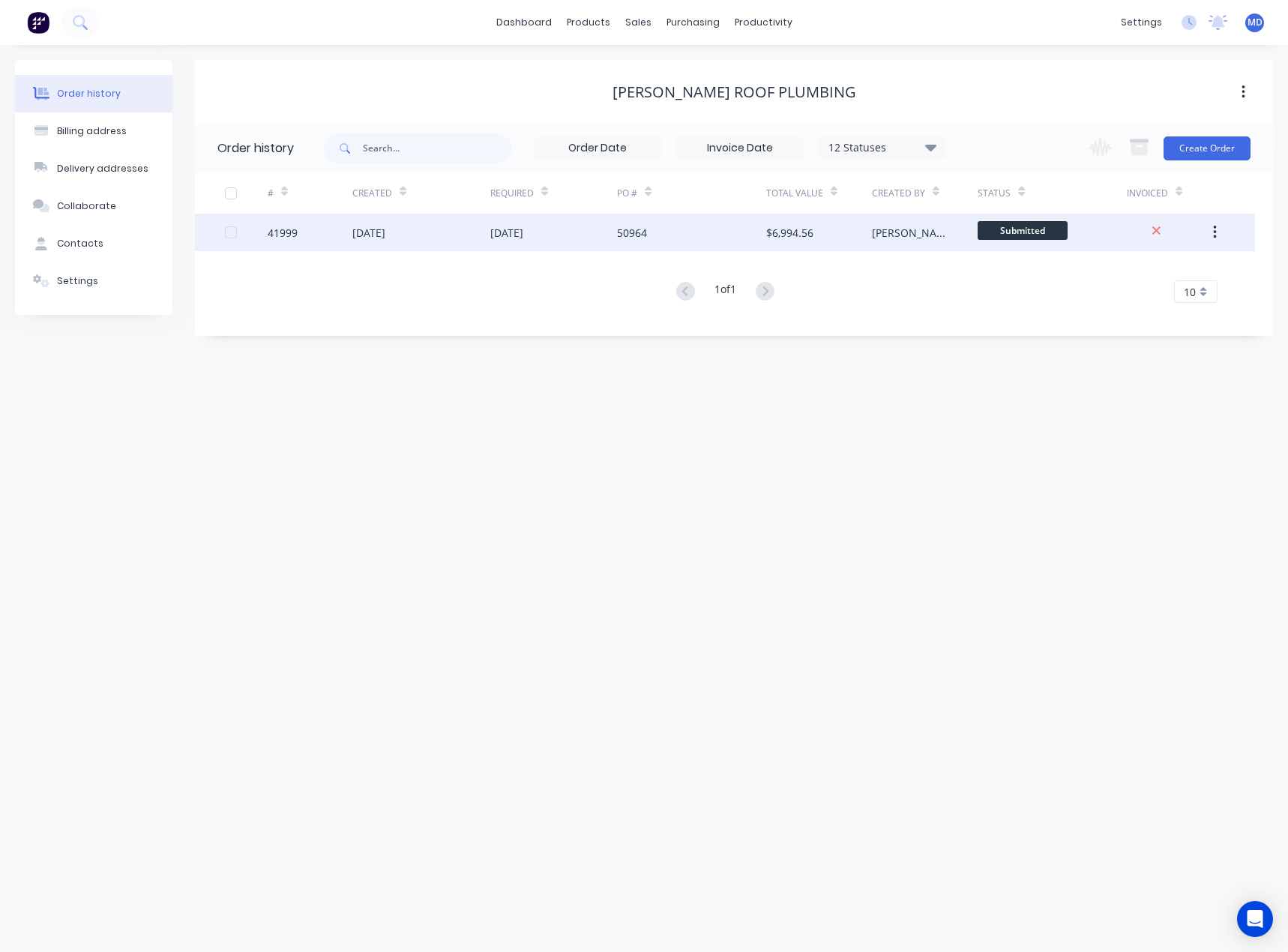
click at [671, 227] on div "50964" at bounding box center [691, 232] width 148 height 38
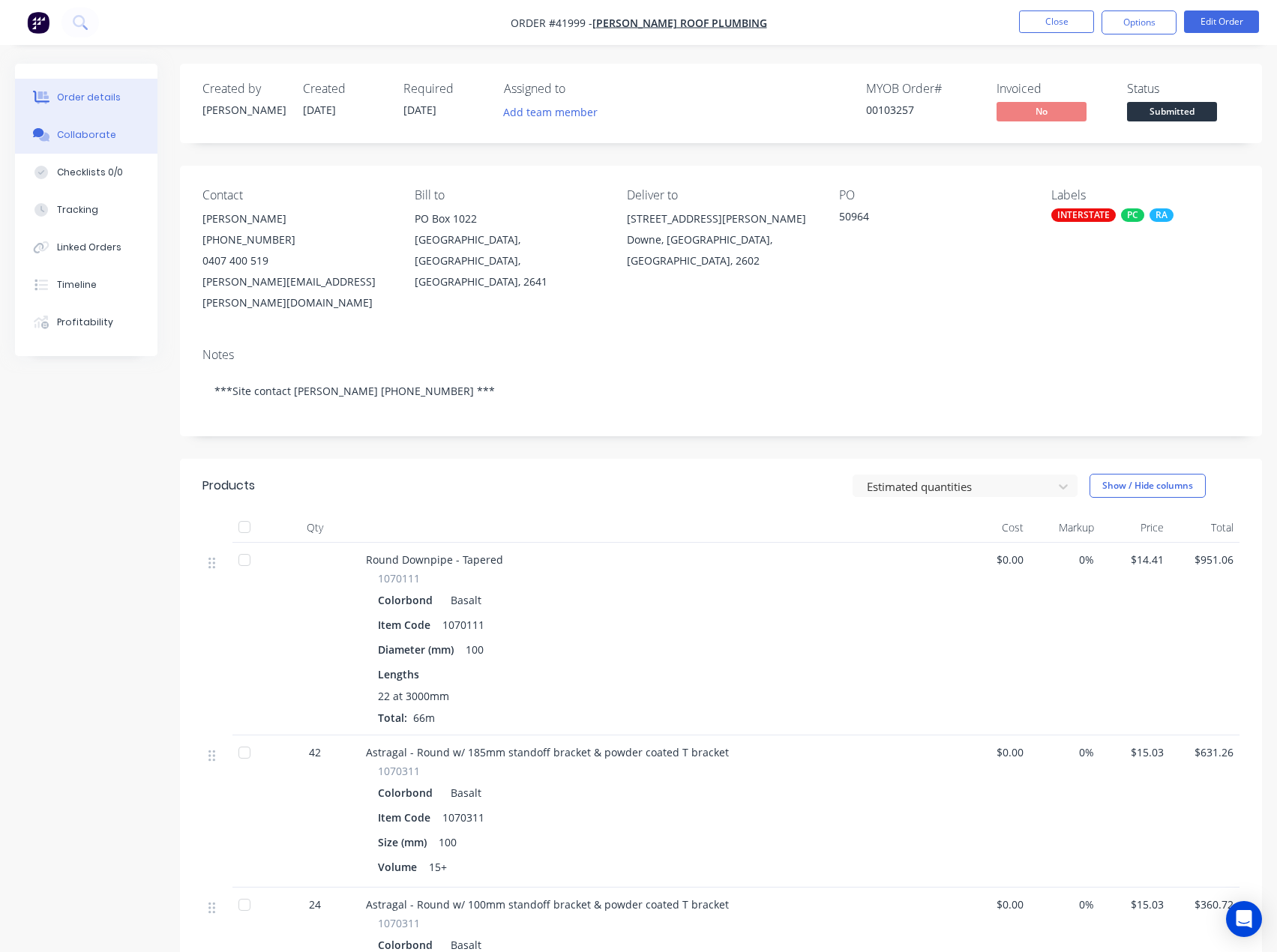
click at [98, 145] on button "Collaborate" at bounding box center [85, 135] width 142 height 38
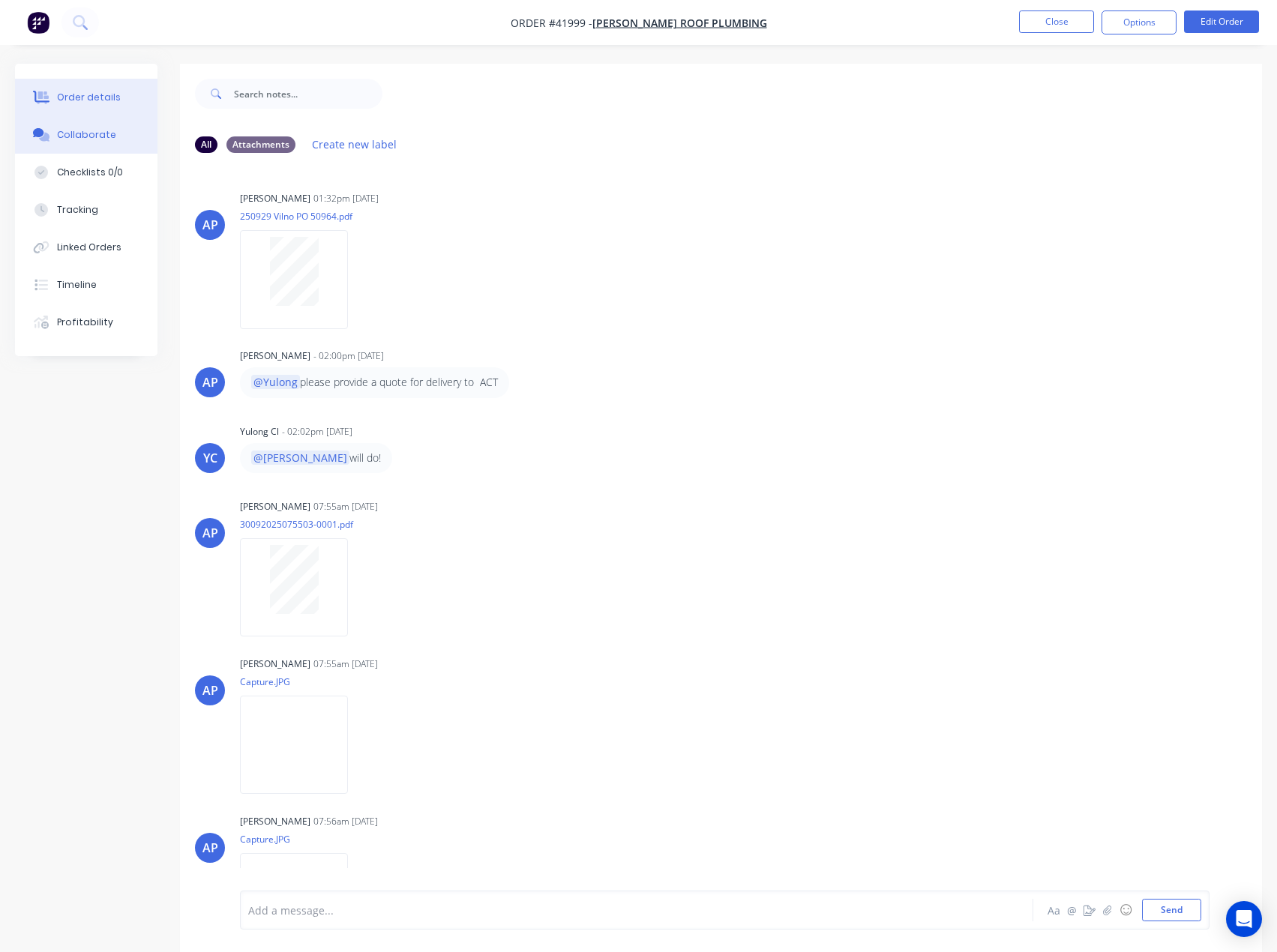
click at [86, 86] on button "Order details" at bounding box center [85, 97] width 142 height 38
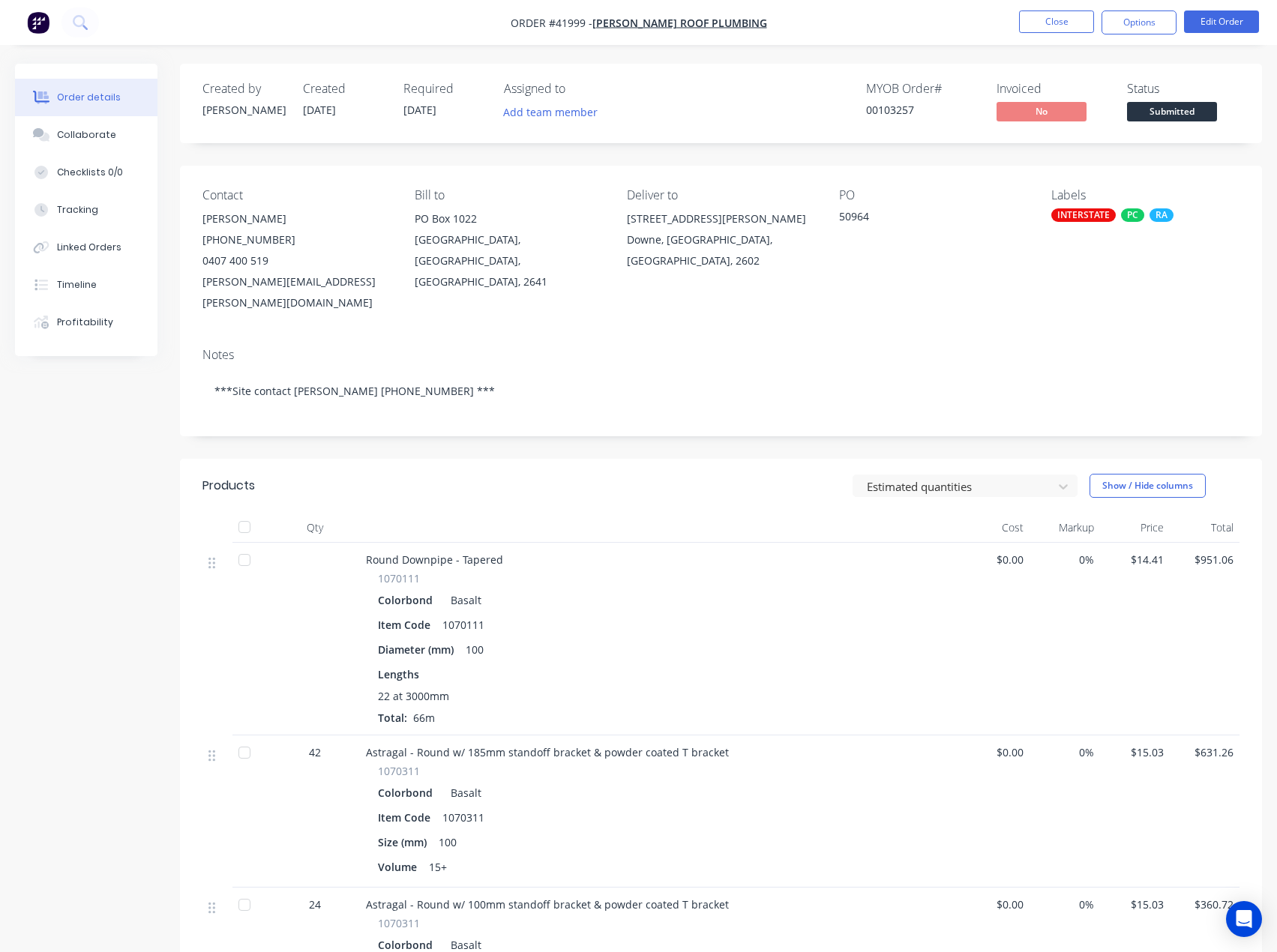
click at [707, 348] on div "Notes" at bounding box center [721, 355] width 1038 height 15
click at [1048, 21] on button "Close" at bounding box center [1057, 22] width 75 height 22
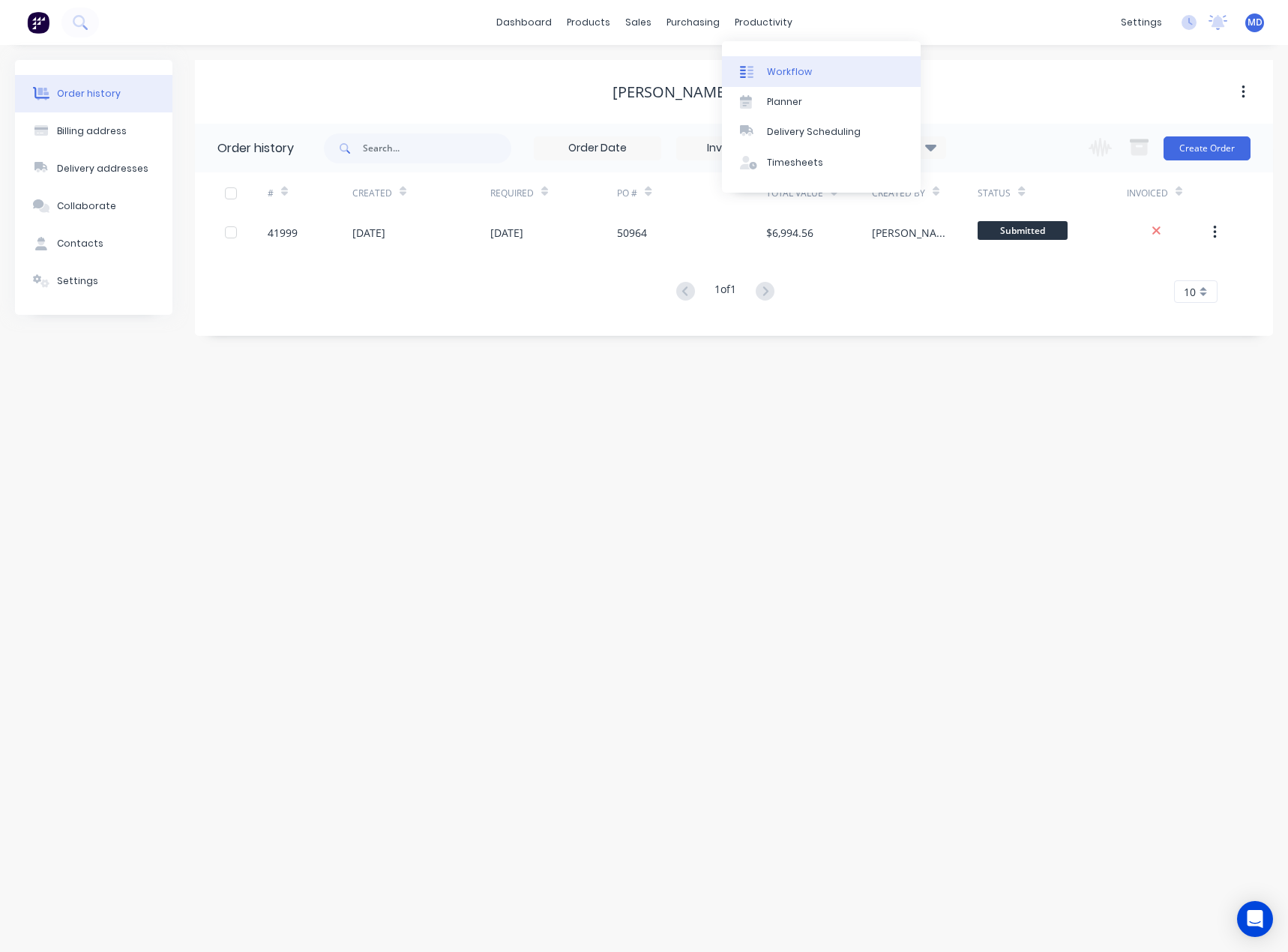
click at [796, 72] on div "Workflow" at bounding box center [790, 72] width 45 height 14
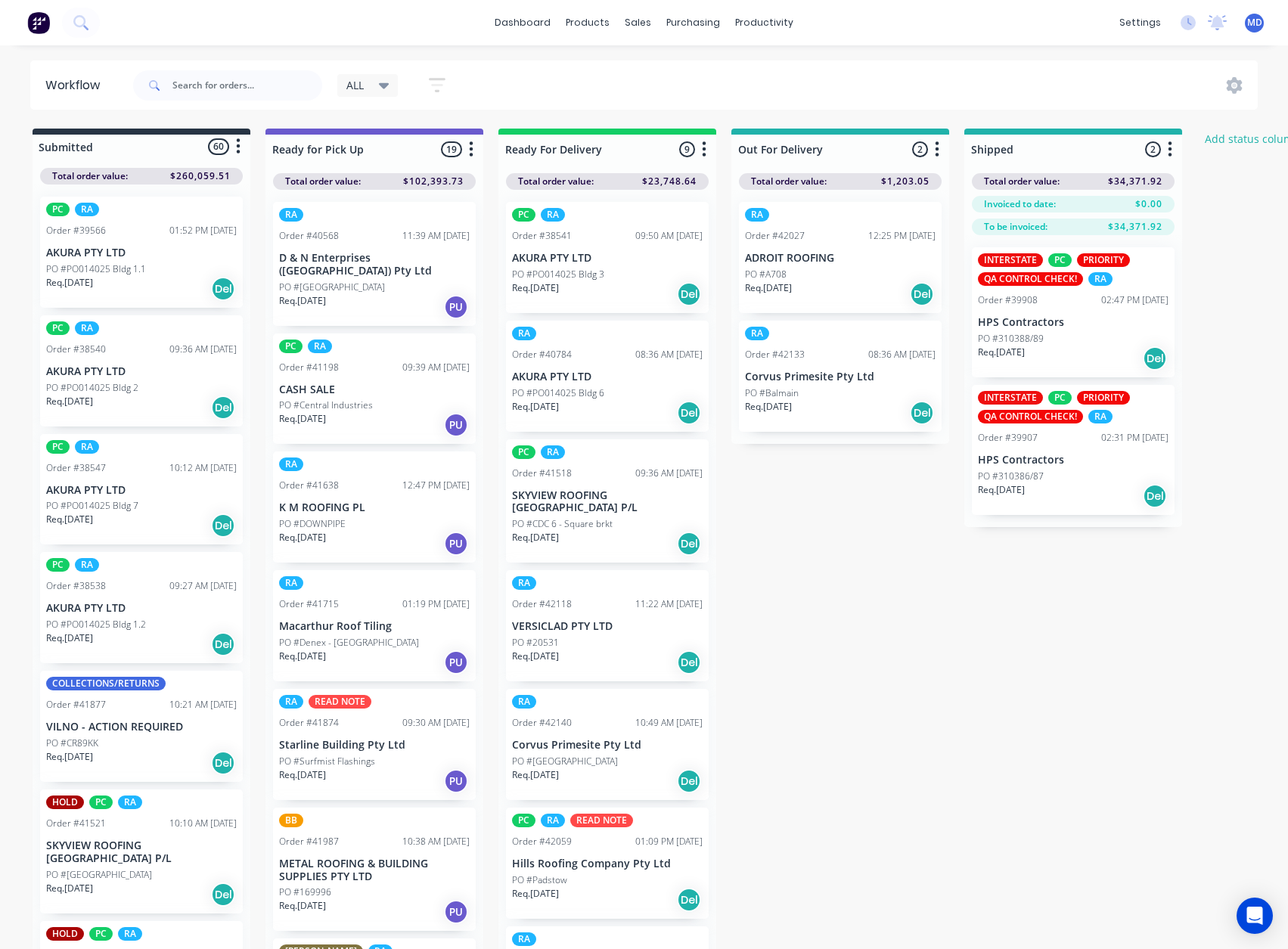
click at [386, 85] on icon at bounding box center [384, 86] width 10 height 6
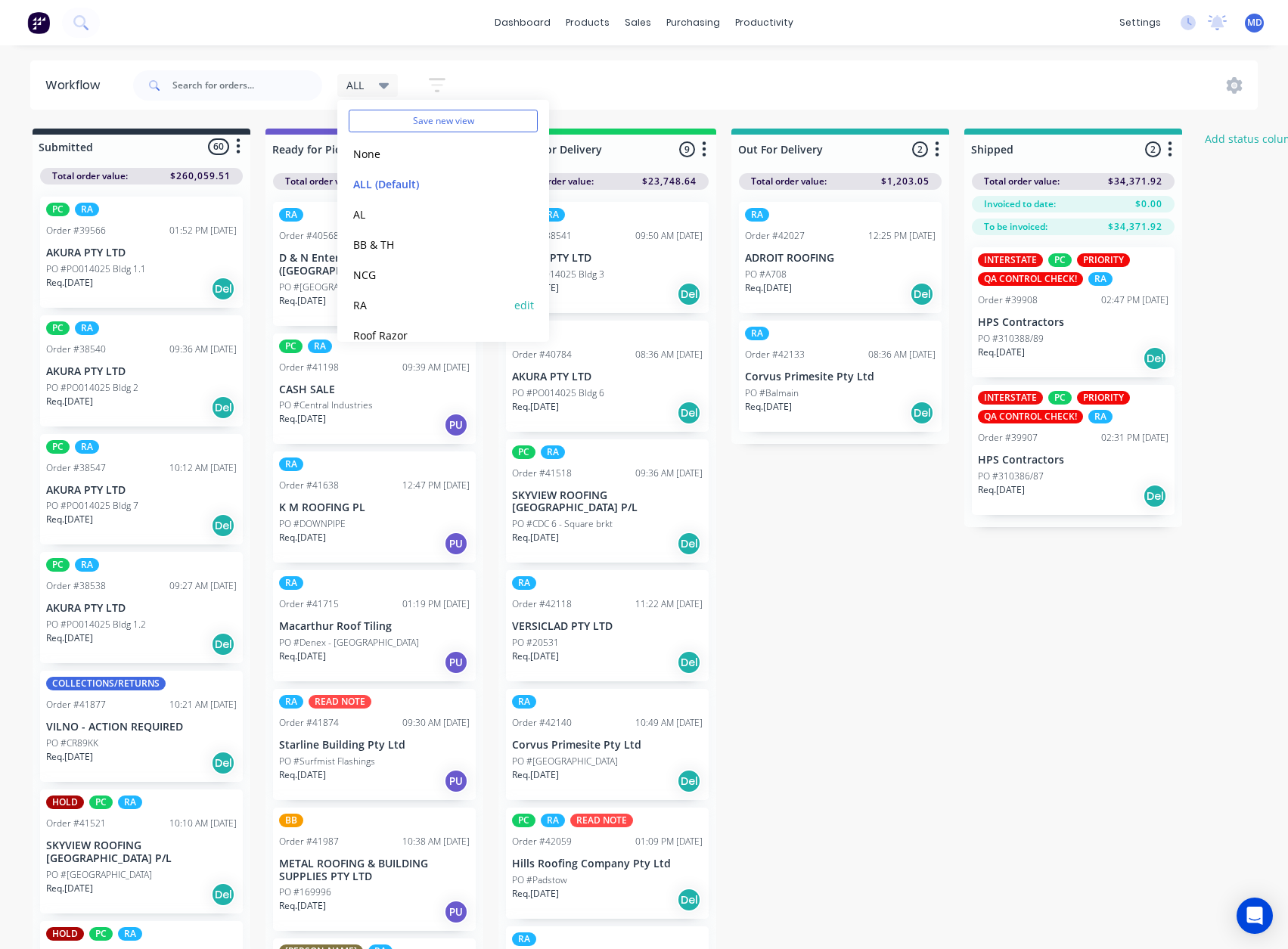
scroll to position [63, 0]
click at [364, 286] on button "RA" at bounding box center [430, 286] width 162 height 17
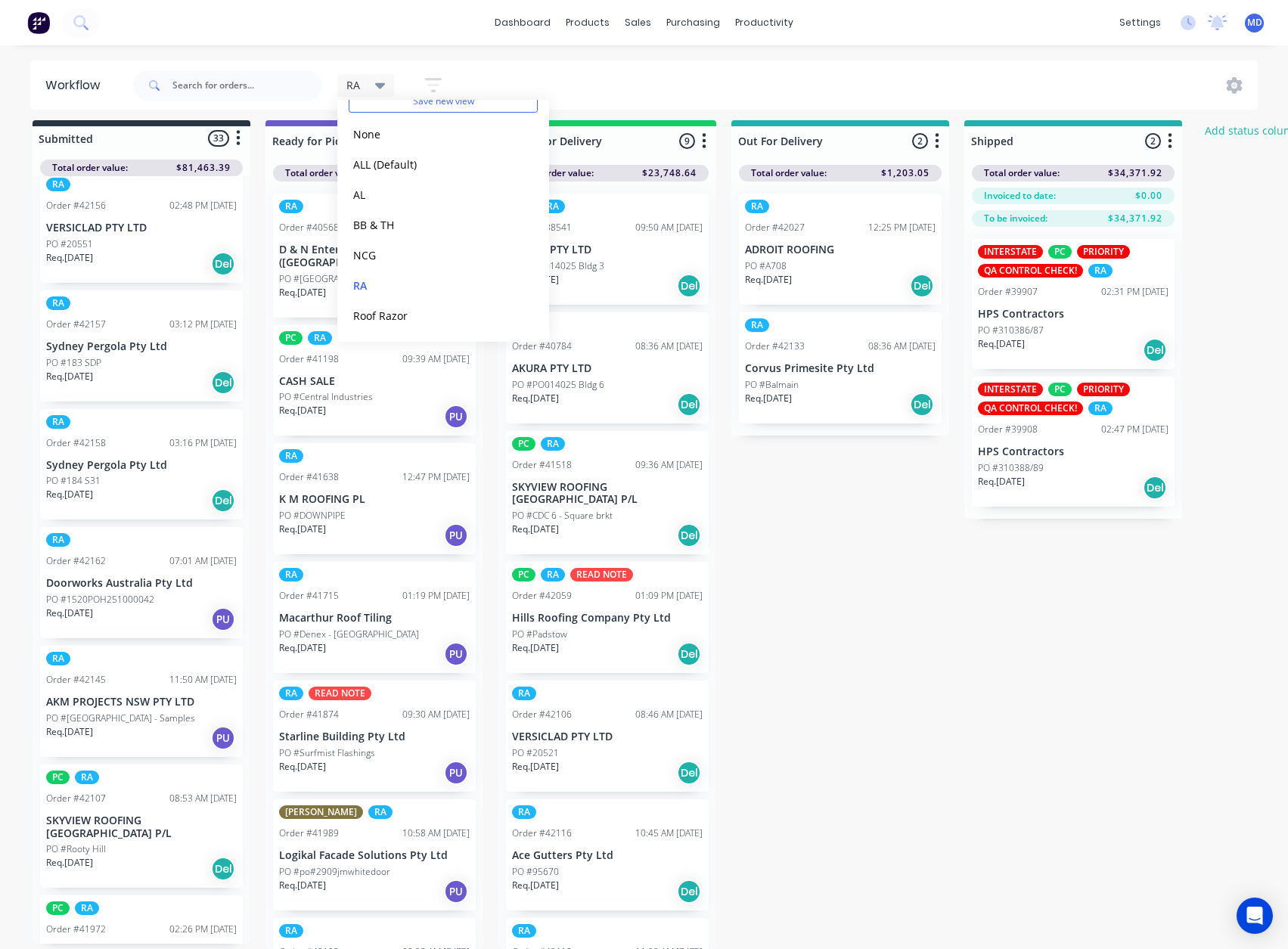
scroll to position [20, 0]
click at [119, 895] on div "PC RA Order #41972 02:26 PM 26/09/25 AAA Premier Roofing PO #N4233/1048 Req. 22…" at bounding box center [141, 951] width 202 height 111
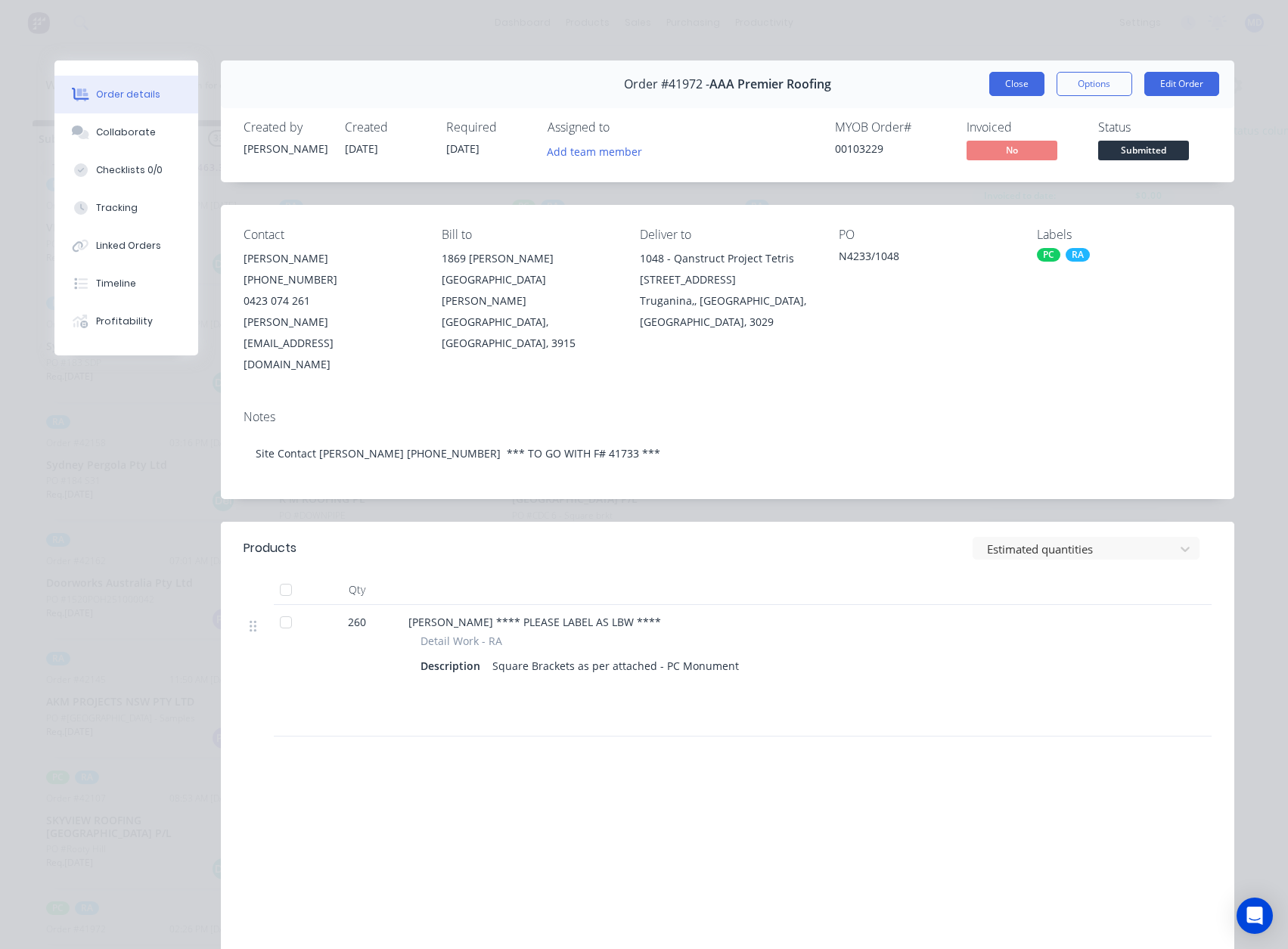
click at [1012, 82] on button "Close" at bounding box center [1017, 84] width 56 height 24
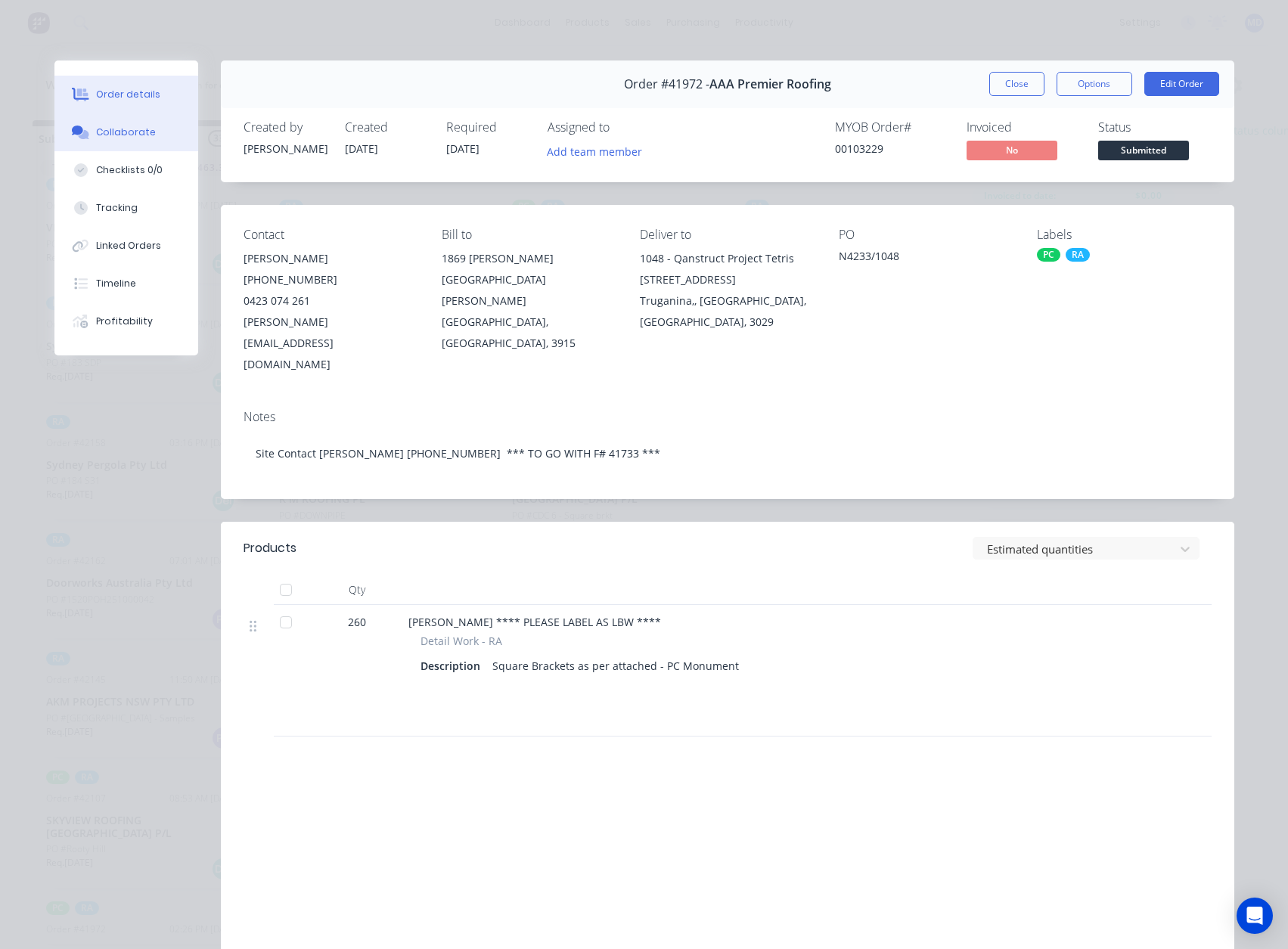
click at [129, 129] on div "Collaborate" at bounding box center [126, 133] width 60 height 14
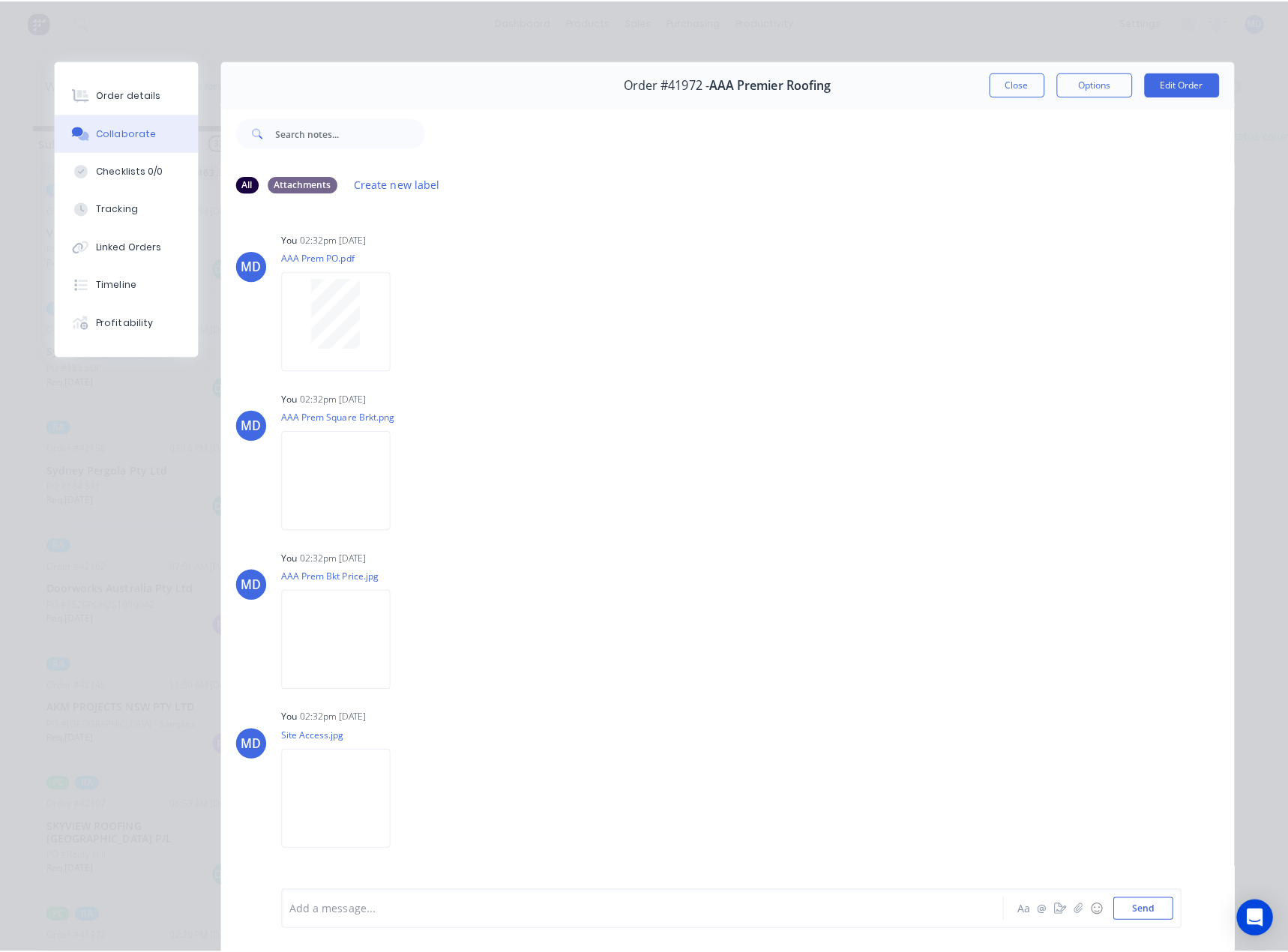
scroll to position [0, 0]
click at [1009, 84] on button "Close" at bounding box center [1008, 83] width 55 height 24
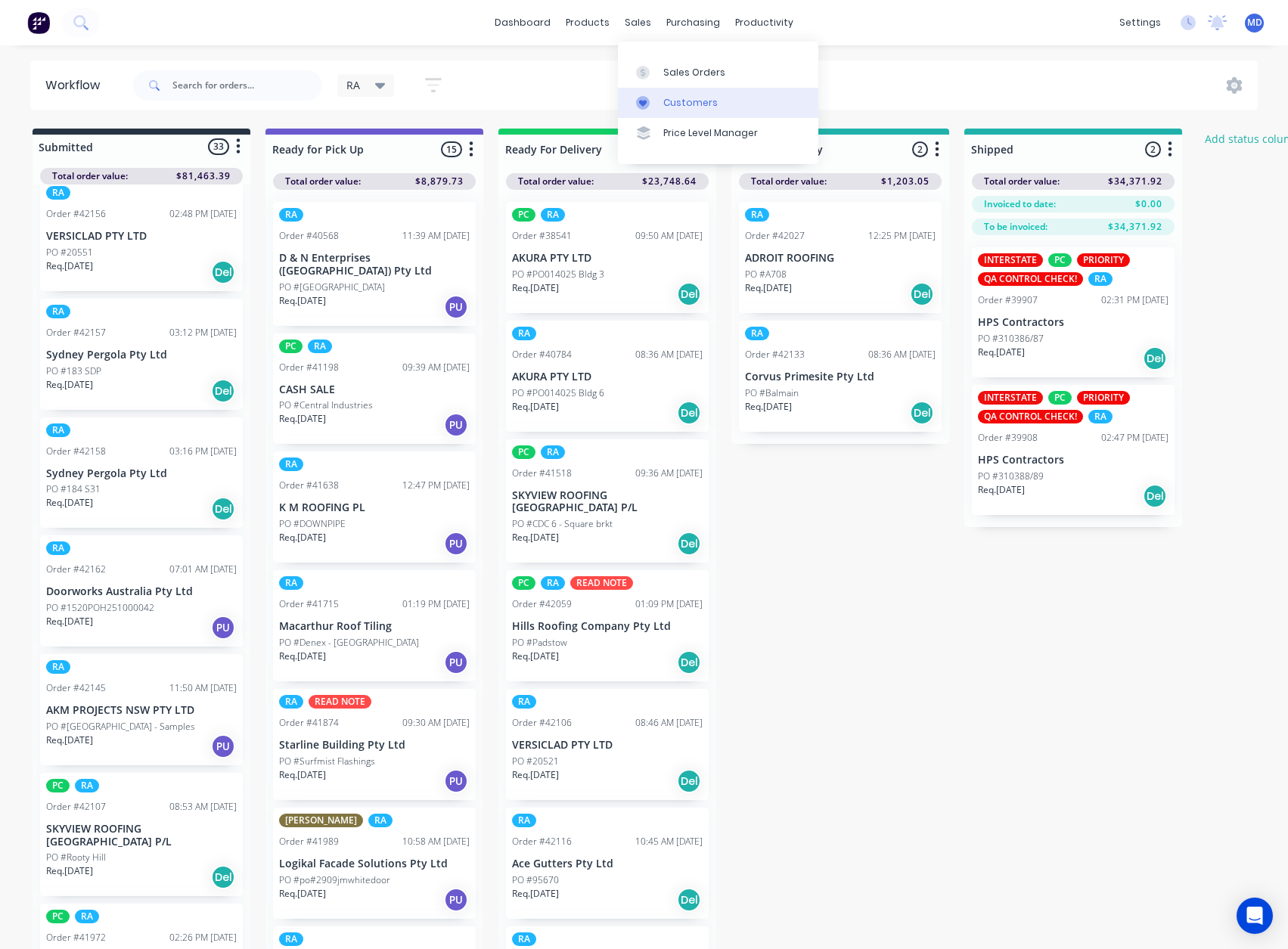
click at [679, 101] on div "Customers" at bounding box center [690, 103] width 55 height 14
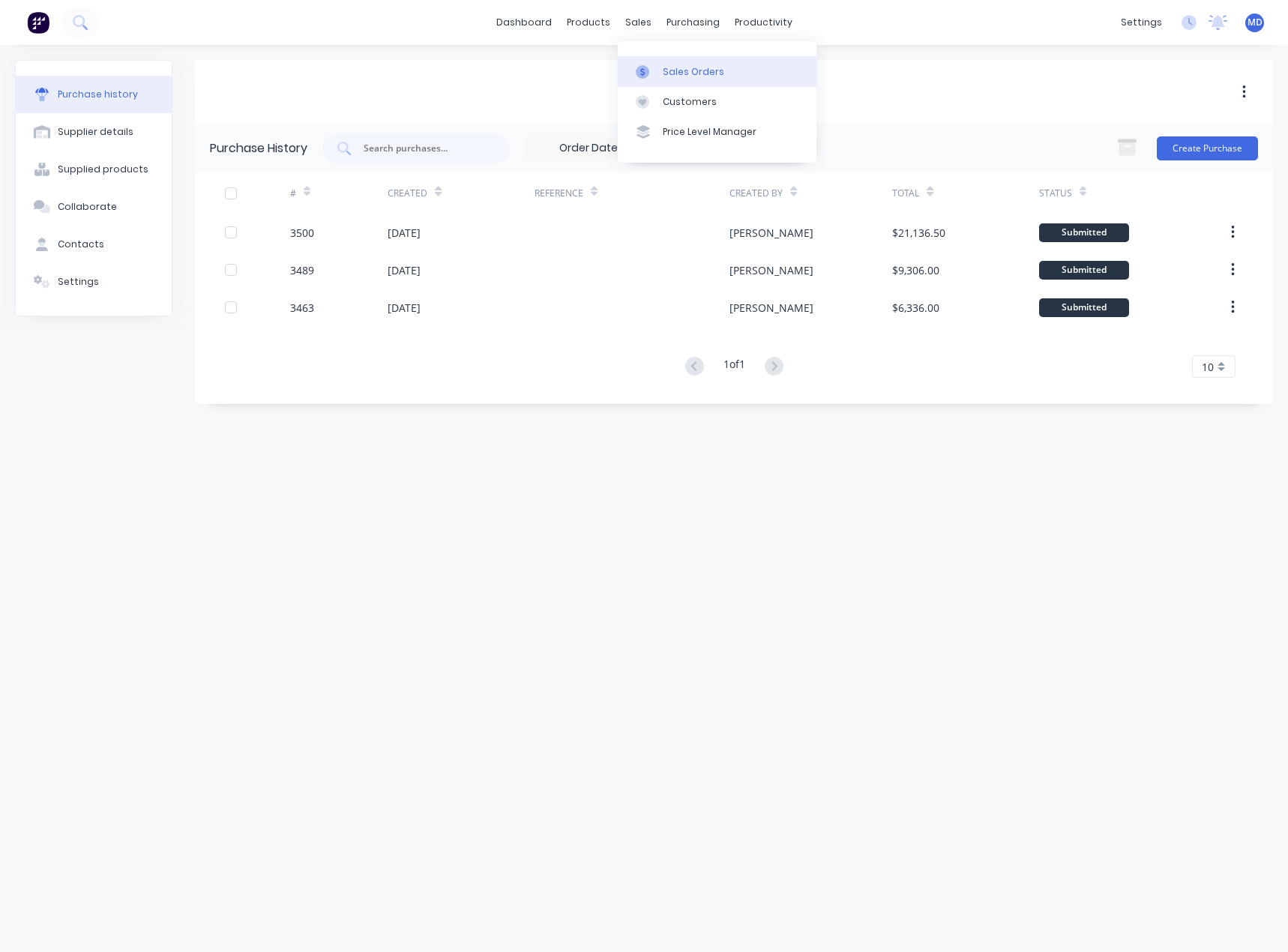
click at [683, 72] on div "Sales Orders" at bounding box center [693, 72] width 61 height 14
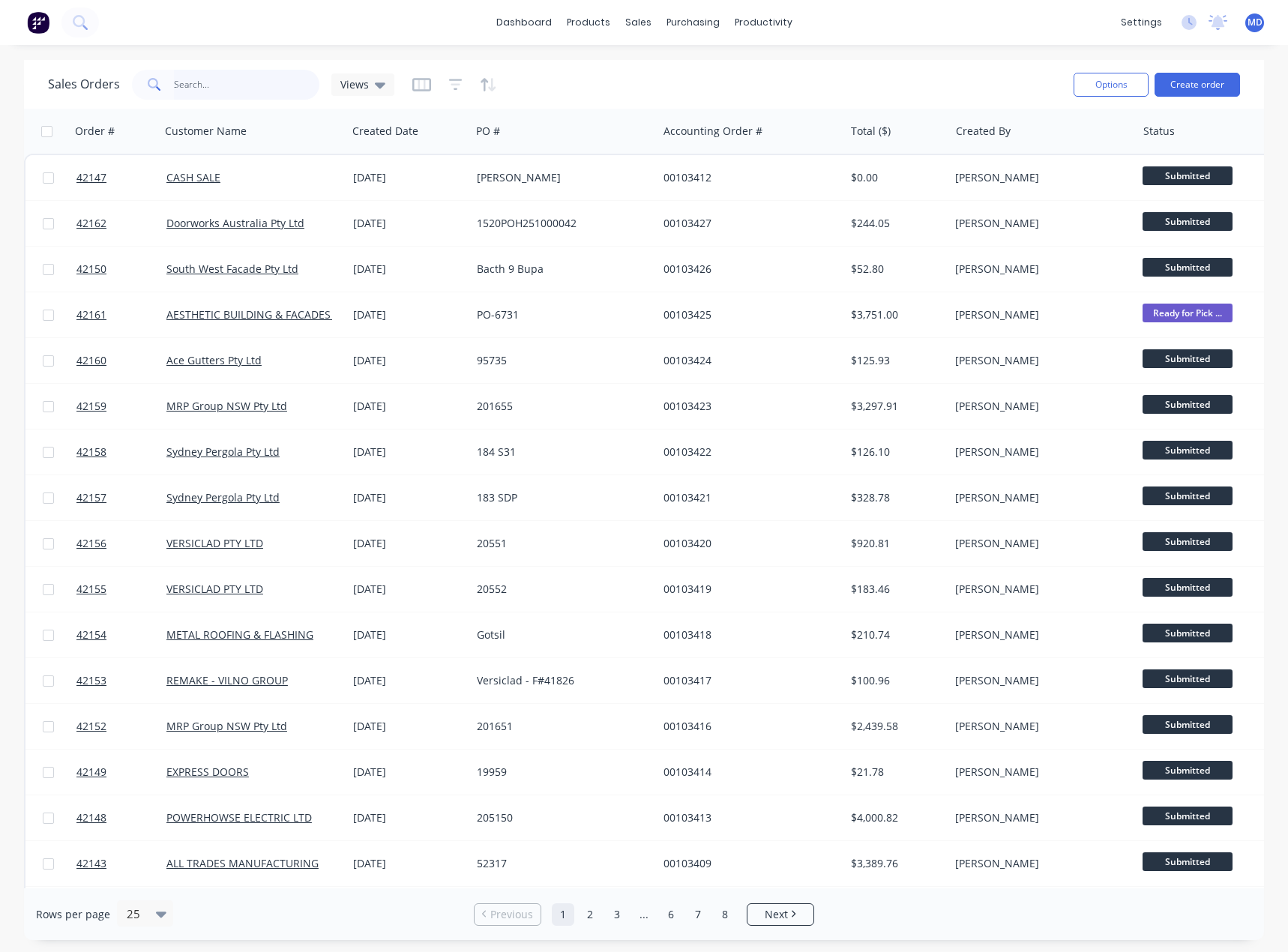
click at [208, 90] on input "text" at bounding box center [247, 84] width 146 height 30
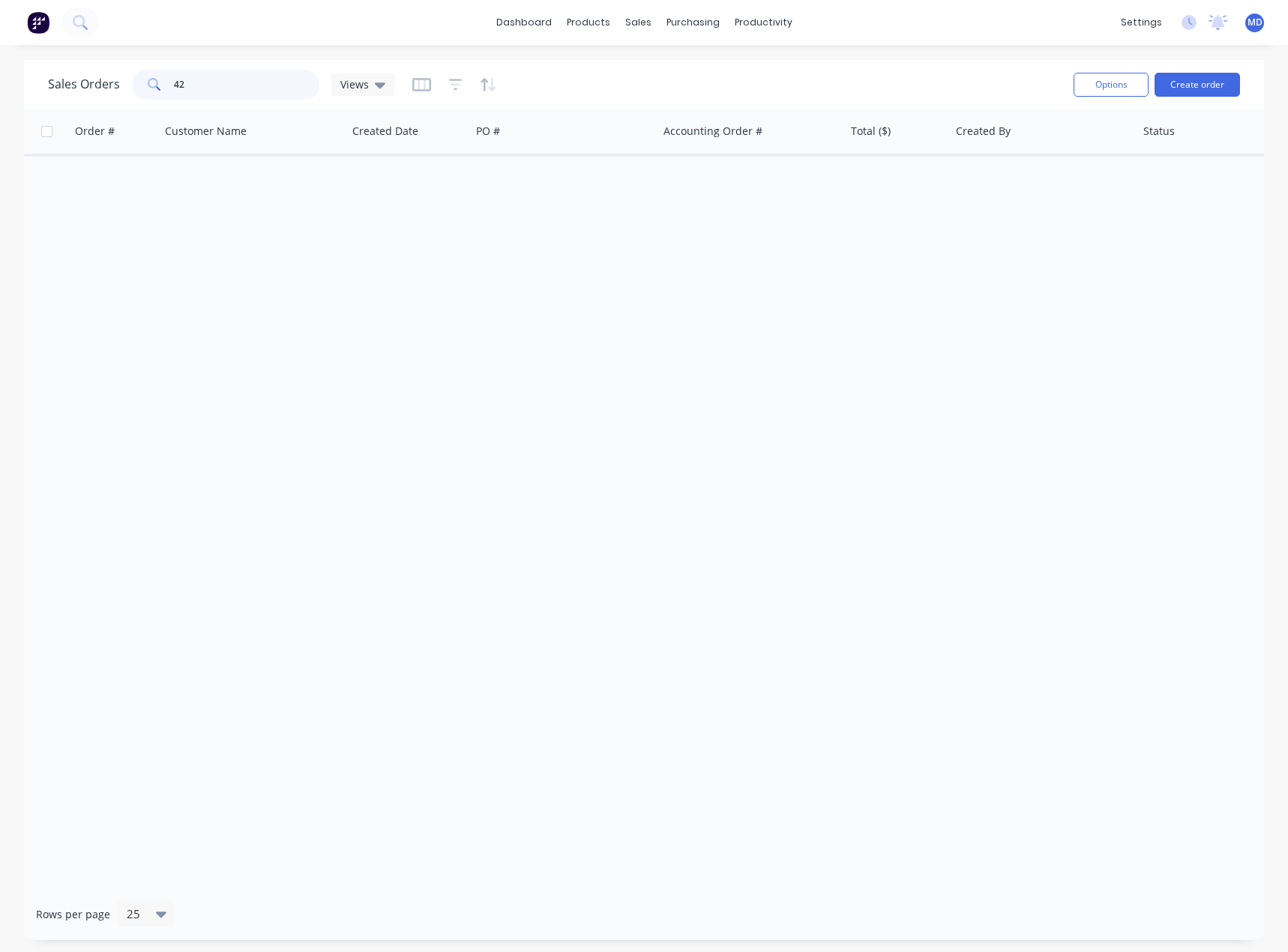
type input "4"
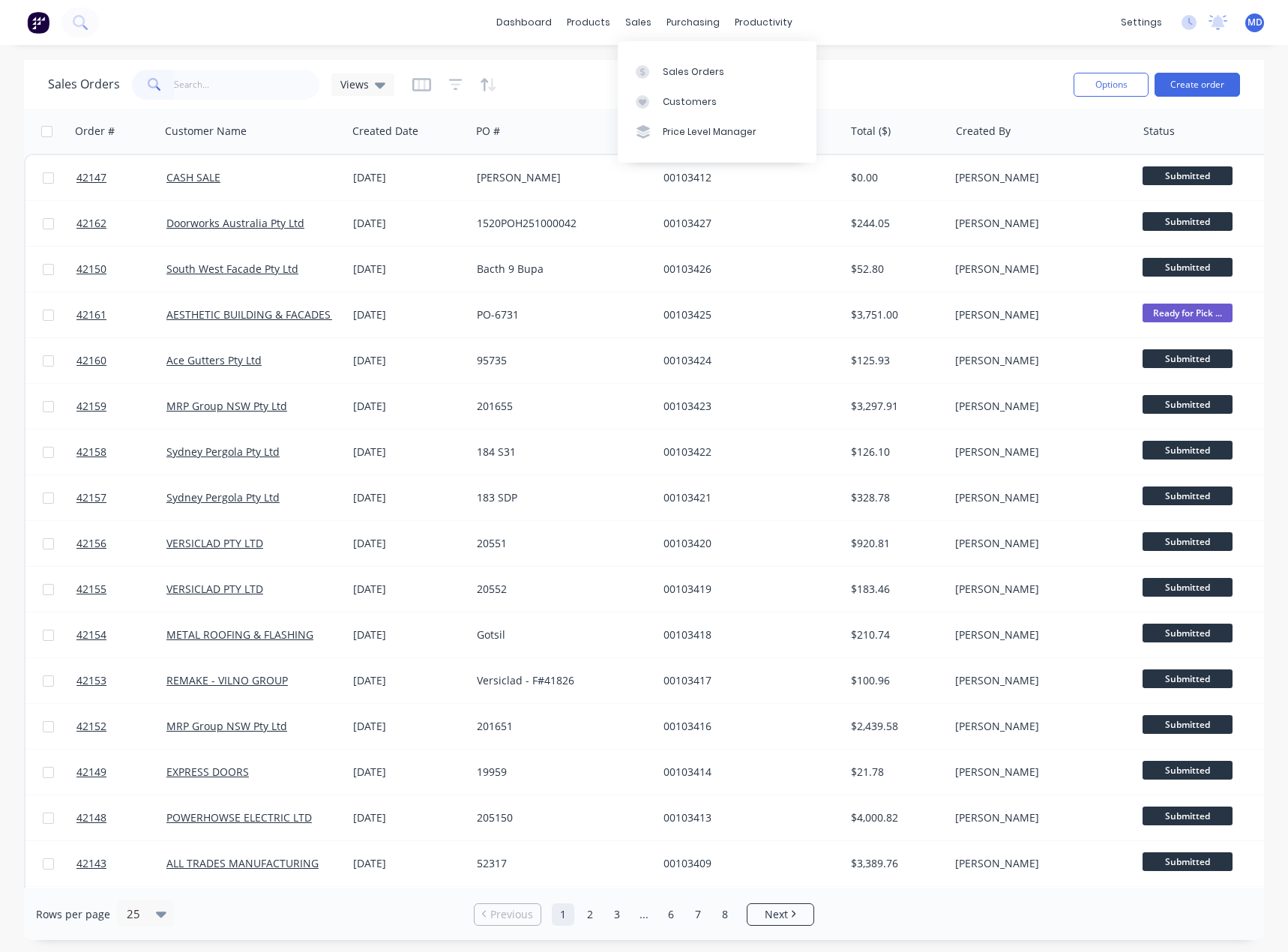
drag, startPoint x: 703, startPoint y: 73, endPoint x: 590, endPoint y: 107, distance: 118.0
click at [703, 73] on div "Sales Orders" at bounding box center [693, 72] width 61 height 14
click at [236, 93] on input "text" at bounding box center [247, 84] width 146 height 30
type input "2"
type input "42124"
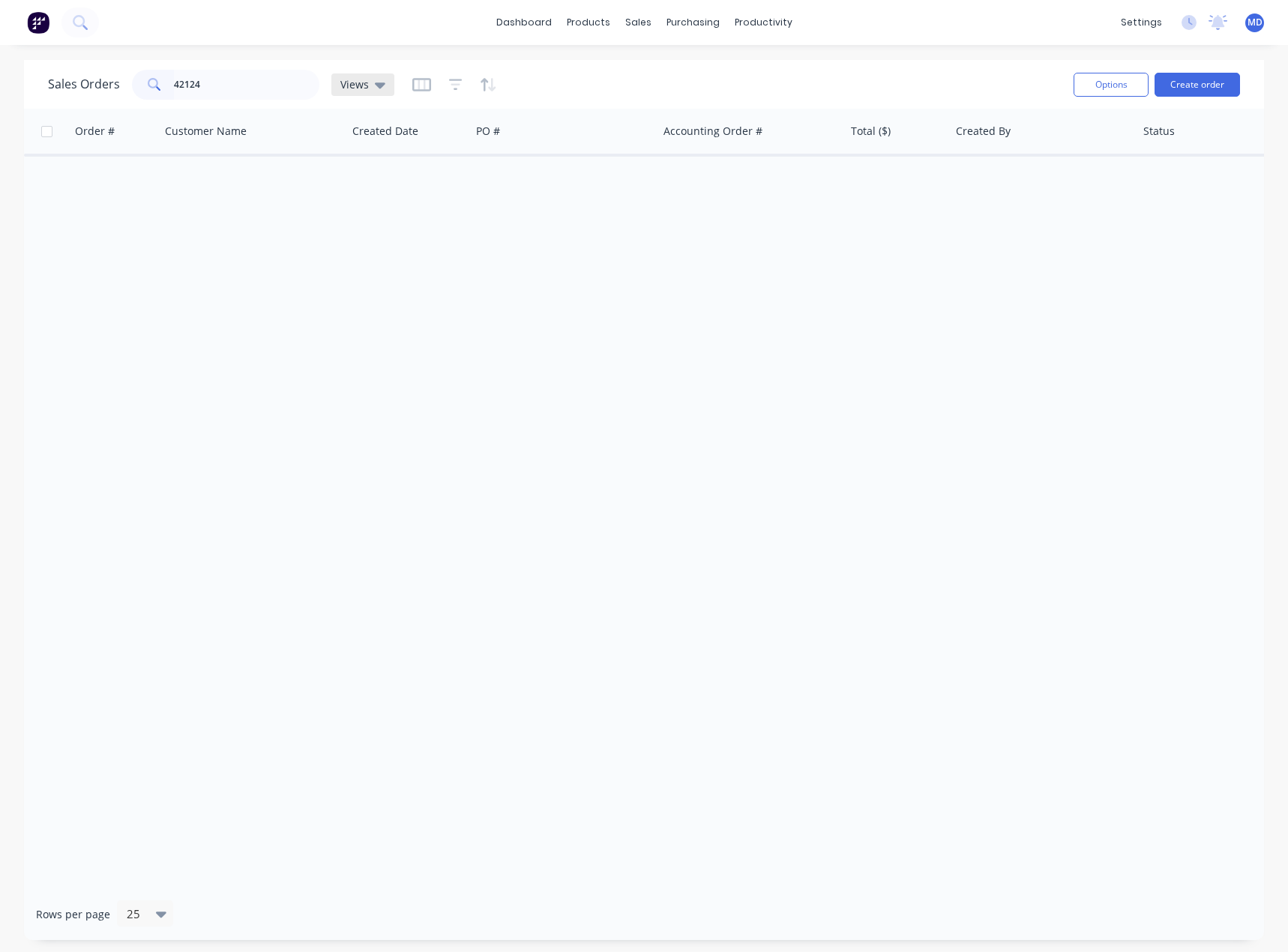
click at [375, 94] on div "Views" at bounding box center [362, 84] width 63 height 22
click at [374, 238] on button "ARCHIVED" at bounding box center [421, 243] width 171 height 17
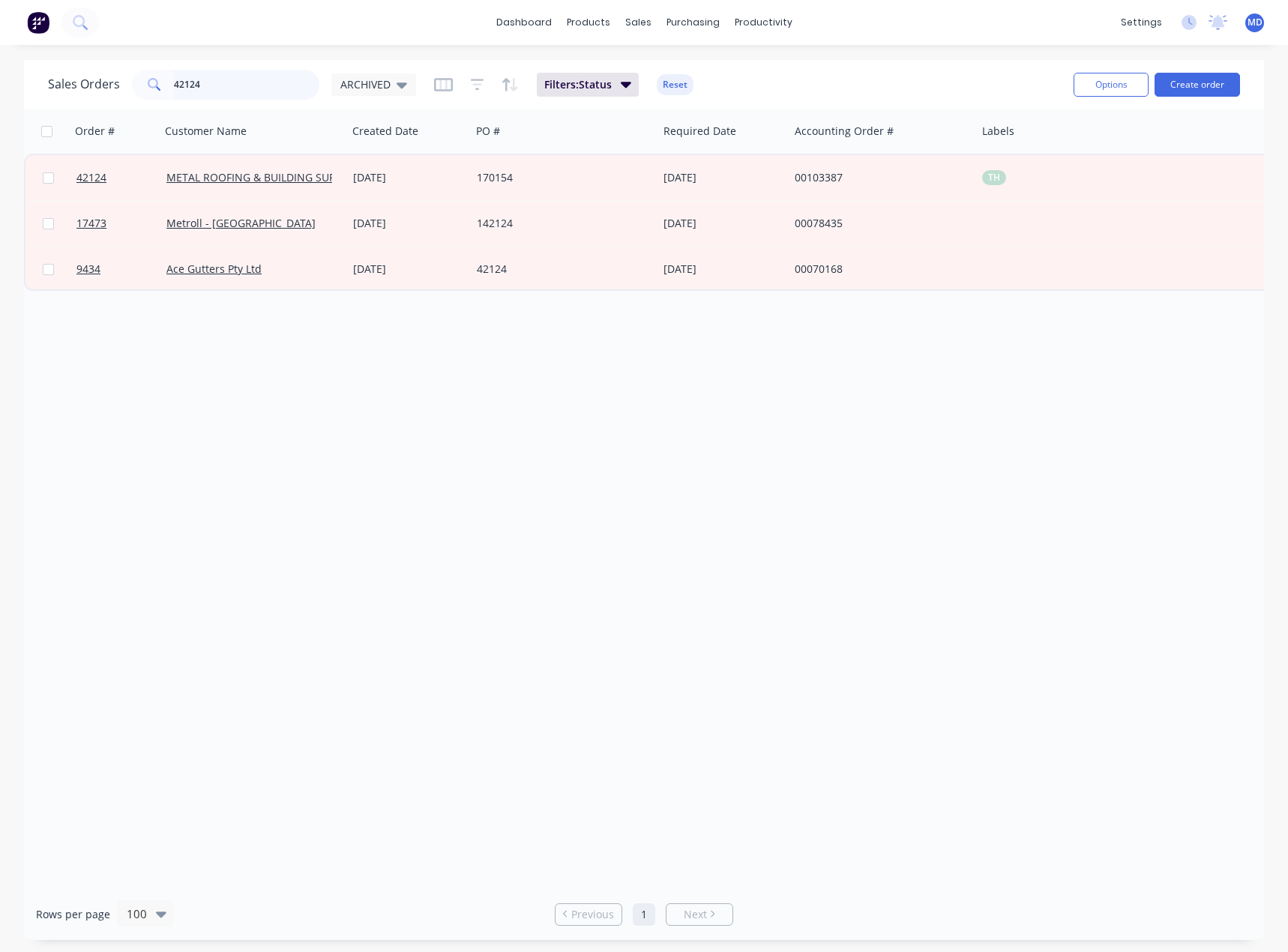
drag, startPoint x: 183, startPoint y: 80, endPoint x: 81, endPoint y: 71, distance: 102.4
click at [150, 82] on div "42124" at bounding box center [226, 84] width 188 height 30
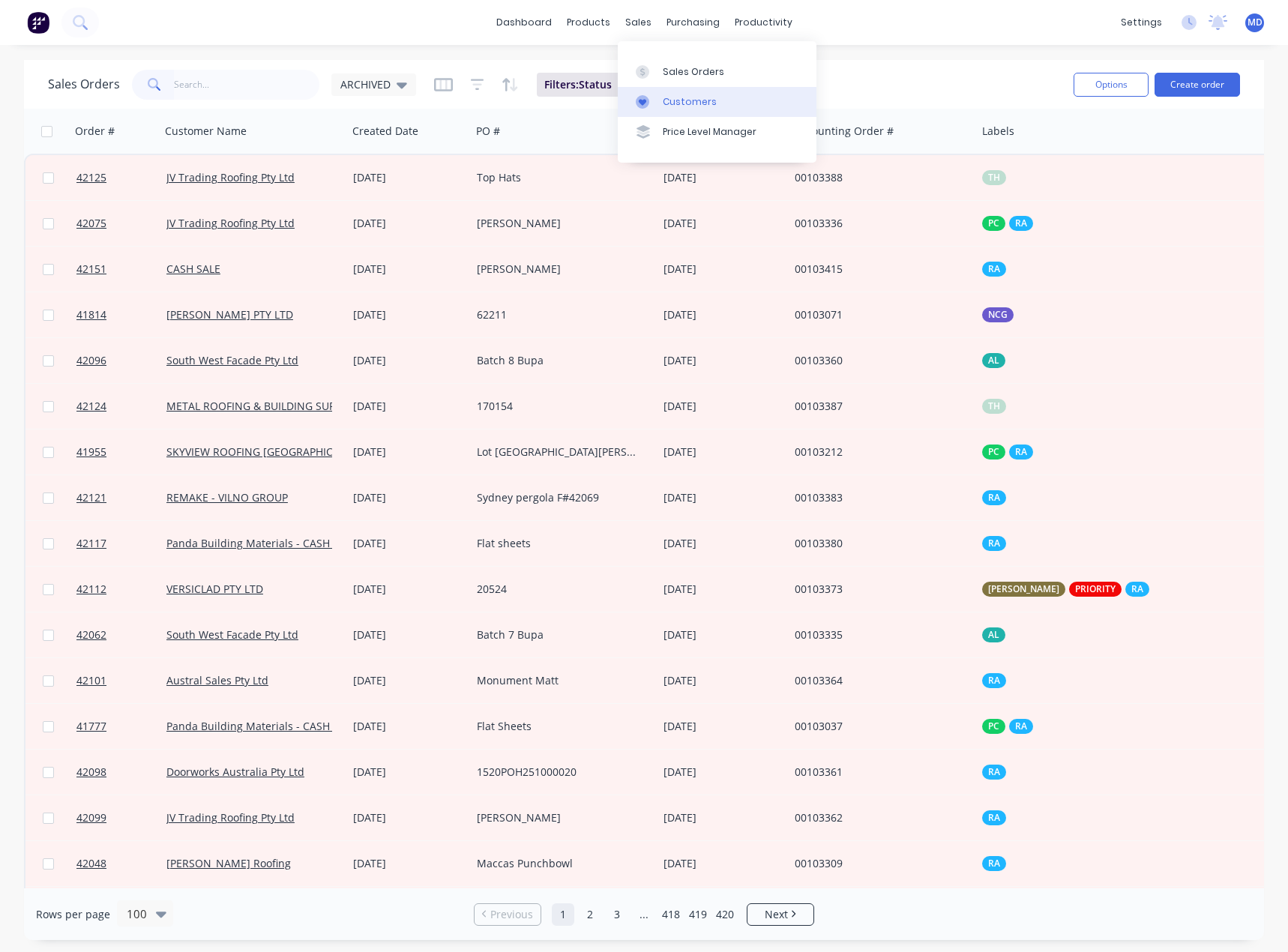
click at [692, 98] on div "Customers" at bounding box center [690, 102] width 54 height 14
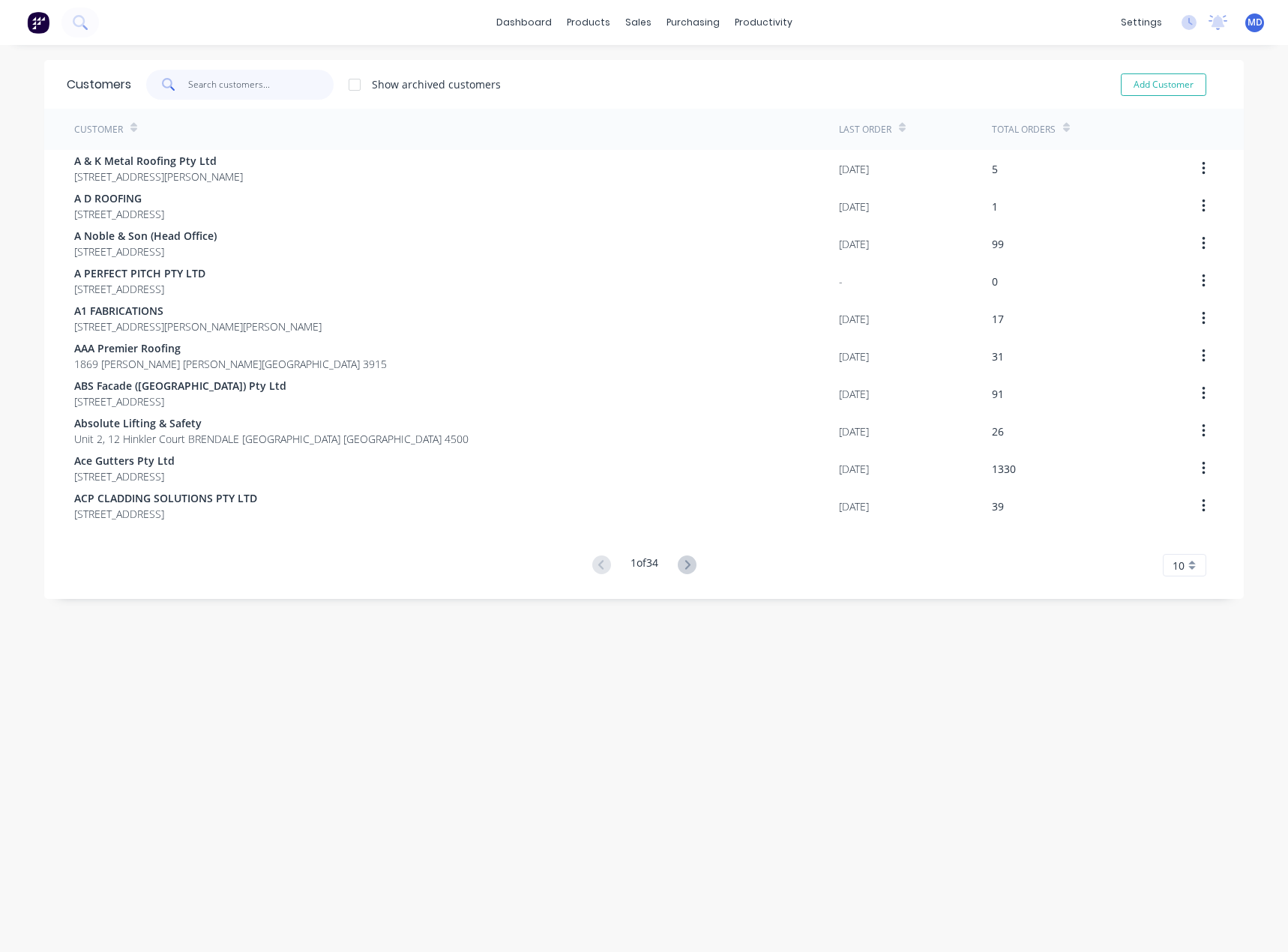
click at [250, 89] on input "text" at bounding box center [262, 84] width 146 height 30
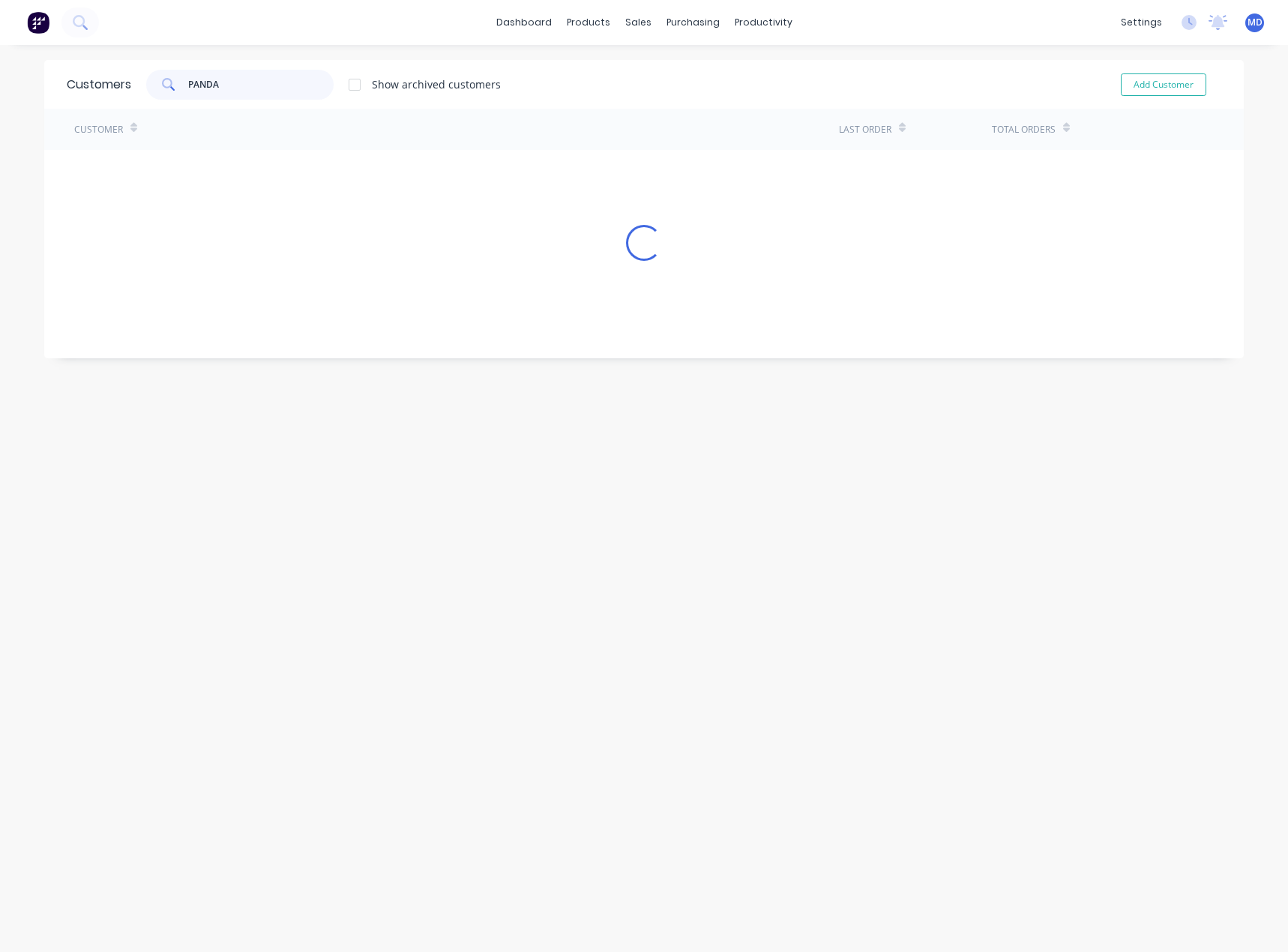
type input "PANDA"
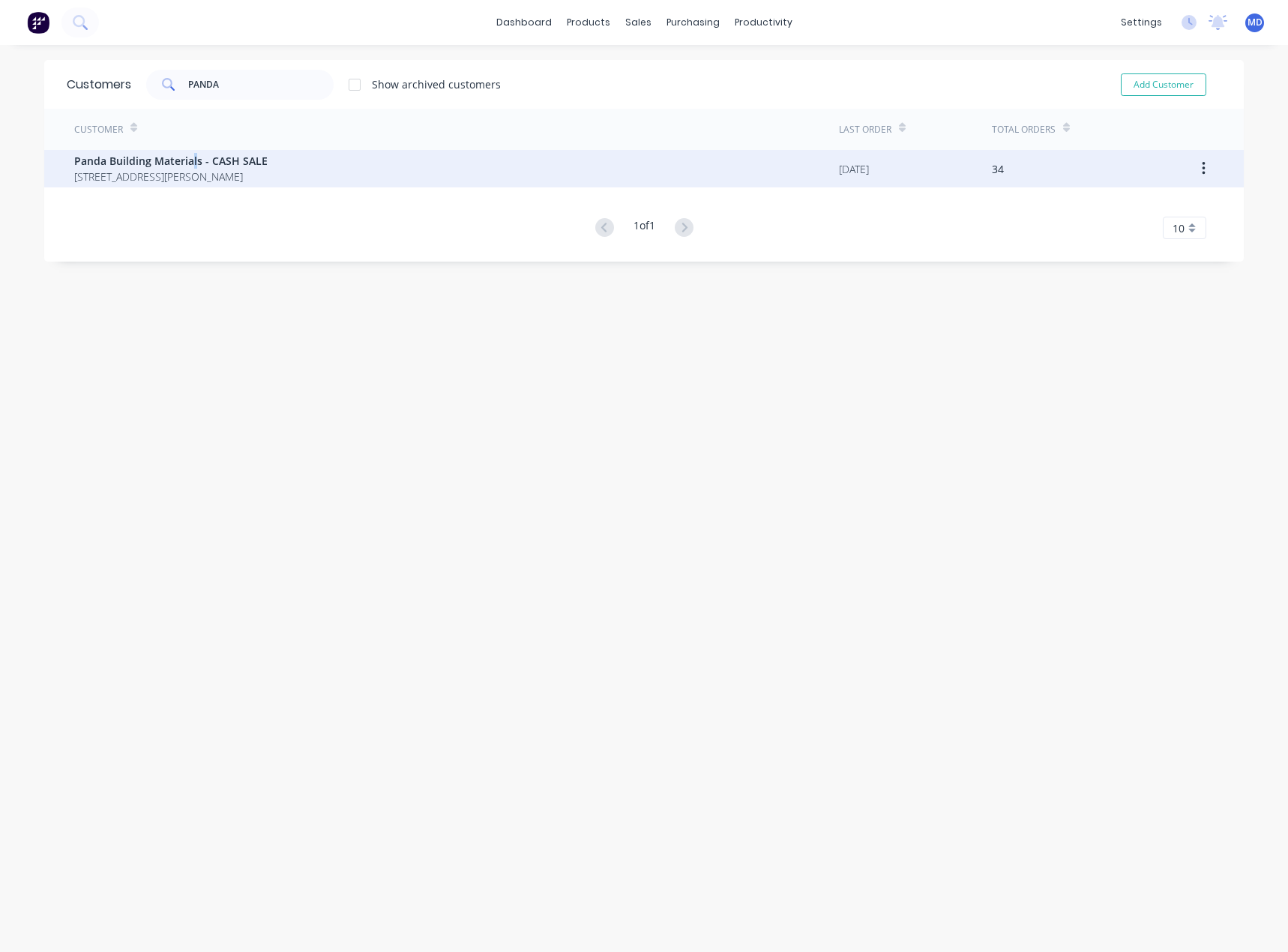
click at [189, 168] on span "Panda Building Materials - CASH SALE" at bounding box center [170, 161] width 194 height 15
